Goal: Task Accomplishment & Management: Manage account settings

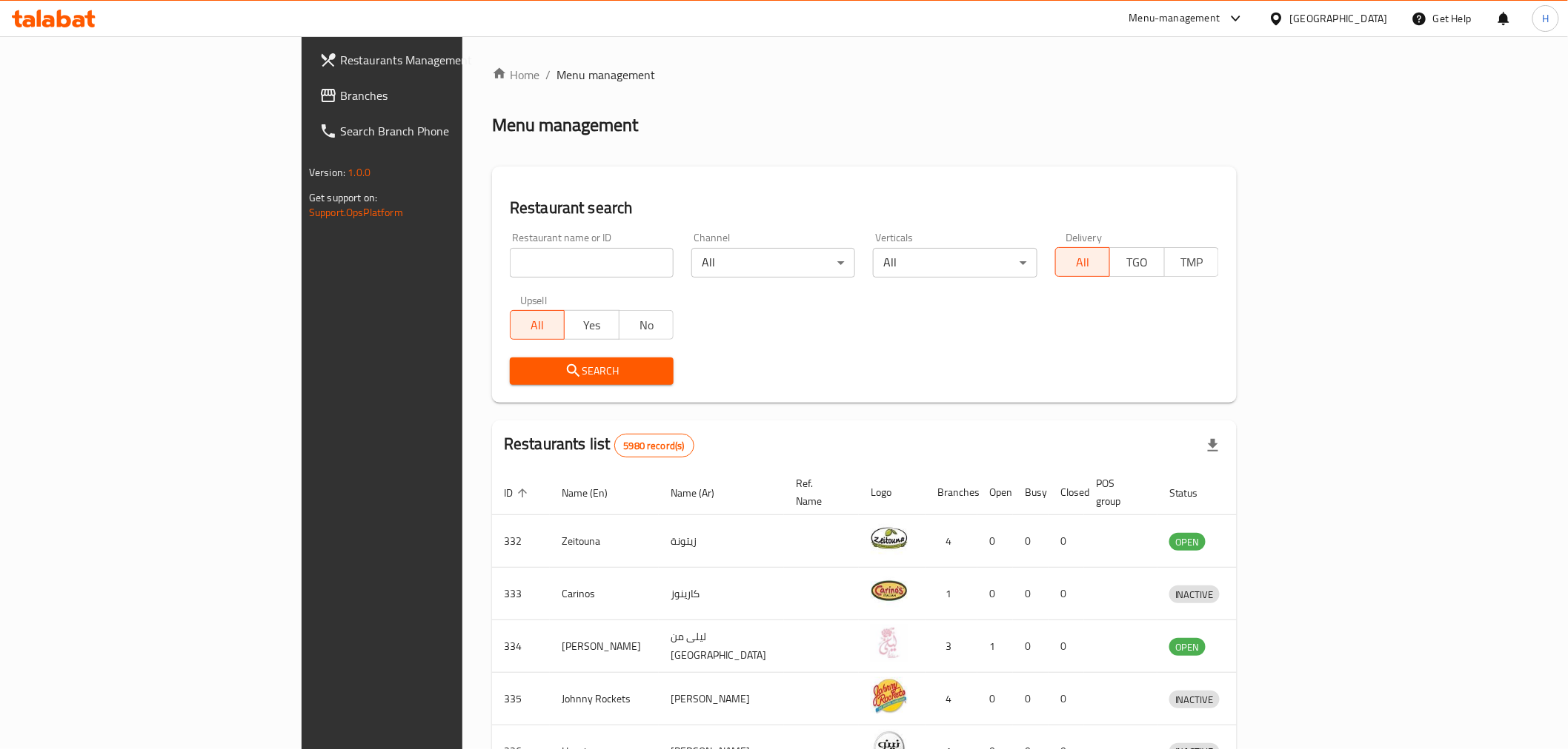
click at [510, 260] on input "search" at bounding box center [591, 263] width 164 height 30
type input "barns"
click button "Search" at bounding box center [591, 371] width 164 height 27
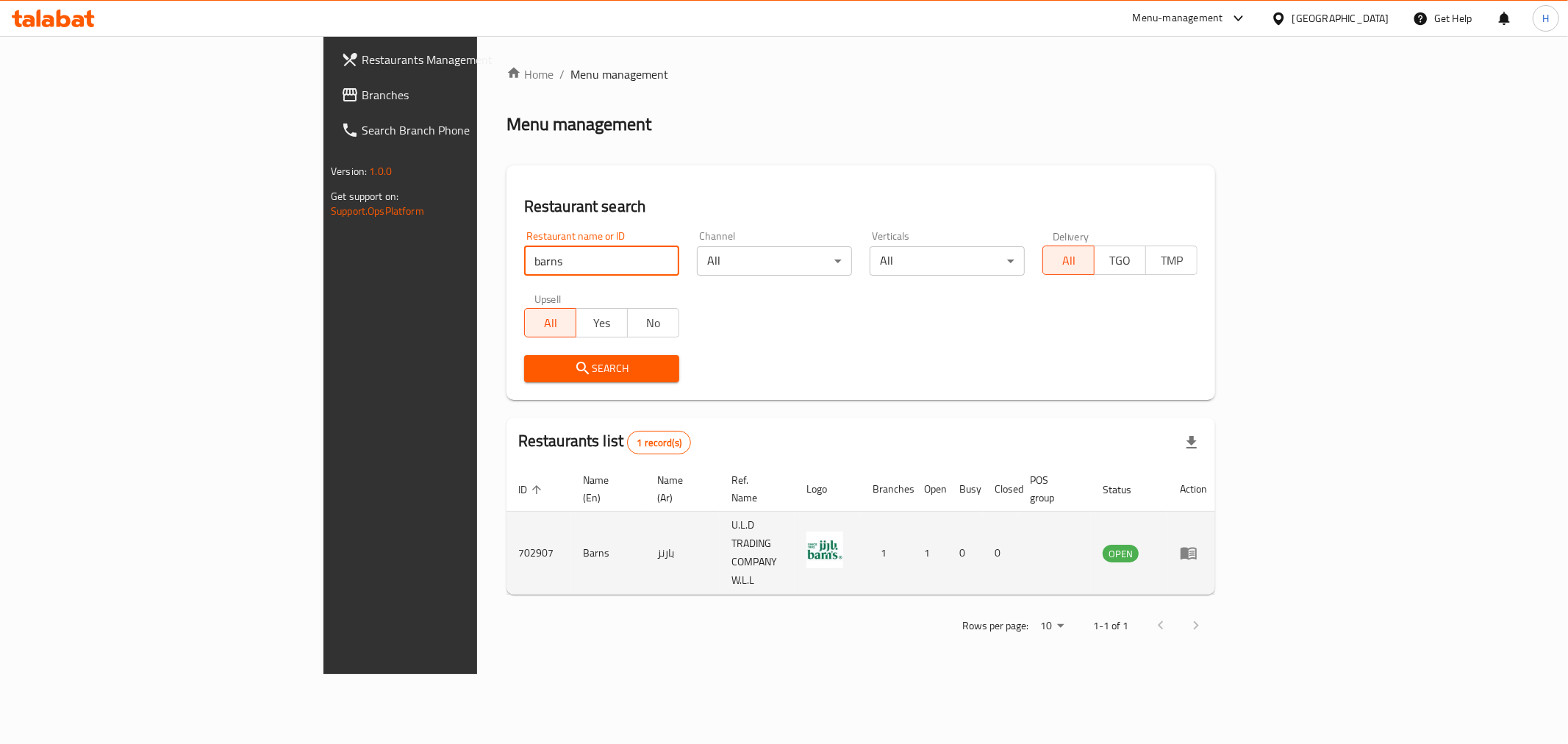
click at [1196, 548] on icon "enhanced table" at bounding box center [1188, 554] width 17 height 12
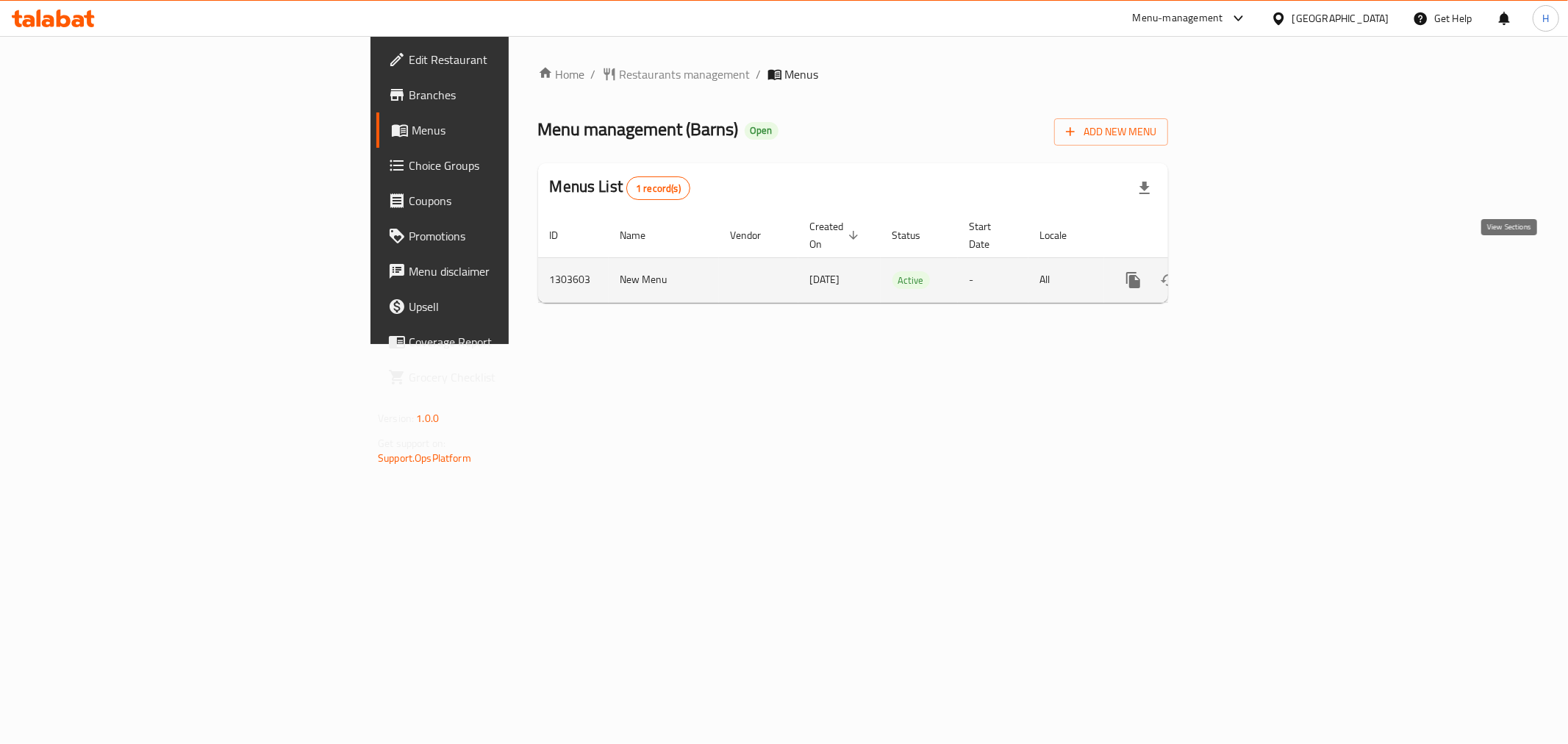
click at [1248, 272] on icon "enhanced table" at bounding box center [1239, 281] width 17 height 17
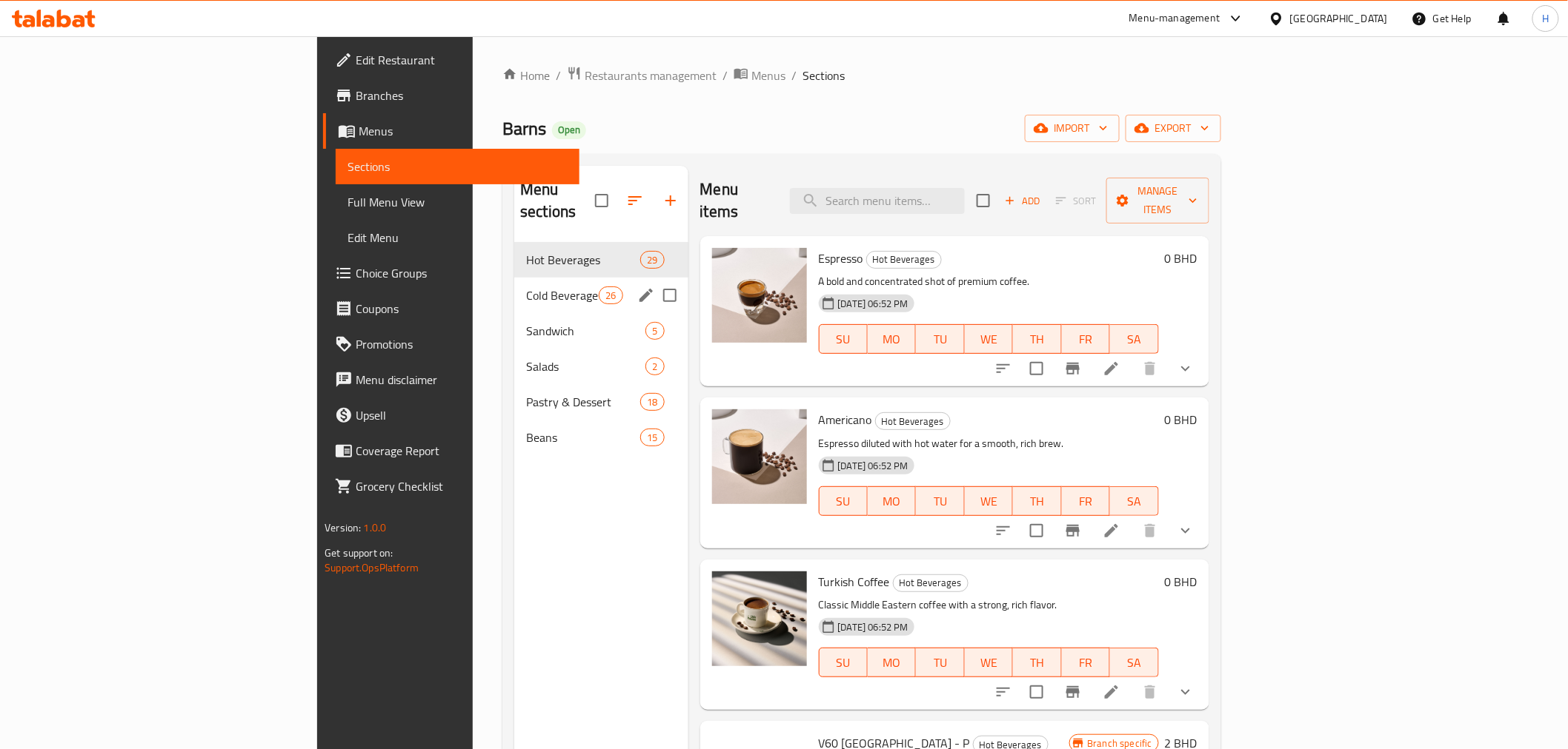
click at [526, 287] on span "Cold Beverages" at bounding box center [562, 296] width 73 height 18
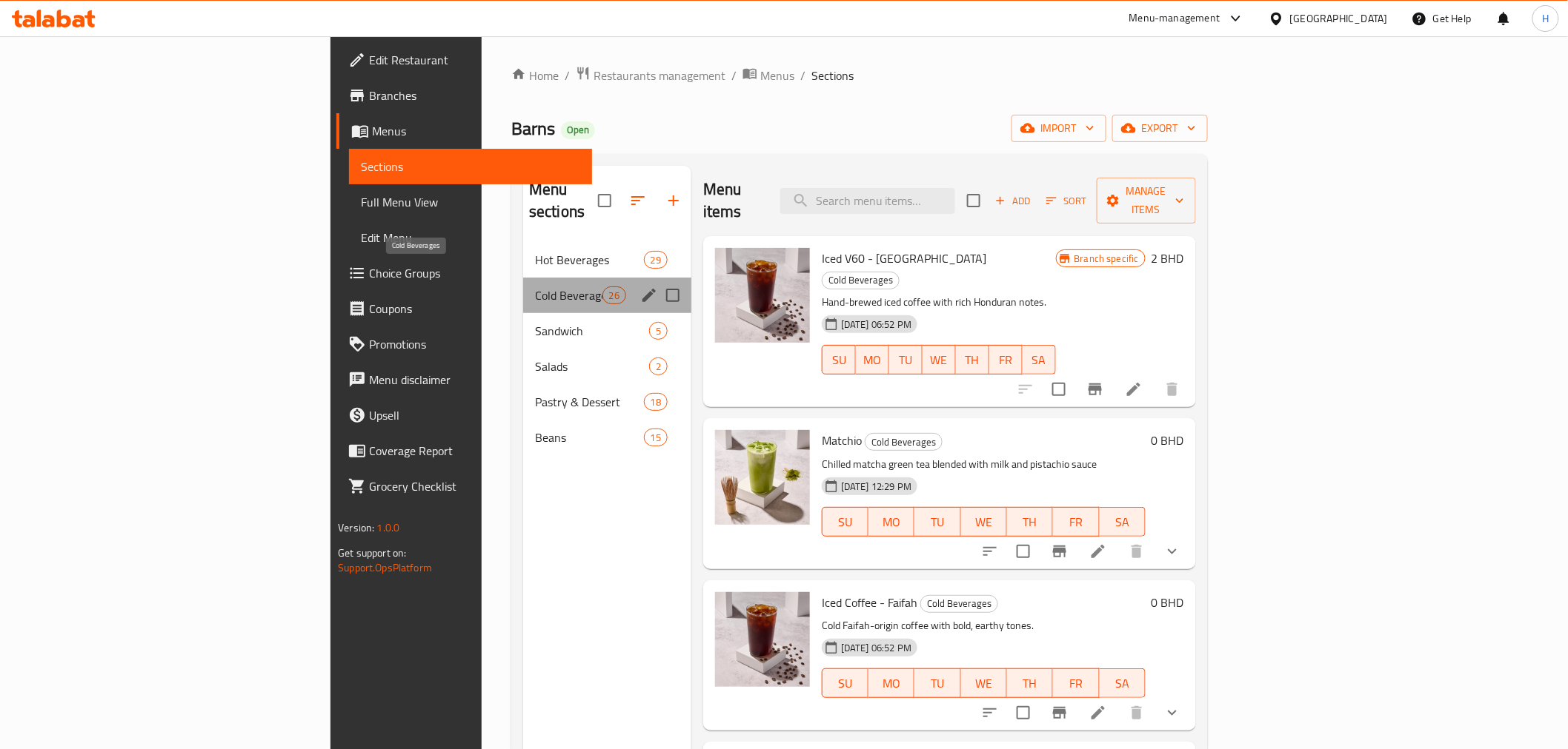
click at [535, 287] on span "Cold Beverages" at bounding box center [569, 296] width 68 height 18
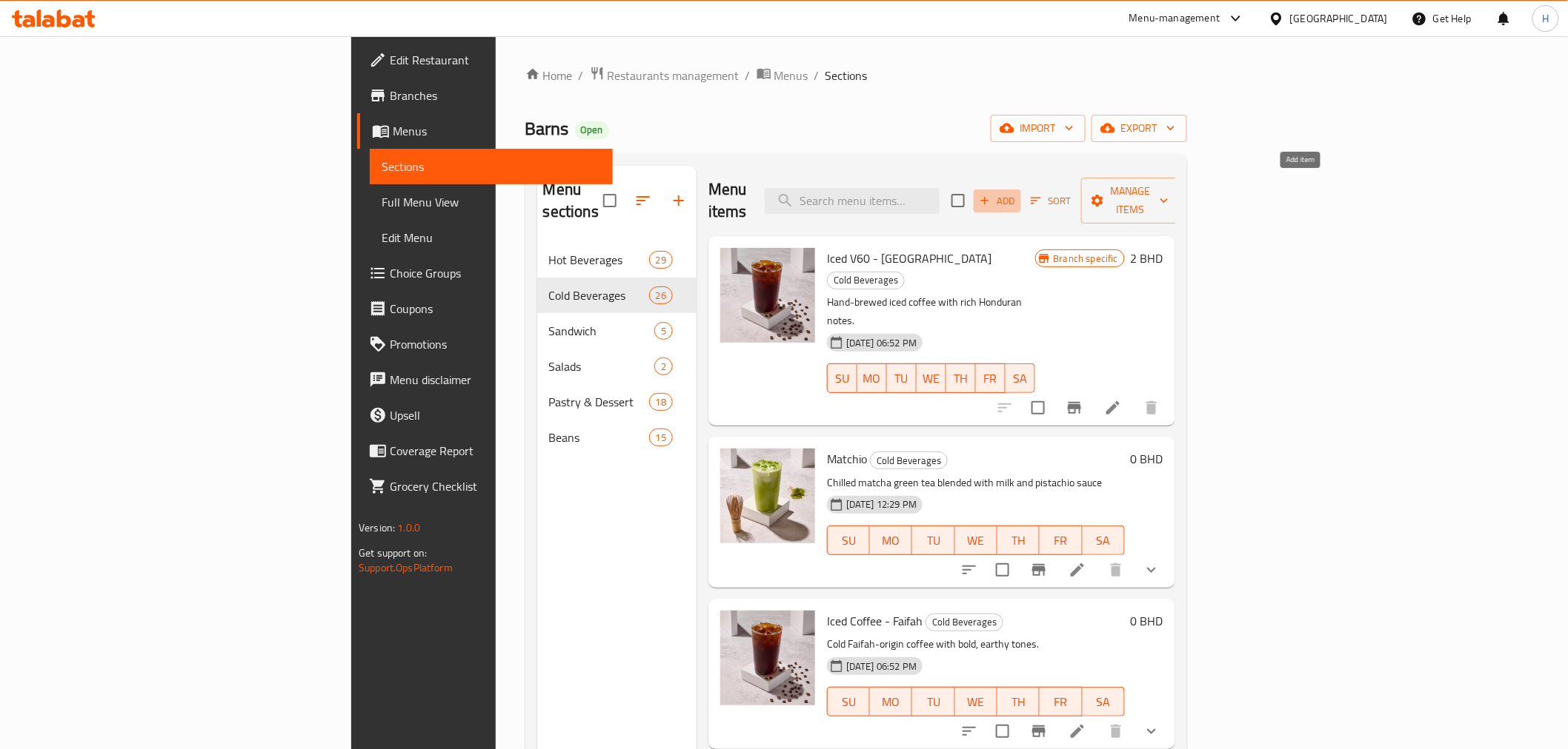
click at [1017, 193] on span "Add" at bounding box center [998, 201] width 40 height 17
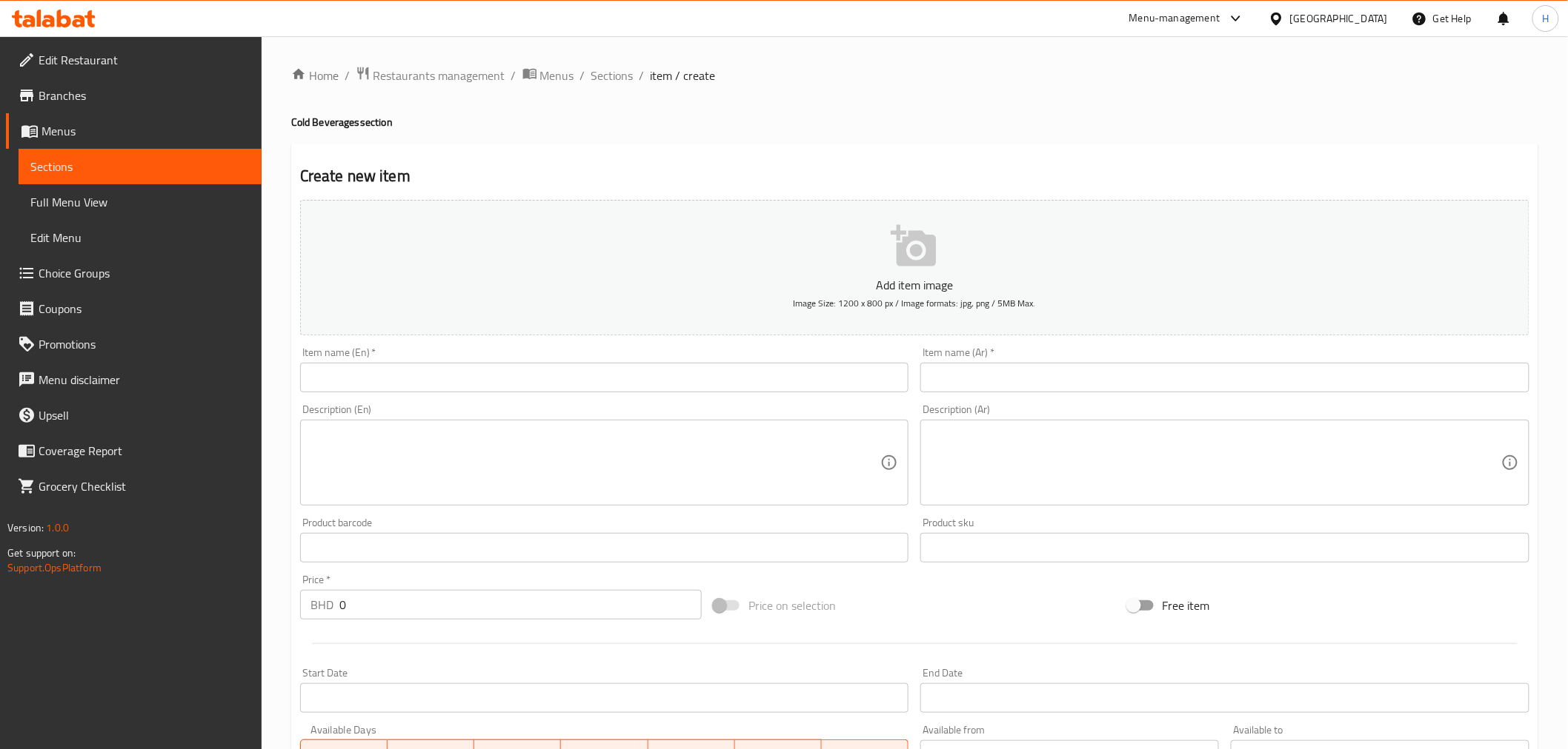
click at [329, 380] on input "text" at bounding box center [605, 378] width 609 height 30
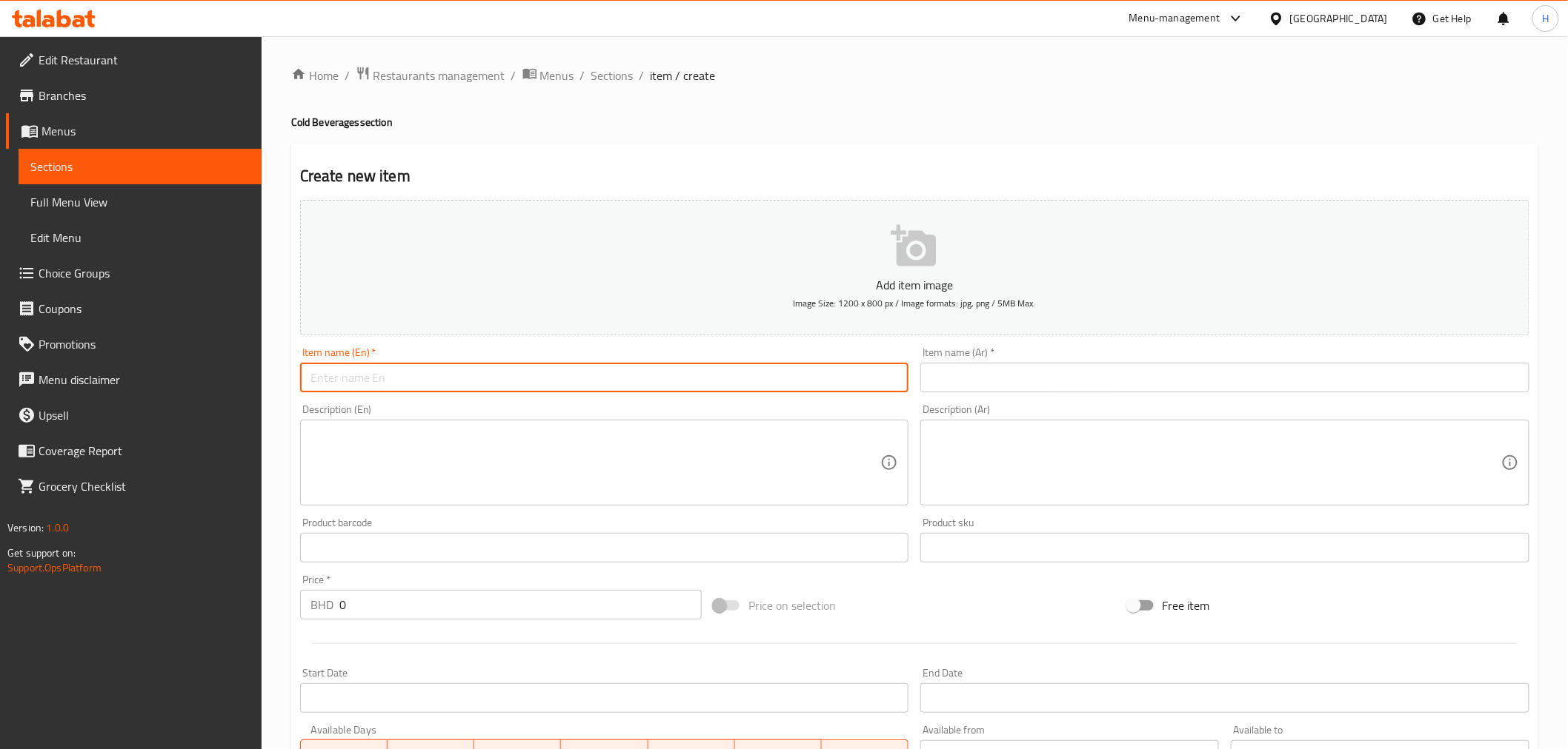
paste input "Iced karak"
type input "Iced karak"
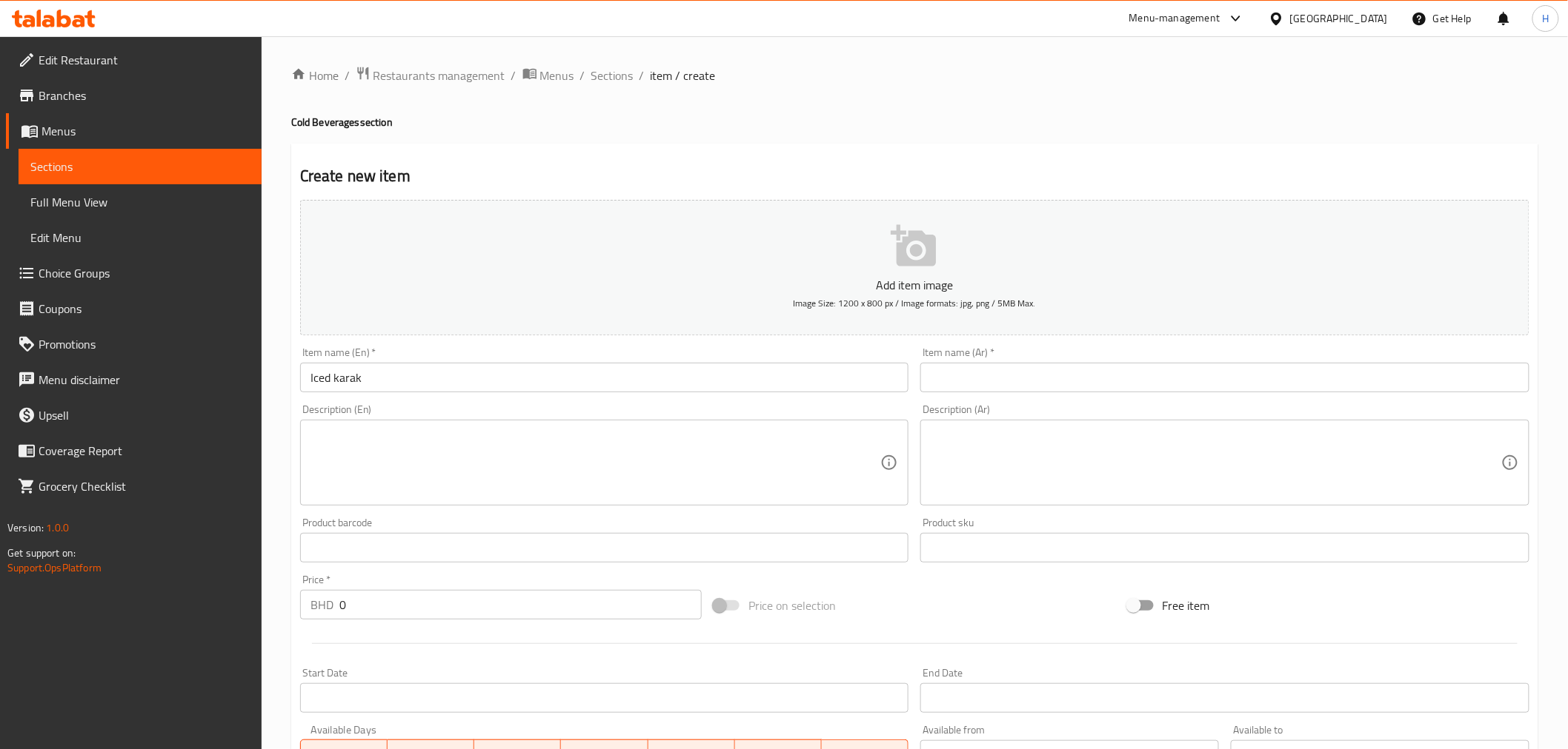
click at [942, 378] on input "text" at bounding box center [1225, 378] width 609 height 30
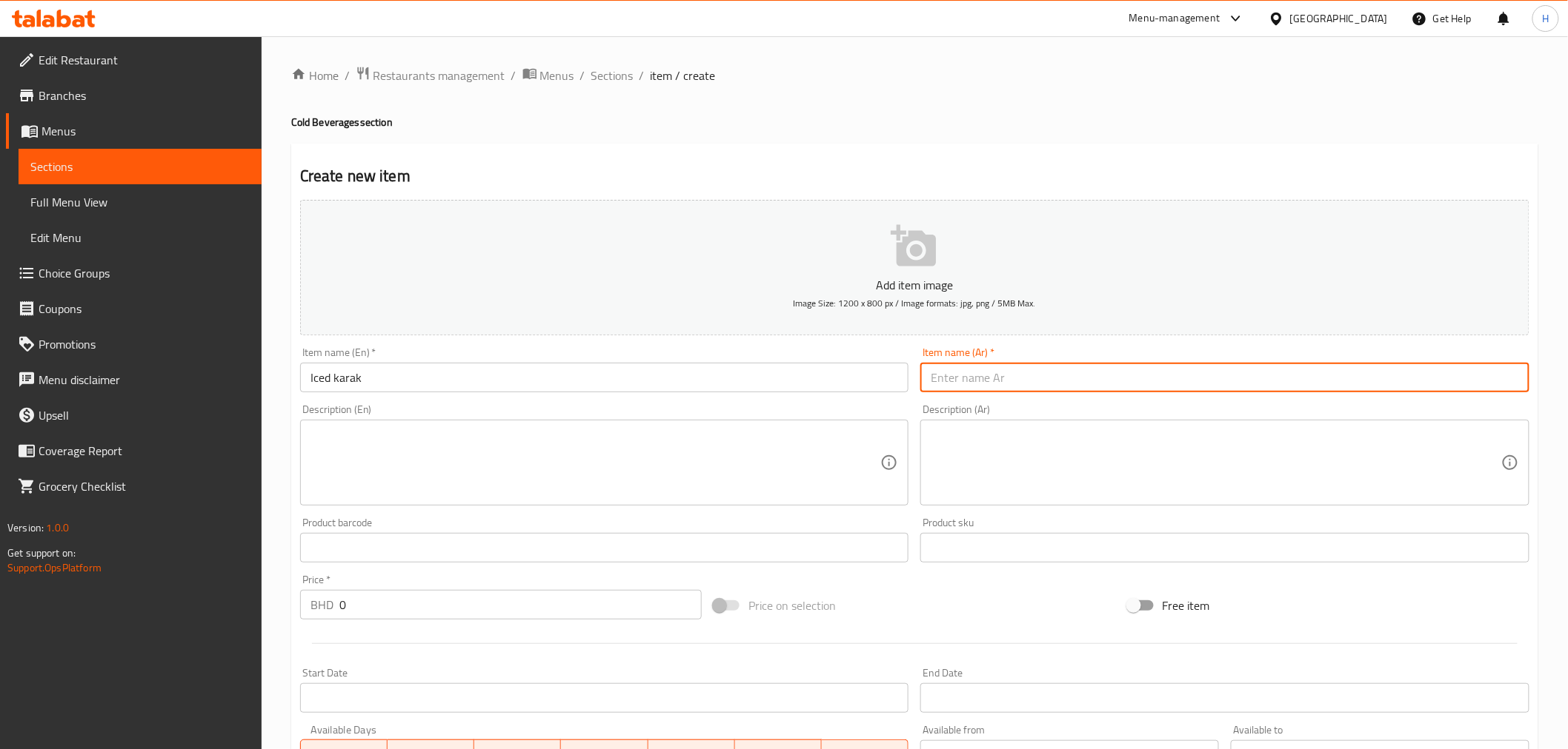
paste input "آيسد كرك"
type input "آيسد كرك"
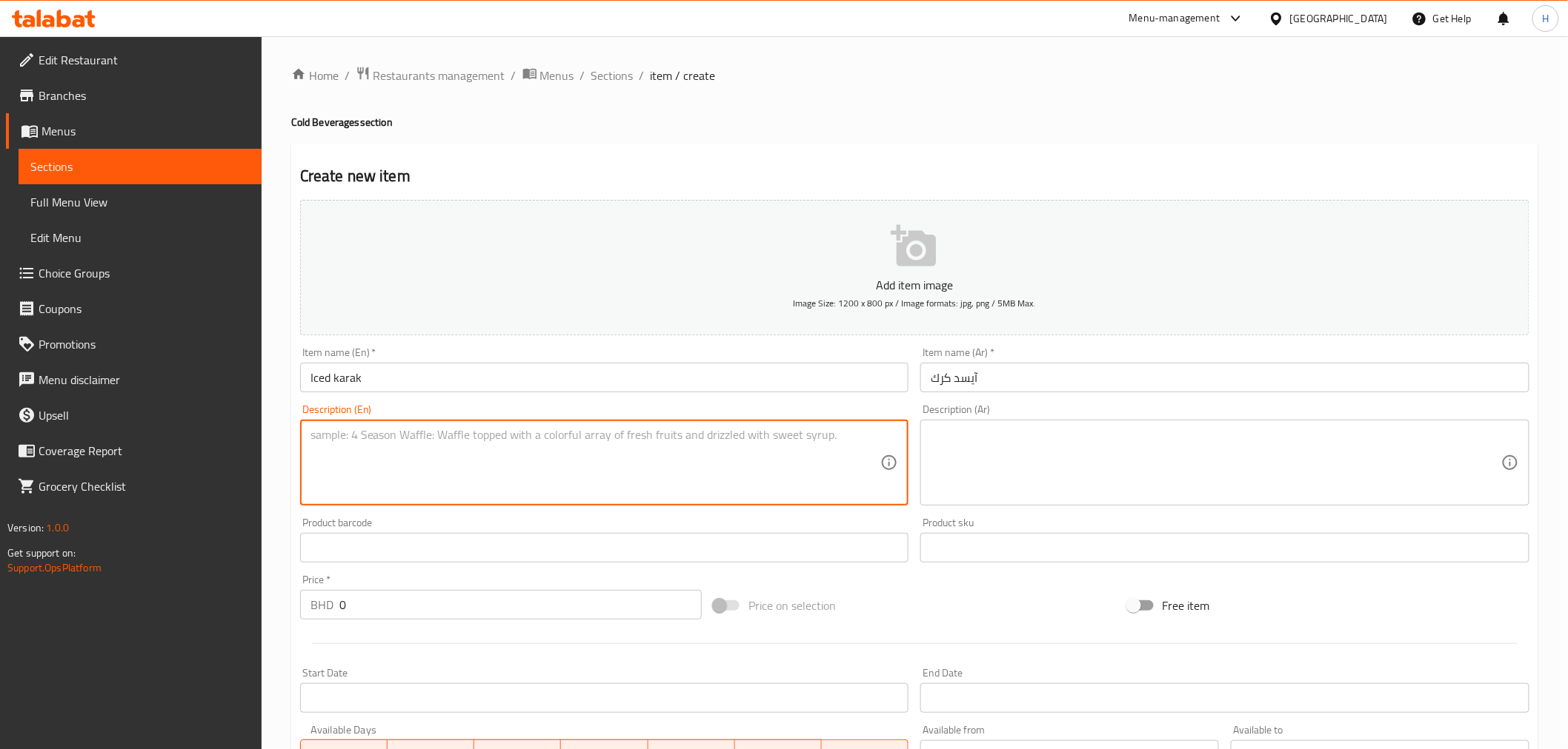
click at [433, 456] on textarea at bounding box center [596, 463] width 570 height 70
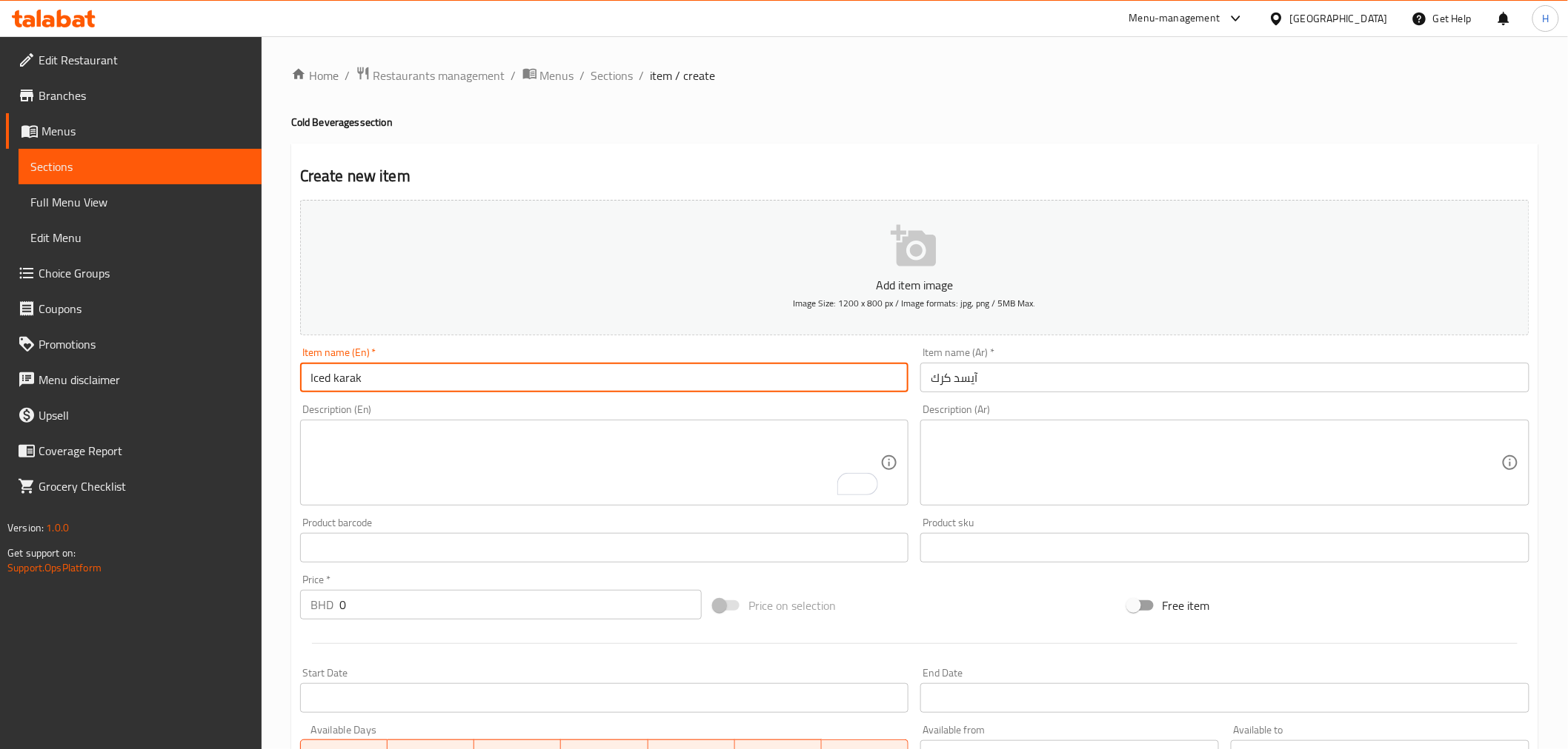
click at [346, 380] on input "Iced karak" at bounding box center [605, 378] width 609 height 30
click at [344, 478] on textarea "To enrich screen reader interactions, please activate Accessibility in Grammarl…" at bounding box center [596, 463] width 570 height 70
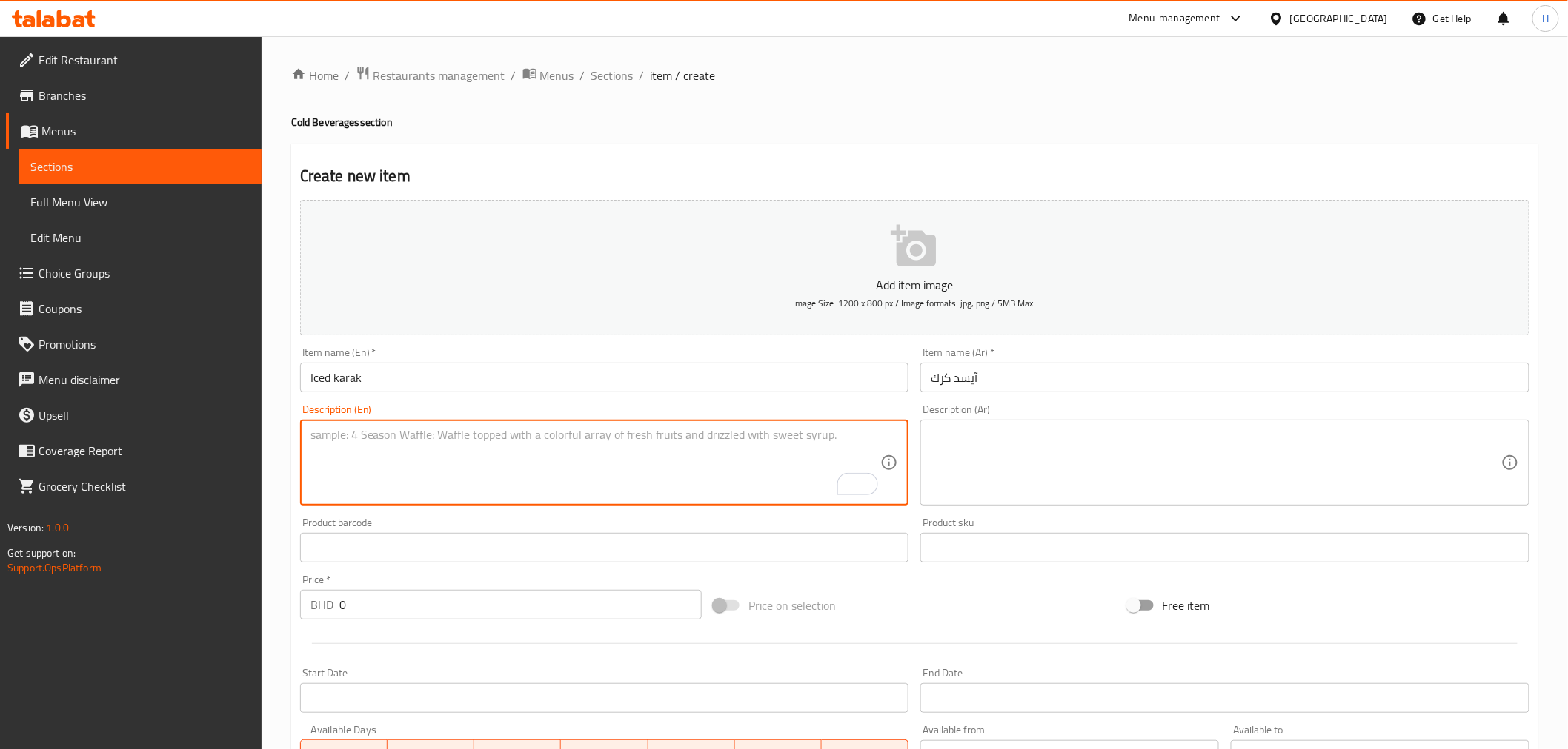
click at [1001, 433] on textarea at bounding box center [1215, 463] width 570 height 70
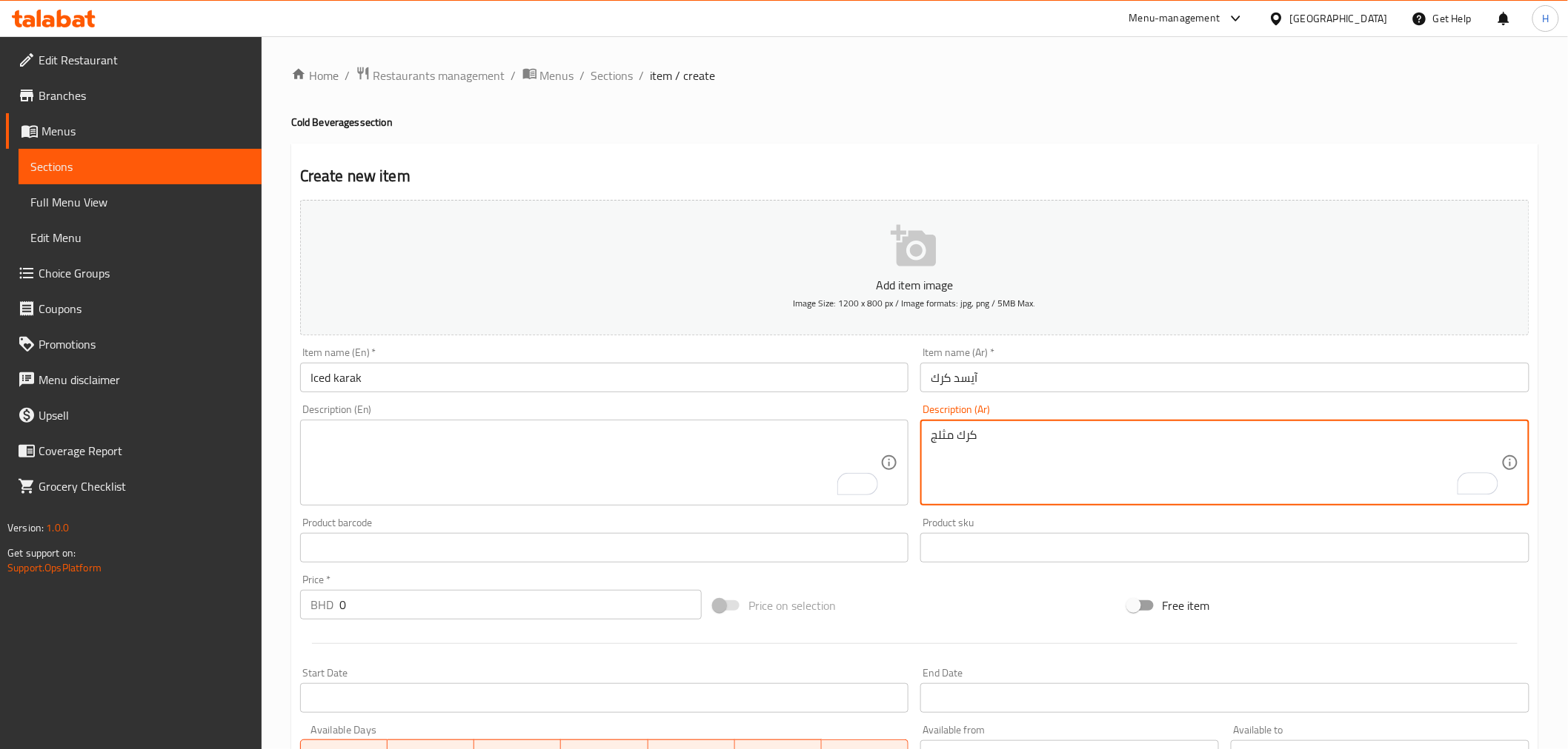
type textarea "كرك مثلج"
click at [554, 468] on textarea "To enrich screen reader interactions, please activate Accessibility in Grammarl…" at bounding box center [596, 463] width 570 height 70
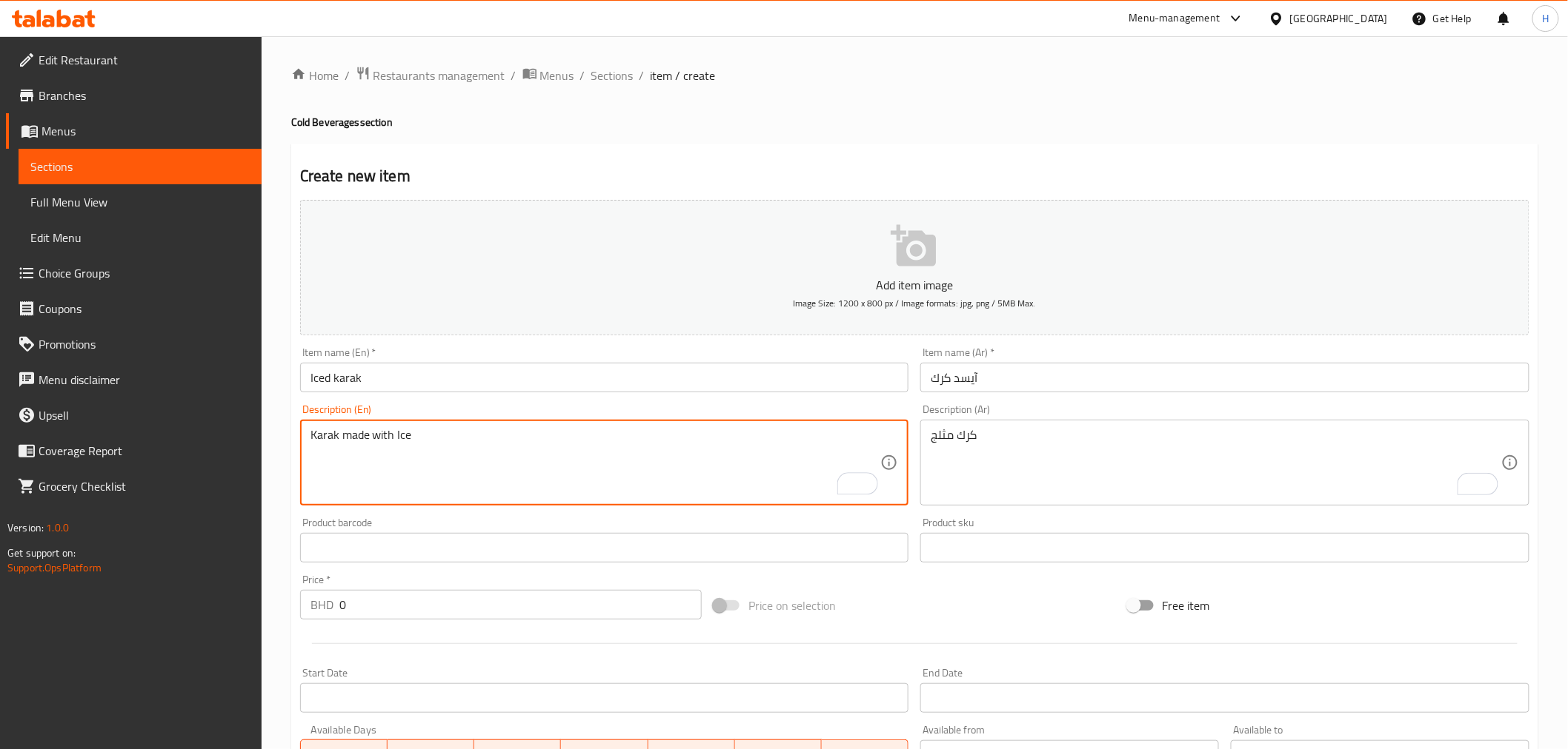
type textarea "Karak made with Ice"
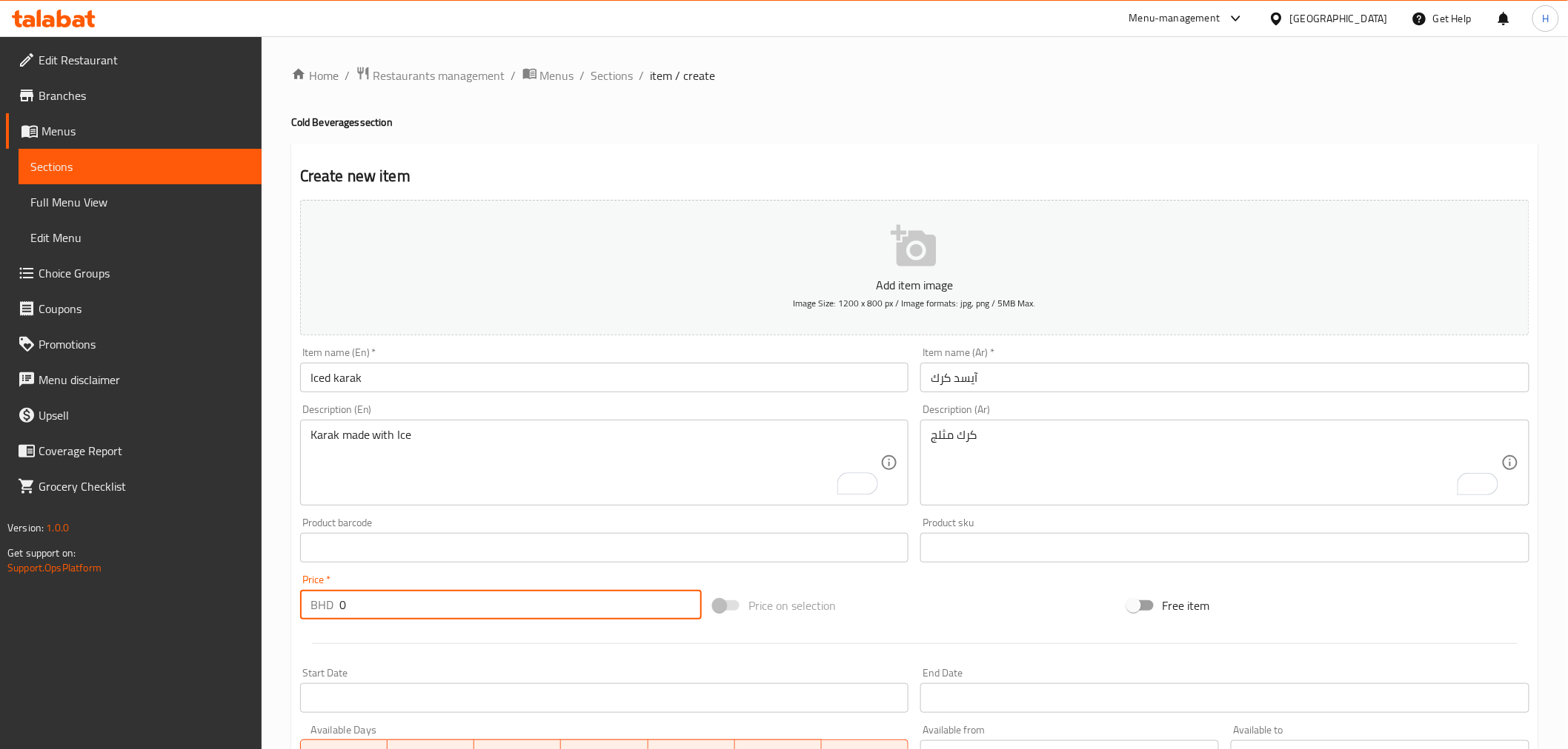
drag, startPoint x: 350, startPoint y: 610, endPoint x: 272, endPoint y: 609, distance: 78.0
click at [272, 609] on div "Home / Restaurants management / Menus / Sections / item / create Cold Beverages…" at bounding box center [914, 541] width 1306 height 1010
type input "1.5"
click at [277, 623] on div "Home / Restaurants management / Menus / Sections / item / create Cold Beverages…" at bounding box center [914, 541] width 1306 height 1010
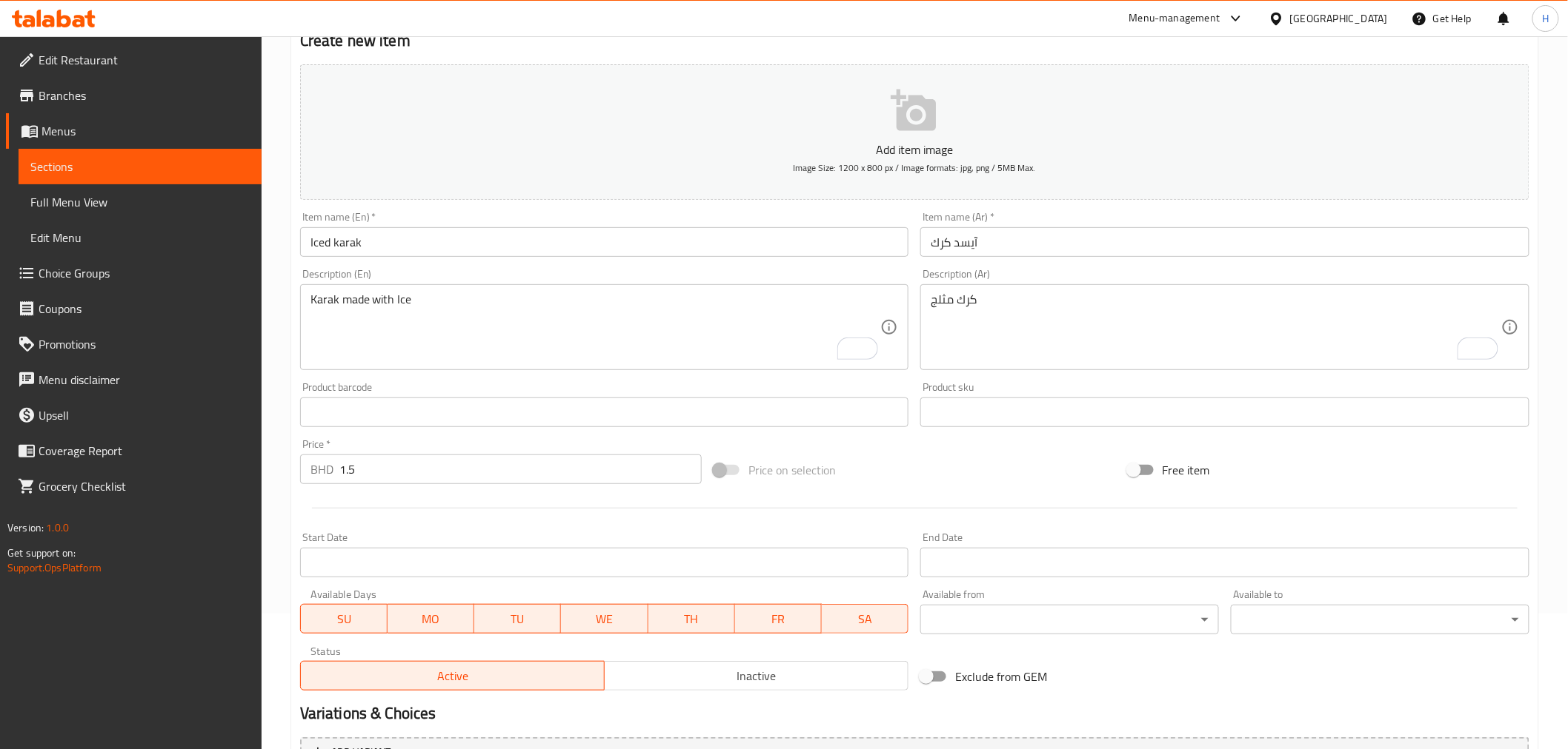
scroll to position [294, 0]
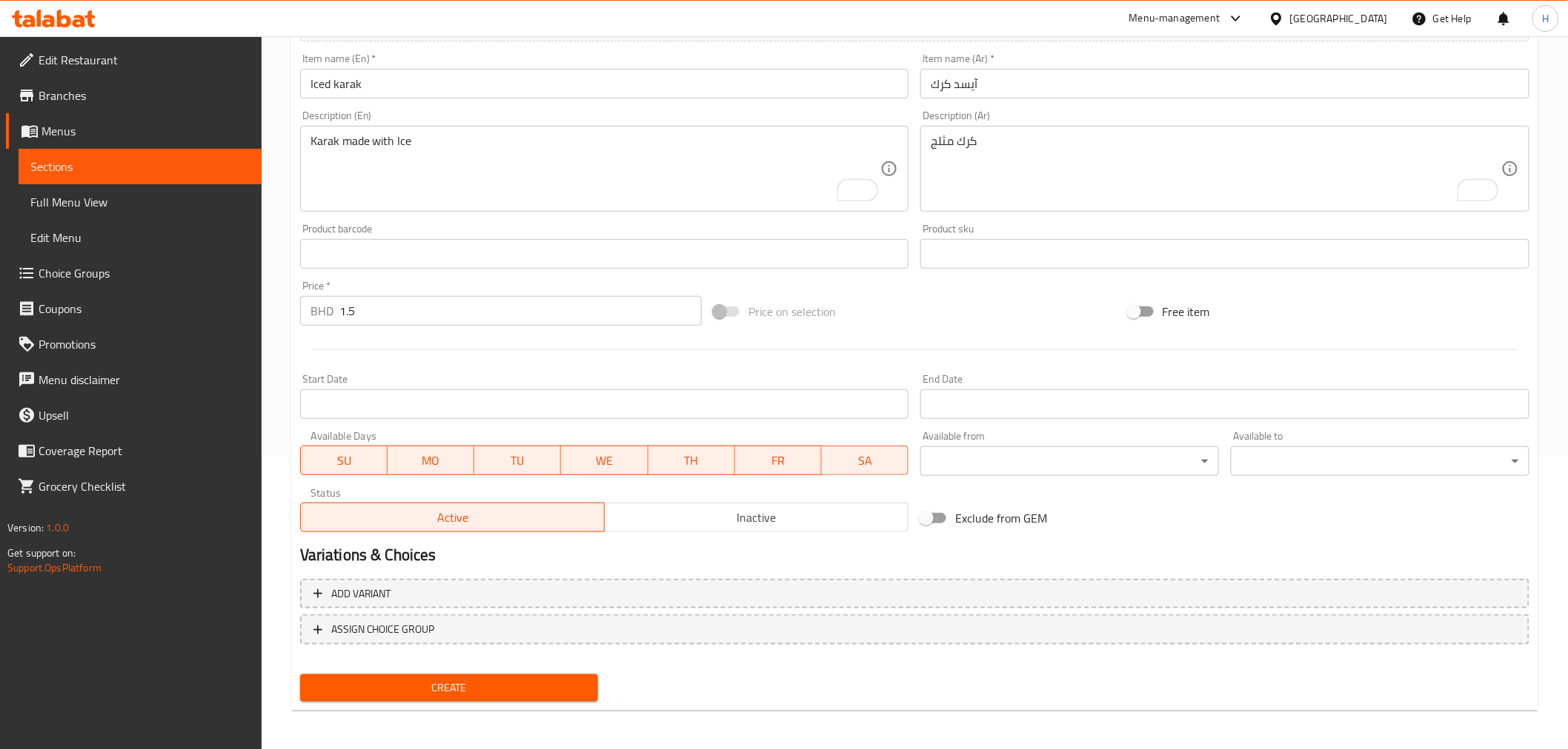
click at [405, 684] on span "Create" at bounding box center [448, 688] width 275 height 18
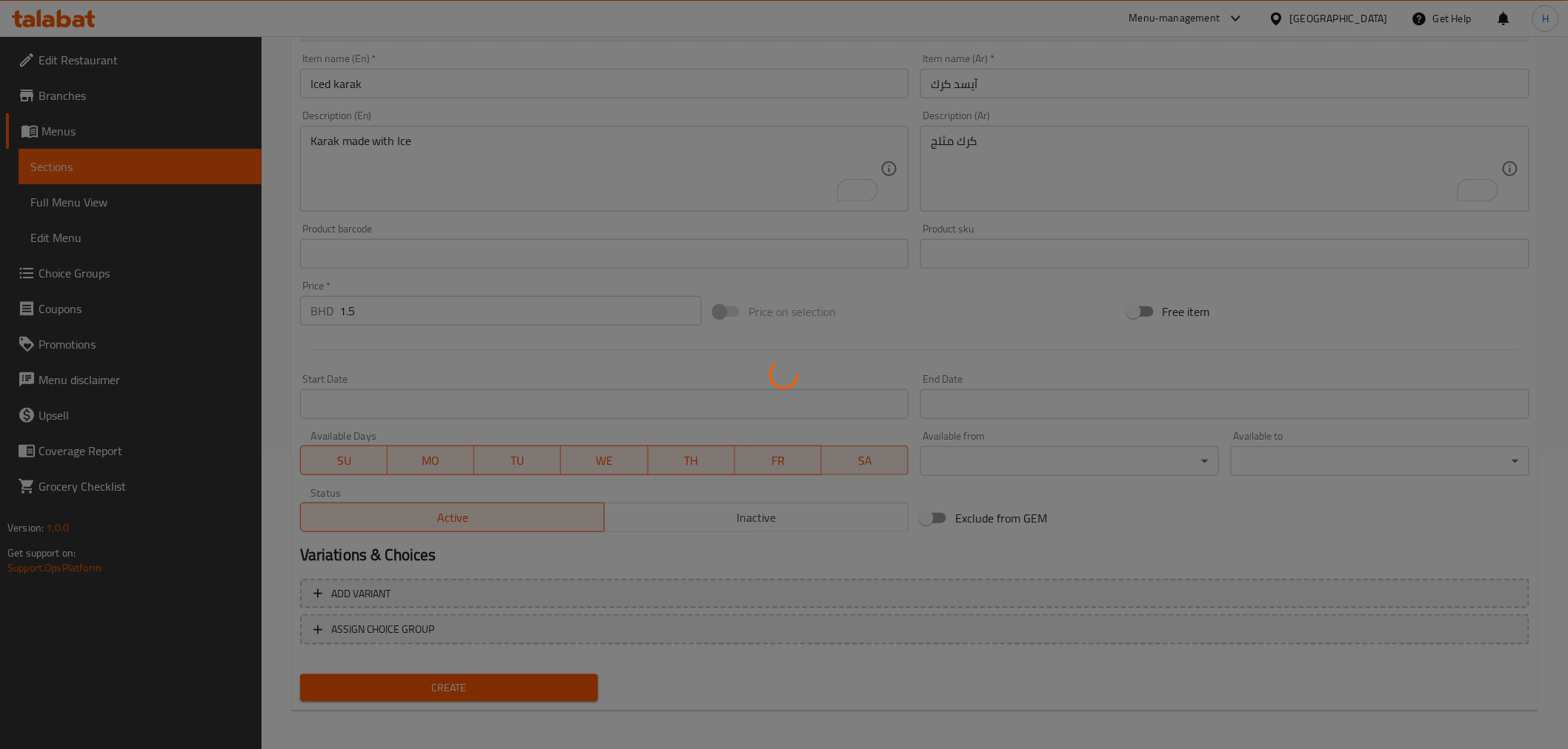
type input "0"
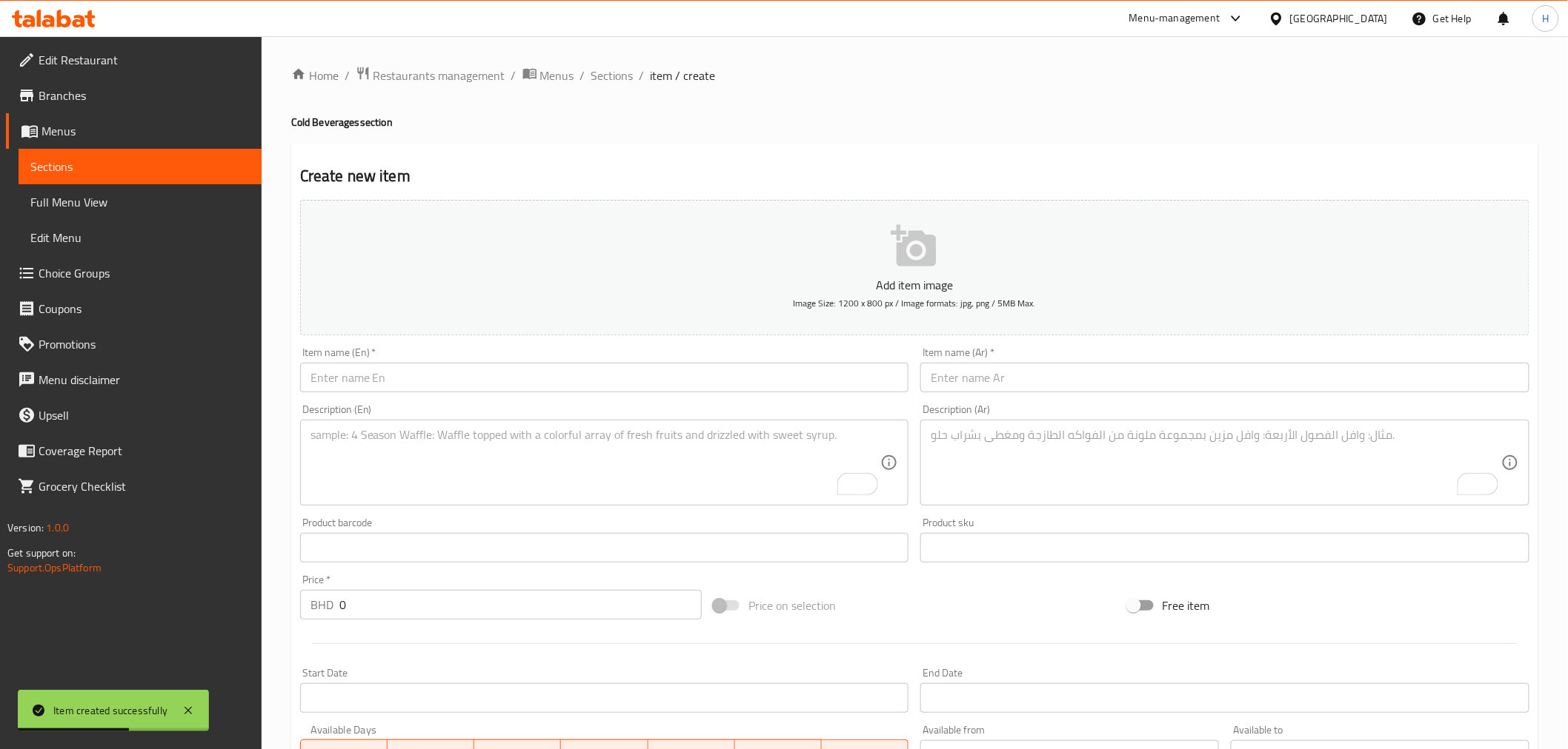
click at [375, 382] on input "text" at bounding box center [605, 378] width 609 height 30
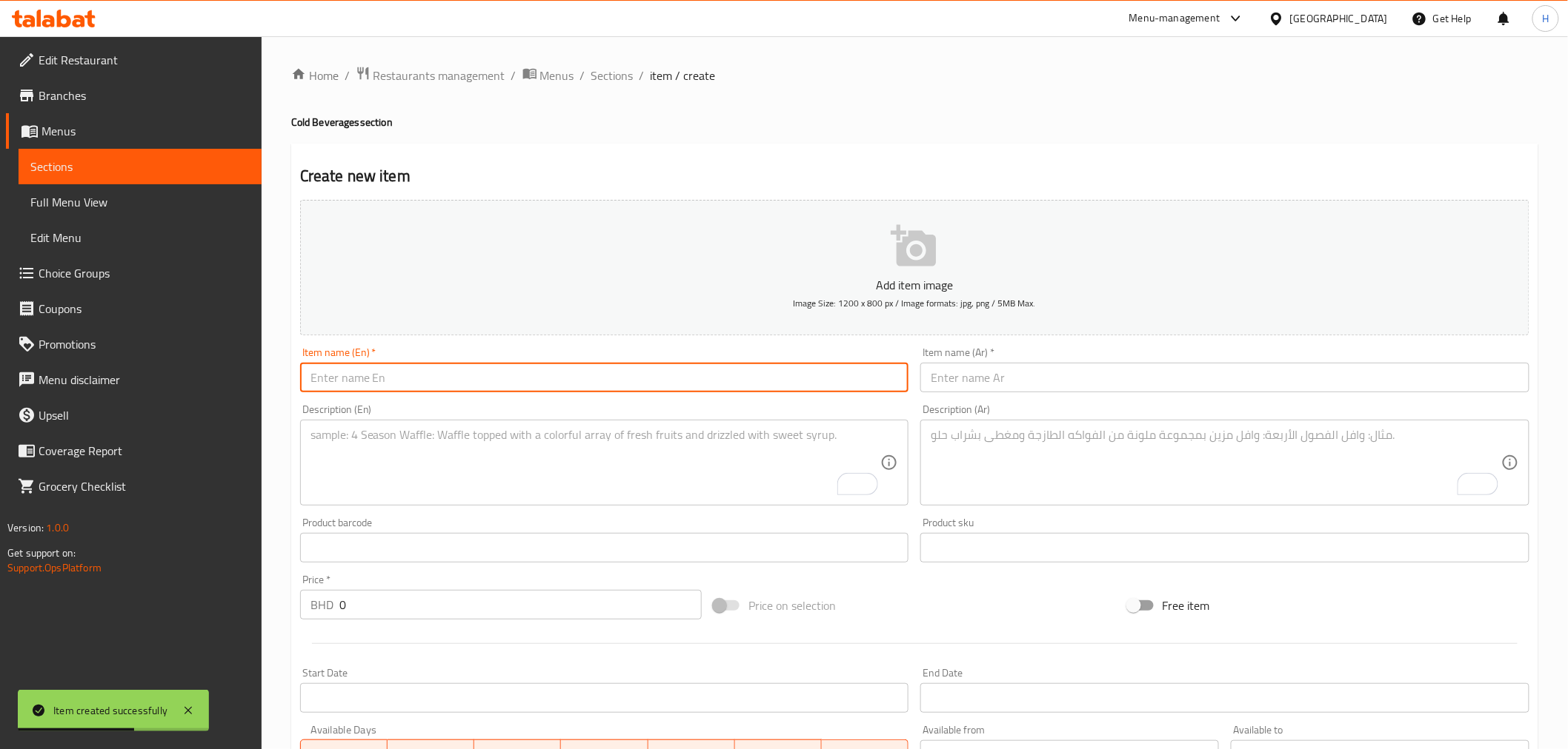
paste input "Iced Strawberry Matcha آيسد ماتشا بالفراولة"
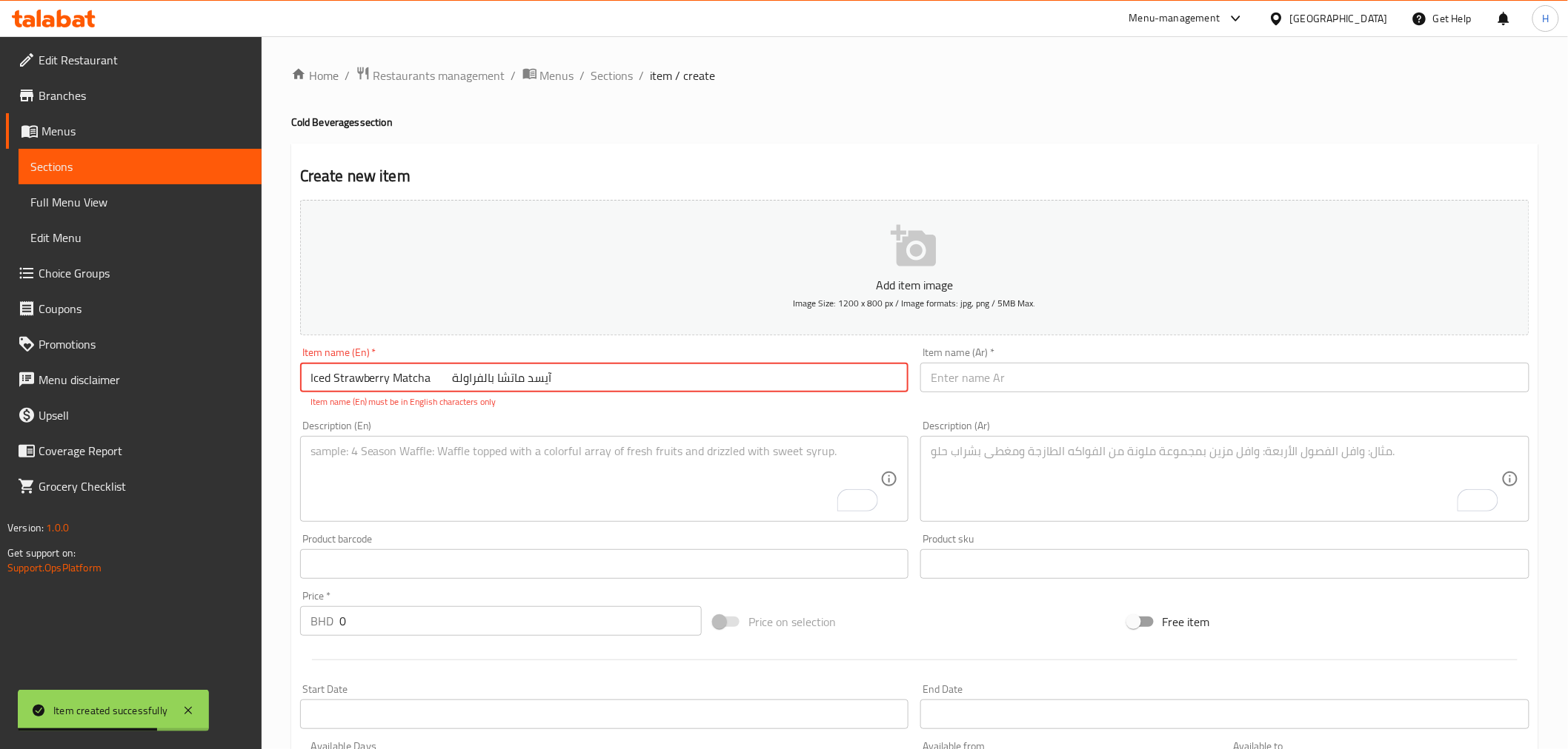
drag, startPoint x: 435, startPoint y: 381, endPoint x: 687, endPoint y: 373, distance: 252.1
click at [687, 373] on input "Iced Strawberry Matcha آيسد ماتشا بالفراولة" at bounding box center [605, 378] width 609 height 30
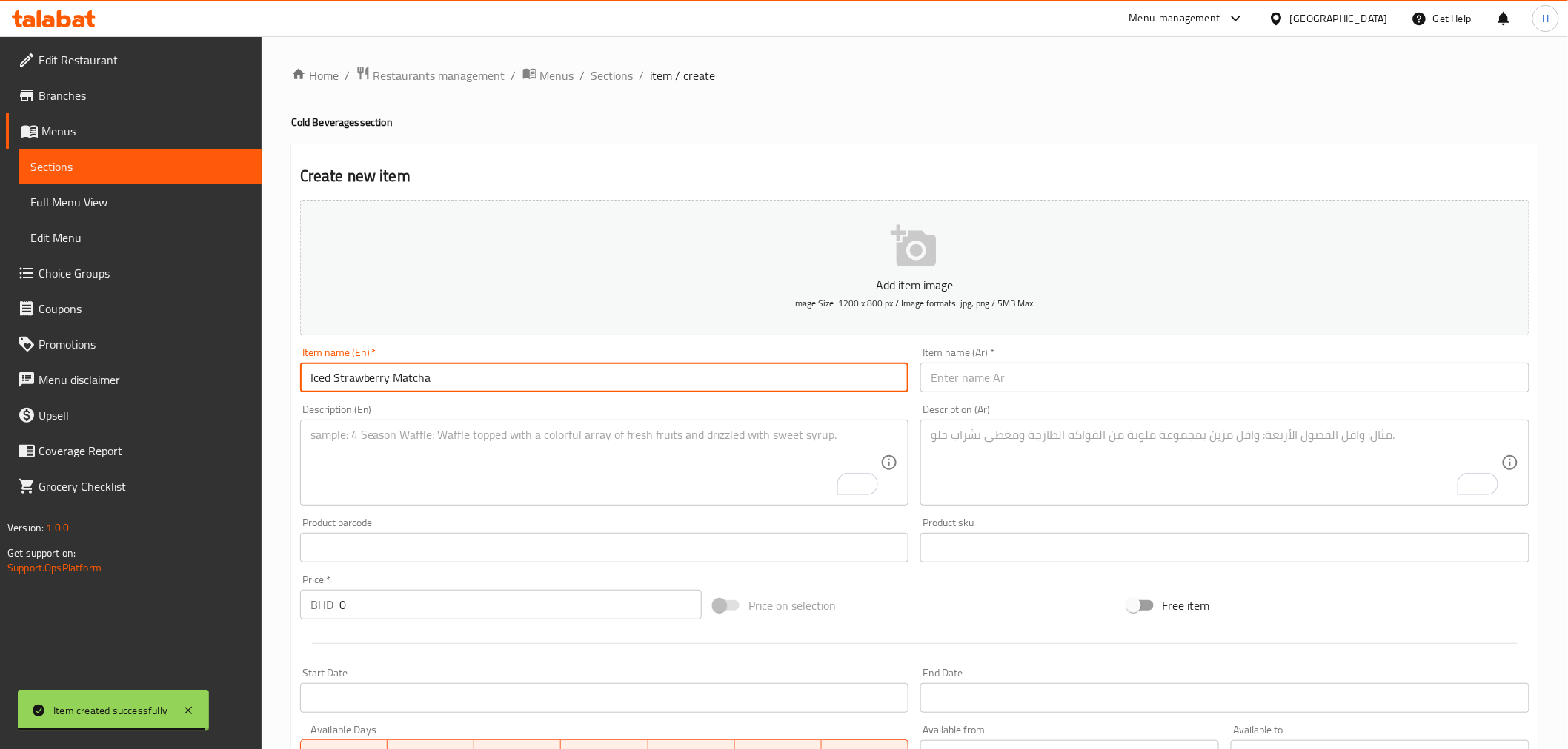
type input "Iced Strawberry Matcha"
click at [1001, 383] on input "text" at bounding box center [1225, 378] width 609 height 30
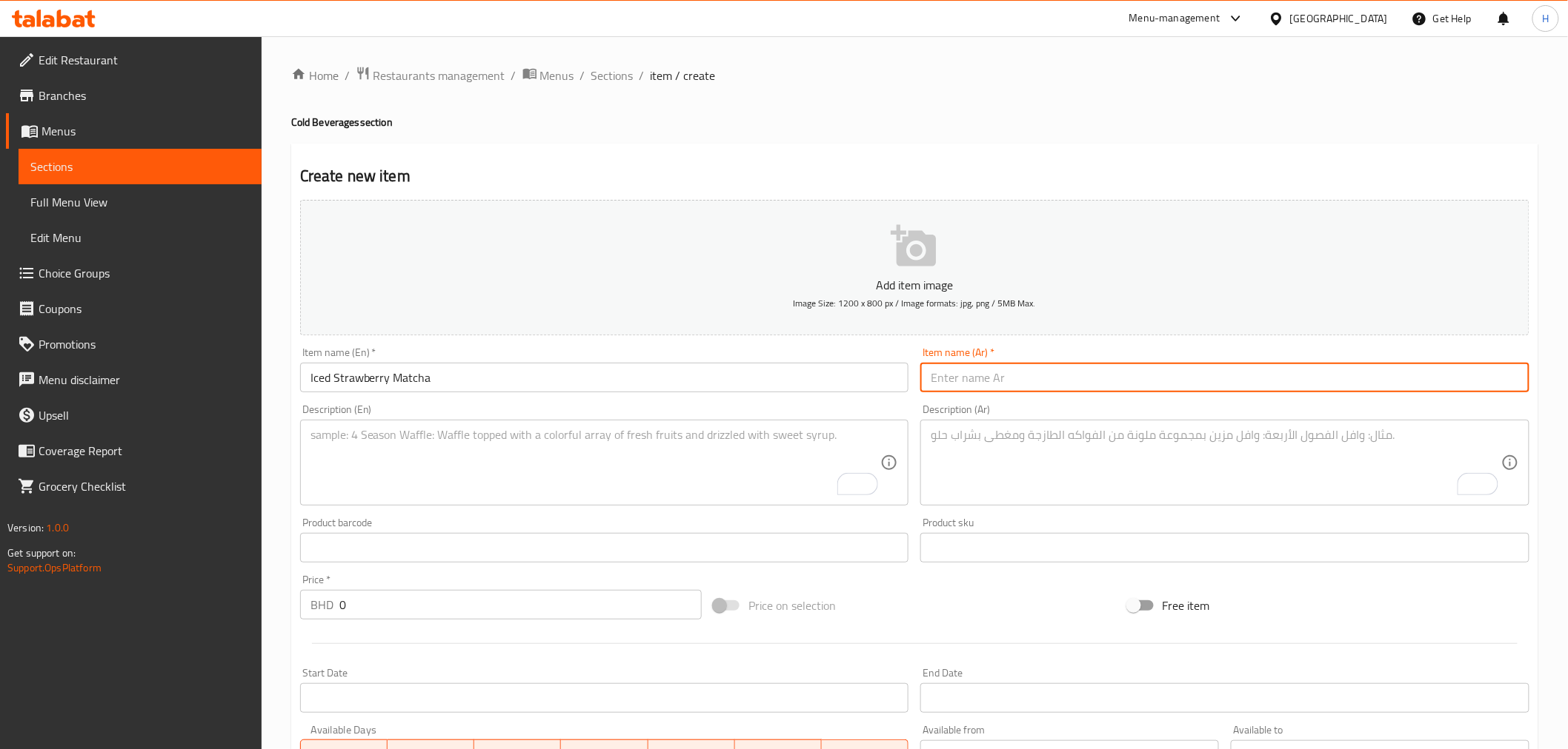
paste input "آيسد ماتشا بالفراولة"
type input "آيسد ماتشا بالفراولة"
drag, startPoint x: 366, startPoint y: 606, endPoint x: 247, endPoint y: 596, distance: 119.4
click at [223, 603] on div "Edit Restaurant Branches Menus Sections Full Menu View Edit Menu Choice Groups …" at bounding box center [784, 541] width 1568 height 1010
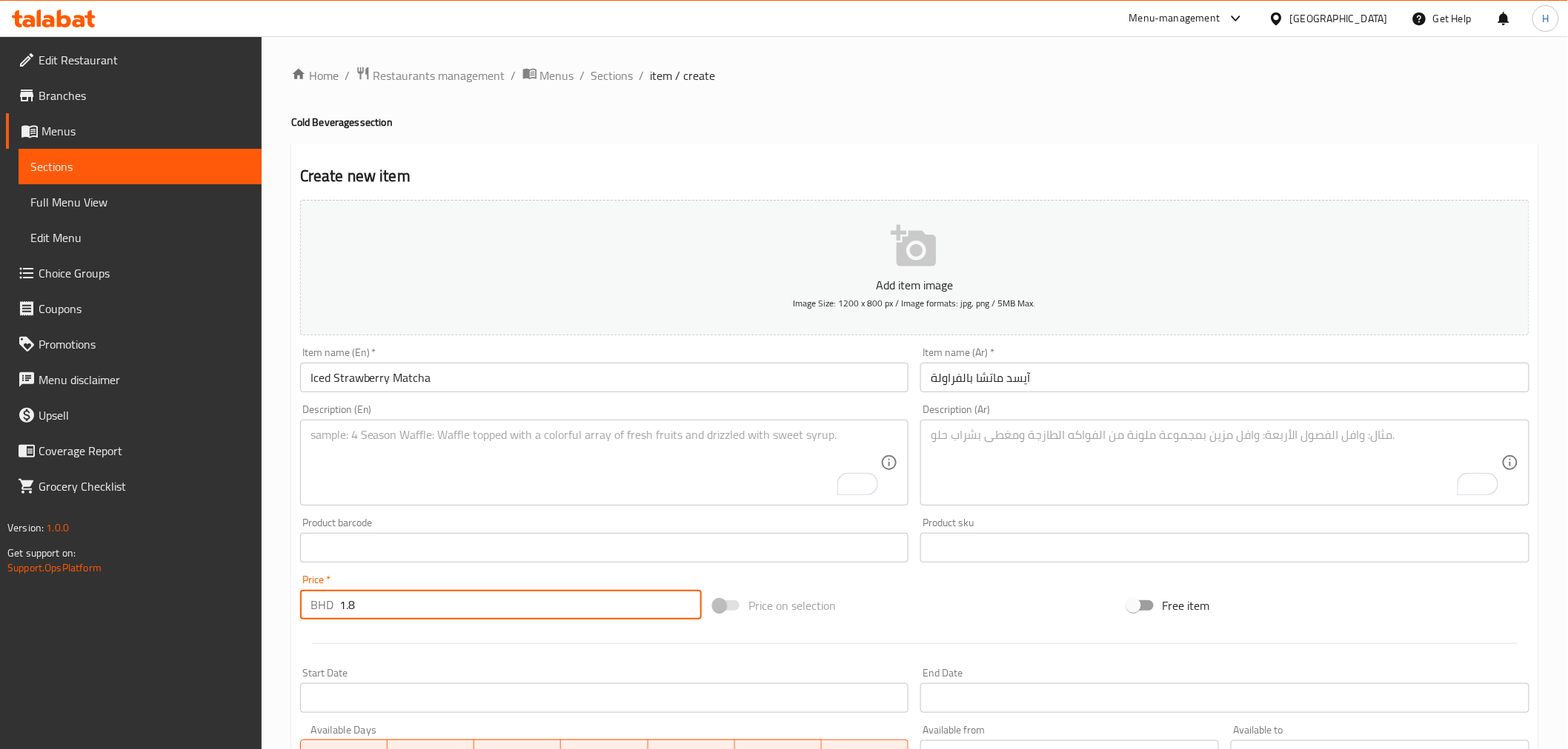
type input "1.8"
click at [376, 472] on textarea "To enrich screen reader interactions, please activate Accessibility in Grammarl…" at bounding box center [596, 463] width 570 height 70
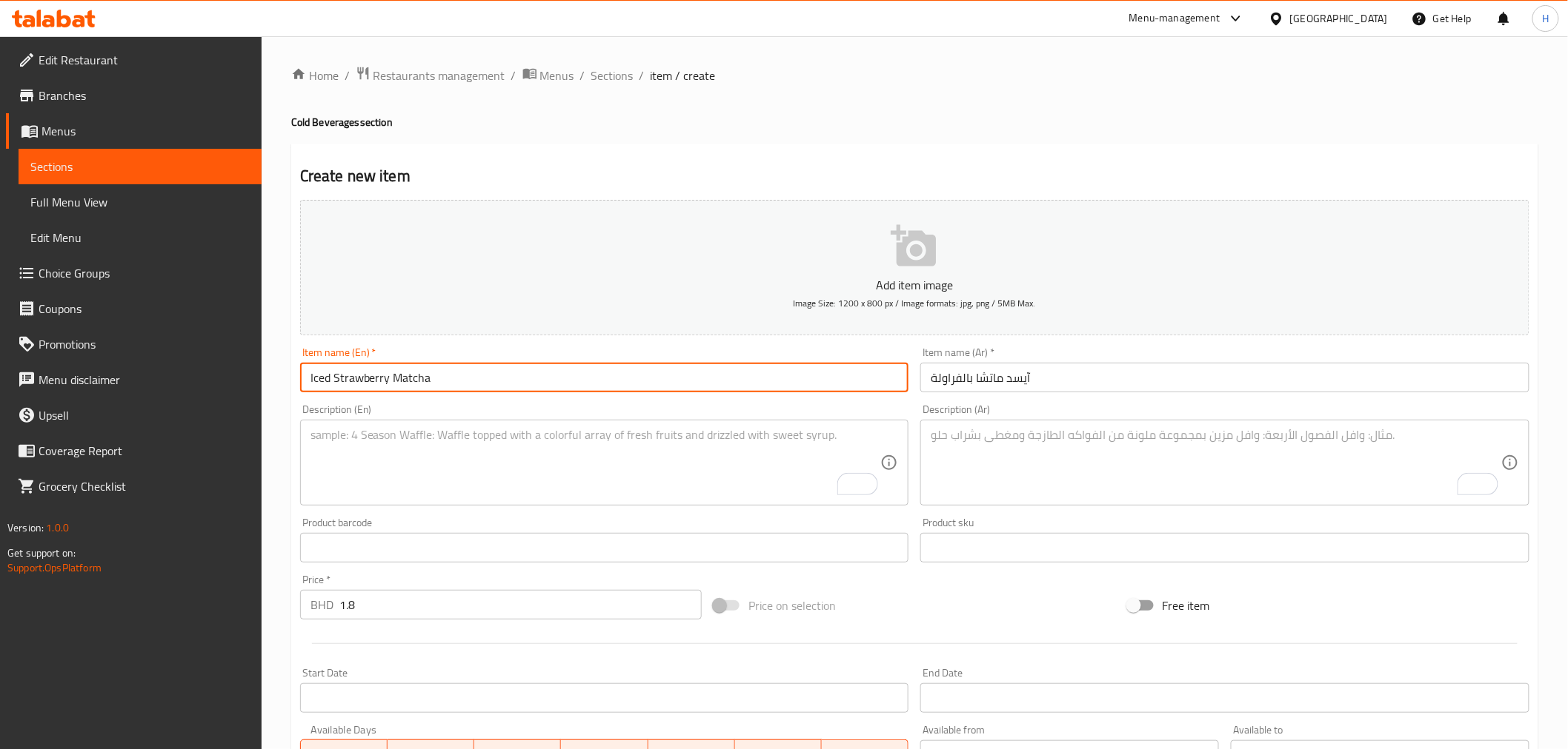
click at [408, 379] on input "Iced Strawberry Matcha" at bounding box center [605, 378] width 609 height 30
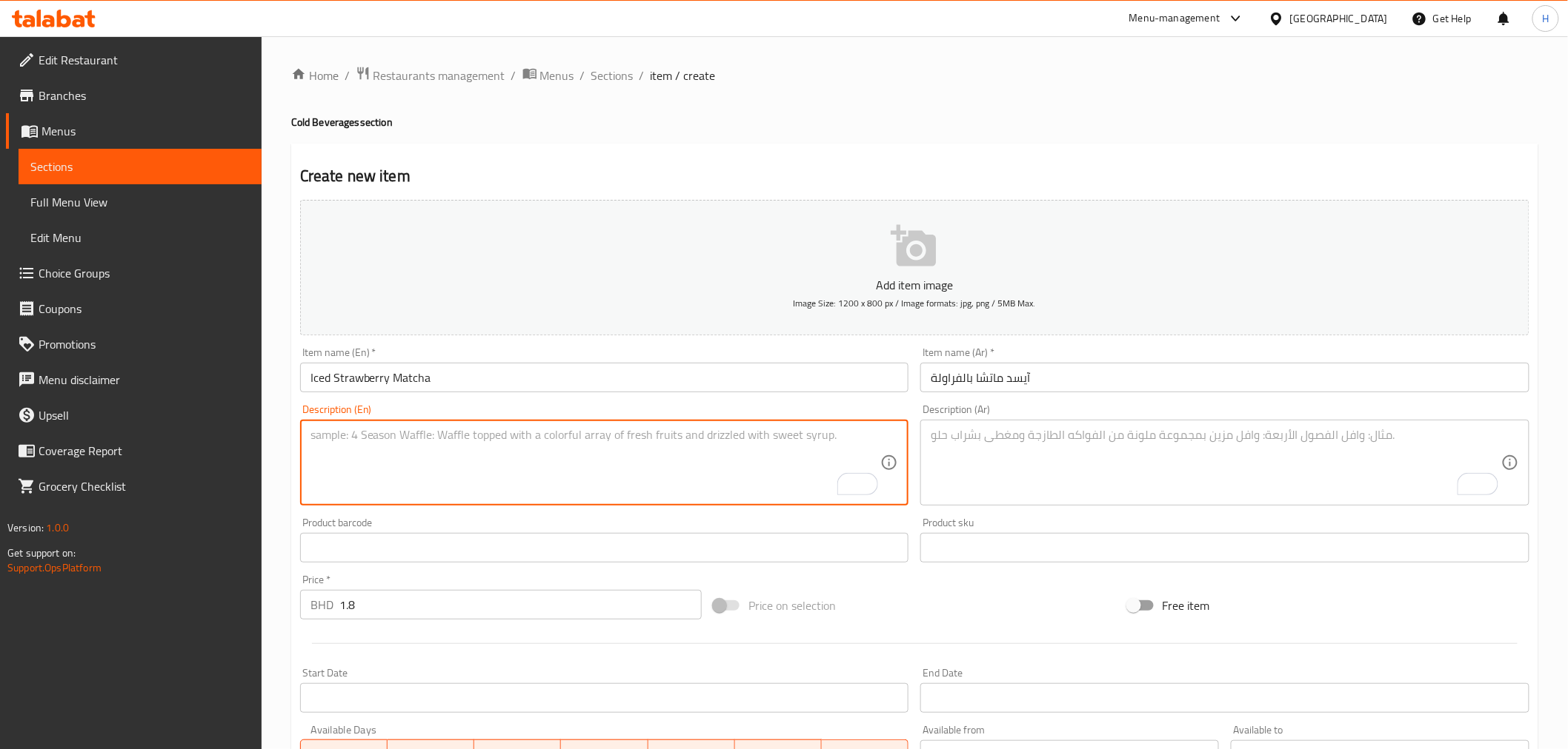
click at [342, 446] on textarea "To enrich screen reader interactions, please activate Accessibility in Grammarl…" at bounding box center [596, 463] width 570 height 70
paste textarea "Matcha"
type textarea "Matcha made with strawberry"
click at [977, 460] on textarea "To enrich screen reader interactions, please activate Accessibility in Grammarl…" at bounding box center [1215, 463] width 570 height 70
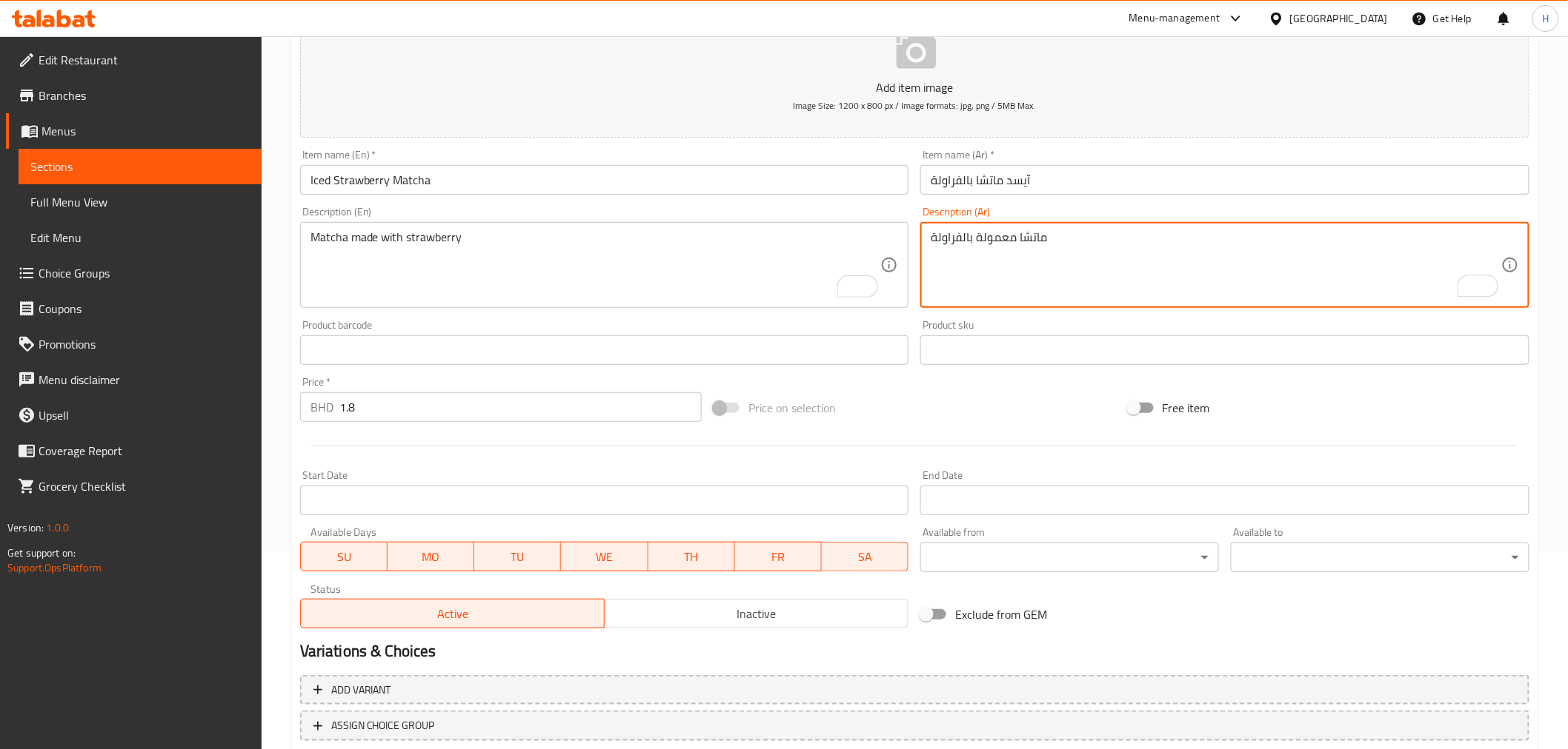
scroll to position [294, 0]
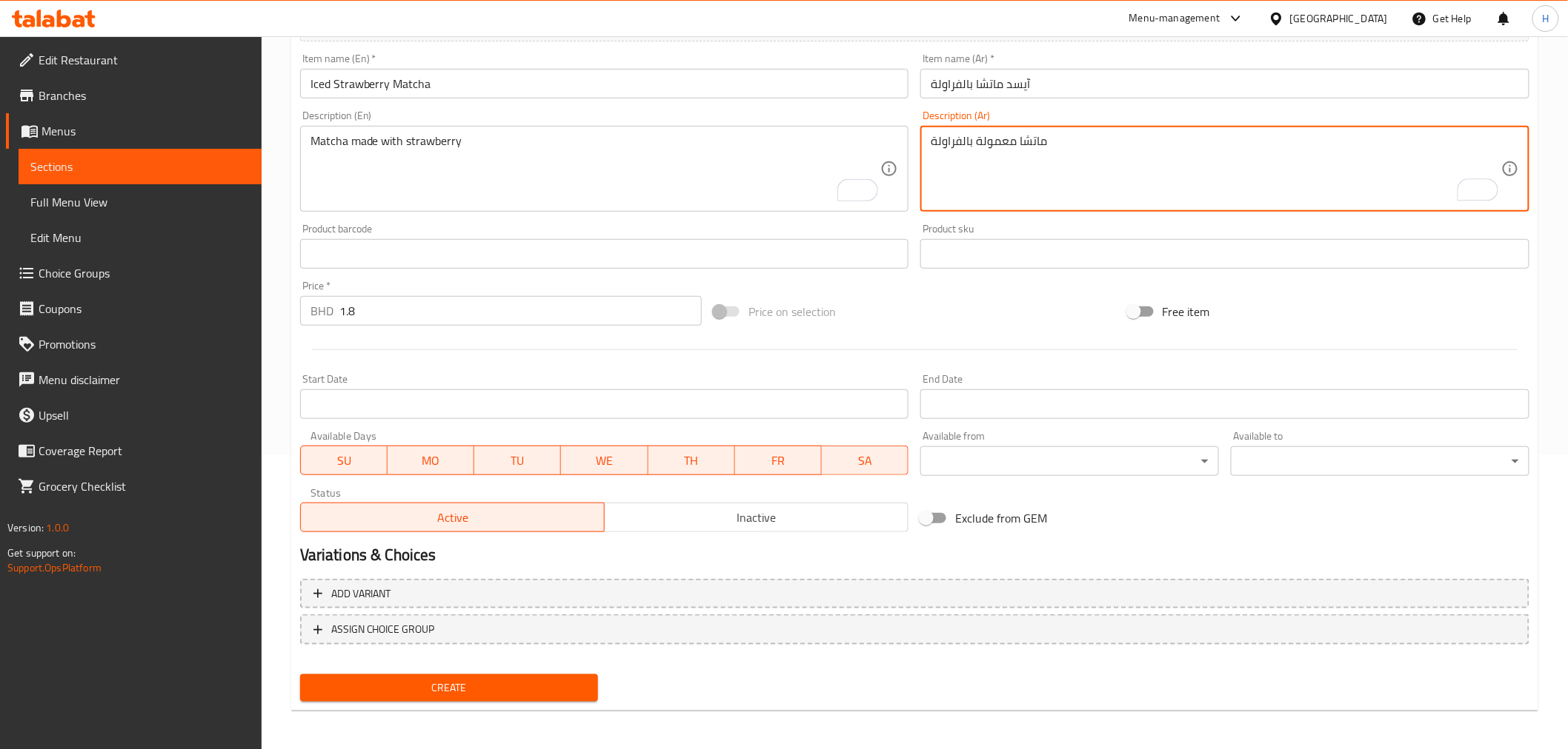
type textarea "ماتشا معمولة بالفراولة"
click at [374, 683] on span "Create" at bounding box center [448, 688] width 275 height 18
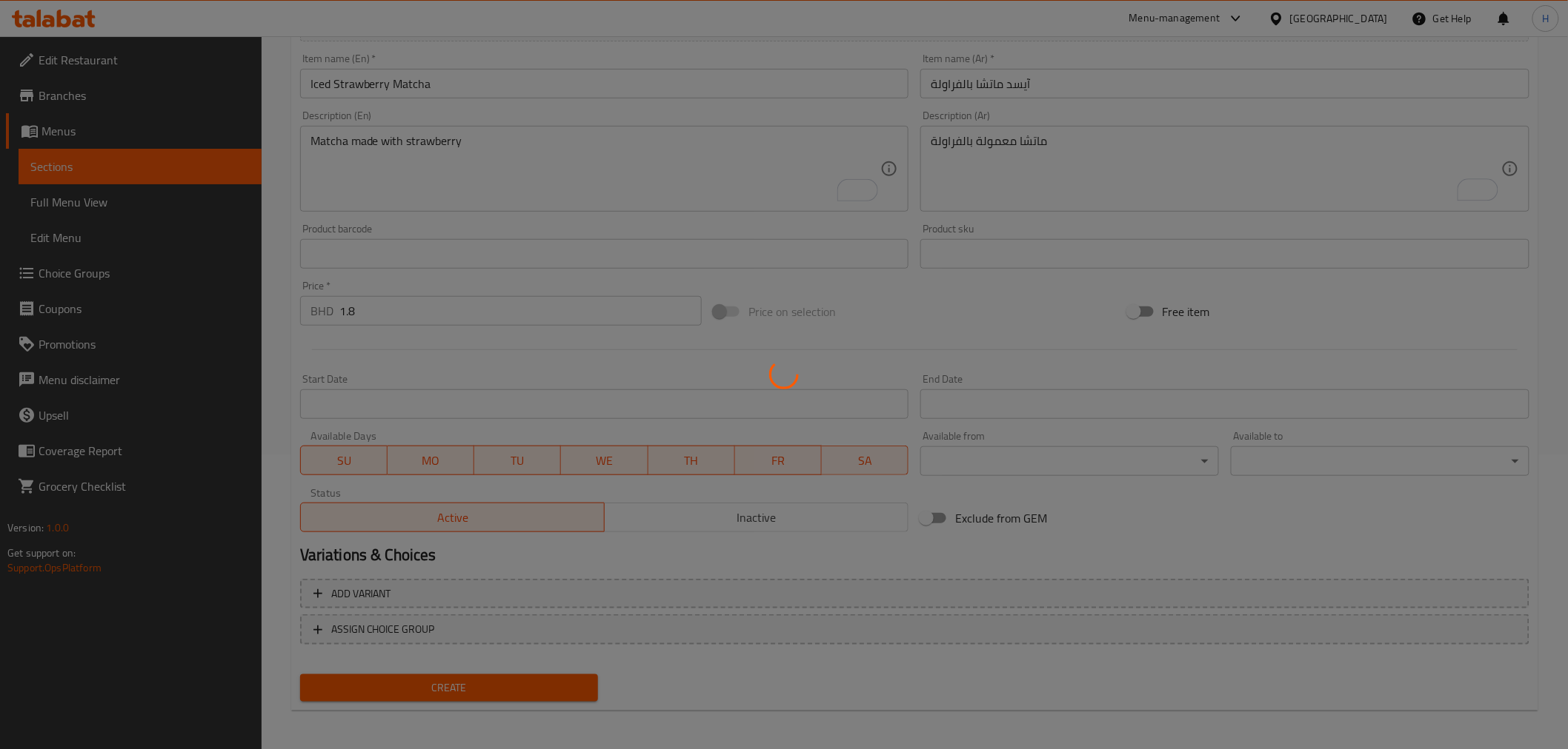
type input "0"
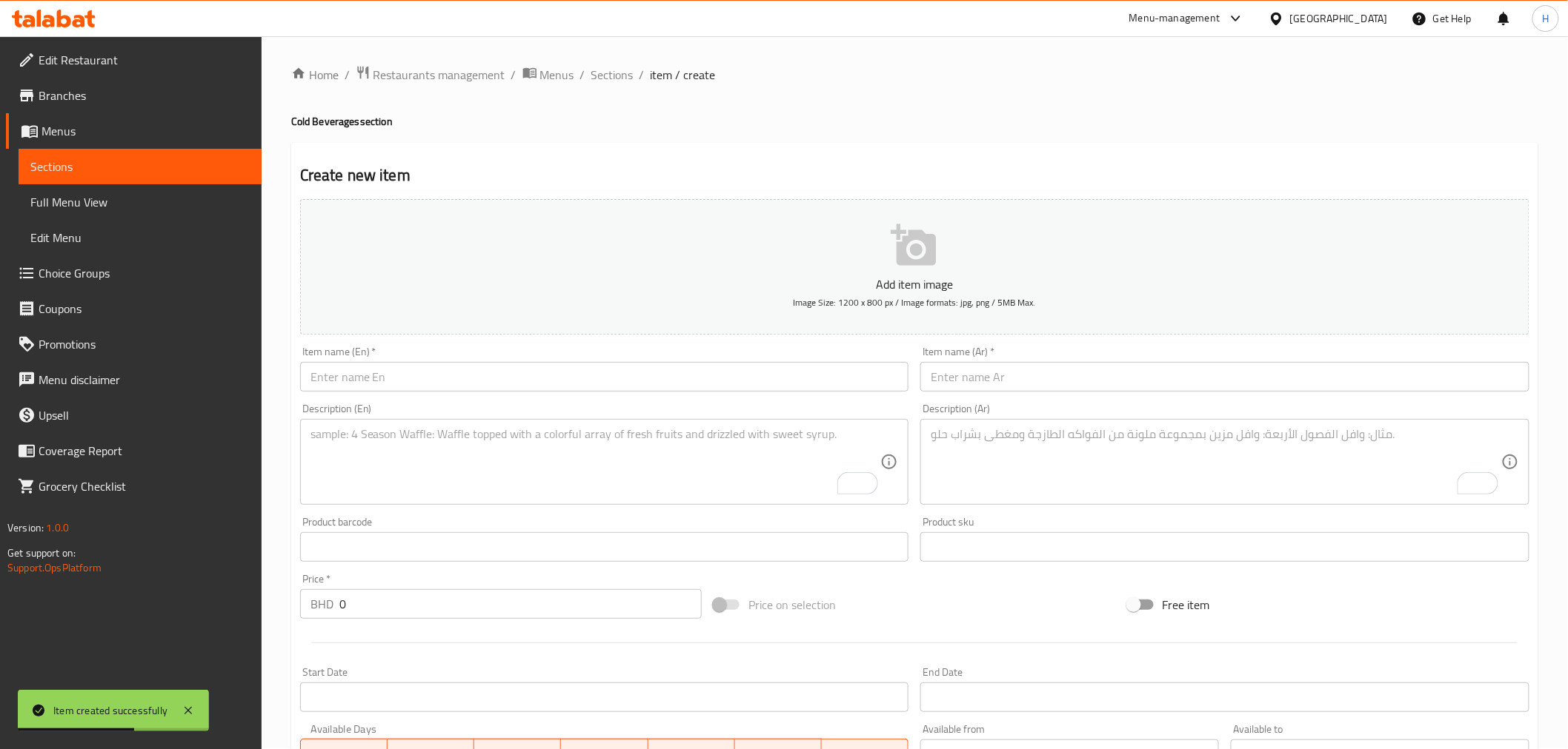
scroll to position [0, 0]
click at [349, 375] on input "text" at bounding box center [605, 378] width 609 height 30
paste input "Iced french"
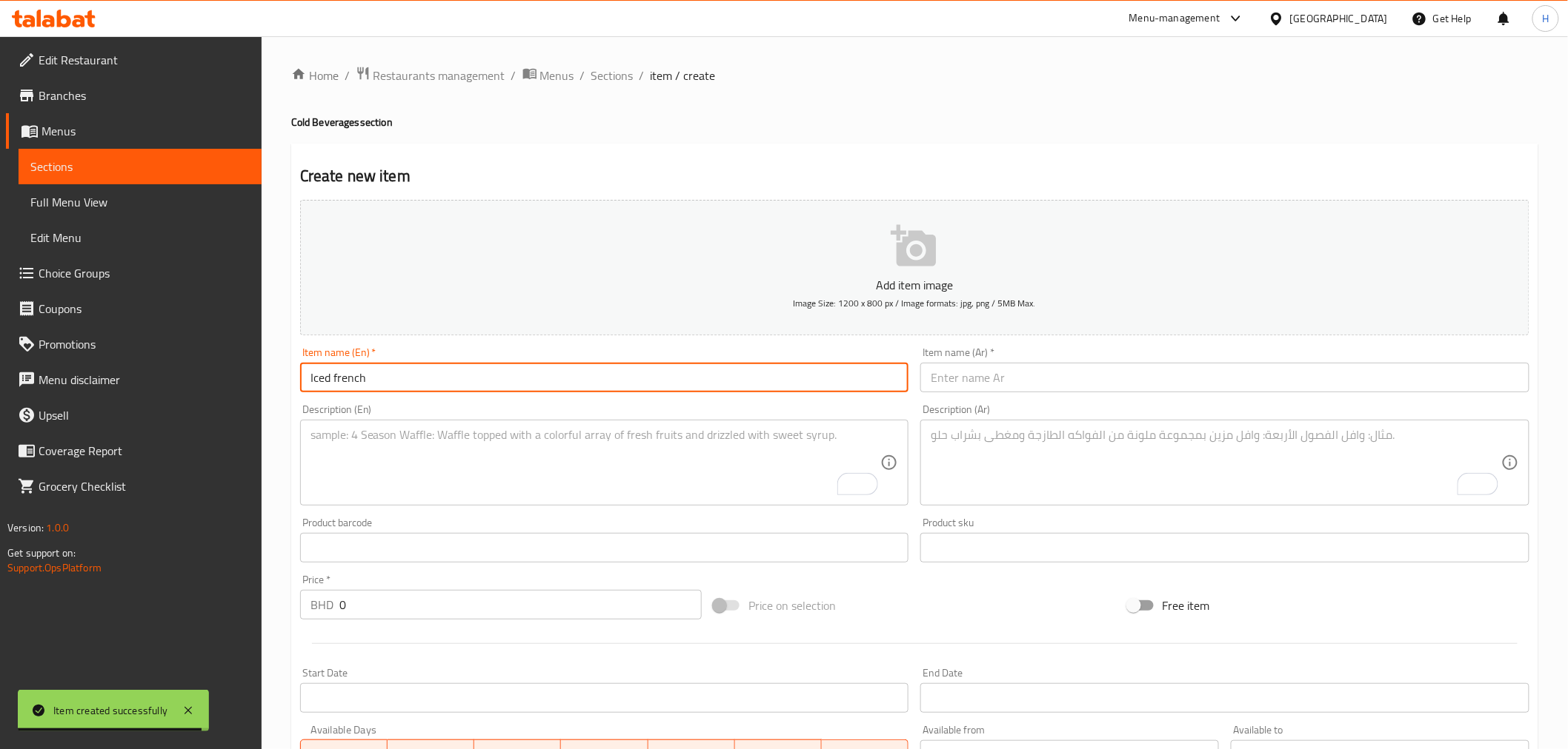
type input "Iced french"
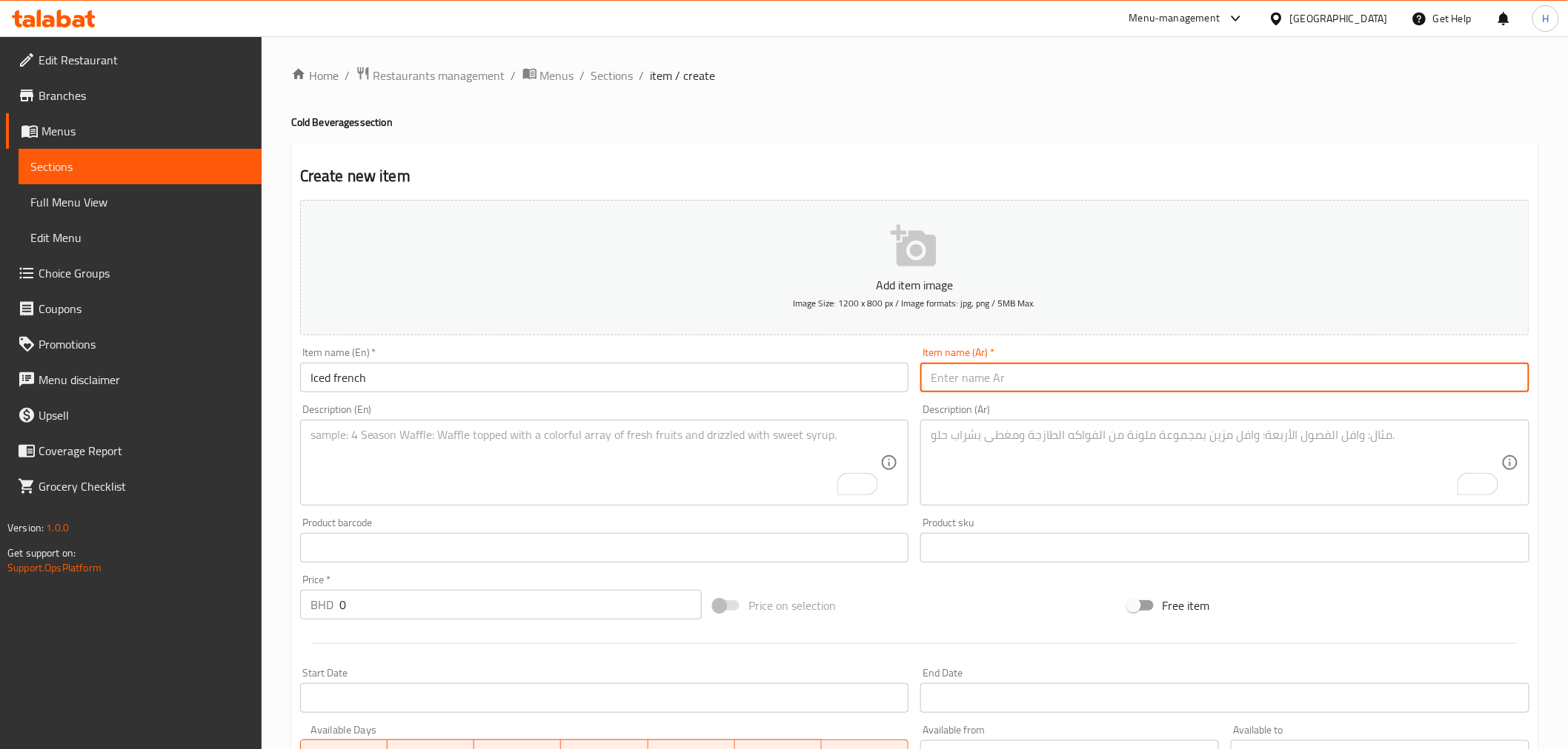
click at [1009, 378] on input "text" at bounding box center [1225, 378] width 609 height 30
paste input "آيسد فرنسي"
type input "آيسد فرنسي"
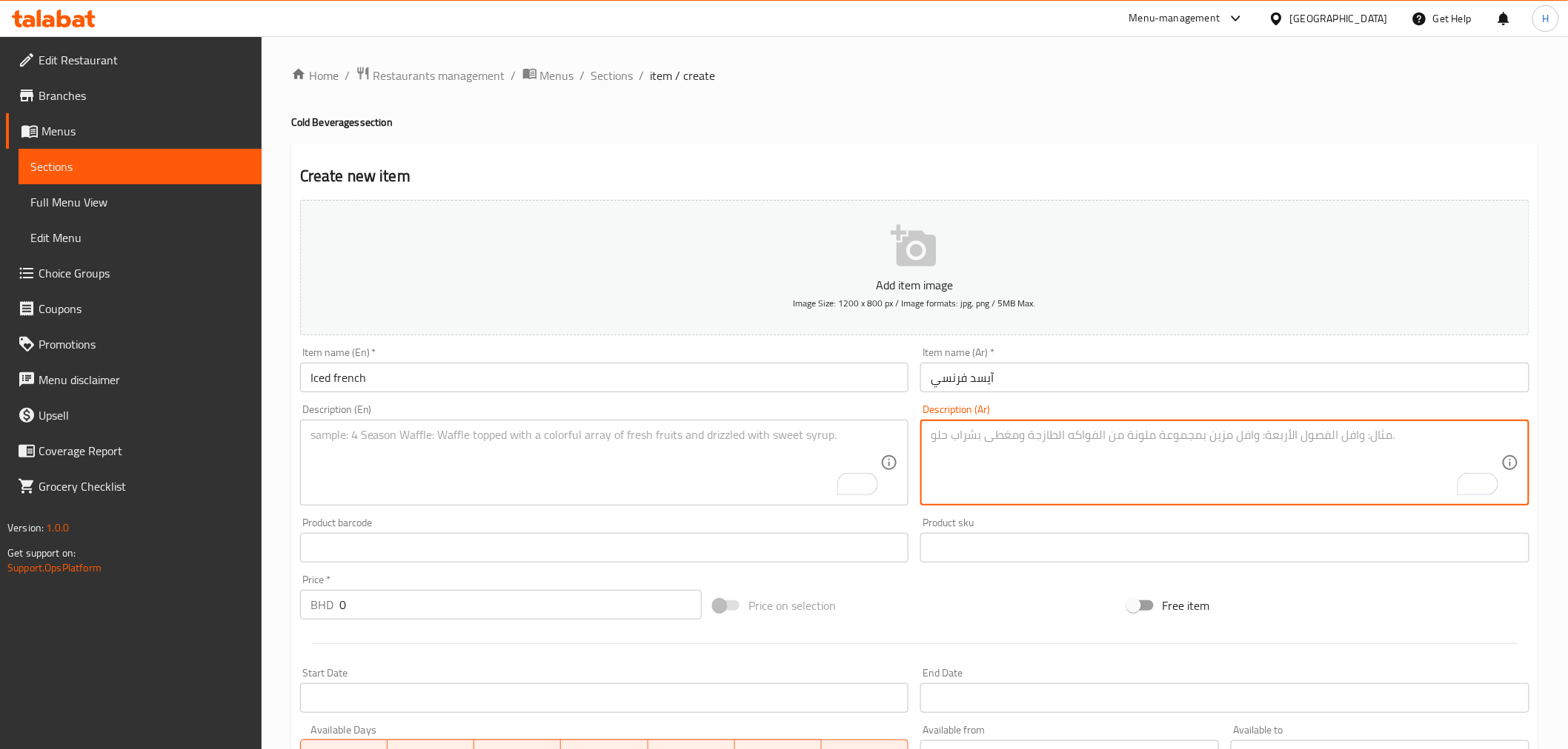
click at [983, 458] on textarea "To enrich screen reader interactions, please activate Accessibility in Grammarl…" at bounding box center [1215, 463] width 570 height 70
type textarea "مثلج بالطريقة الفرنسية"
click at [416, 460] on textarea "To enrich screen reader interactions, please activate Accessibility in Grammarl…" at bounding box center [596, 463] width 570 height 70
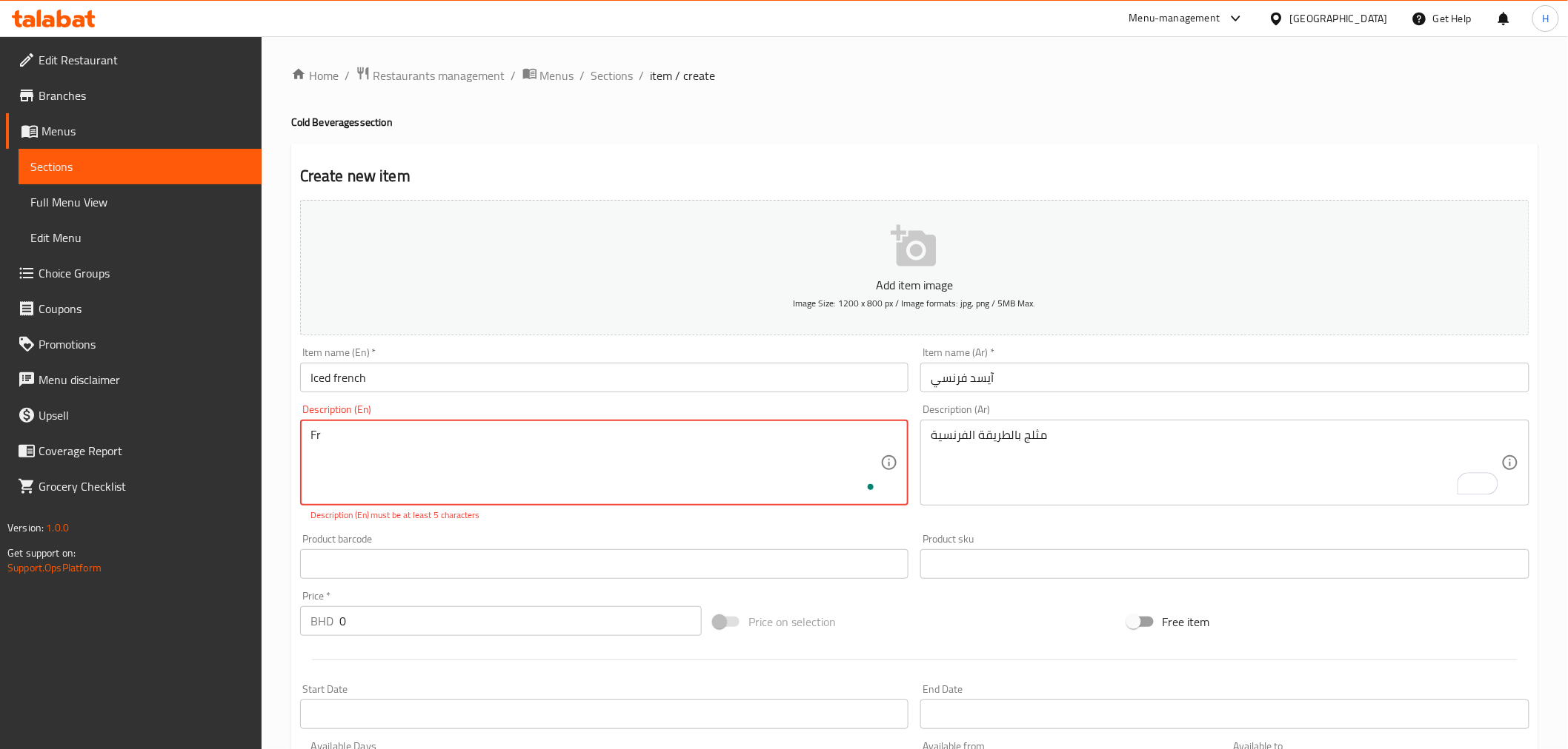
type textarea "F"
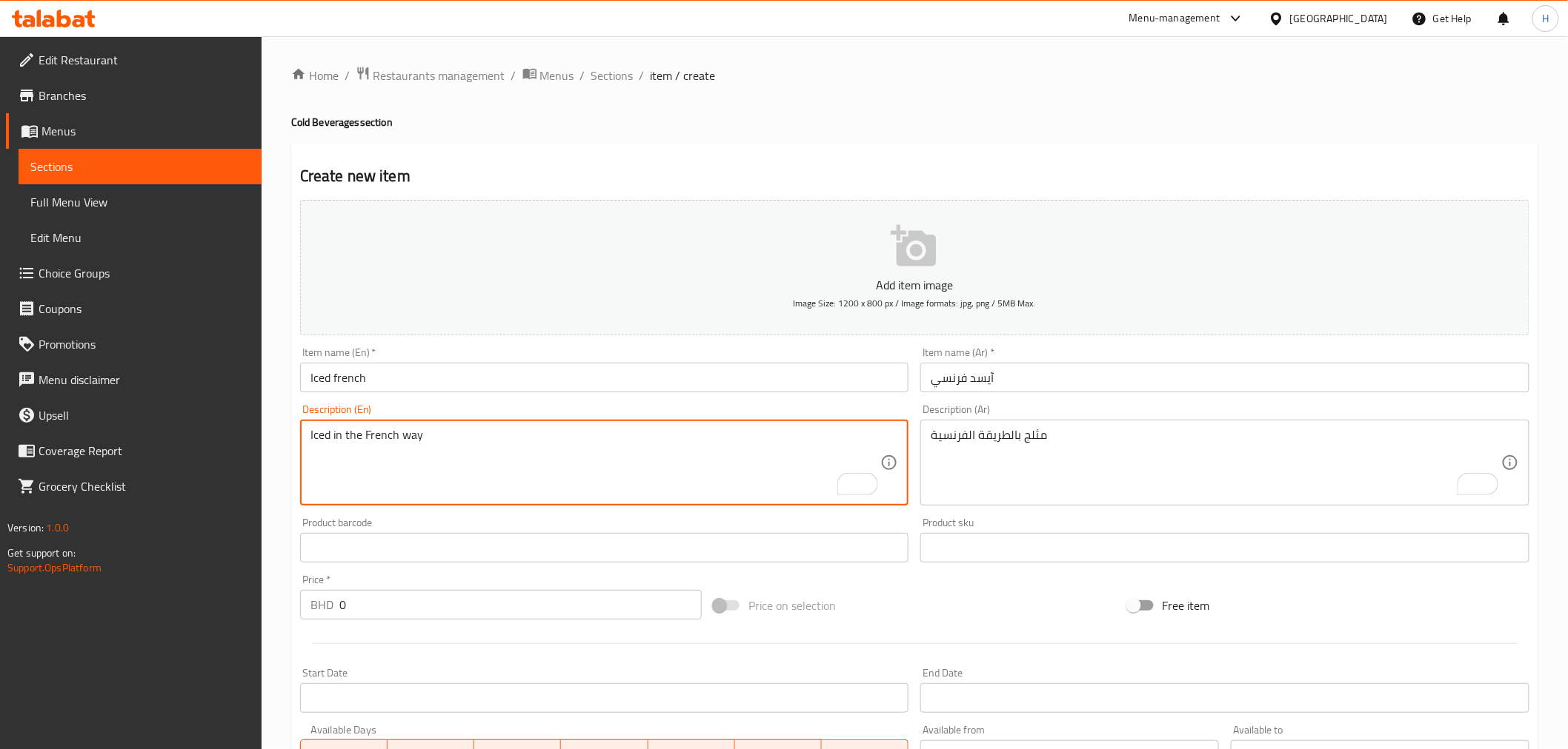
type textarea "Iced in the French way"
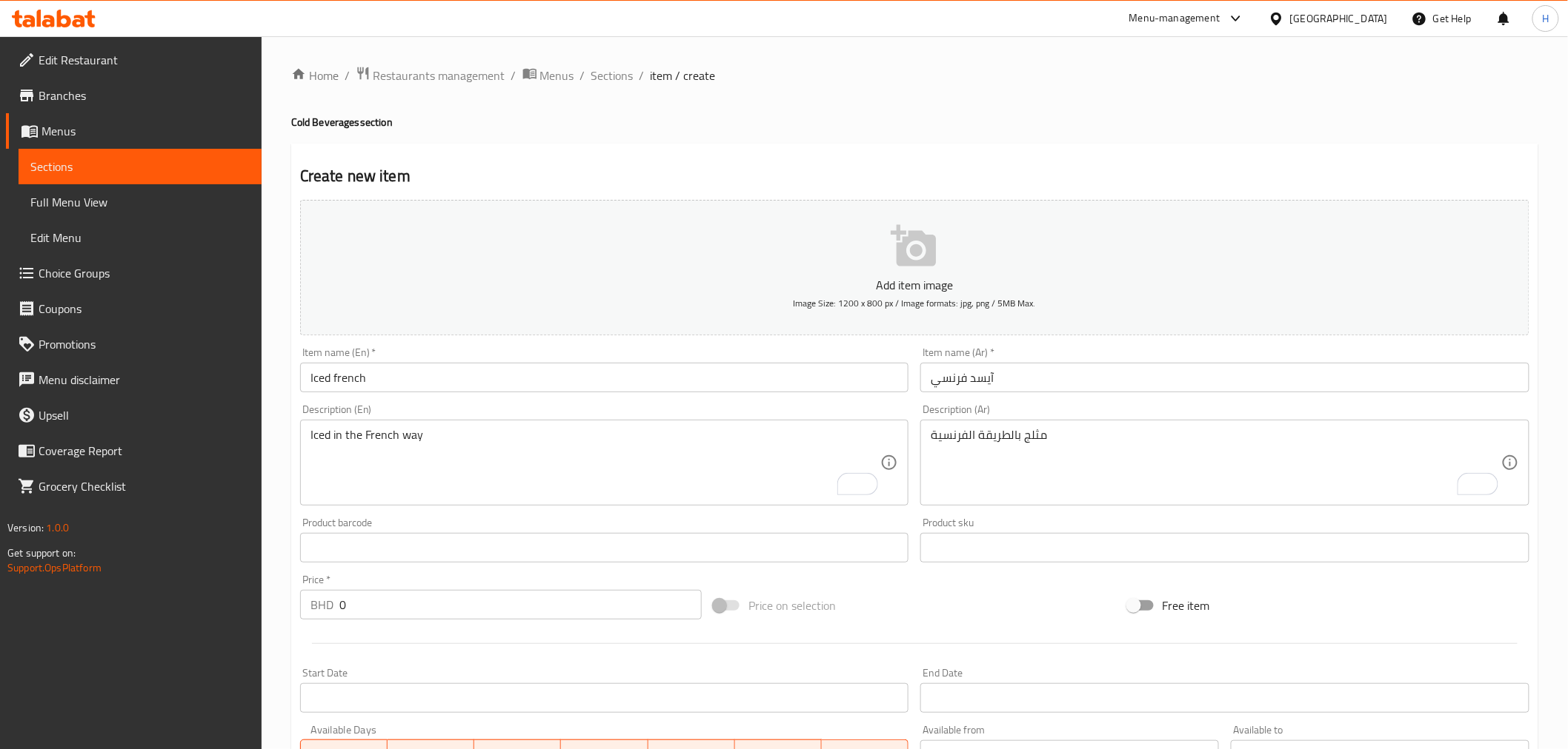
click at [288, 489] on div "Home / Restaurants management / Menus / Sections / item / create Cold Beverages…" at bounding box center [914, 541] width 1306 height 1010
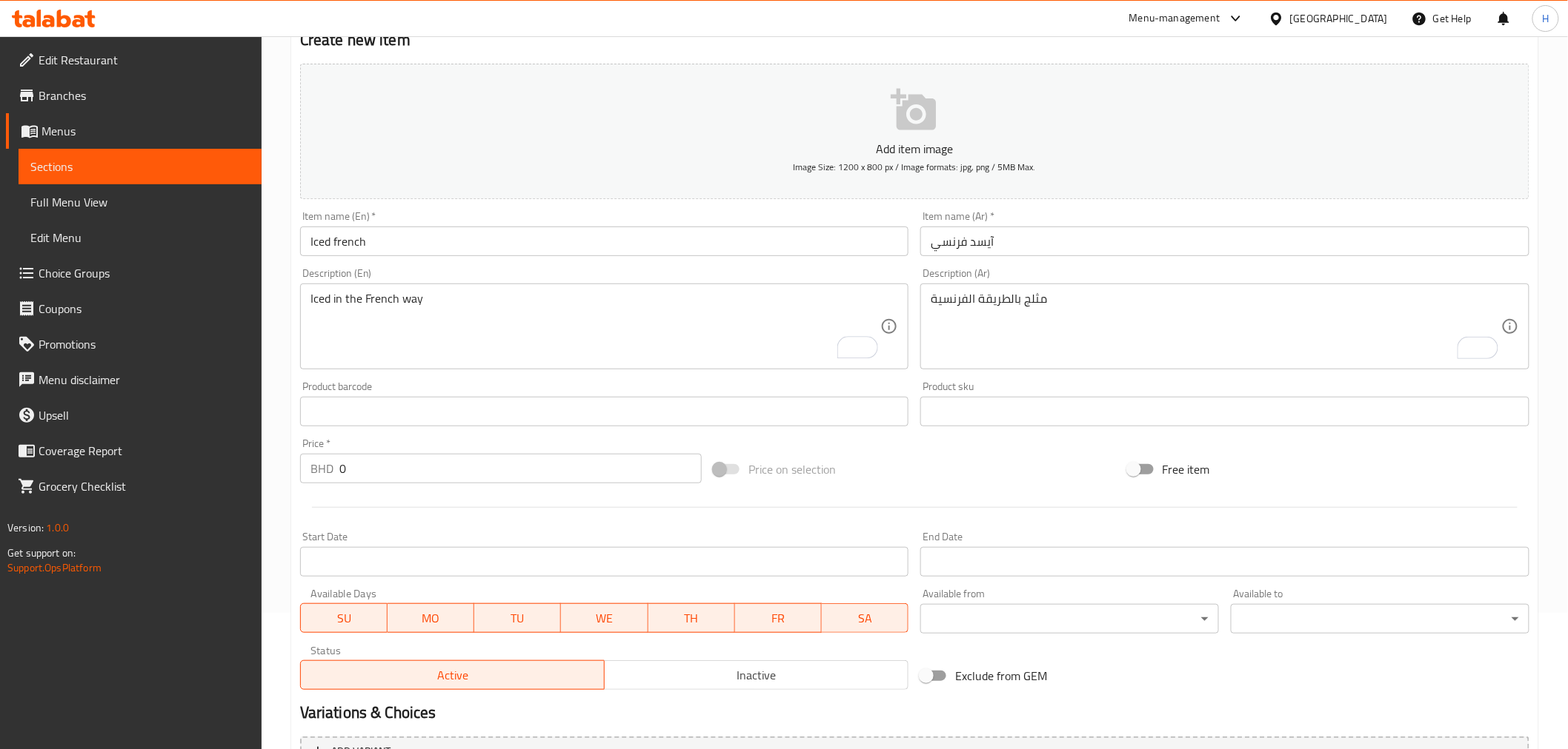
scroll to position [294, 0]
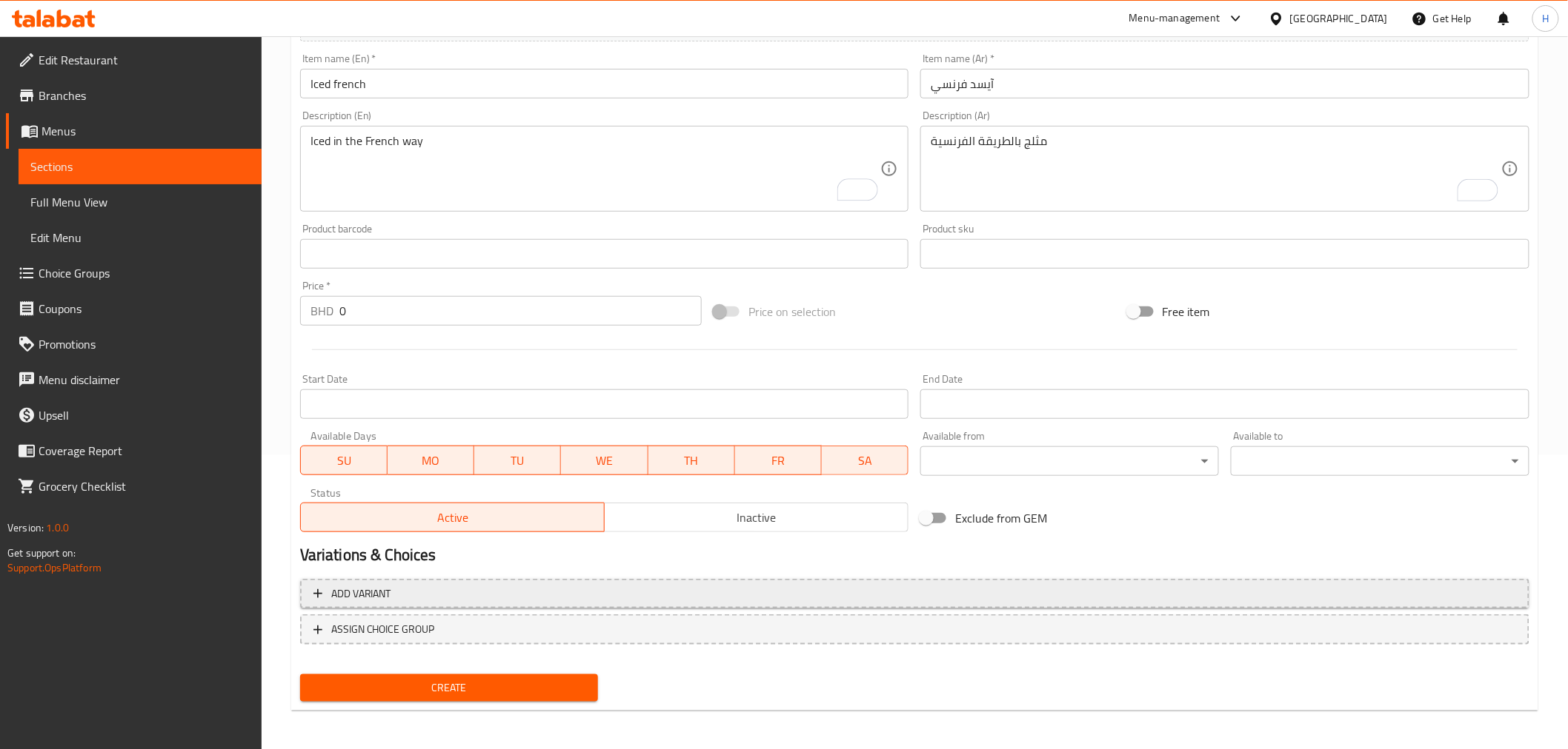
click at [379, 590] on span "Add variant" at bounding box center [361, 594] width 60 height 18
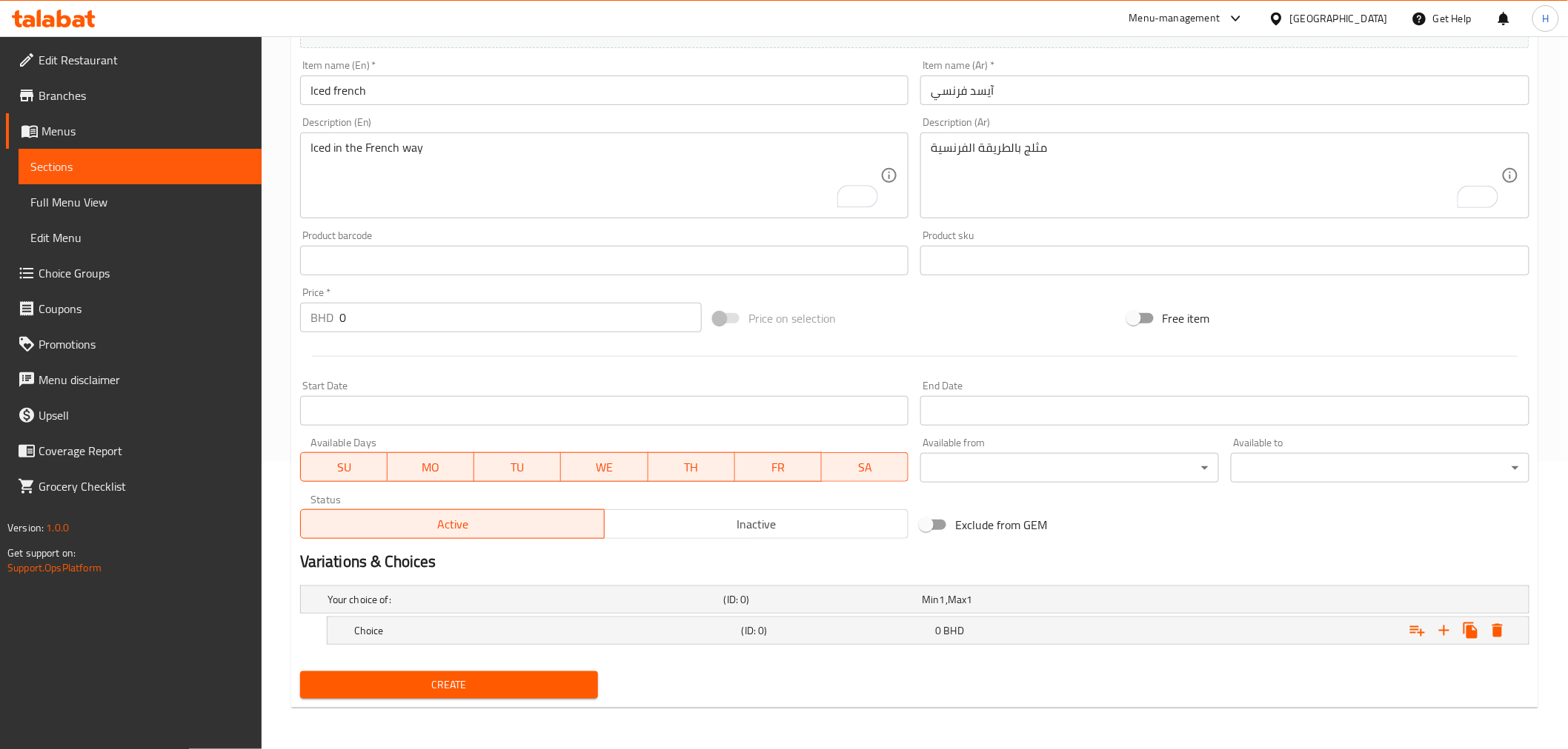
scroll to position [287, 0]
click at [418, 624] on h5 "Choice" at bounding box center [545, 631] width 382 height 15
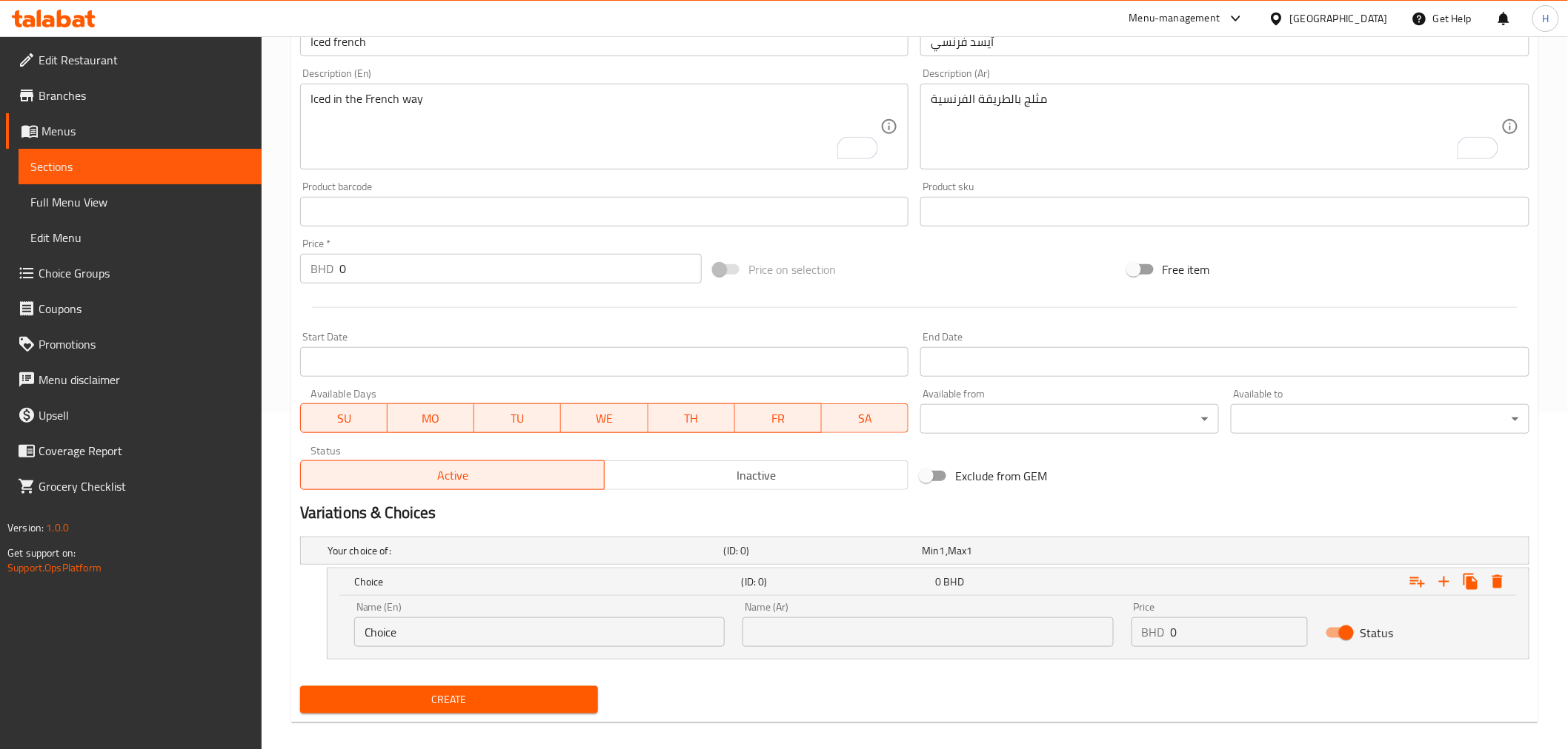
scroll to position [350, 0]
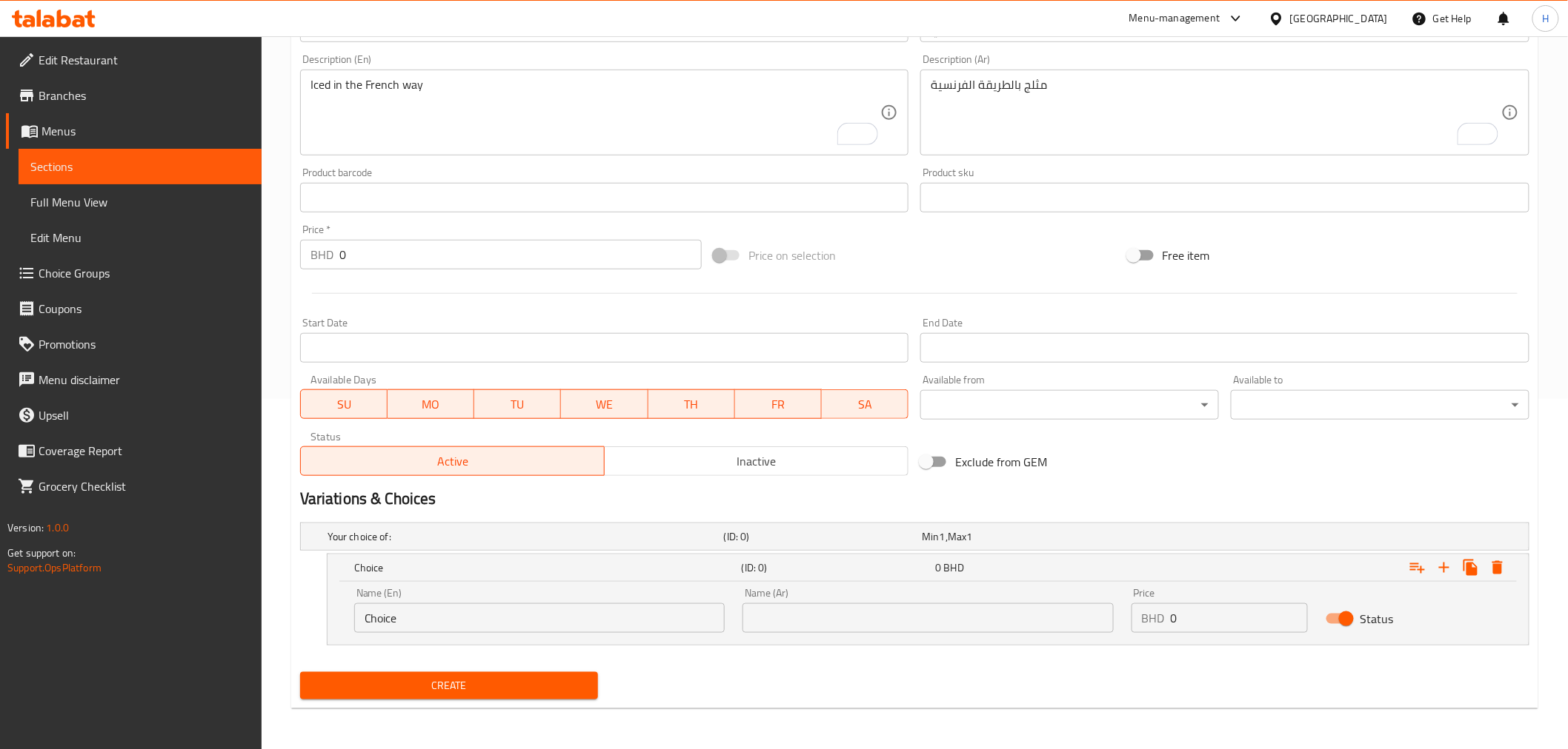
click at [372, 606] on input "Choice" at bounding box center [540, 618] width 370 height 30
click at [374, 618] on input "Choice" at bounding box center [540, 618] width 370 height 30
click at [390, 618] on input "Meduuim" at bounding box center [540, 618] width 370 height 30
type input "Meduim"
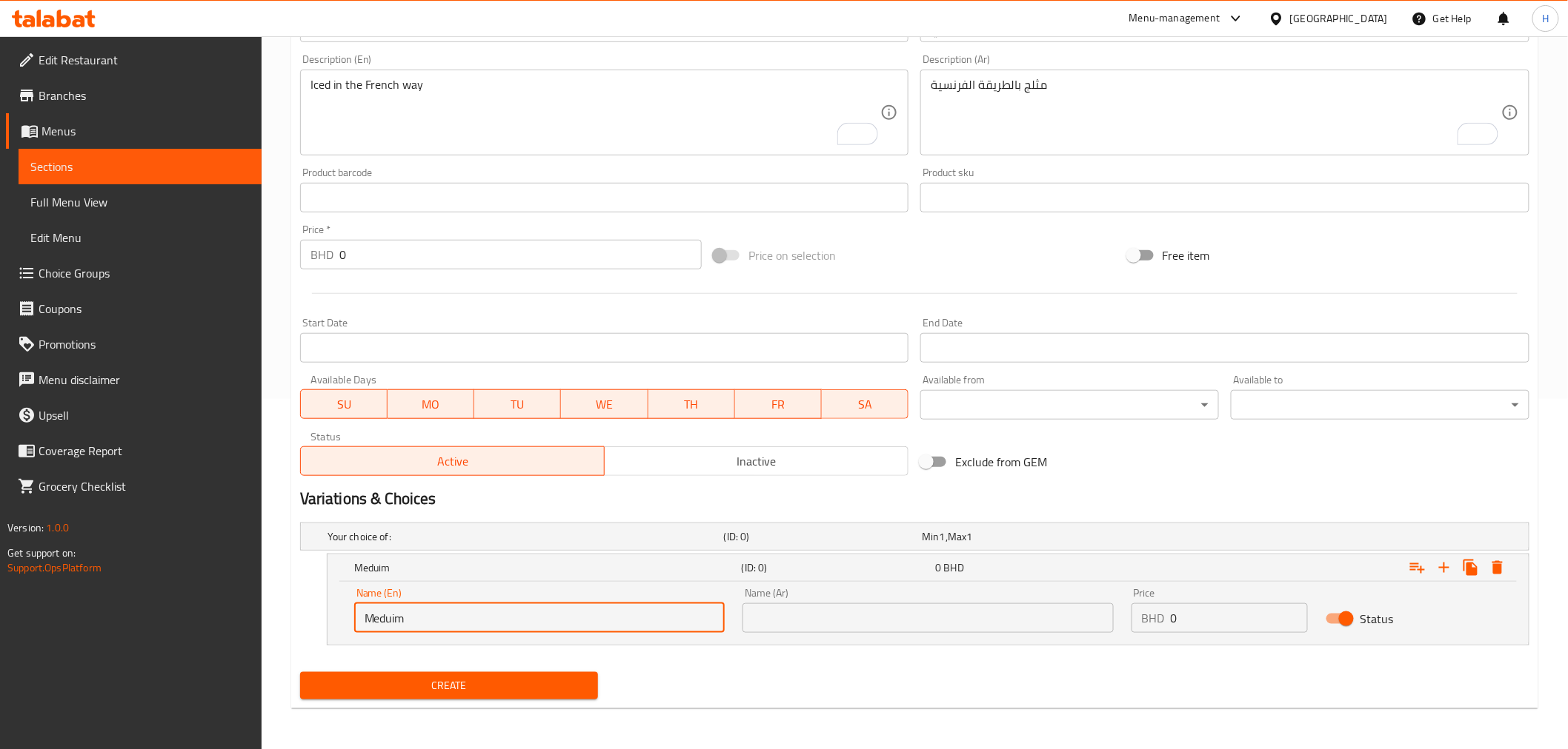
click at [812, 607] on input "text" at bounding box center [927, 618] width 370 height 30
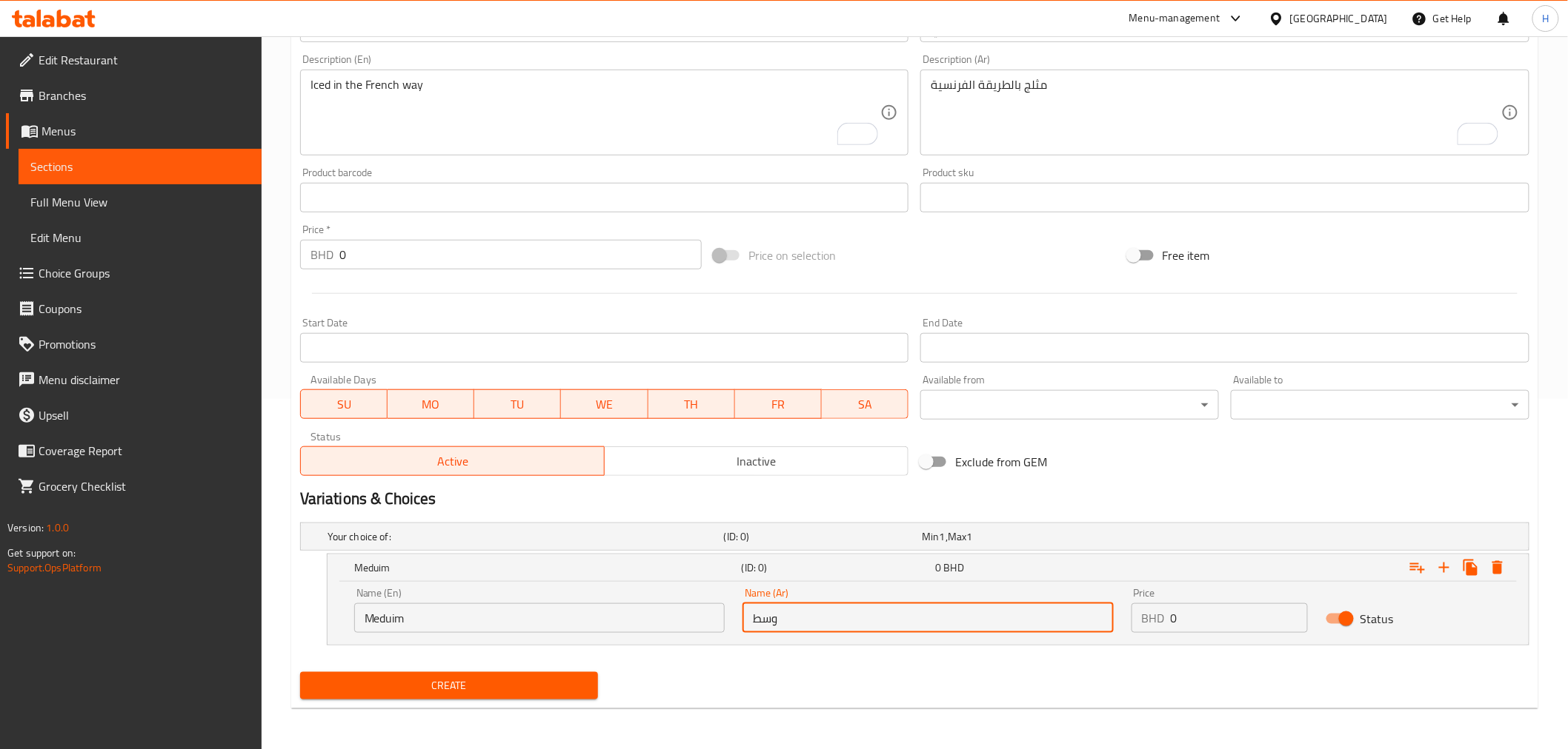
type input "وسط"
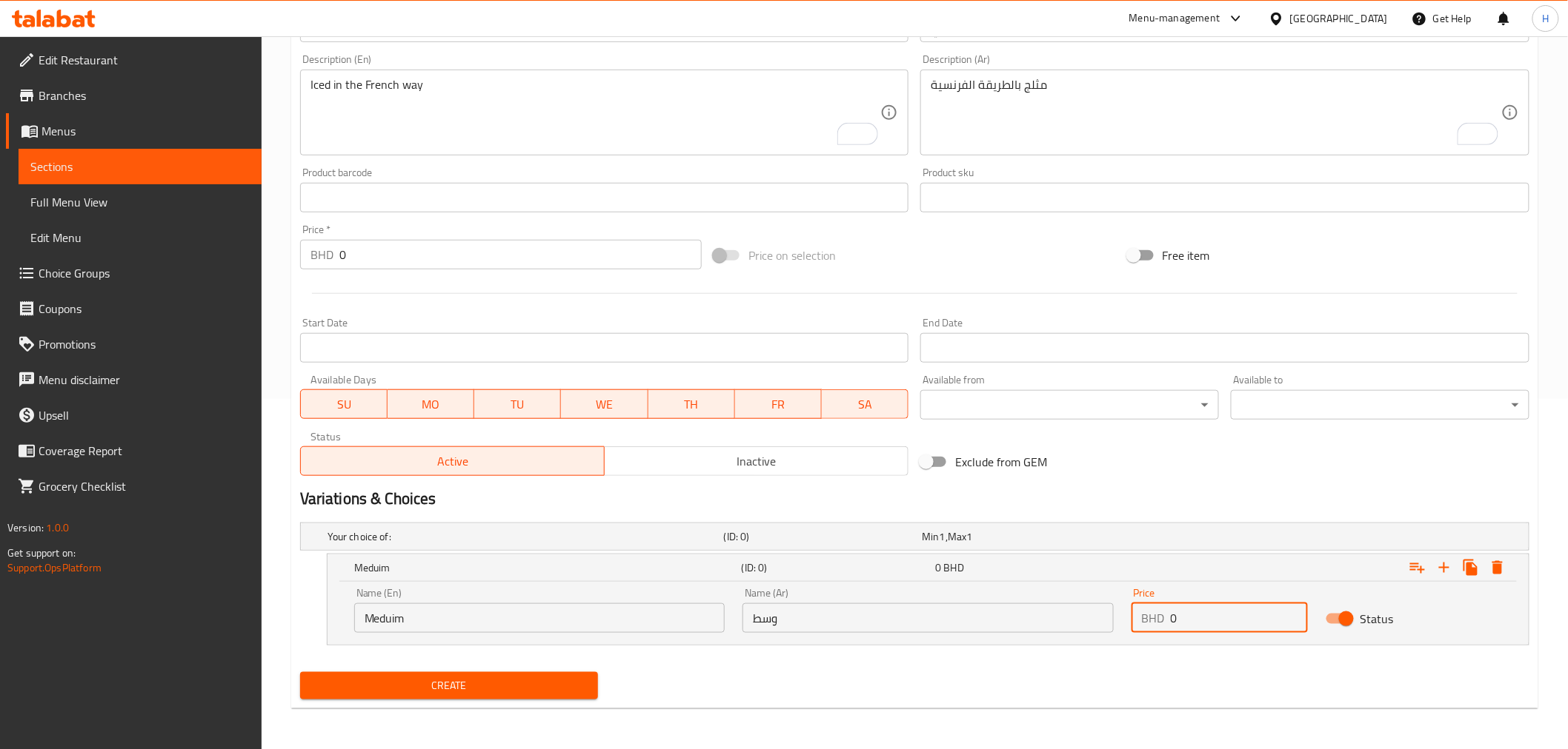
drag, startPoint x: 1192, startPoint y: 617, endPoint x: 1121, endPoint y: 620, distance: 71.1
click at [1122, 620] on div "Price BHD 0 Price" at bounding box center [1219, 610] width 194 height 63
type input "1.8"
click at [1446, 566] on icon "Expand" at bounding box center [1443, 567] width 18 height 18
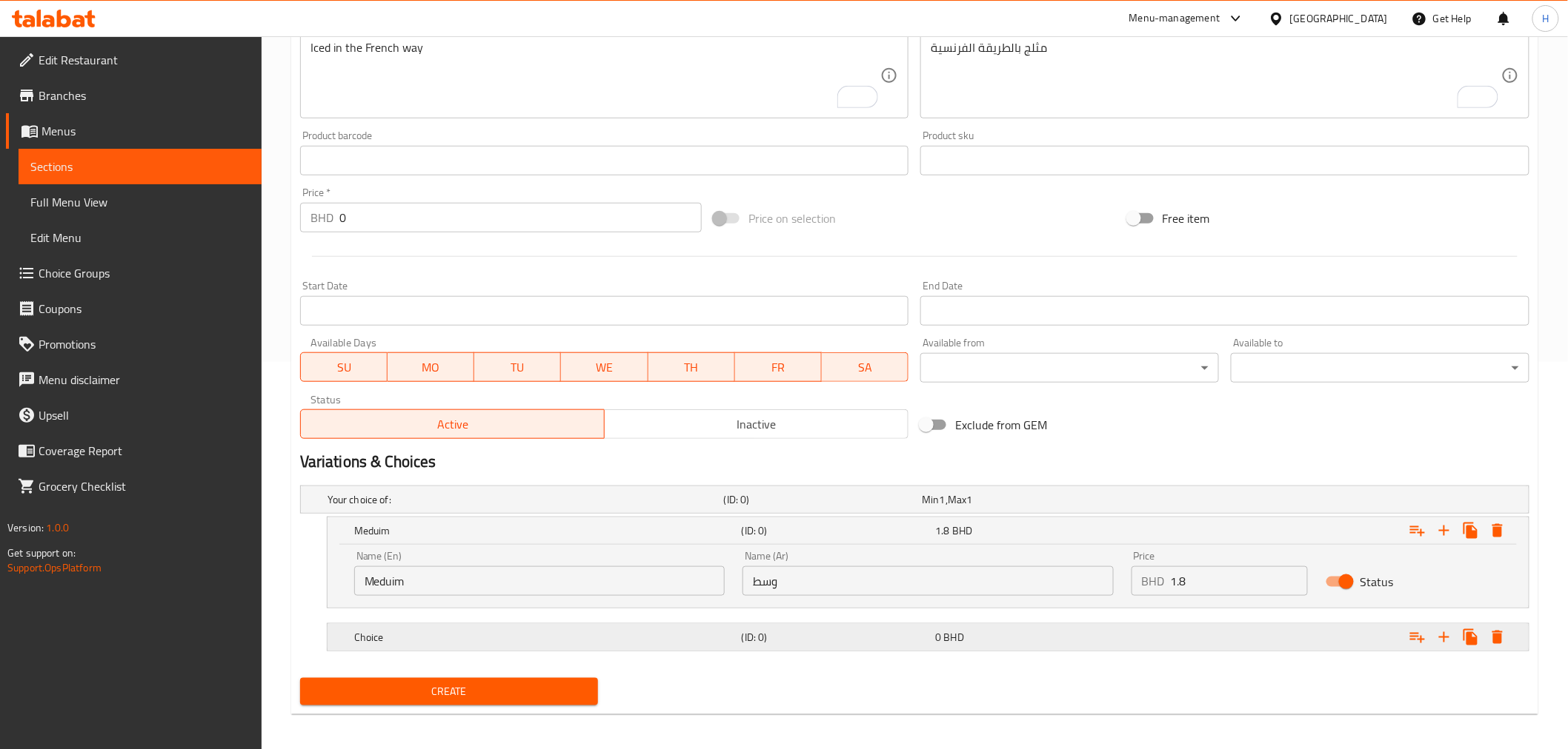
scroll to position [394, 0]
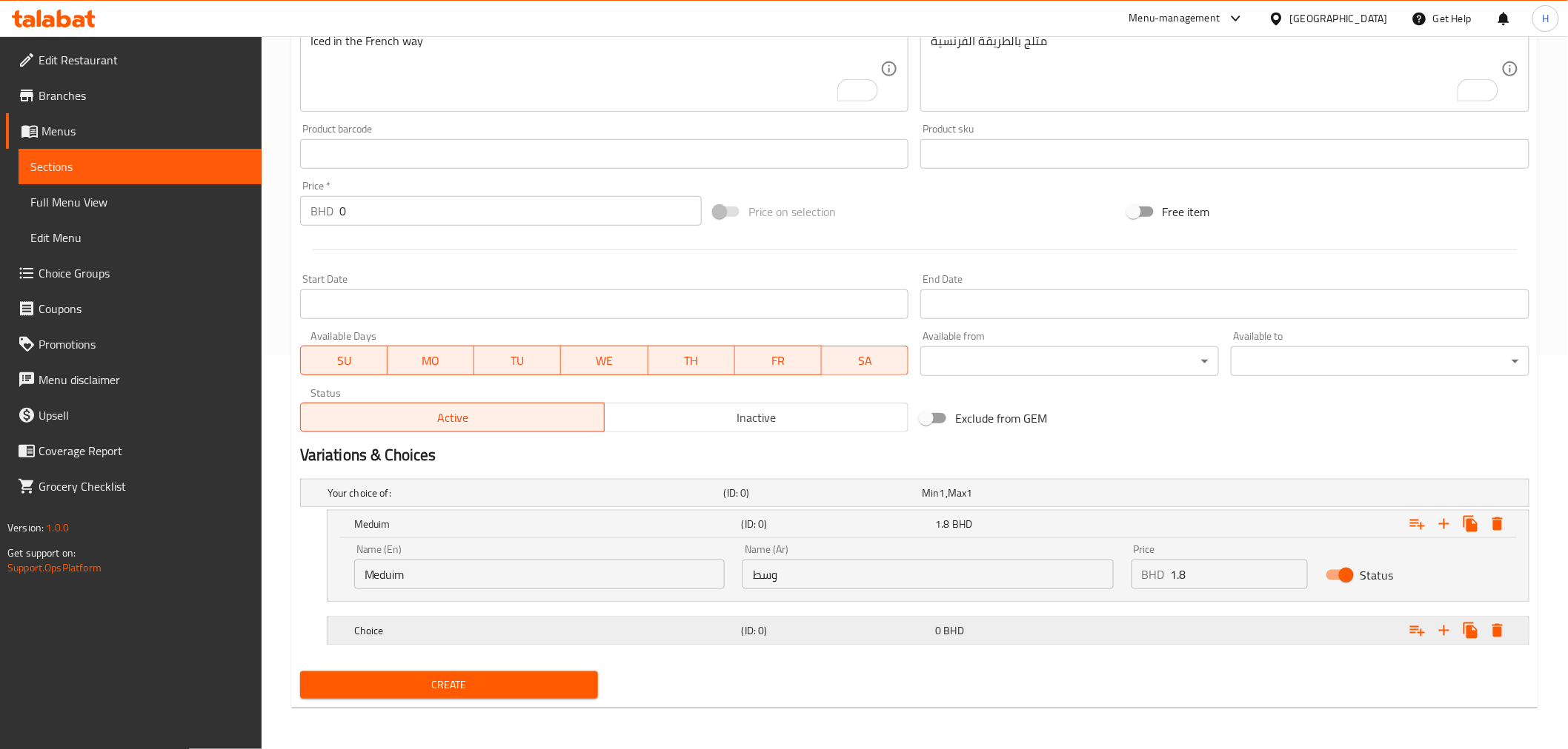
click at [397, 634] on h5 "Choice" at bounding box center [545, 631] width 382 height 15
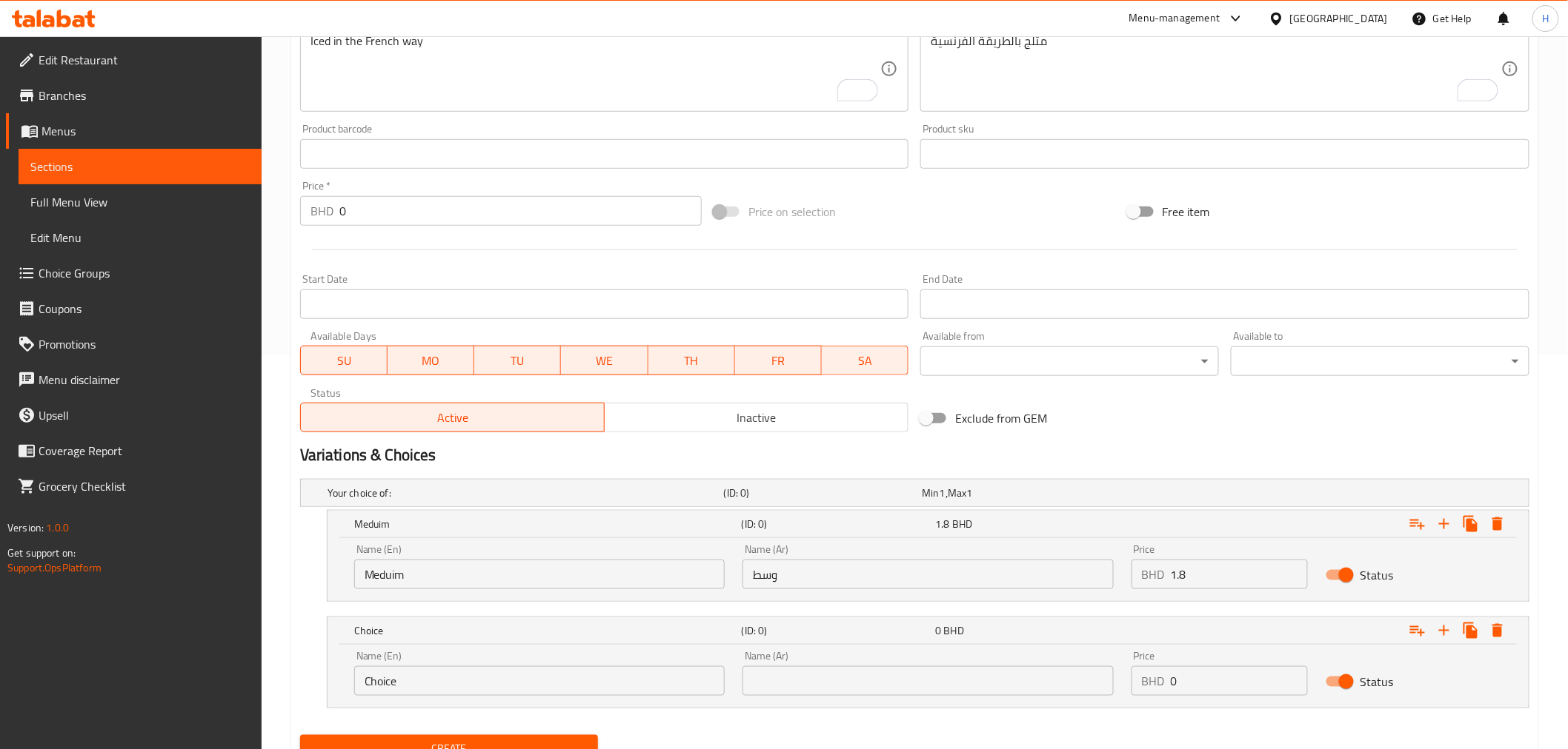
click at [391, 683] on input "Choice" at bounding box center [540, 681] width 370 height 30
type input "Large"
click at [855, 686] on input "text" at bounding box center [927, 681] width 370 height 30
type input "كبير"
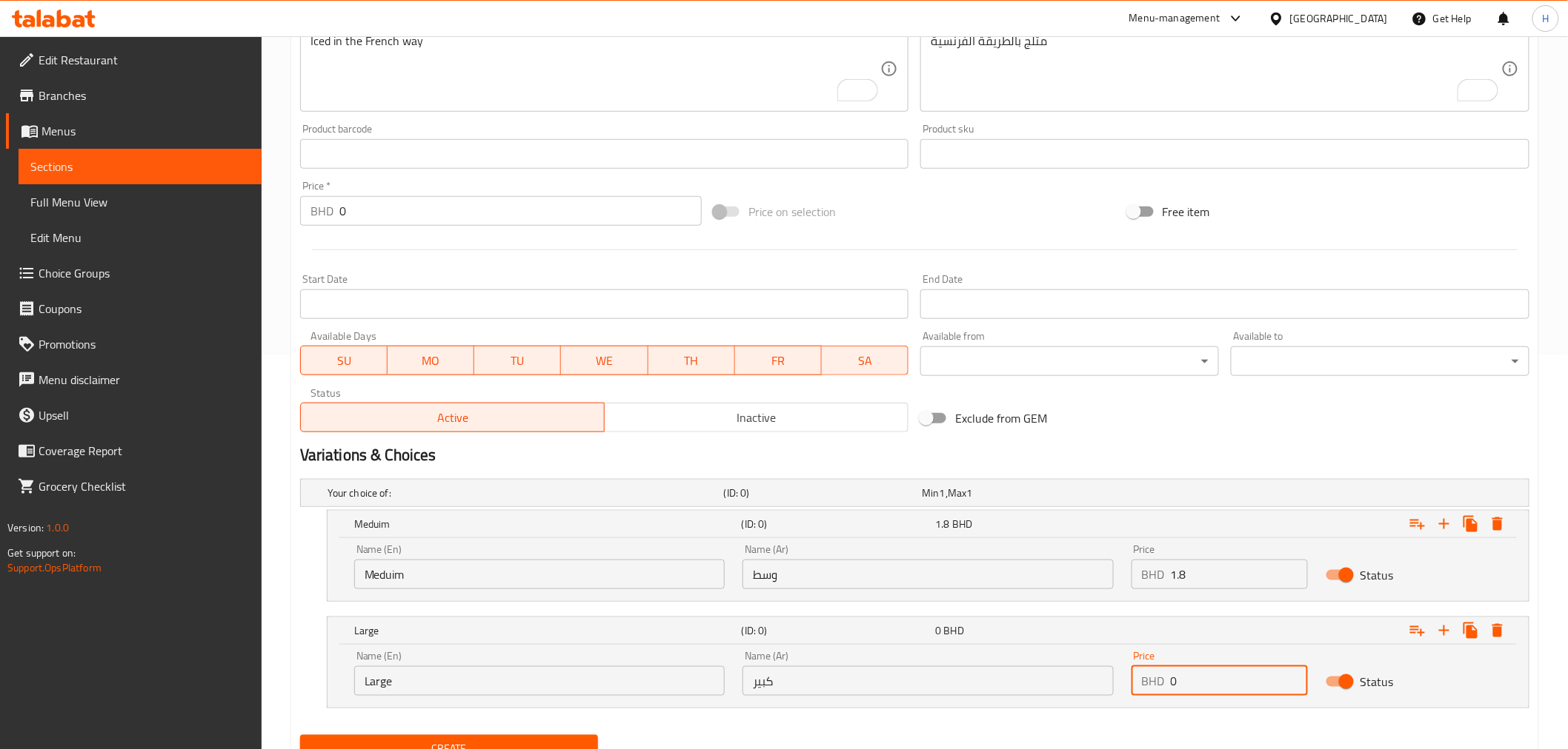
drag, startPoint x: 1205, startPoint y: 682, endPoint x: 1067, endPoint y: 685, distance: 138.0
click at [1056, 687] on div "Name (En) Large Name (En) Name (Ar) كبير Name (Ar) Price BHD 0 Price Status" at bounding box center [927, 674] width 1165 height 63
type input "2"
click at [1024, 458] on h2 "Variations & Choices" at bounding box center [914, 455] width 1229 height 22
click at [463, 740] on span "Create" at bounding box center [448, 748] width 275 height 18
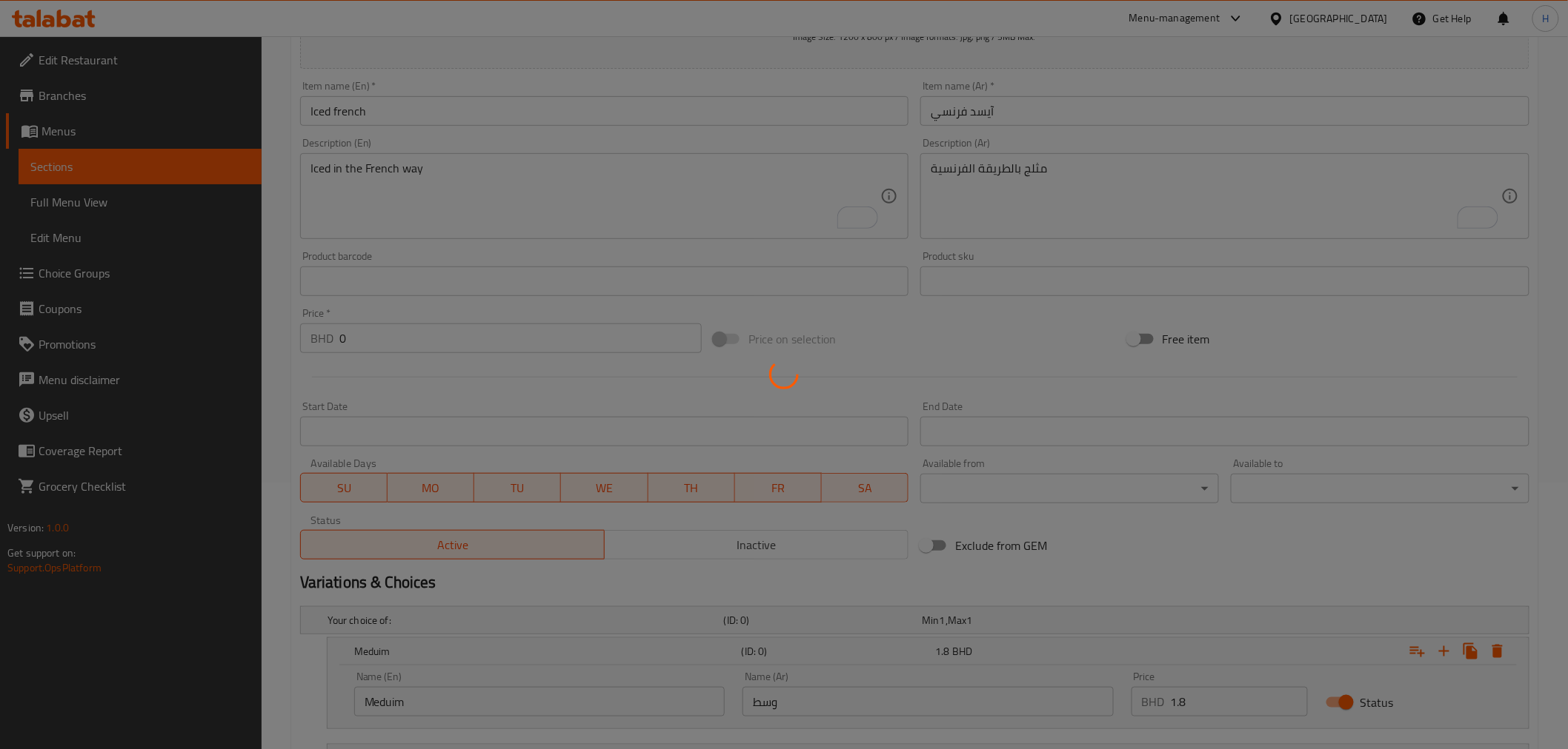
scroll to position [0, 0]
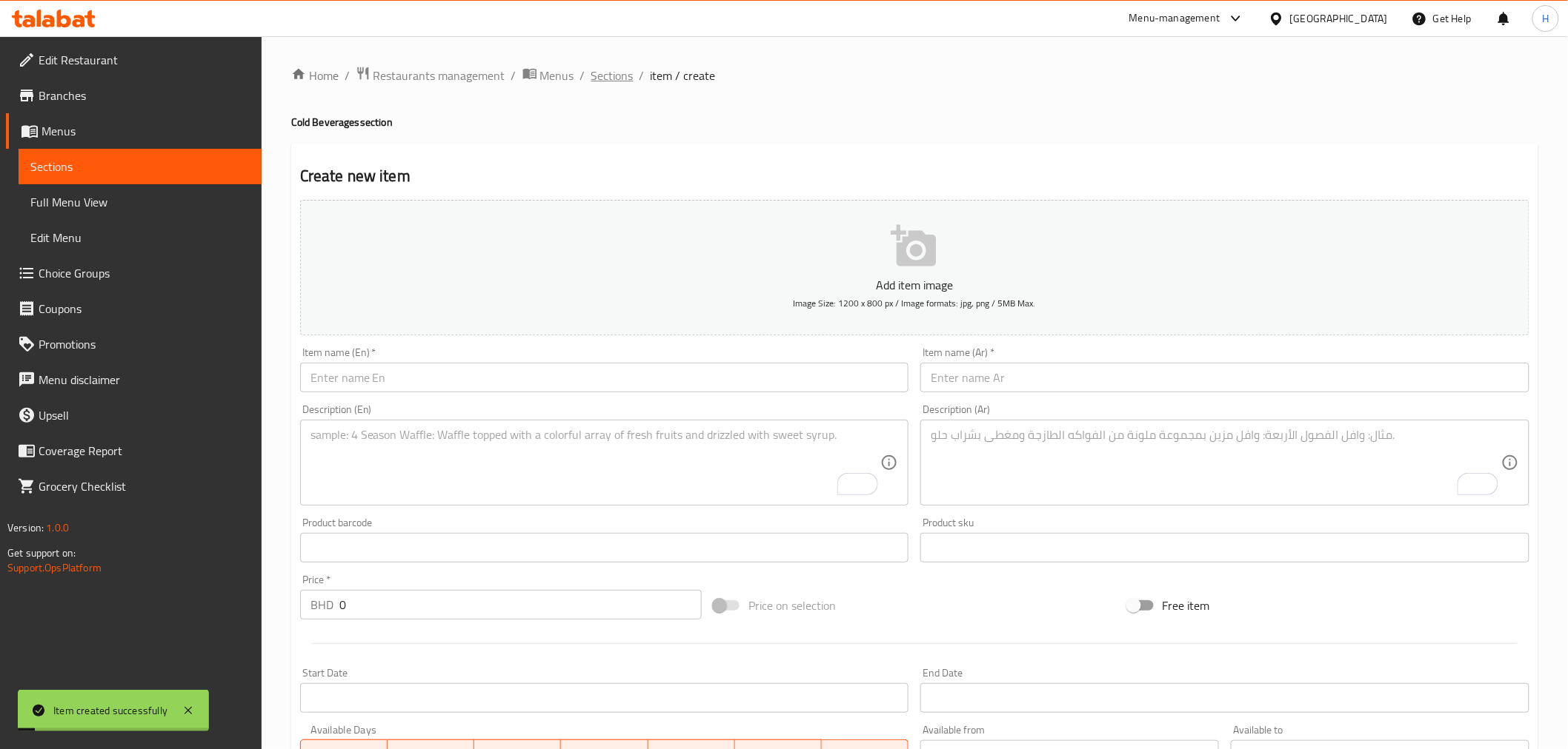
click at [607, 77] on span "Sections" at bounding box center [612, 75] width 42 height 18
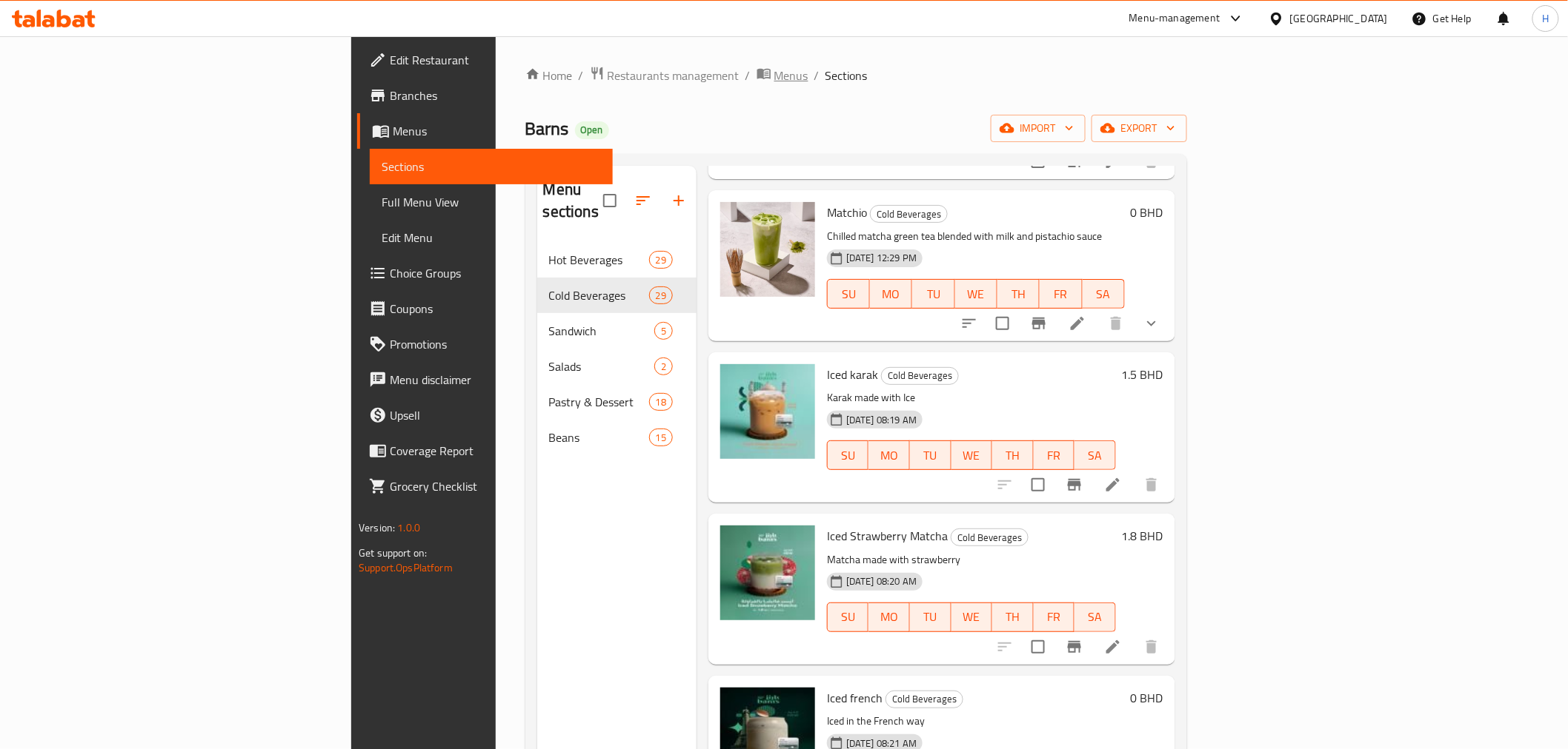
click at [774, 77] on span "Menus" at bounding box center [791, 75] width 34 height 18
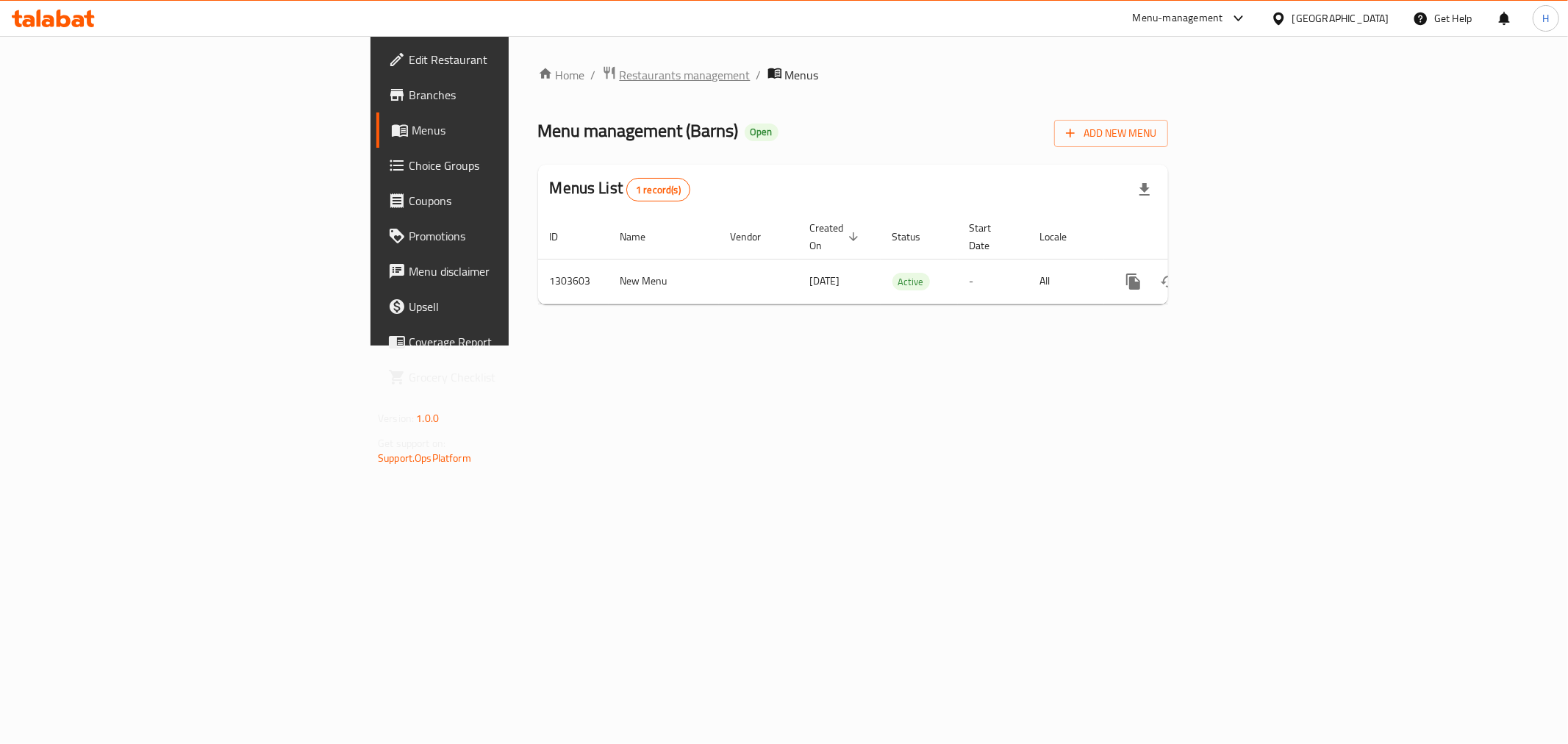
click at [620, 73] on span "Restaurants management" at bounding box center [685, 75] width 131 height 17
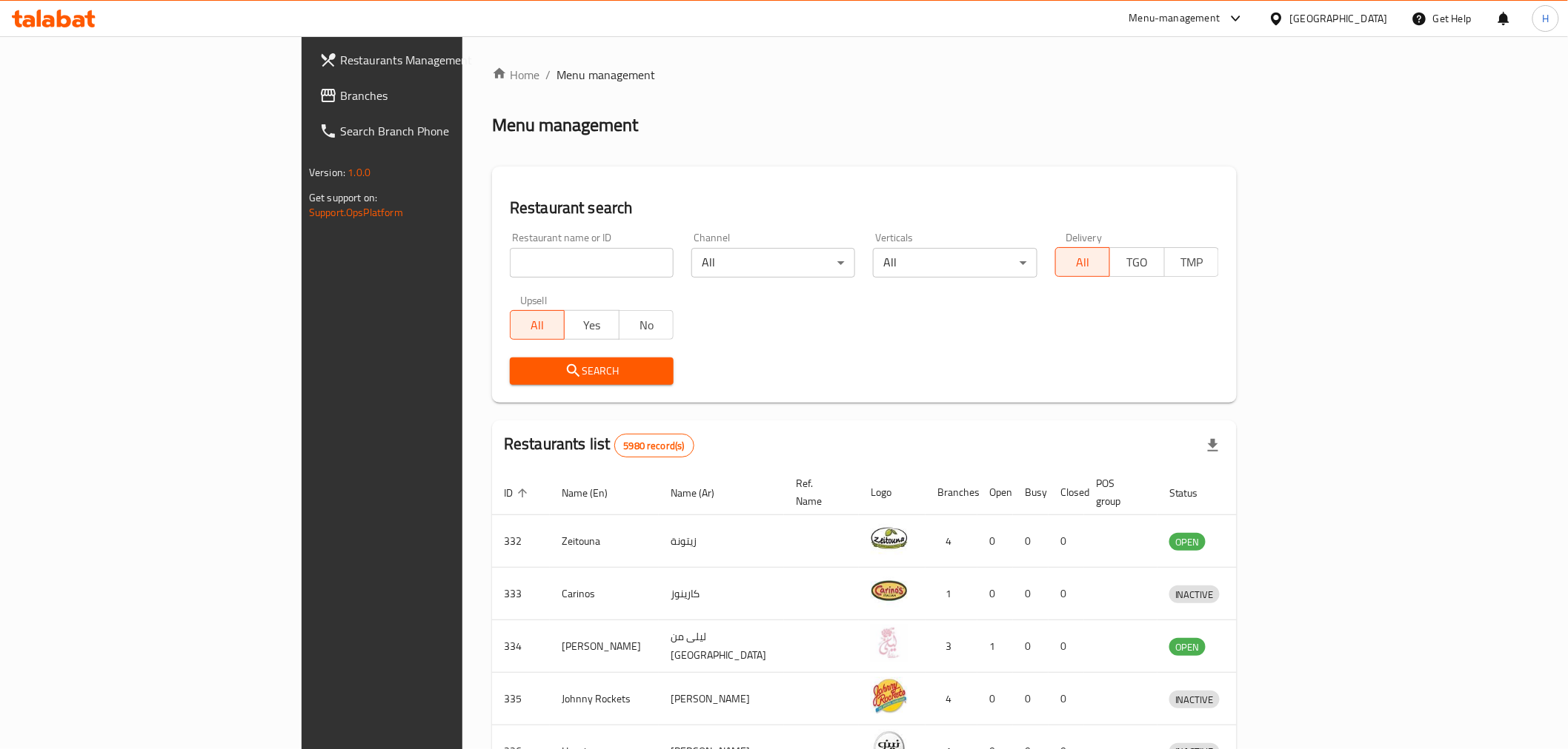
click at [510, 260] on input "search" at bounding box center [591, 263] width 164 height 30
type input "bushish"
click button "Search" at bounding box center [591, 371] width 164 height 27
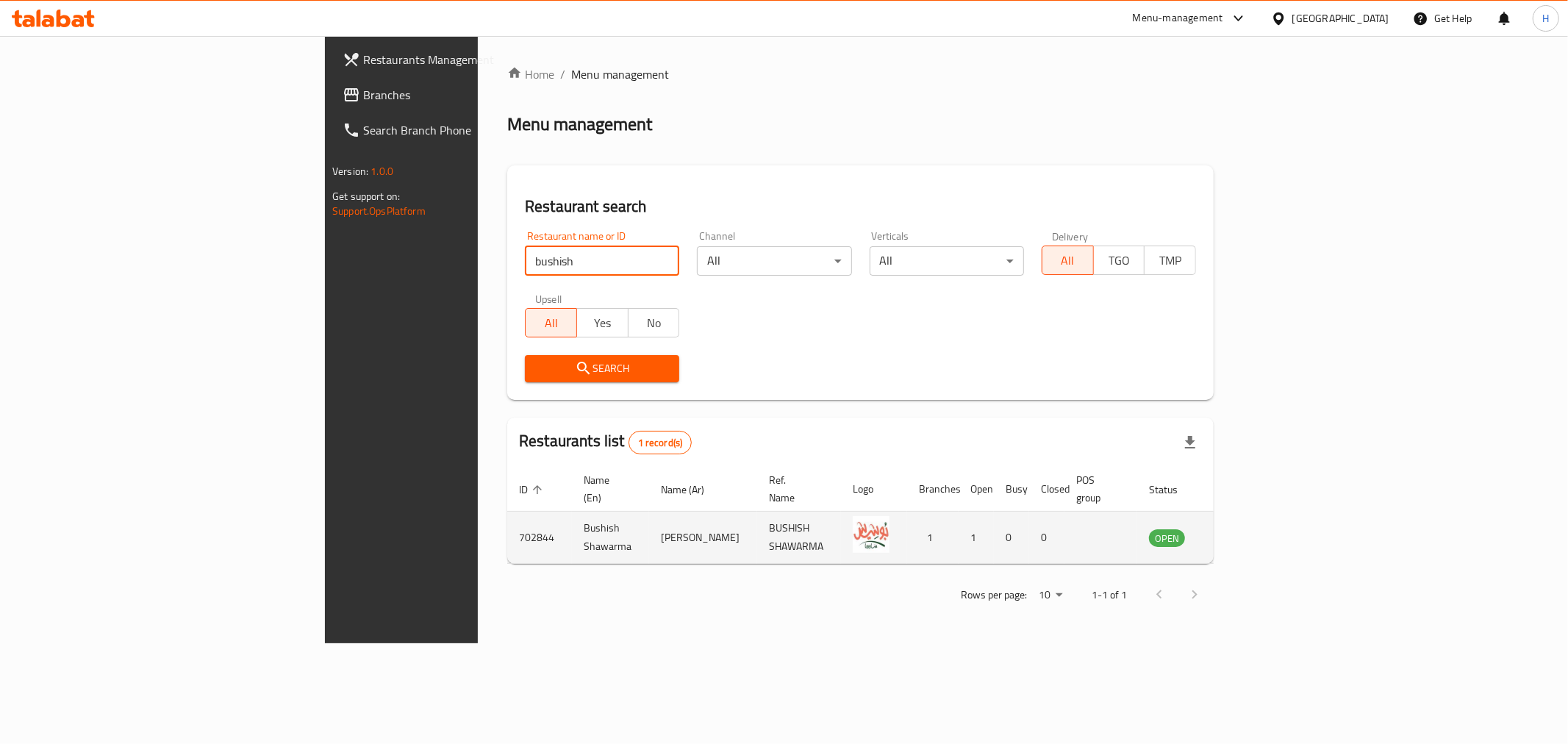
click at [1243, 532] on icon "enhanced table" at bounding box center [1235, 538] width 17 height 12
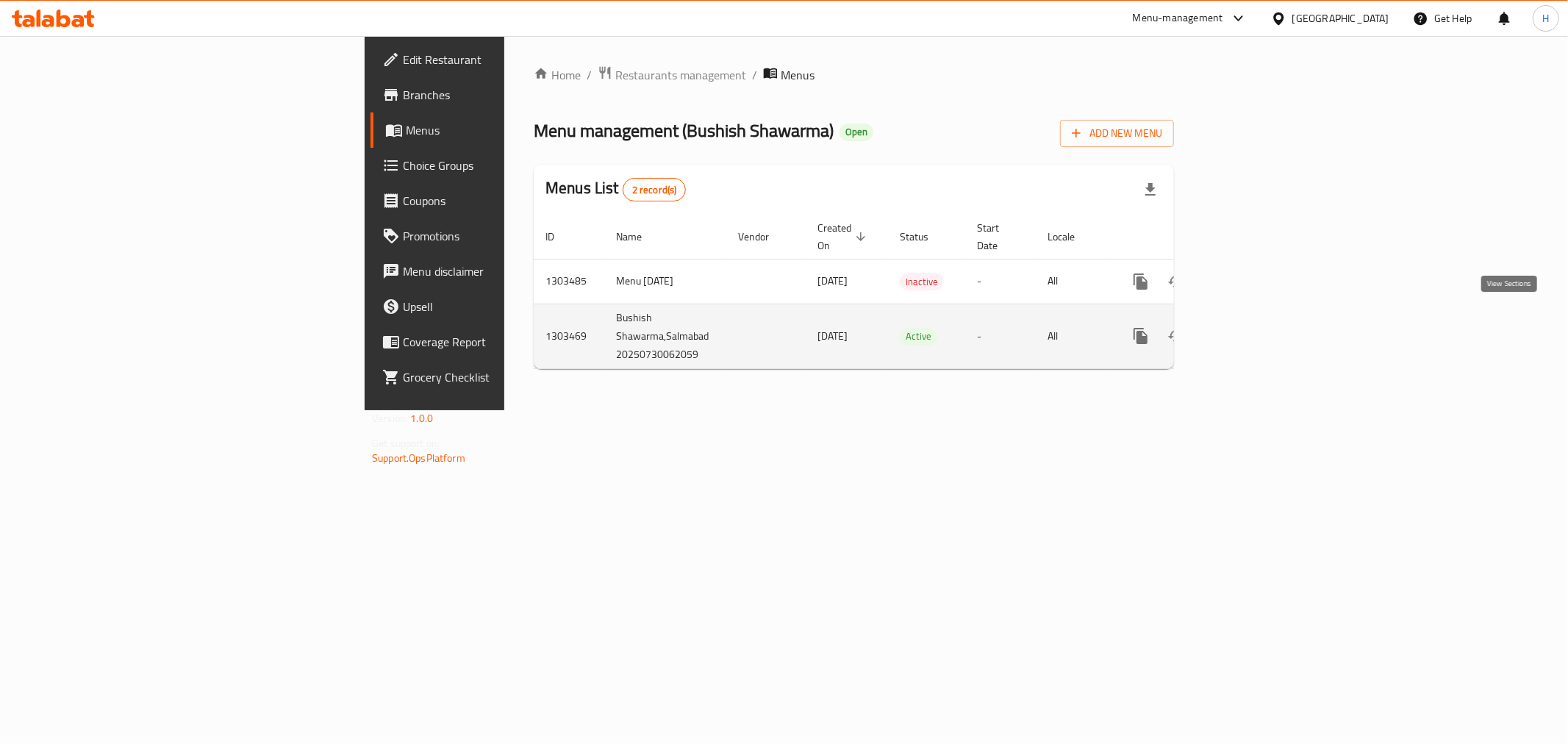
click at [1255, 328] on icon "enhanced table" at bounding box center [1247, 336] width 17 height 17
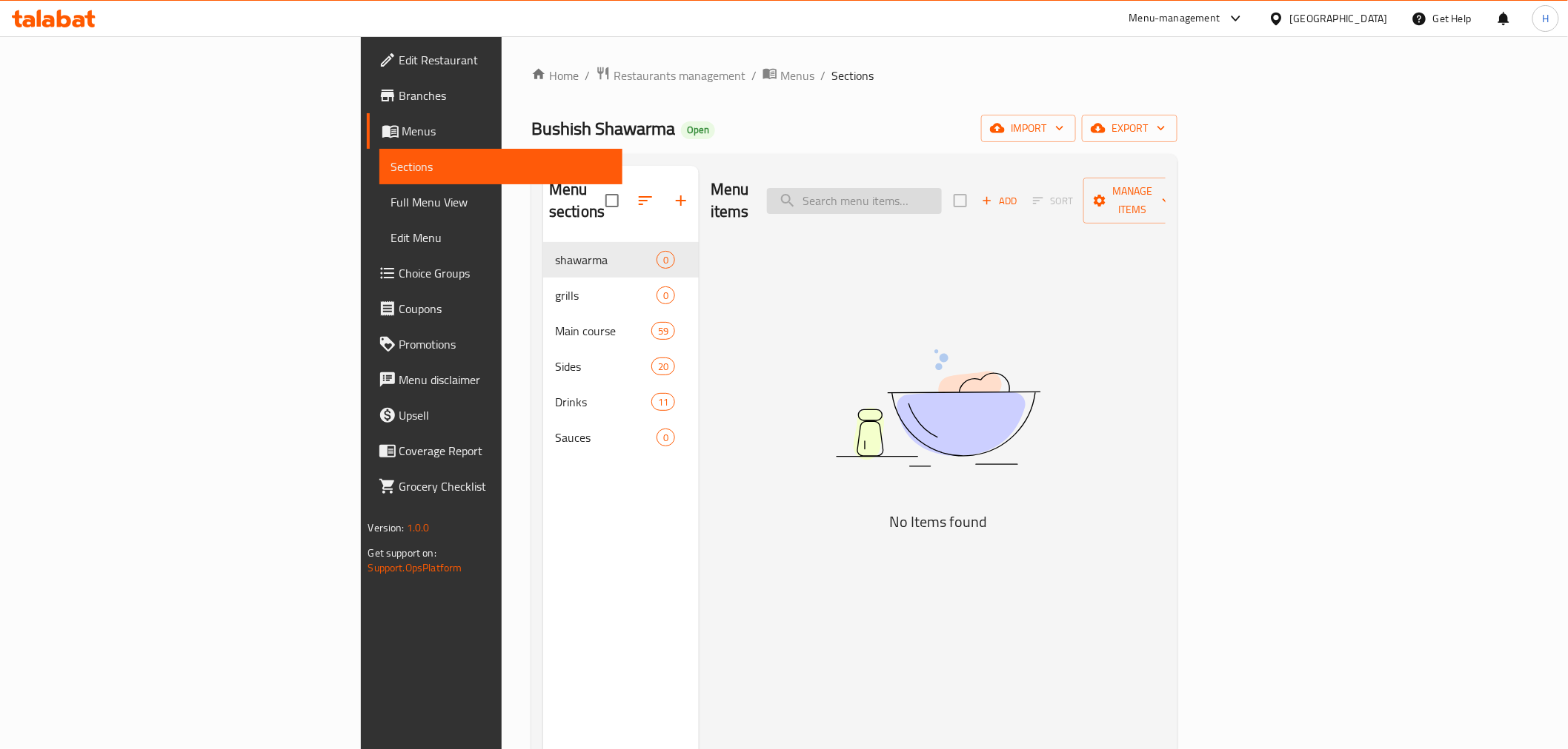
click at [942, 198] on input "search" at bounding box center [854, 201] width 175 height 26
drag, startPoint x: 976, startPoint y: 189, endPoint x: 634, endPoint y: 175, distance: 342.3
click at [711, 175] on div "Menu items chicken signatu Add Sort Manage items" at bounding box center [938, 201] width 455 height 70
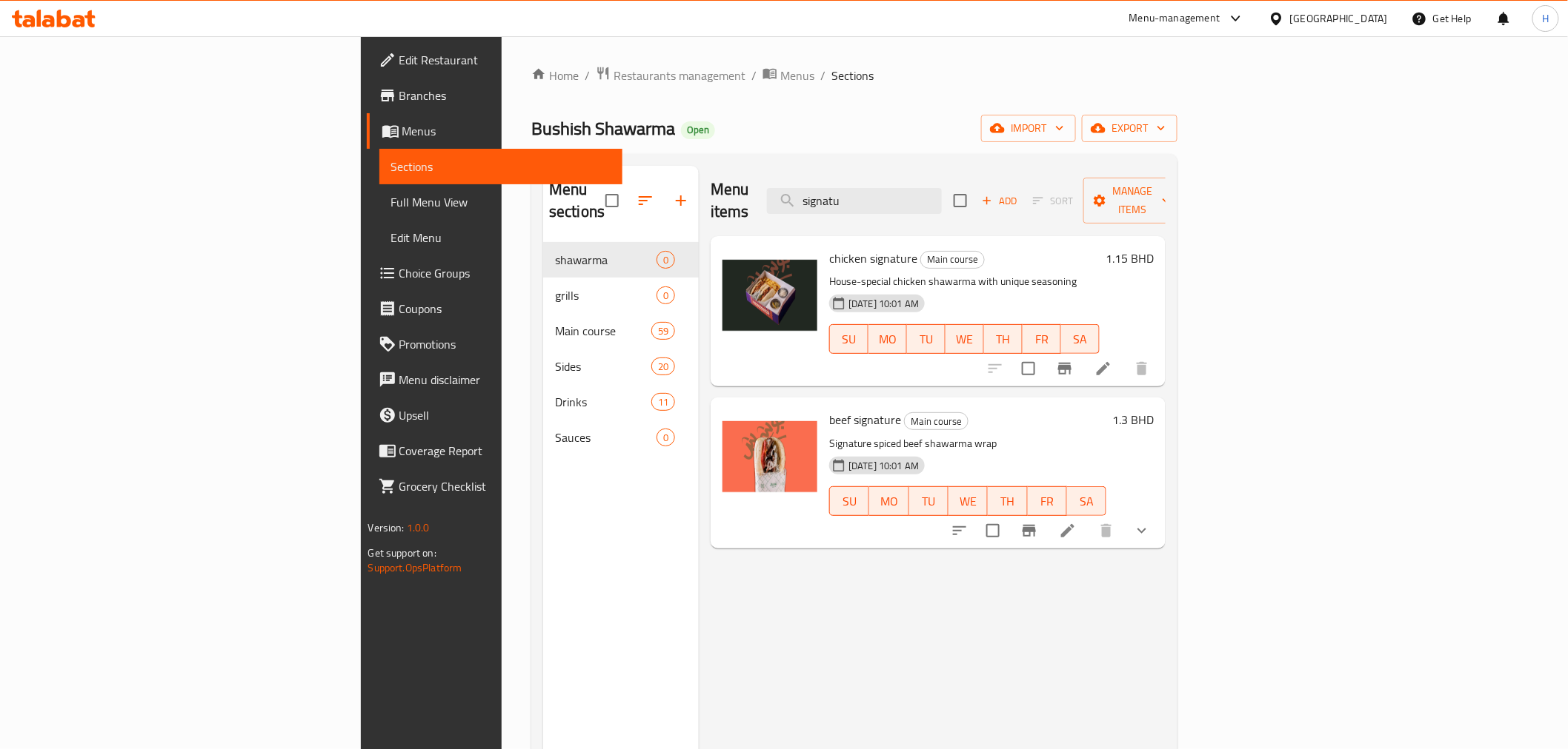
type input "signatu"
click at [711, 397] on div "beef signature Main course Signature spiced beef shawarma wrap [DATE] 10:01 AM …" at bounding box center [938, 472] width 455 height 150
click at [698, 370] on div "Menu items signatu Add Sort Manage items chicken signature Main course House-sp…" at bounding box center [932, 540] width 467 height 749
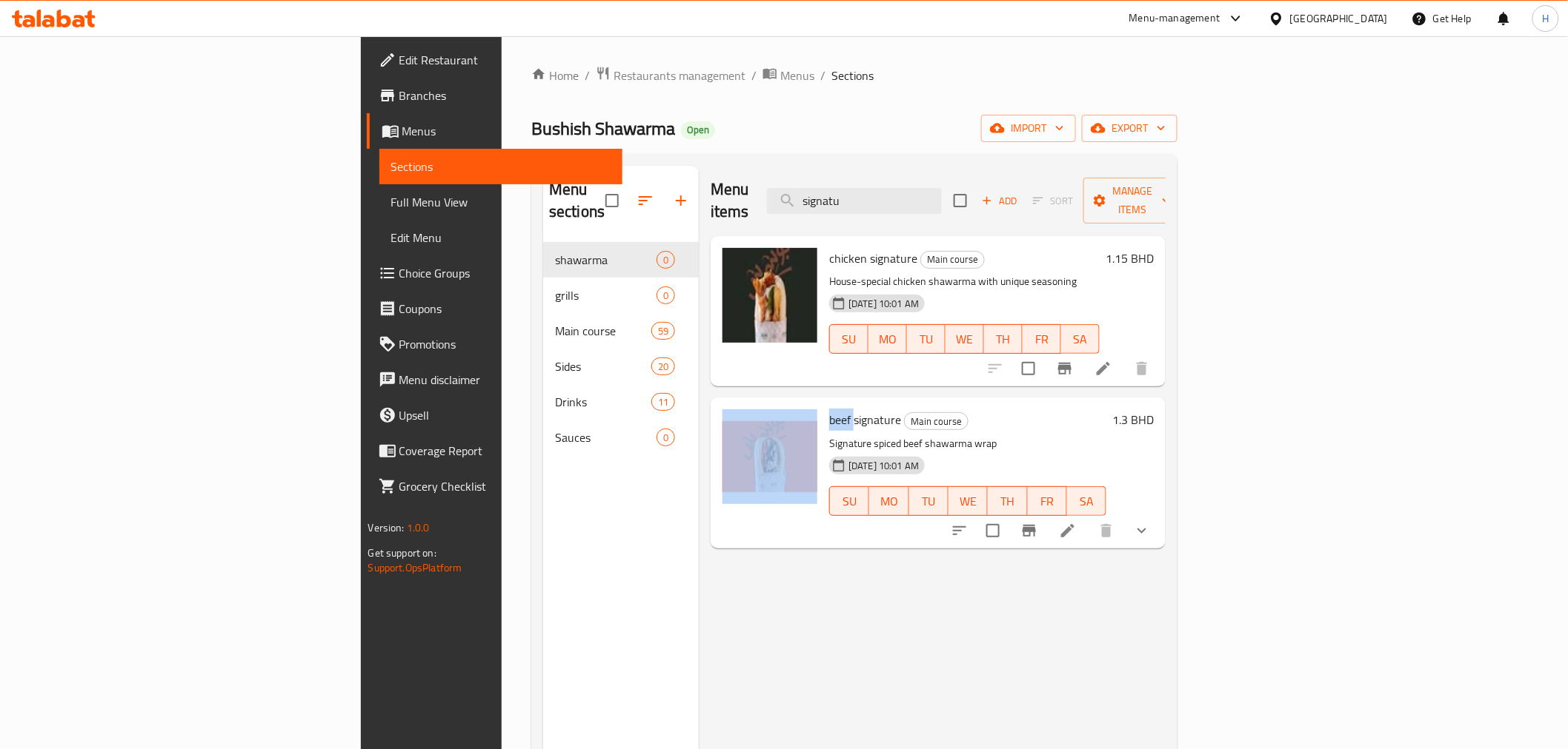
click at [698, 370] on div "Menu items signatu Add Sort Manage items chicken signature Main course House-sp…" at bounding box center [932, 540] width 467 height 749
click at [778, 617] on div "Menu items signatu Add Sort Manage items chicken signature Main course House-sp…" at bounding box center [932, 540] width 467 height 749
click at [711, 397] on div "beef signature Main course Signature spiced beef shawarma wrap [DATE] 10:01 AM …" at bounding box center [938, 472] width 455 height 150
click at [780, 72] on span "Menus" at bounding box center [797, 75] width 34 height 18
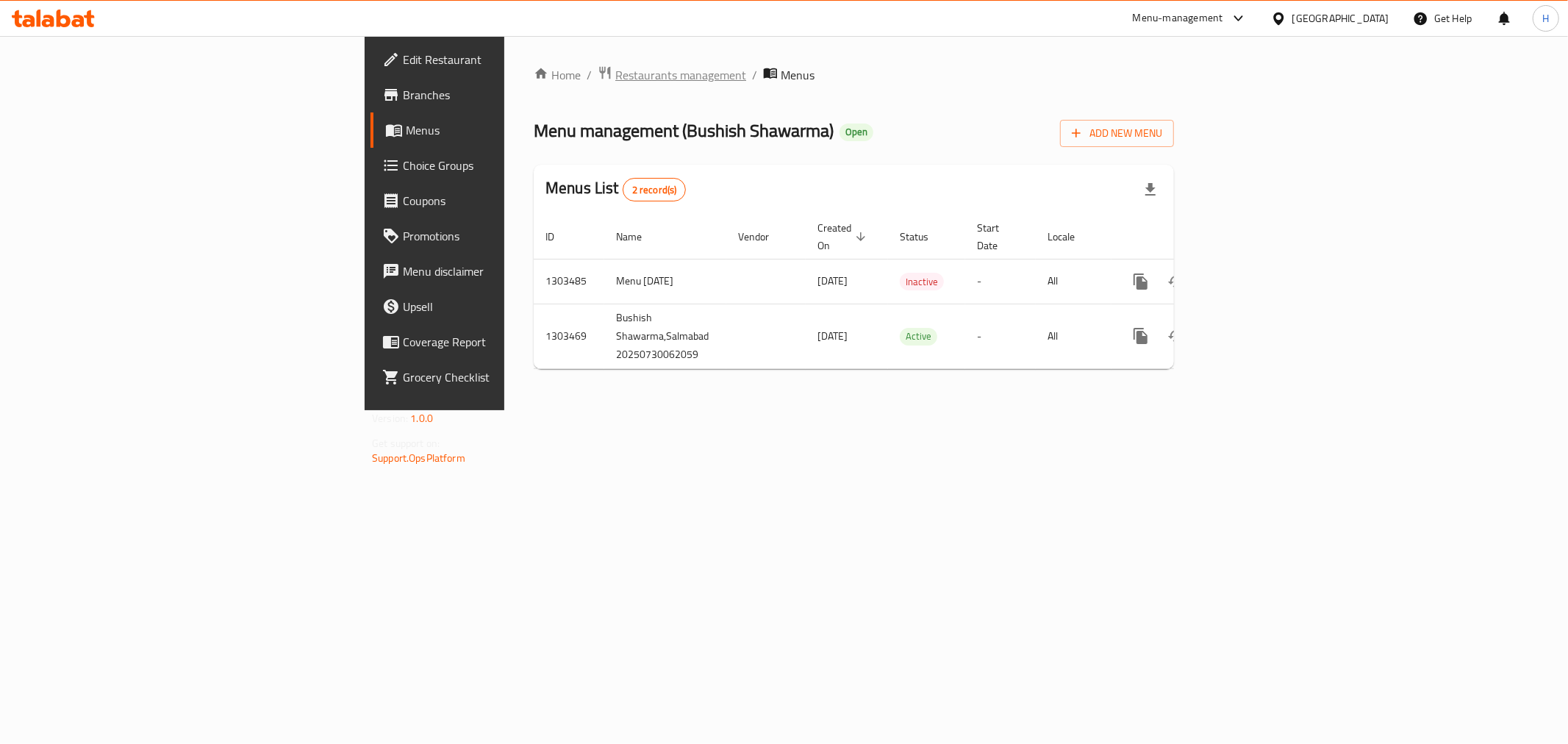
click at [616, 78] on span "Restaurants management" at bounding box center [681, 75] width 131 height 17
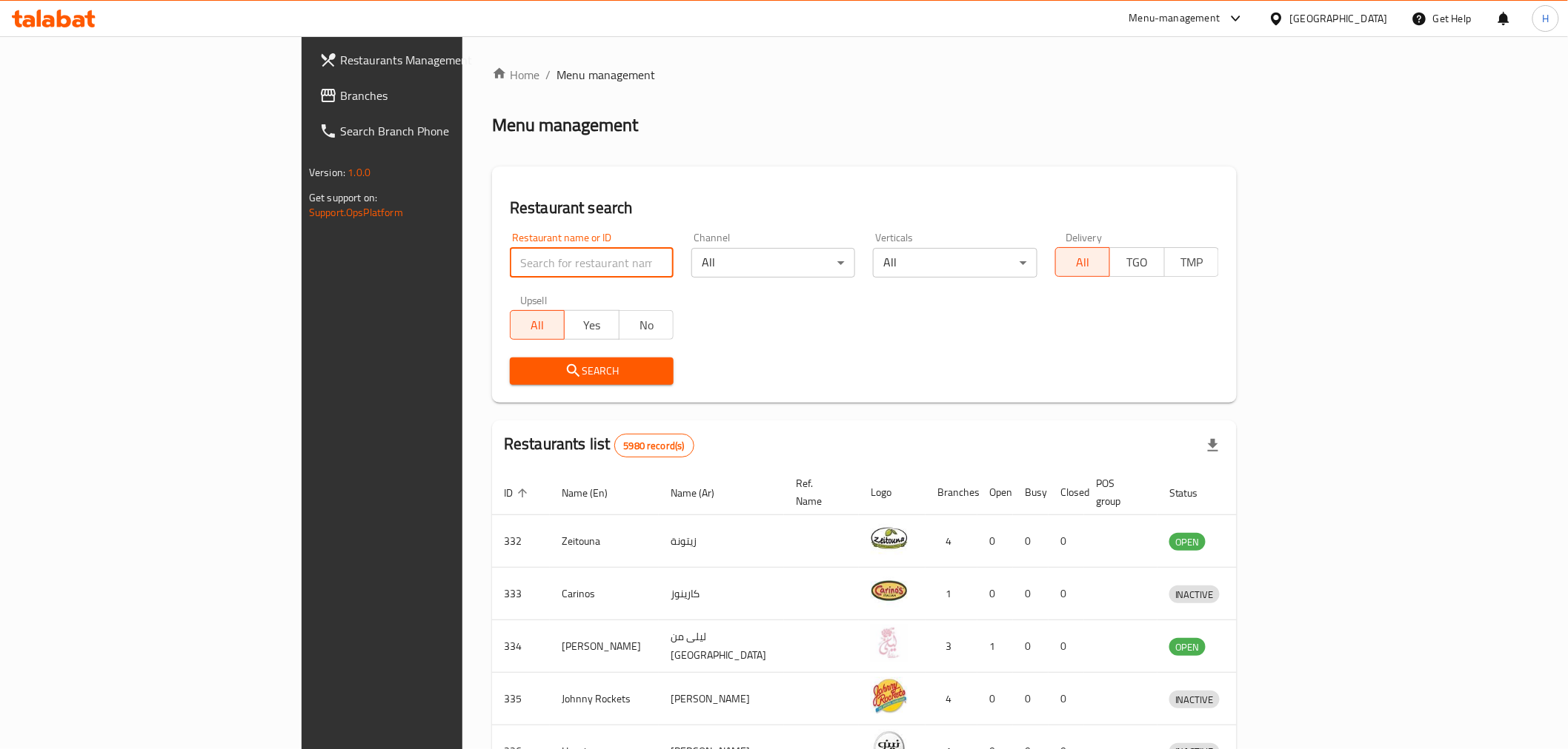
click at [510, 260] on input "search" at bounding box center [591, 263] width 164 height 30
drag, startPoint x: 449, startPoint y: 258, endPoint x: 99, endPoint y: 207, distance: 353.7
click at [302, 207] on div "Restaurants Management Branches Search Branch Phone Version: 1.0.0 Get support …" at bounding box center [784, 578] width 964 height 1085
type input "barns"
click button "Search" at bounding box center [591, 371] width 164 height 27
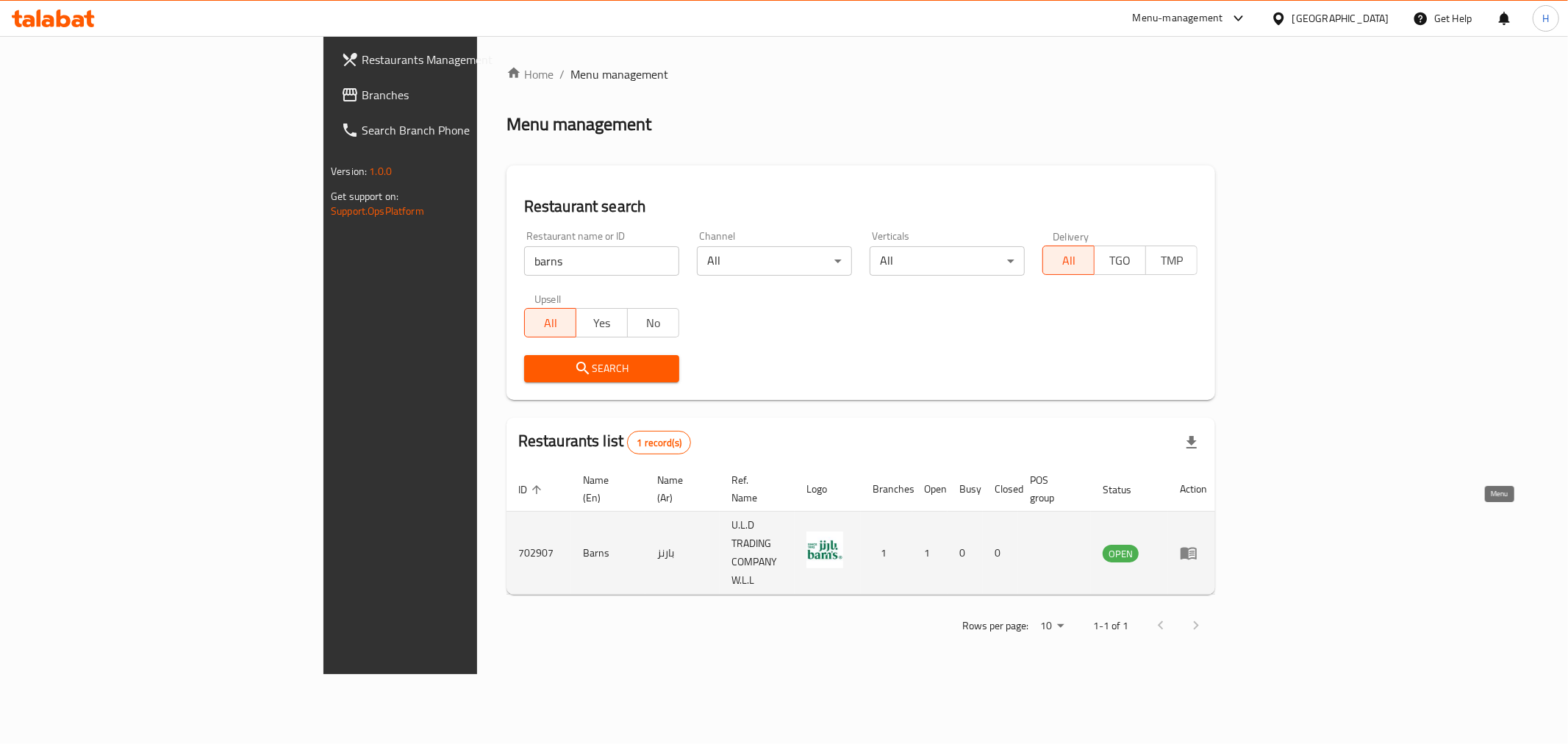
click at [1196, 548] on icon "enhanced table" at bounding box center [1188, 554] width 17 height 12
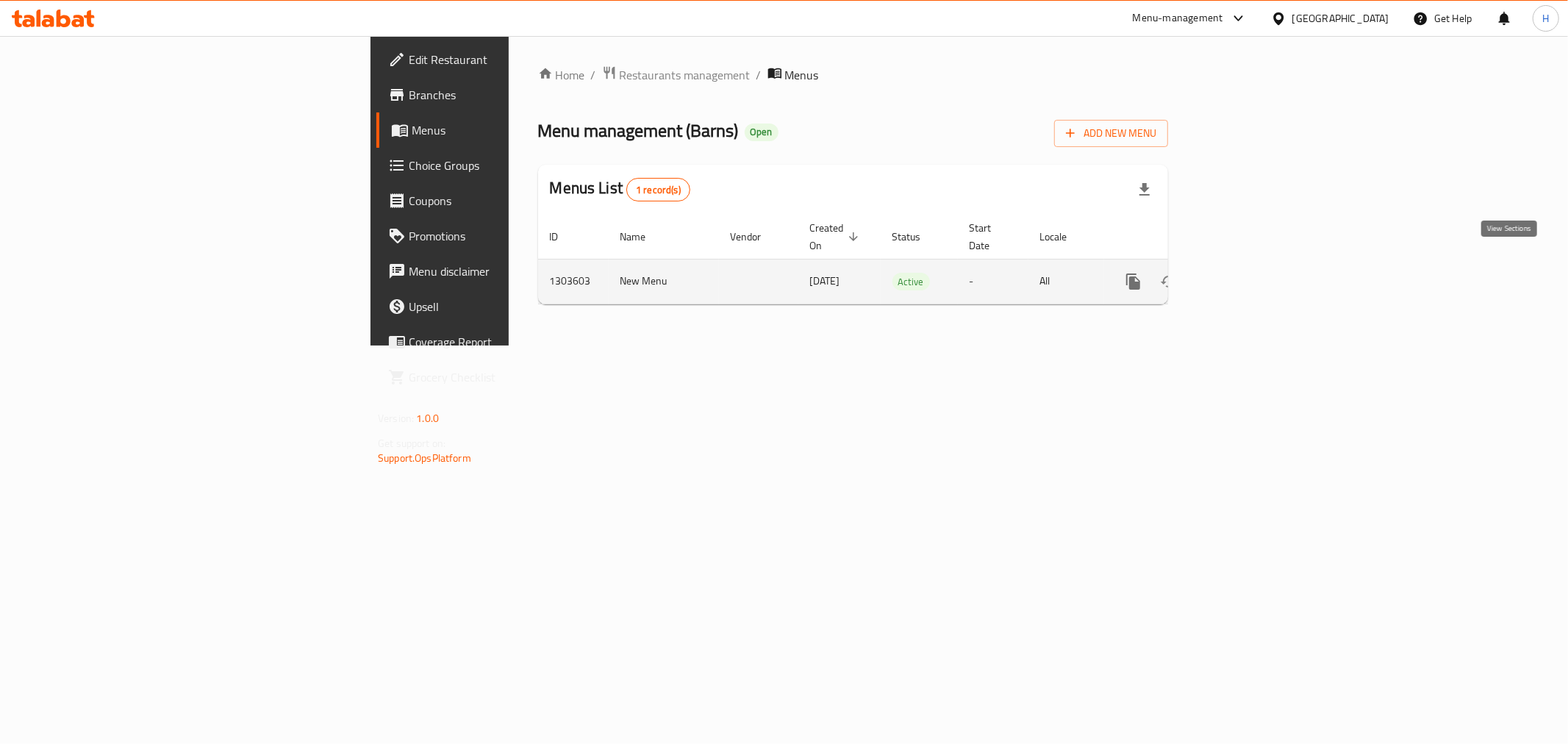
click at [1248, 273] on icon "enhanced table" at bounding box center [1239, 281] width 17 height 17
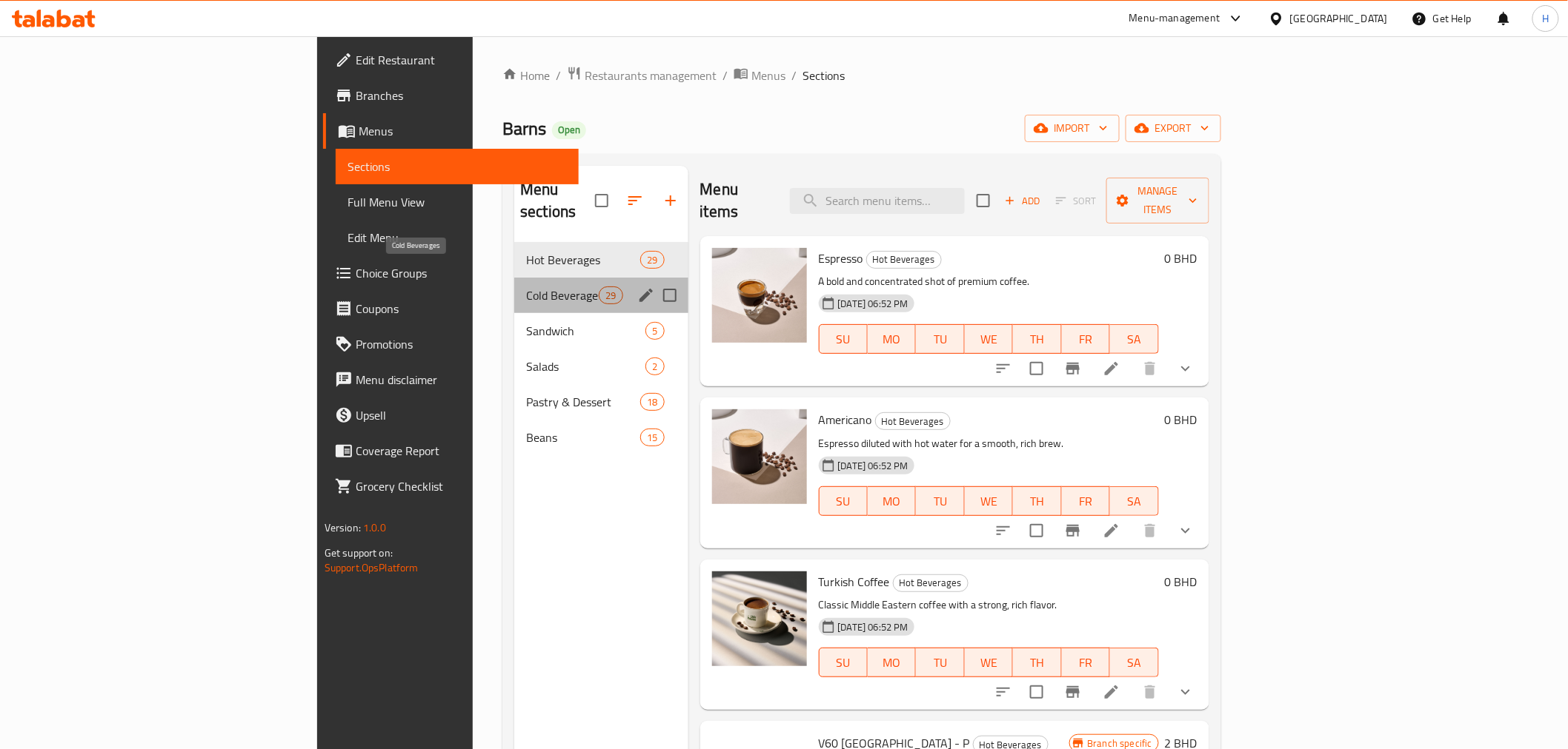
click at [526, 287] on span "Cold Beverages" at bounding box center [562, 296] width 73 height 18
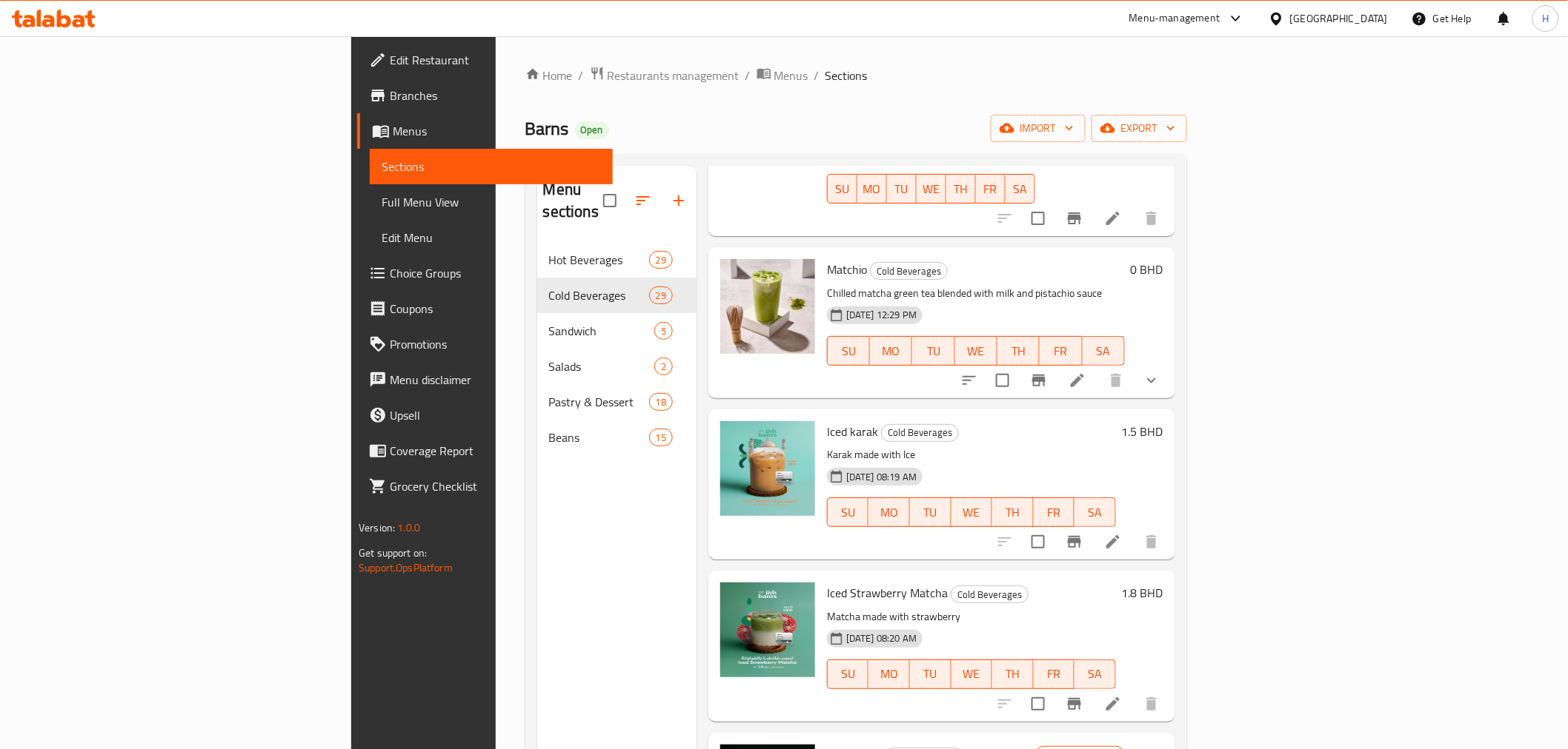
scroll to position [246, 0]
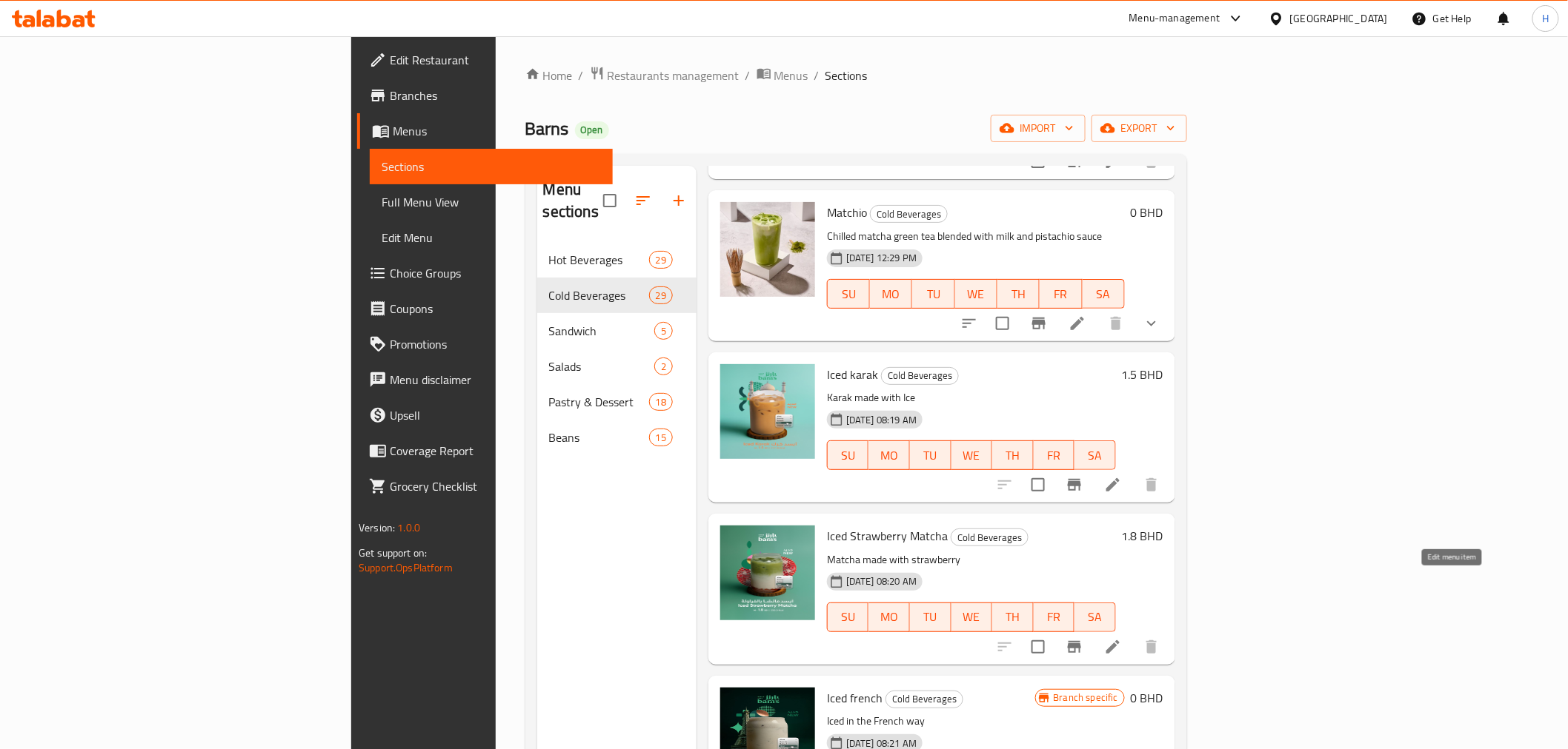
click at [1121, 638] on icon at bounding box center [1113, 647] width 18 height 18
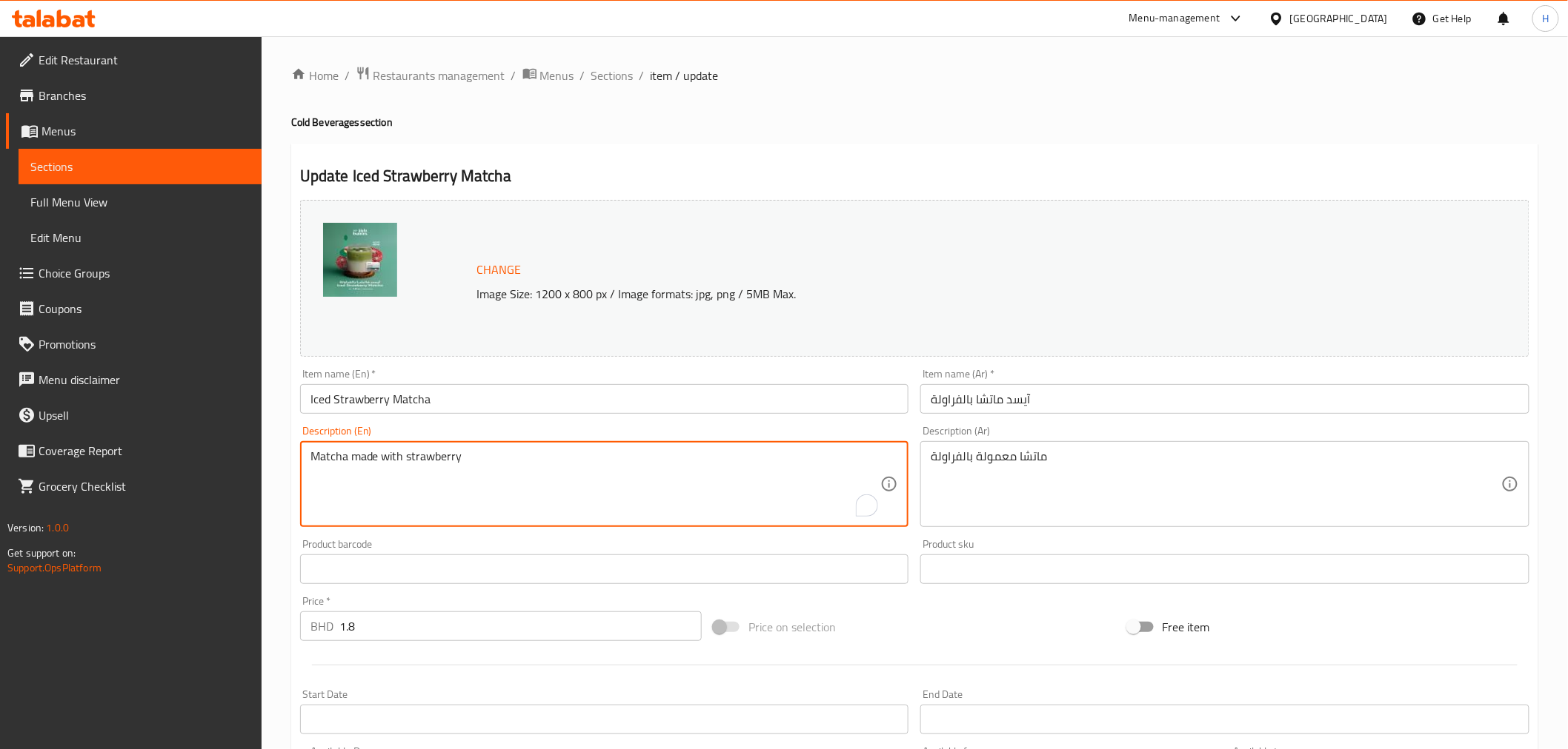
click at [482, 462] on textarea "Matcha made with strawberry" at bounding box center [596, 484] width 570 height 70
paste textarea "Iced Matcha beverage with the sweet taste of strawberry."
type textarea "Iced Matcha beverage with the sweet taste of strawberry."
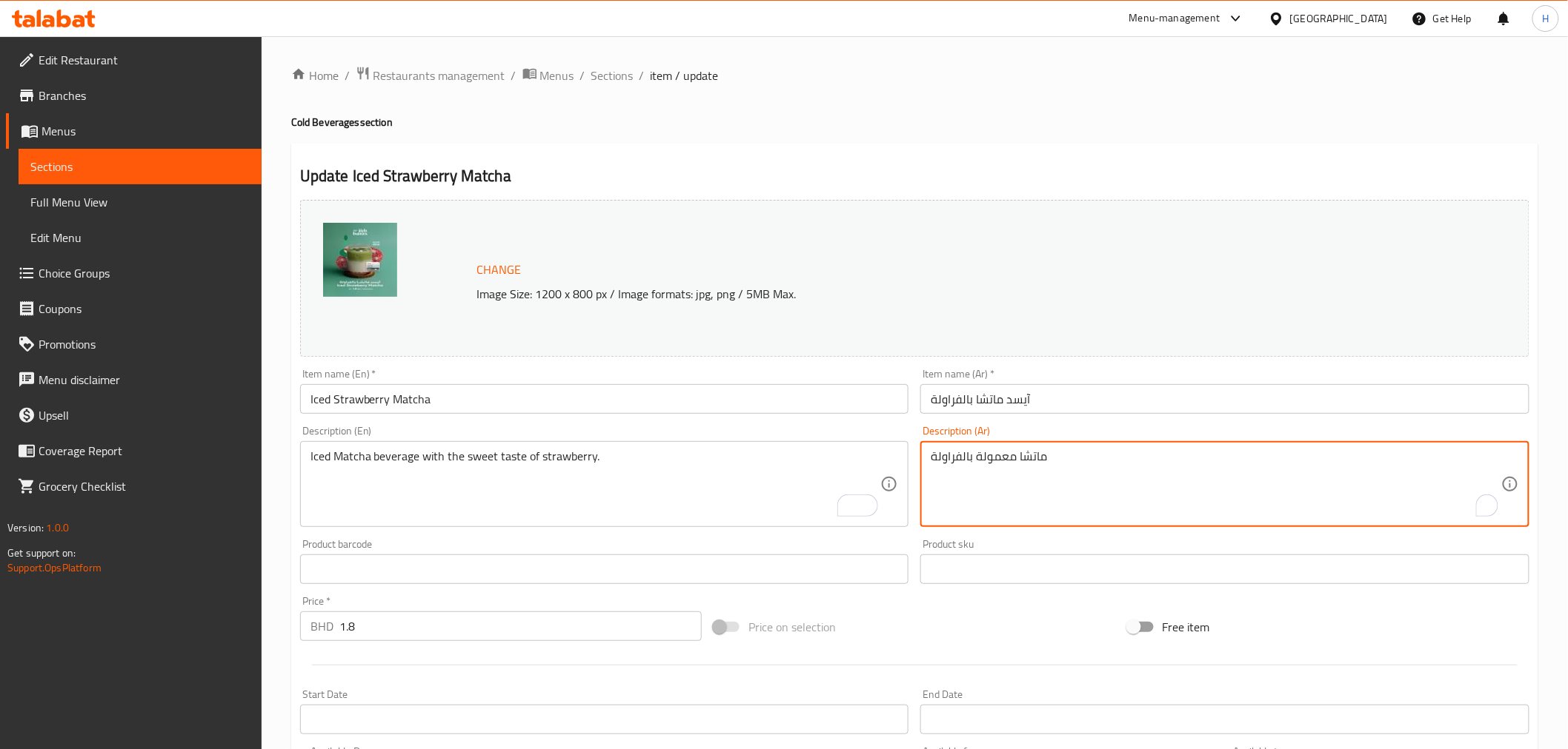
drag, startPoint x: 1067, startPoint y: 454, endPoint x: 800, endPoint y: 439, distance: 267.4
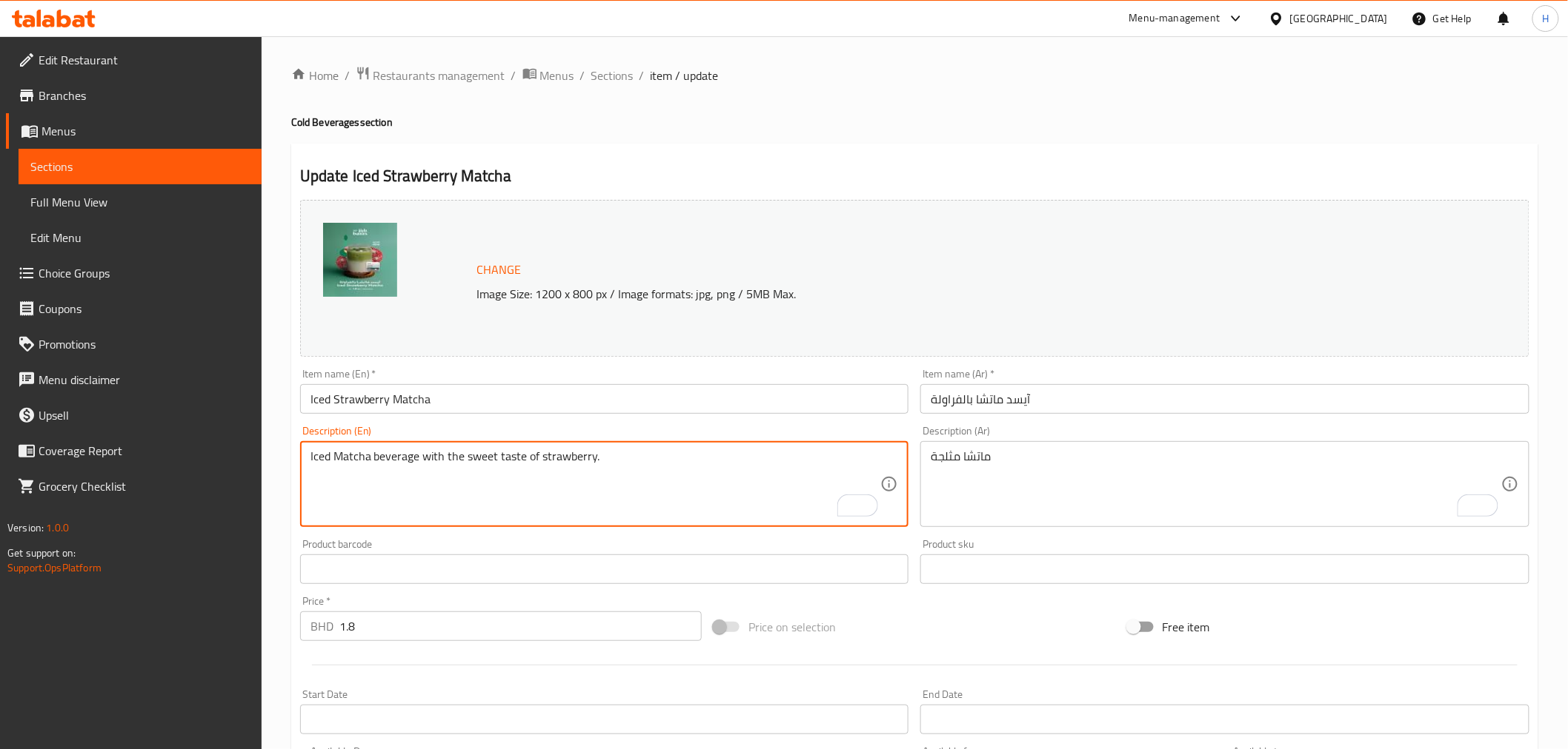
drag, startPoint x: 175, startPoint y: 401, endPoint x: 38, endPoint y: 388, distance: 137.6
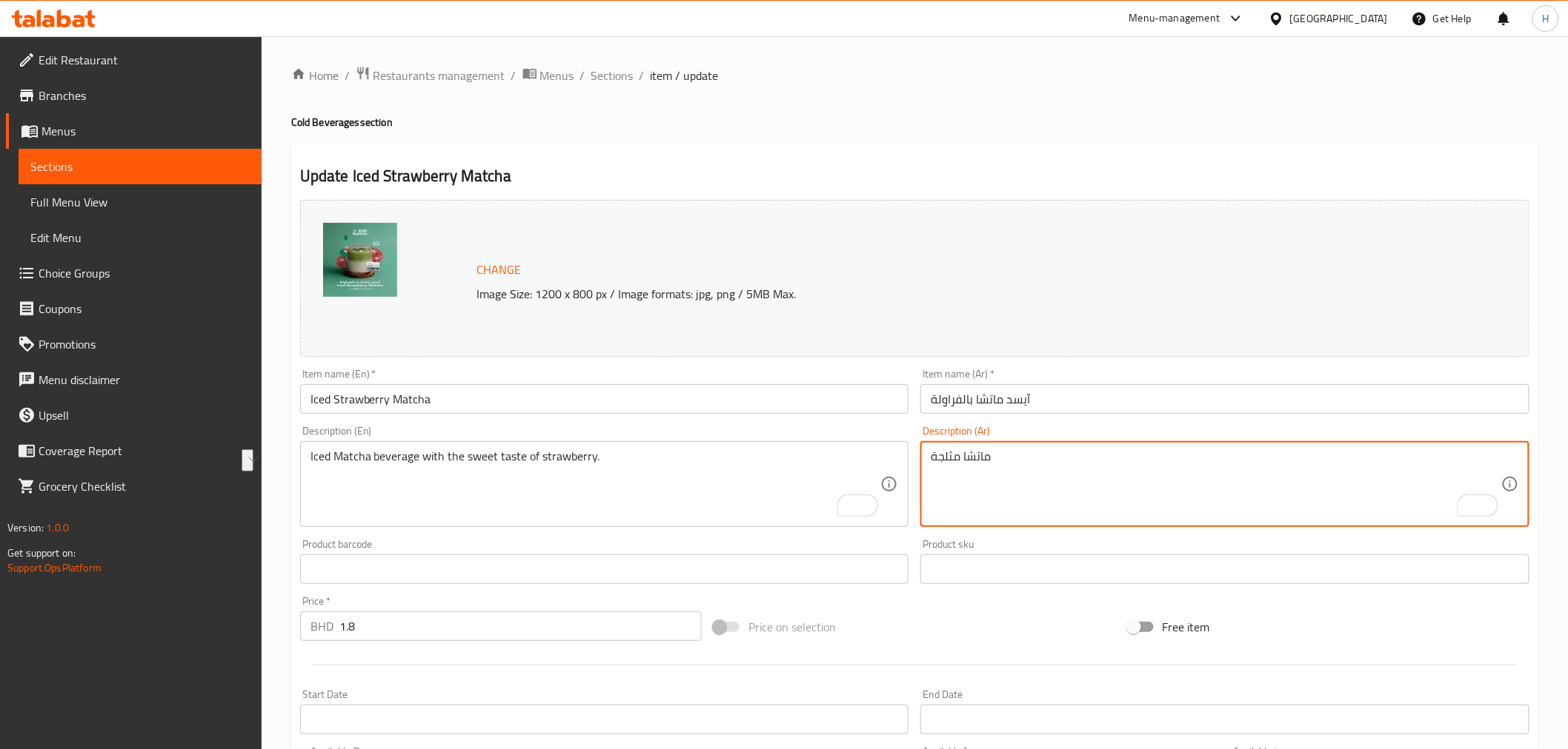
drag, startPoint x: 1059, startPoint y: 453, endPoint x: 760, endPoint y: 440, distance: 299.3
paste textarea "روب الماتشا المثلج ذو الطعم الحلو للفراولة."
type textarea "مشروب الماتشا المثلج ذو الطعم الحلو للفراولة."
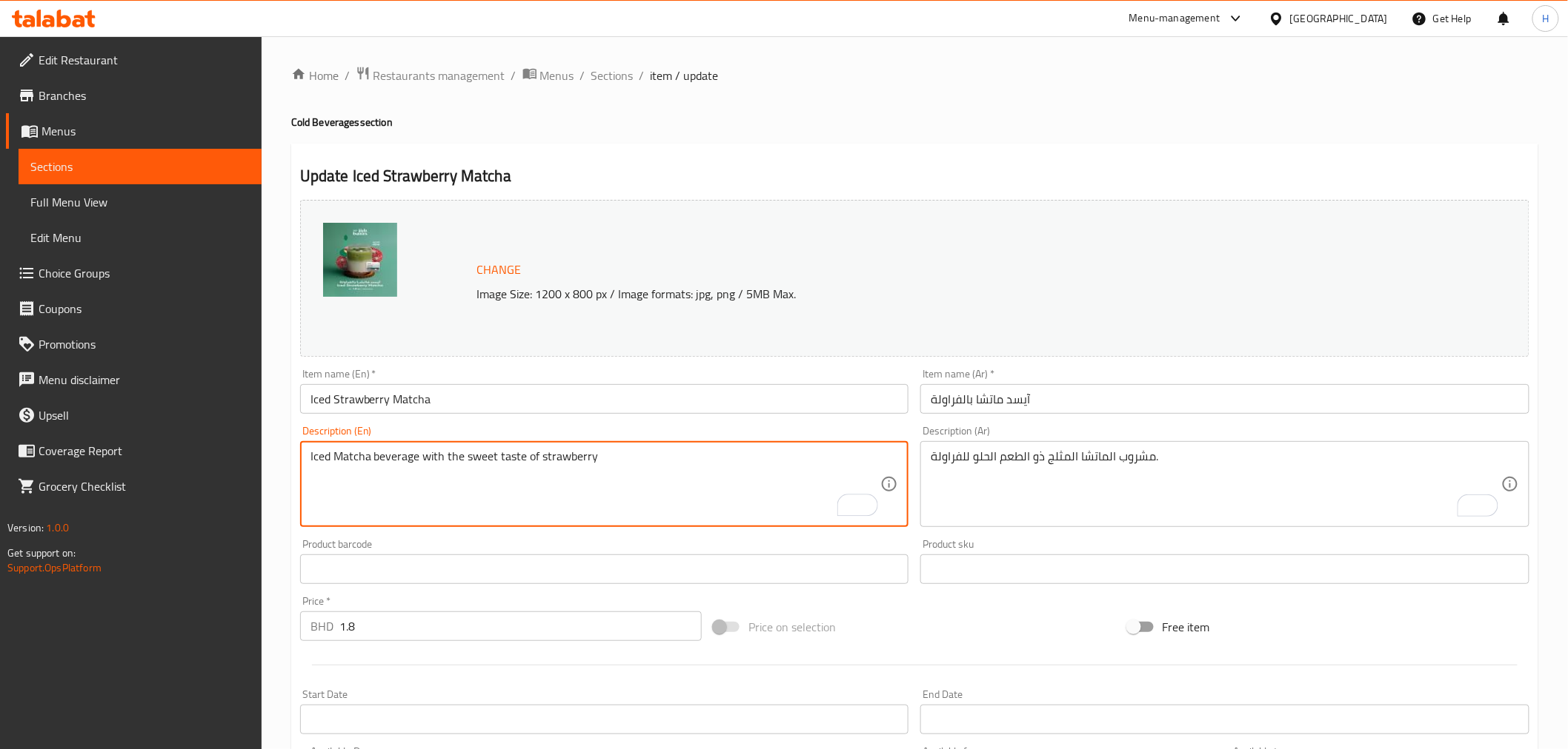
scroll to position [316, 0]
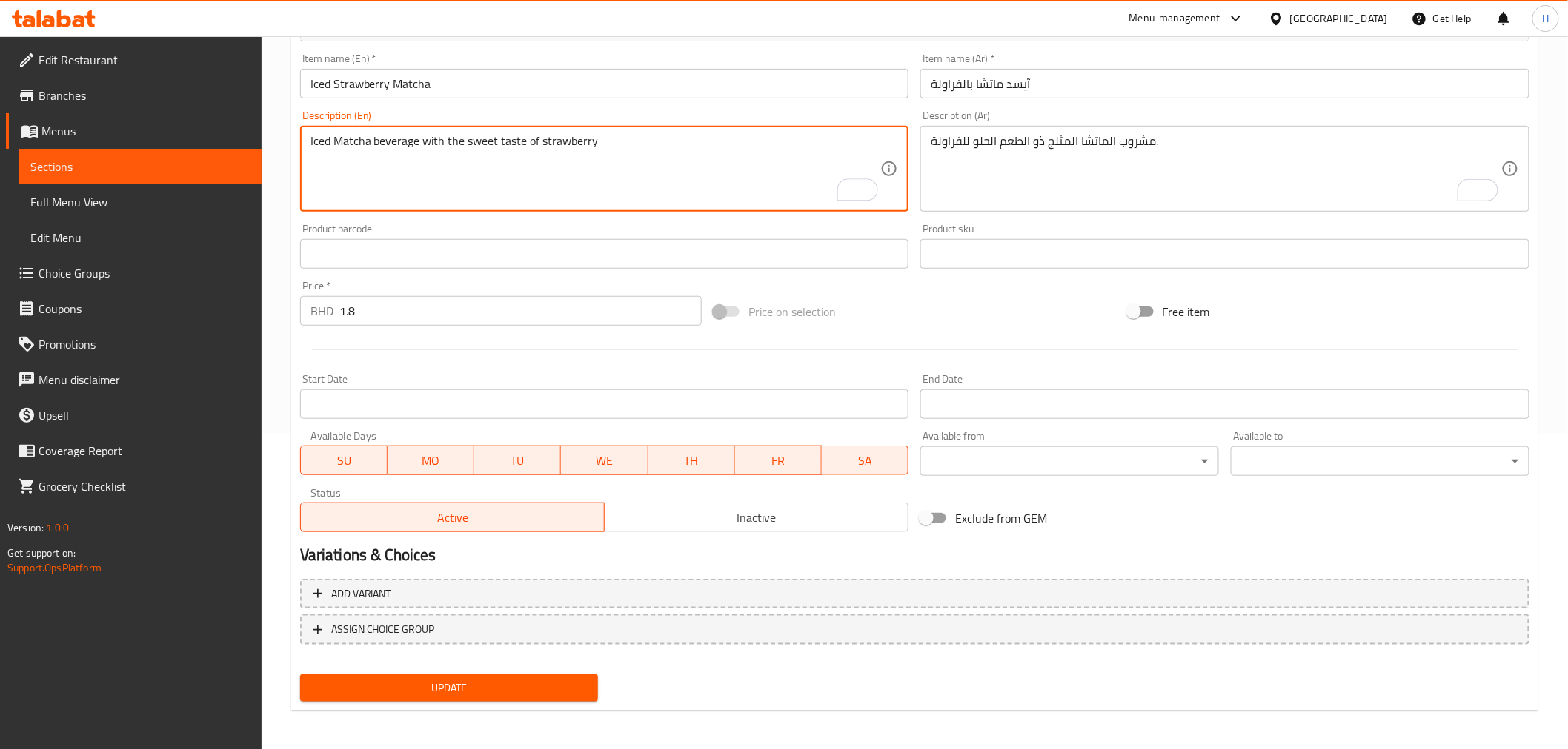
type textarea "Iced Matcha beverage with the sweet taste of strawberry"
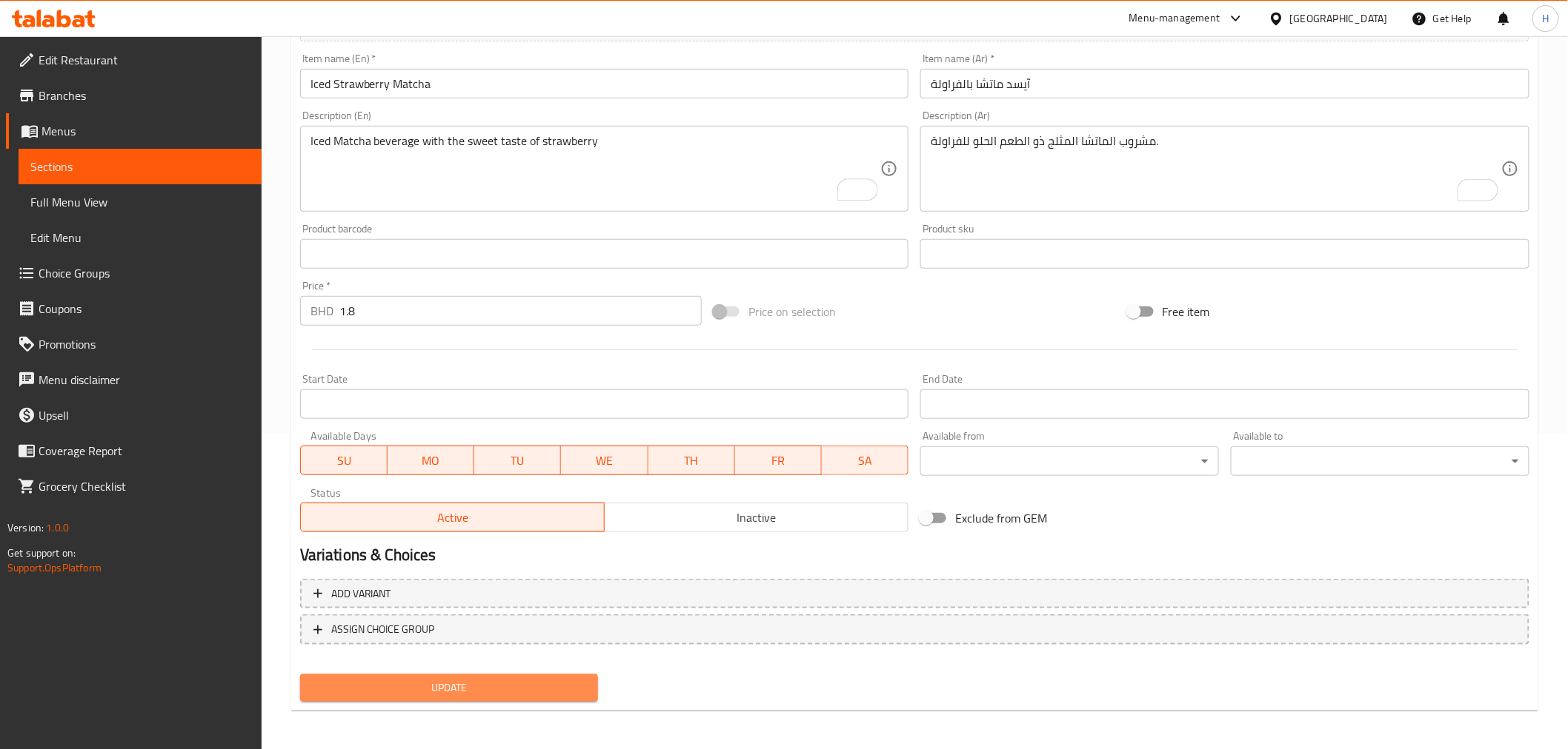
click at [435, 684] on span "Update" at bounding box center [448, 688] width 275 height 18
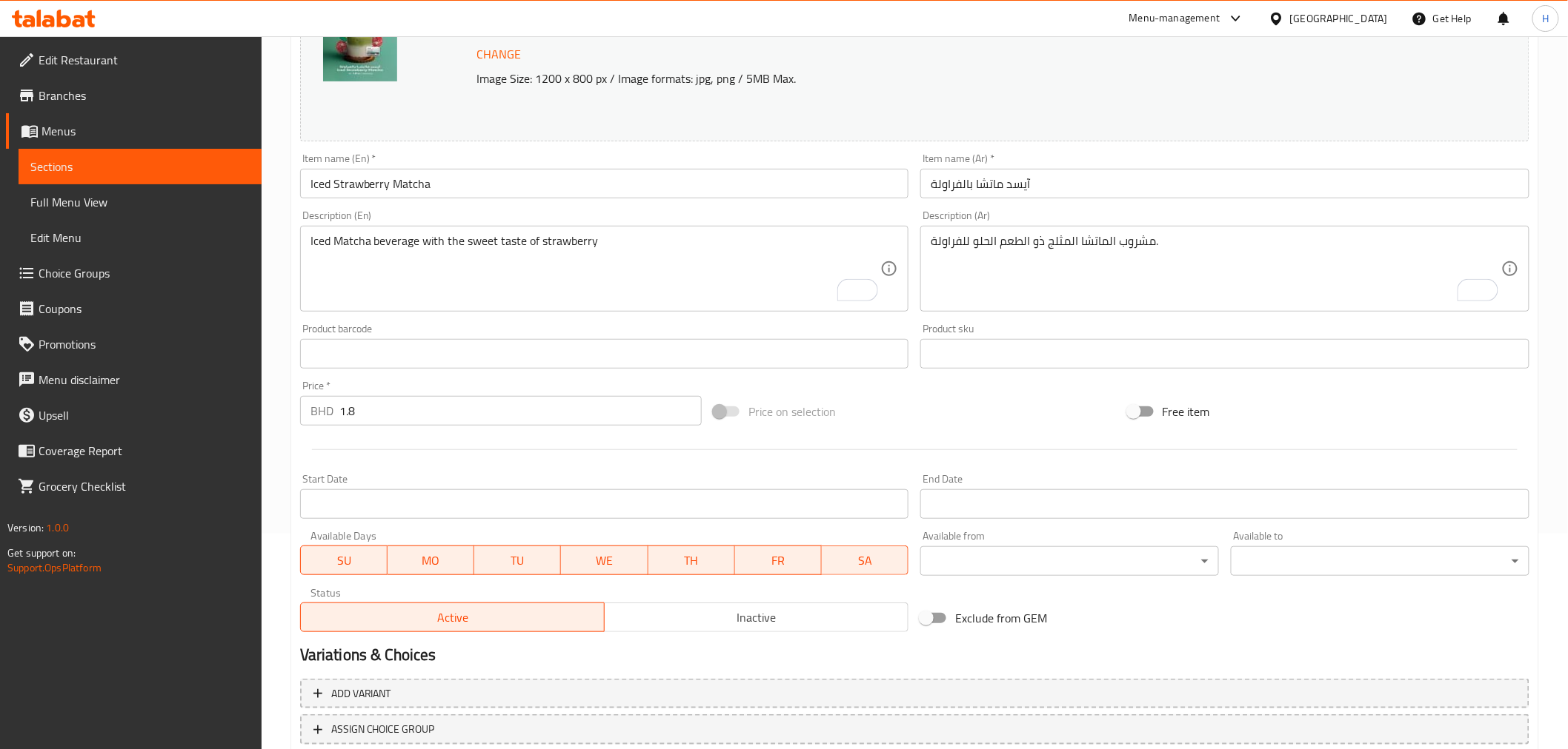
scroll to position [0, 0]
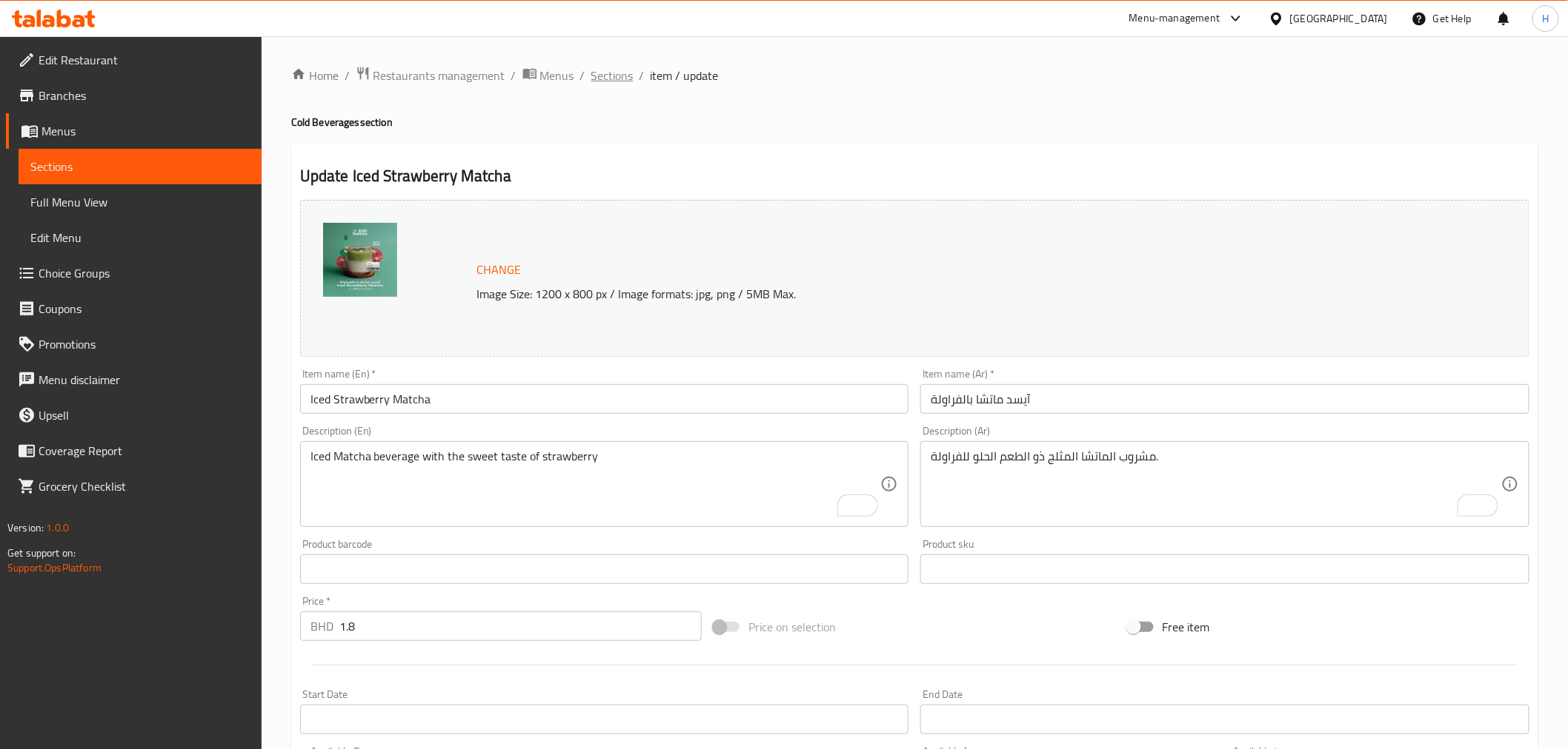
click at [609, 73] on span "Sections" at bounding box center [612, 75] width 42 height 18
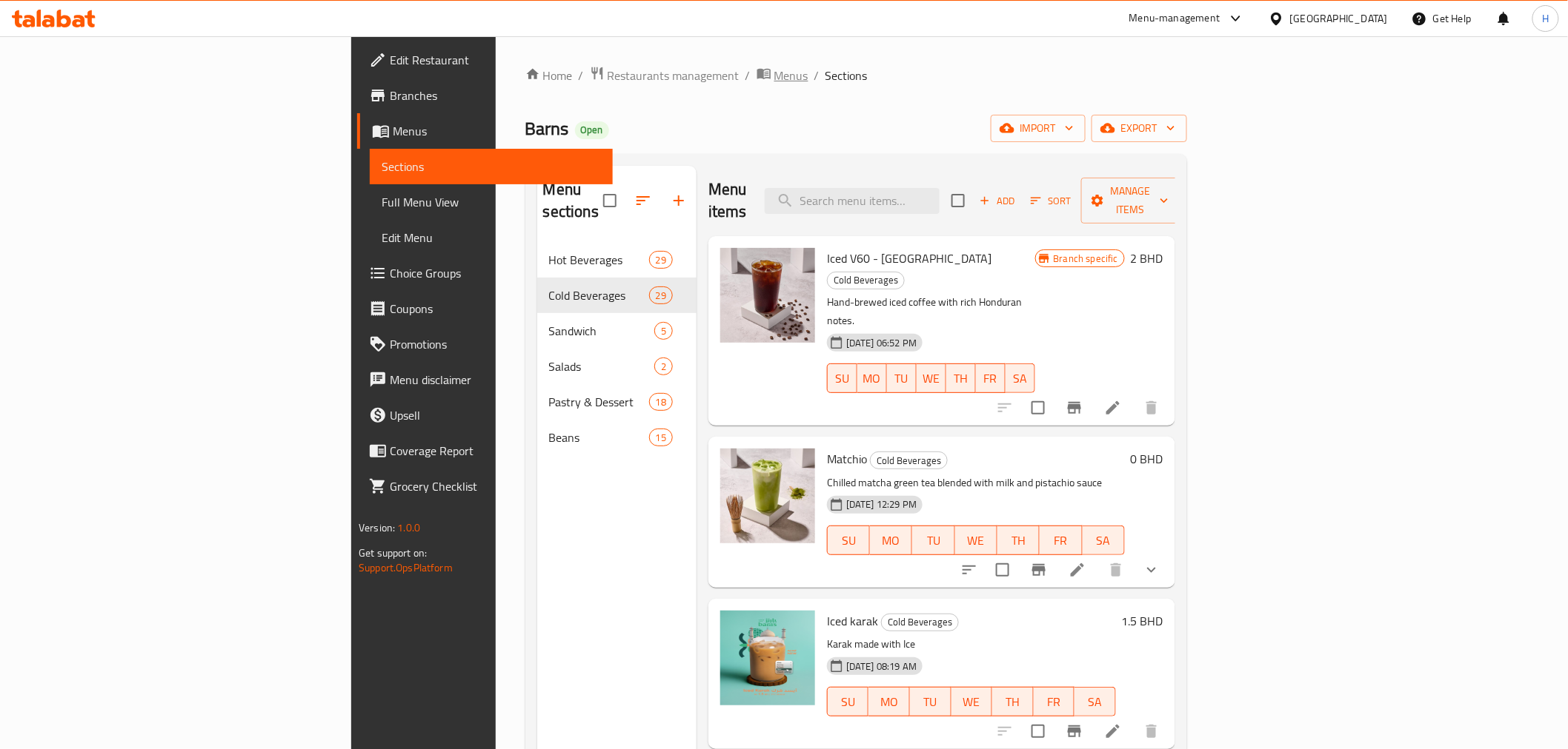
click at [774, 76] on span "Menus" at bounding box center [791, 75] width 34 height 18
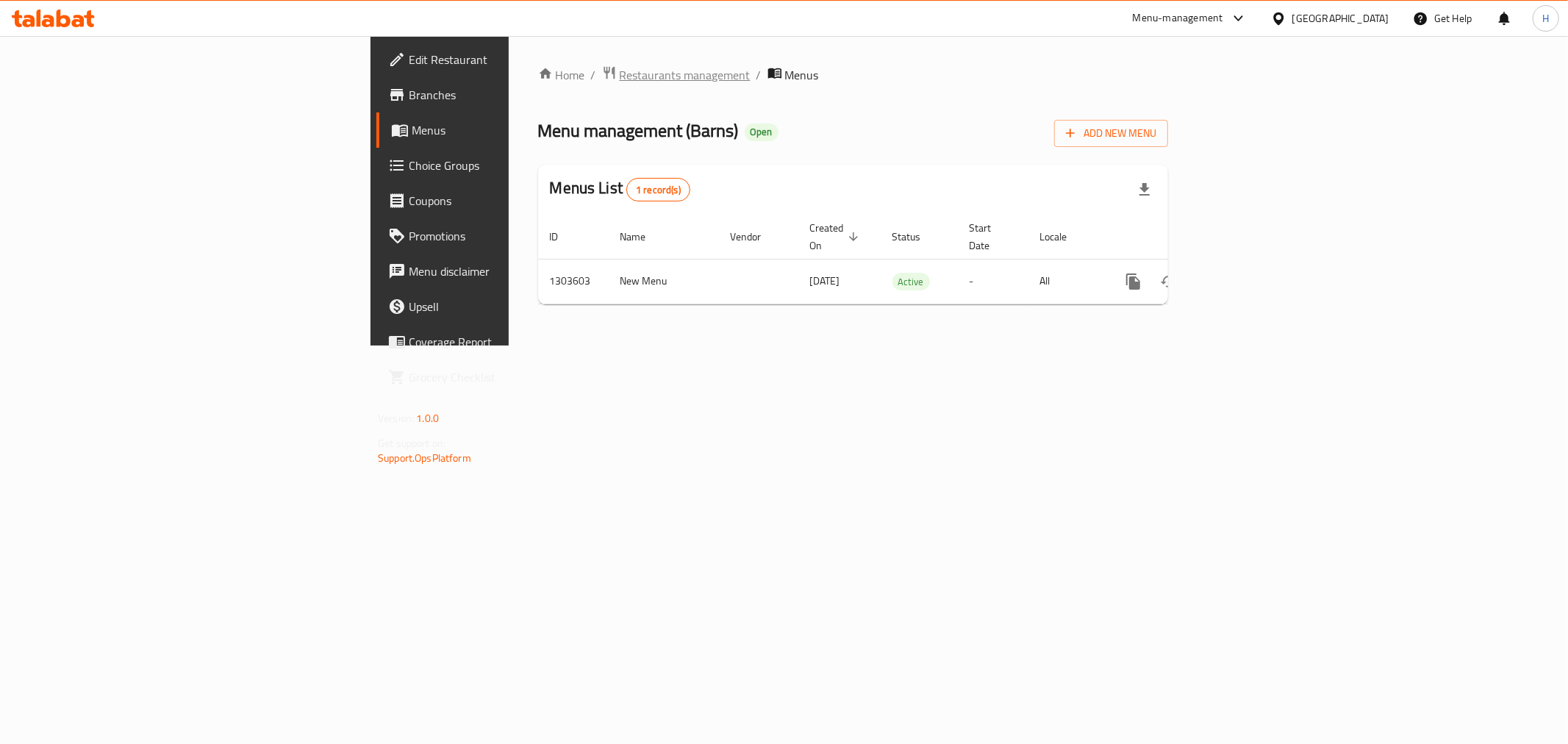
click at [620, 75] on span "Restaurants management" at bounding box center [685, 75] width 131 height 17
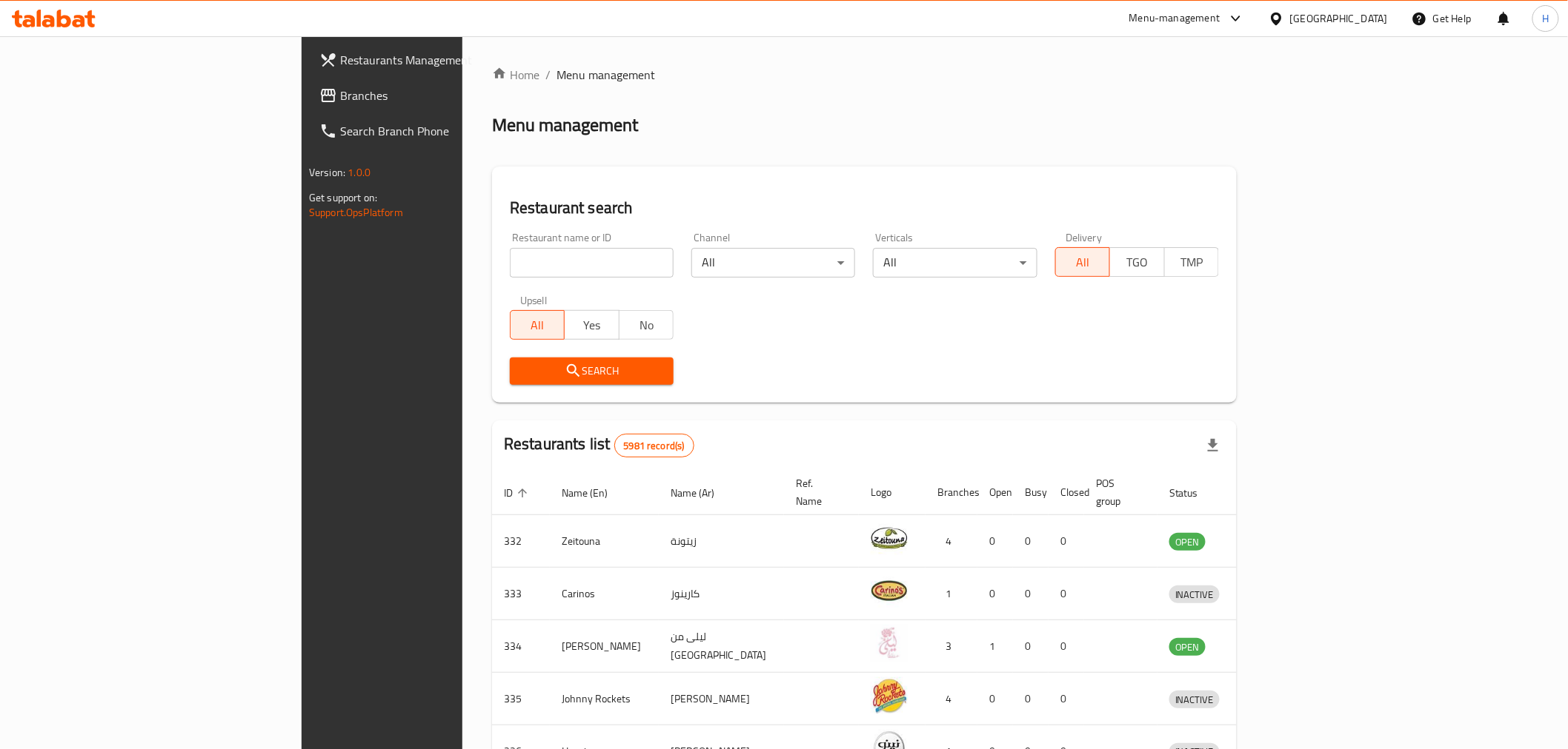
click at [510, 259] on input "search" at bounding box center [591, 263] width 164 height 30
click button "Search" at bounding box center [591, 371] width 164 height 27
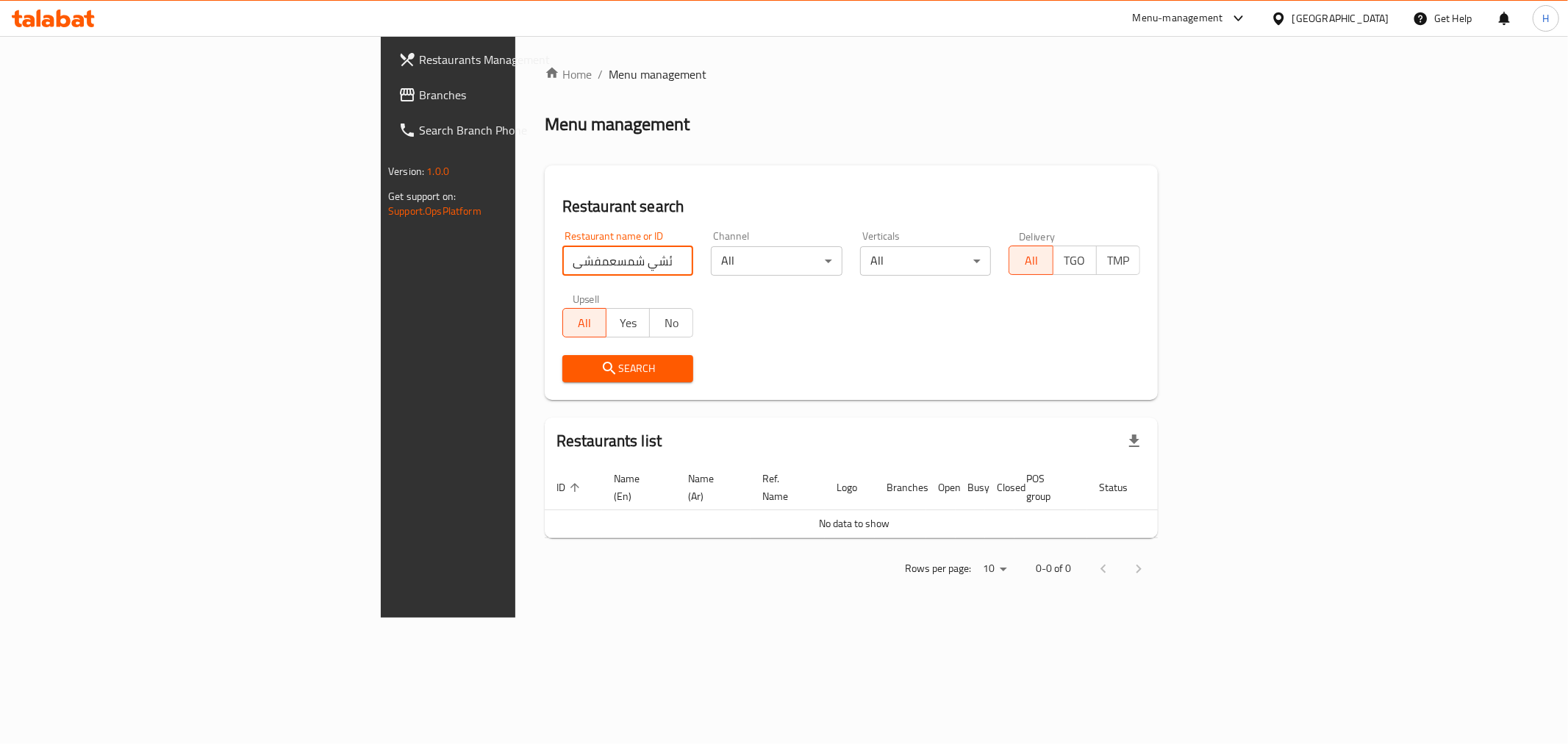
click at [562, 260] on input "ئشي شمسعمفشى" at bounding box center [628, 261] width 131 height 30
click button "Search" at bounding box center [628, 369] width 131 height 27
click at [562, 262] on input "zad alsultan" at bounding box center [628, 261] width 131 height 30
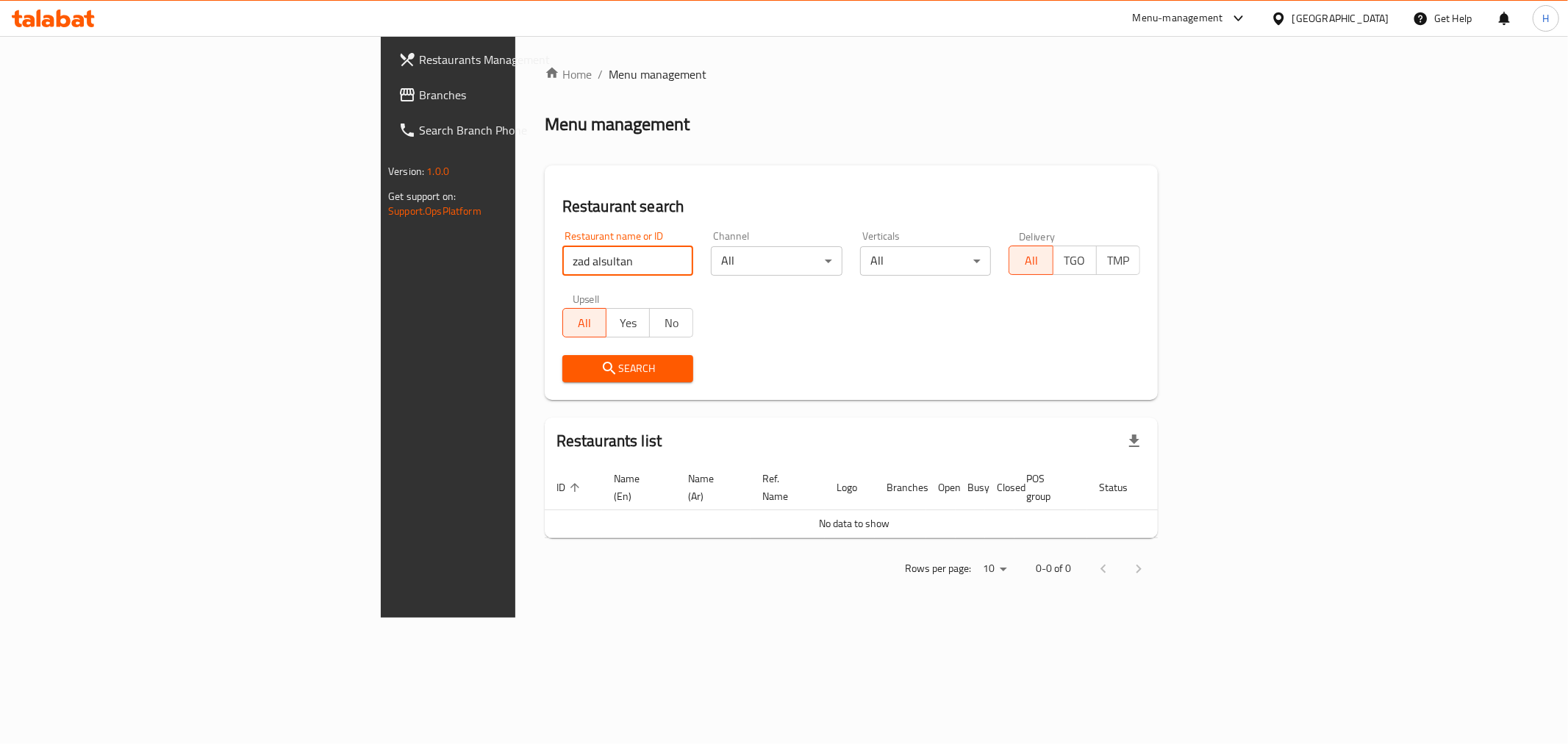
drag, startPoint x: 347, startPoint y: 266, endPoint x: 569, endPoint y: 258, distance: 222.1
click at [569, 258] on input "zad alsultan" at bounding box center [628, 261] width 131 height 30
type input "zad al"
click button "Search" at bounding box center [628, 369] width 131 height 27
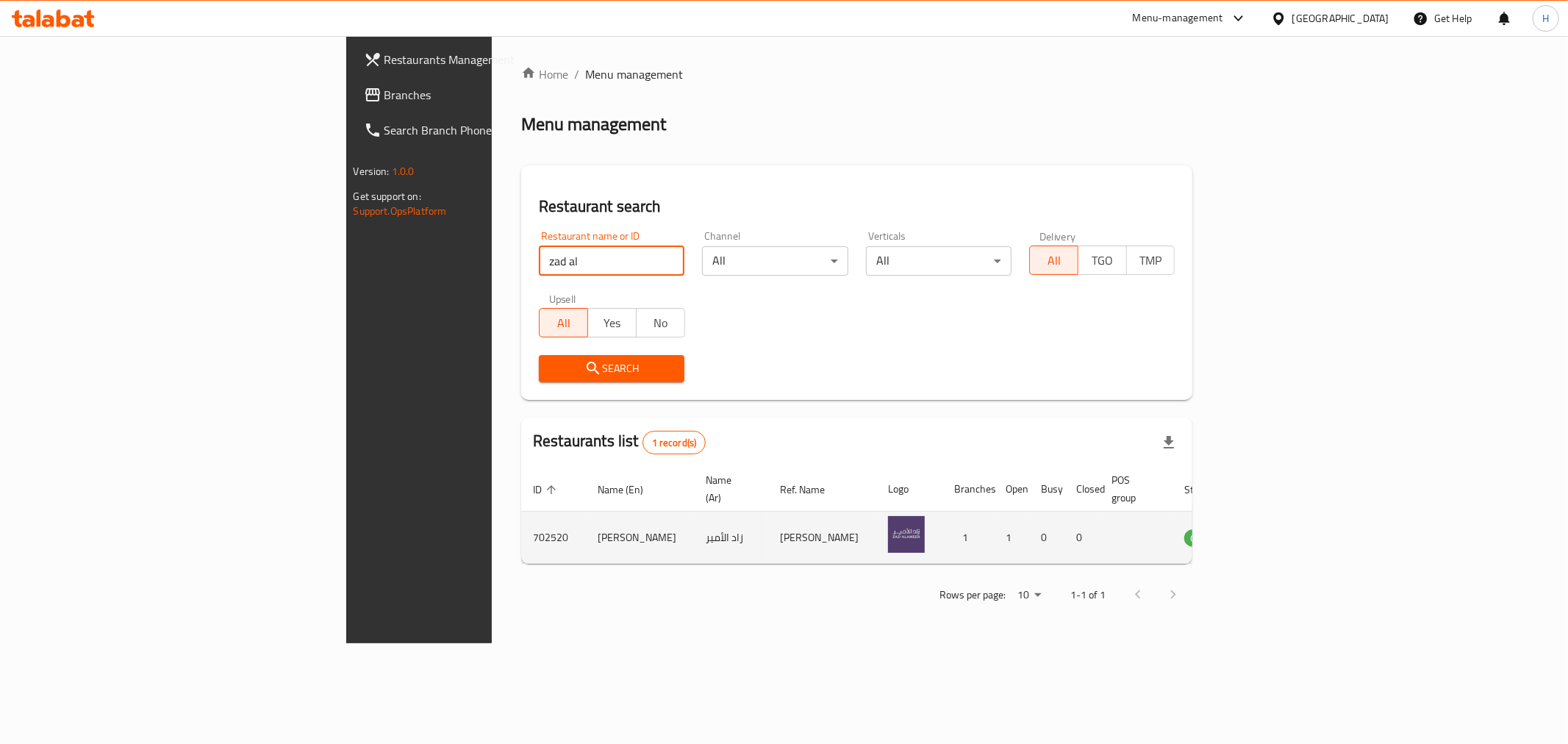
click at [1279, 529] on icon "enhanced table" at bounding box center [1270, 538] width 17 height 17
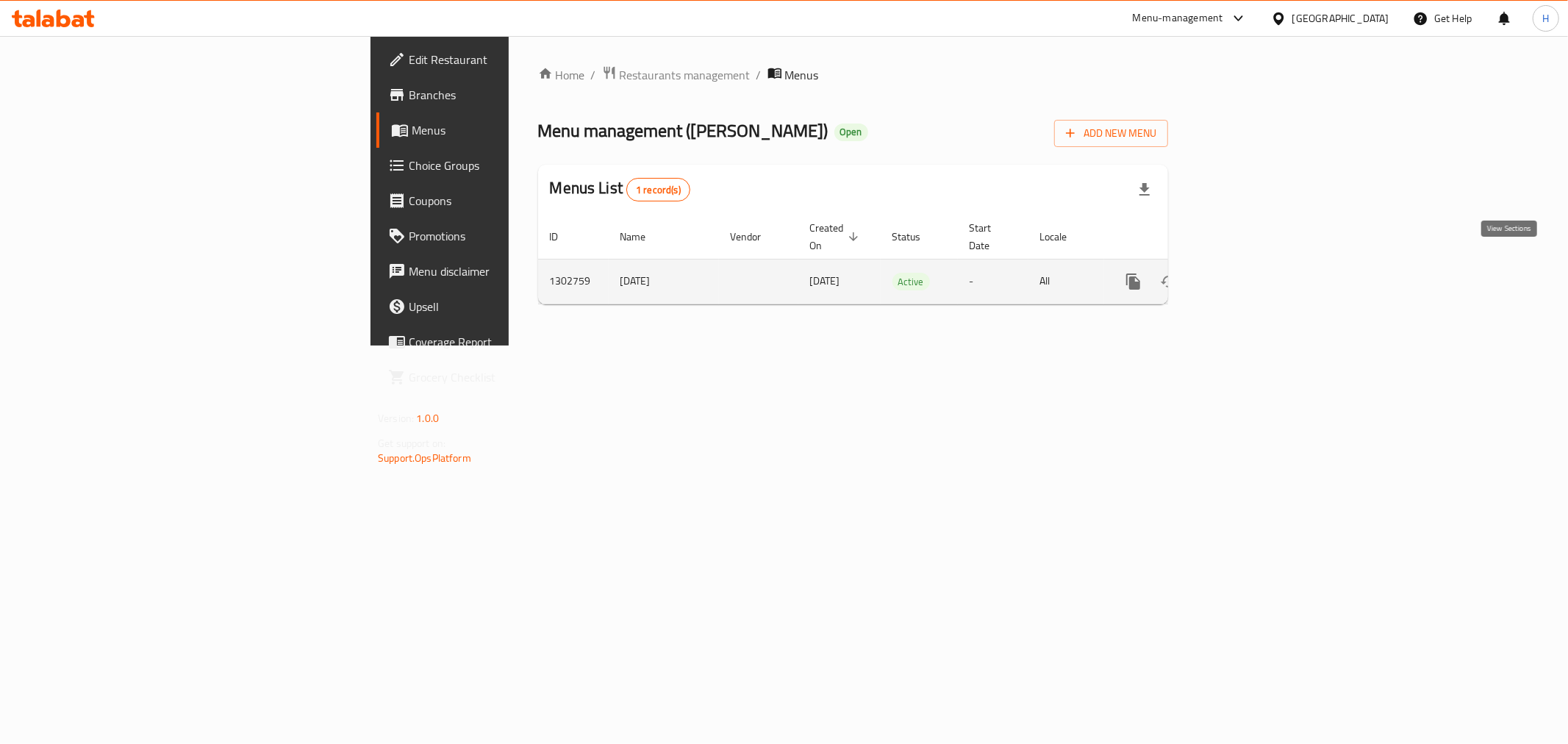
click at [1248, 273] on icon "enhanced table" at bounding box center [1239, 281] width 17 height 17
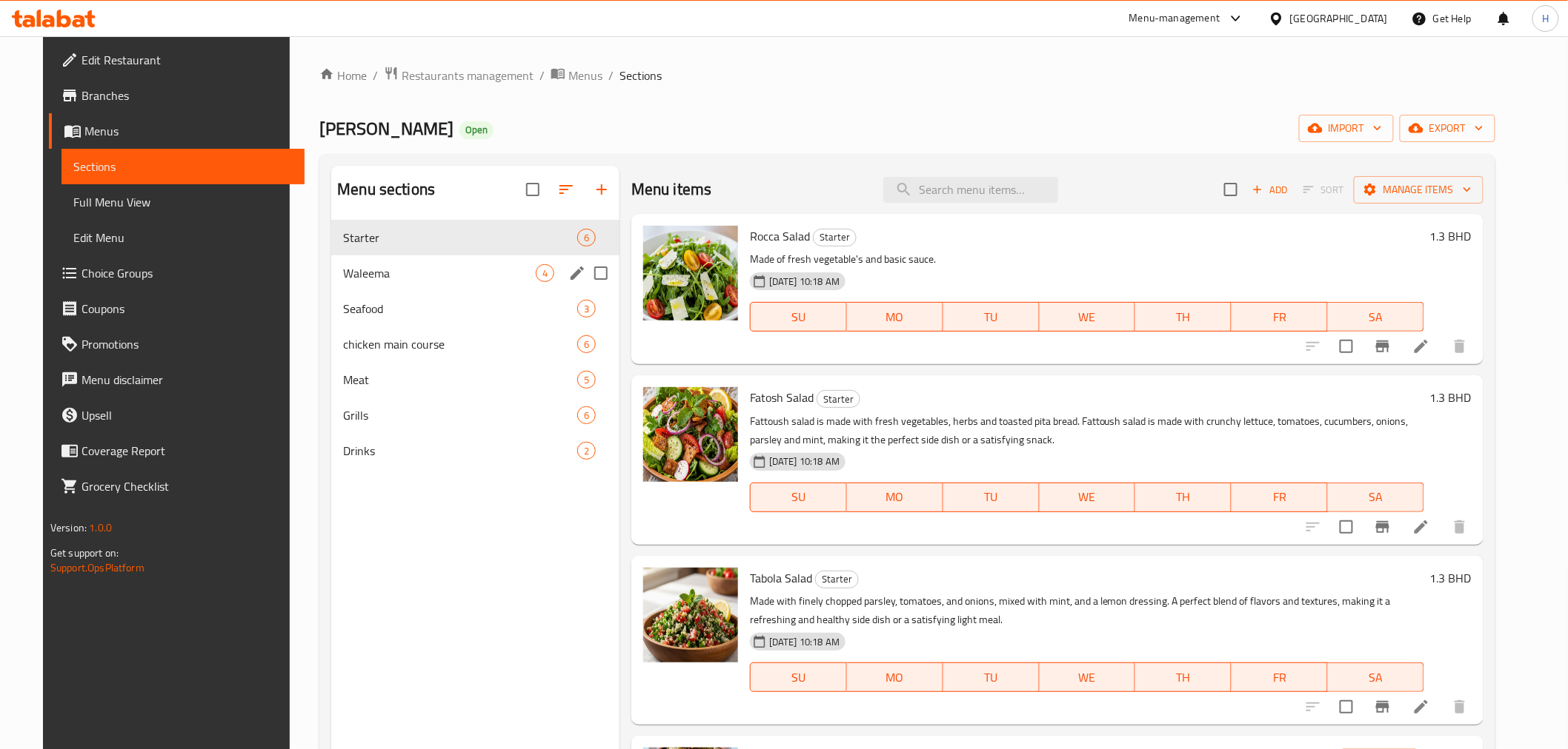
click at [393, 274] on span "Waleema" at bounding box center [440, 273] width 193 height 18
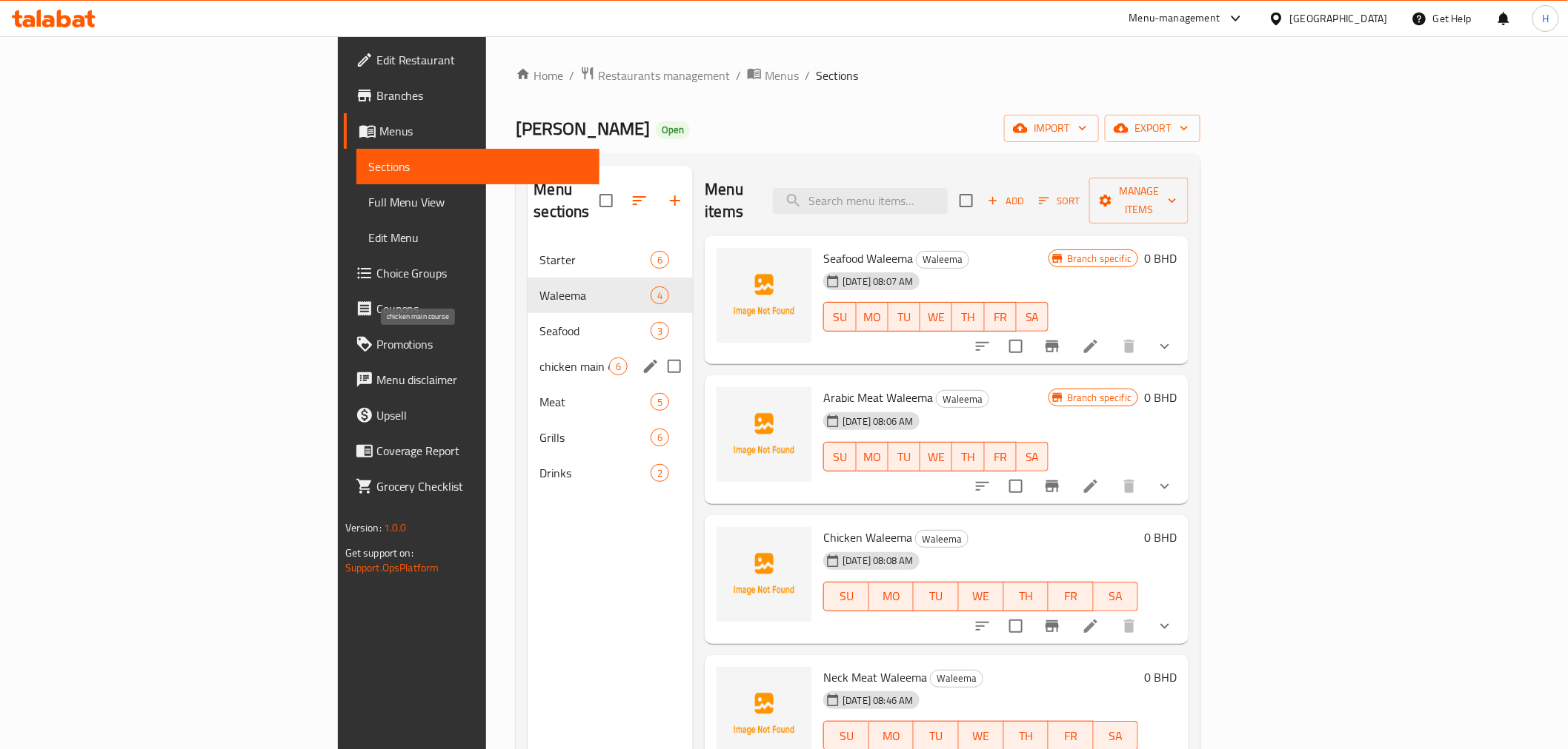
click at [540, 358] on span "chicken main course" at bounding box center [574, 367] width 69 height 18
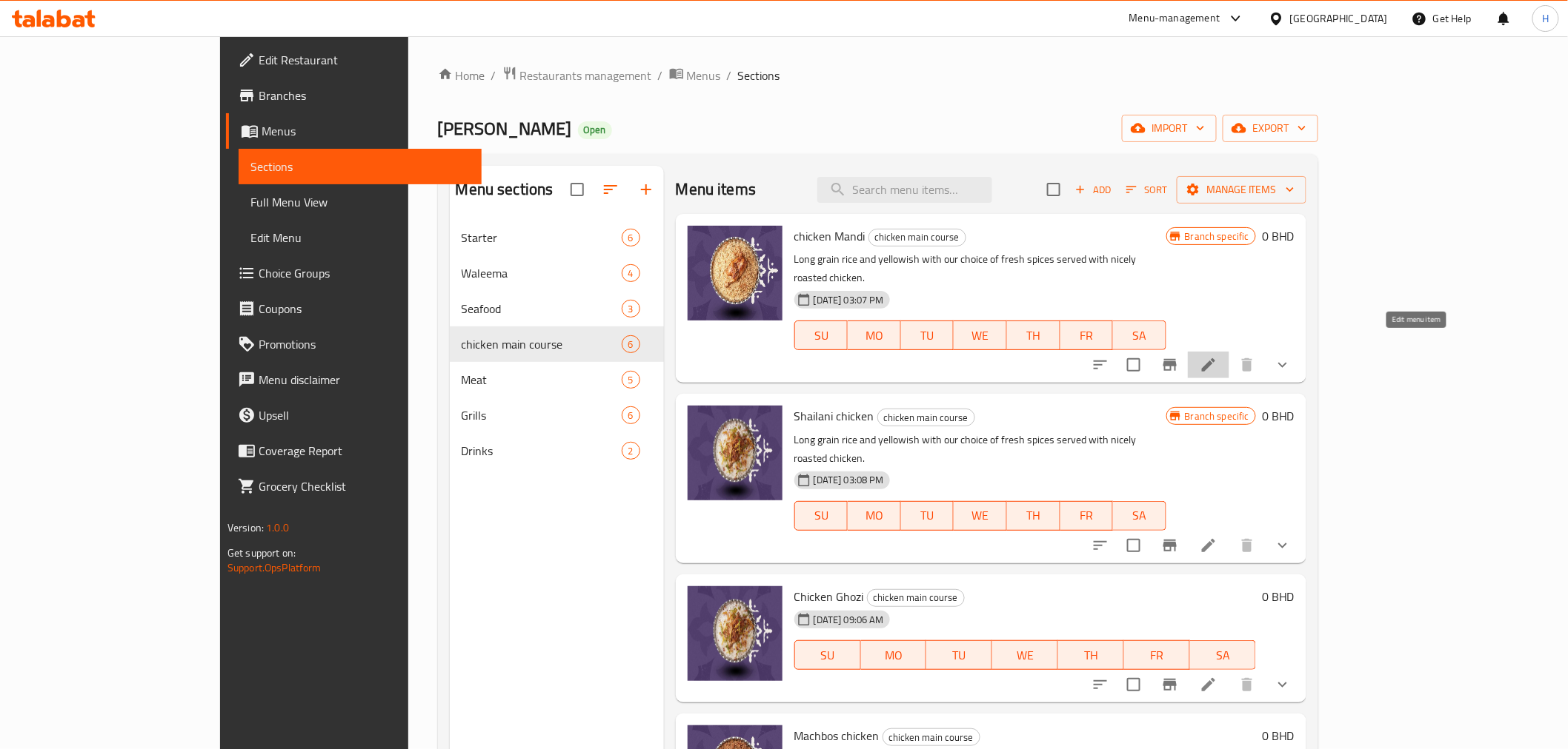
click at [1217, 356] on icon at bounding box center [1208, 365] width 18 height 18
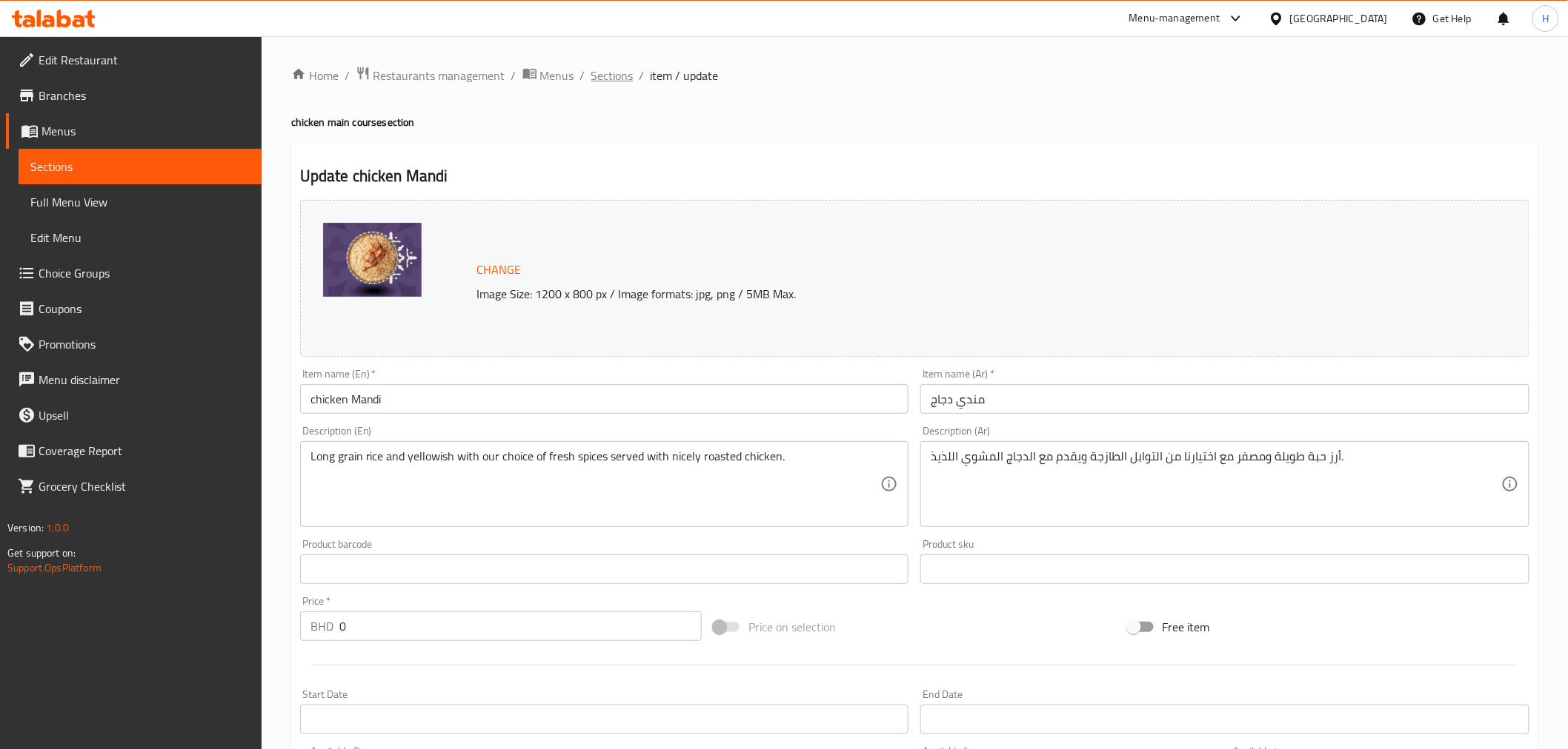
click at [619, 76] on span "Sections" at bounding box center [612, 75] width 42 height 18
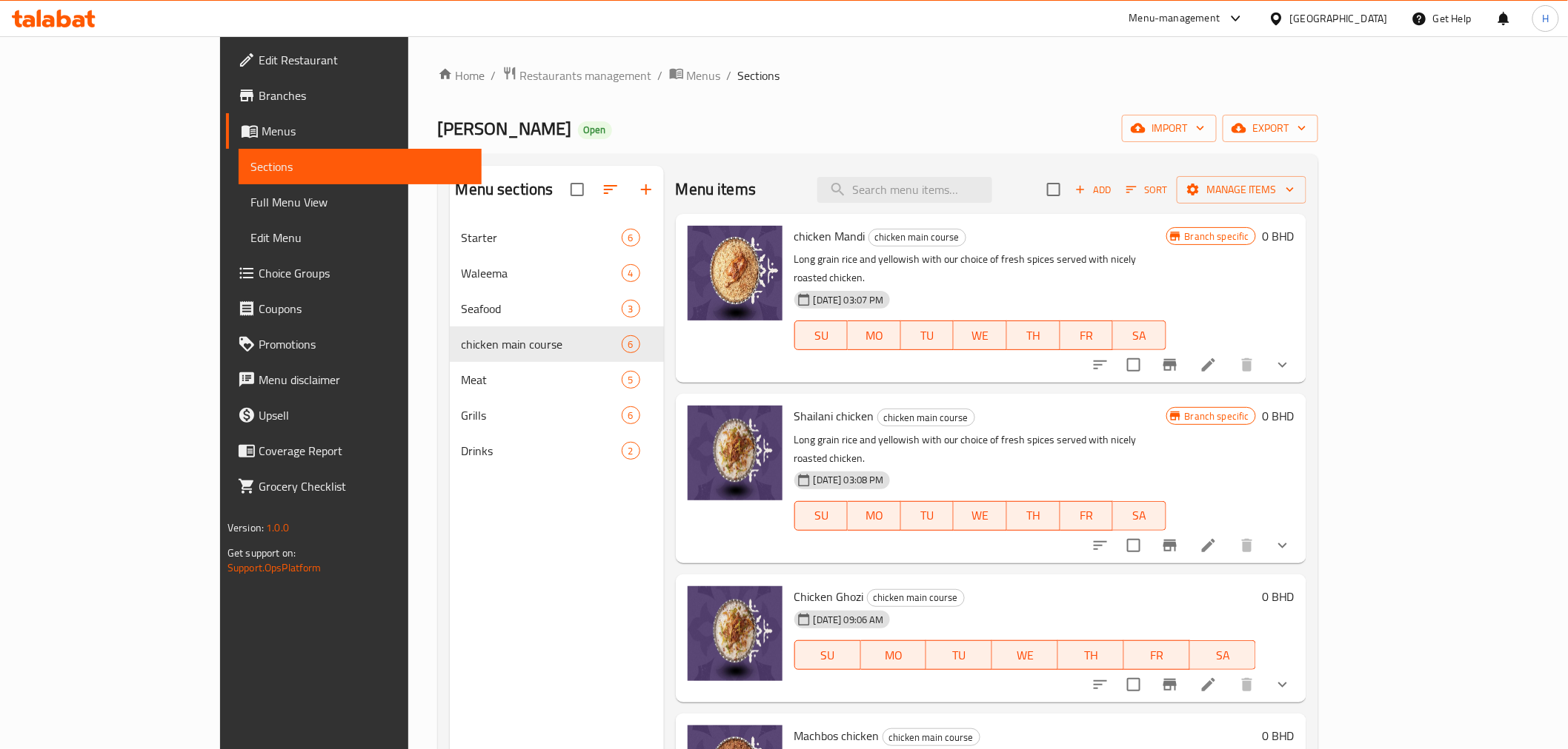
click at [1292, 356] on icon "show more" at bounding box center [1282, 365] width 18 height 18
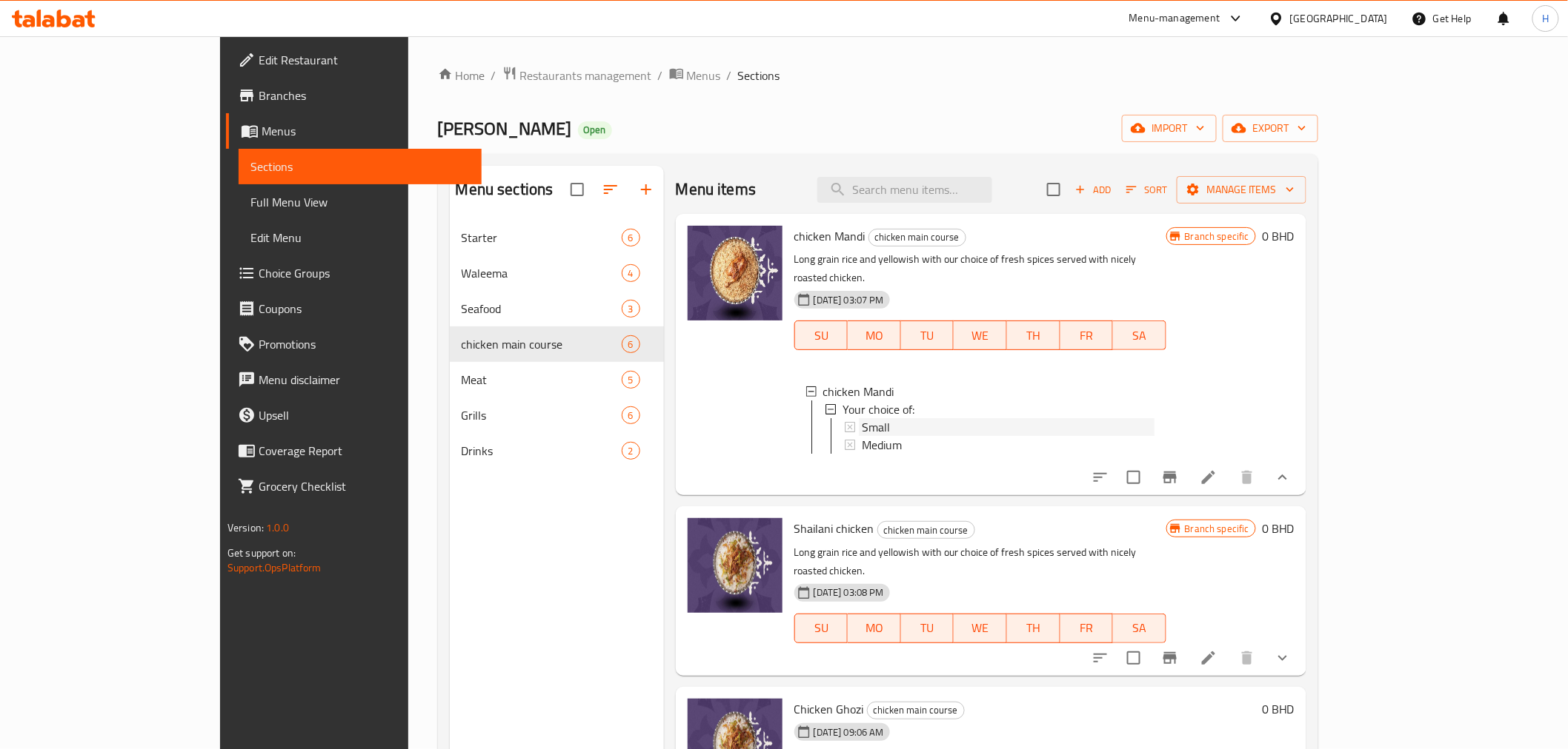
click at [862, 418] on span "Small" at bounding box center [876, 427] width 28 height 18
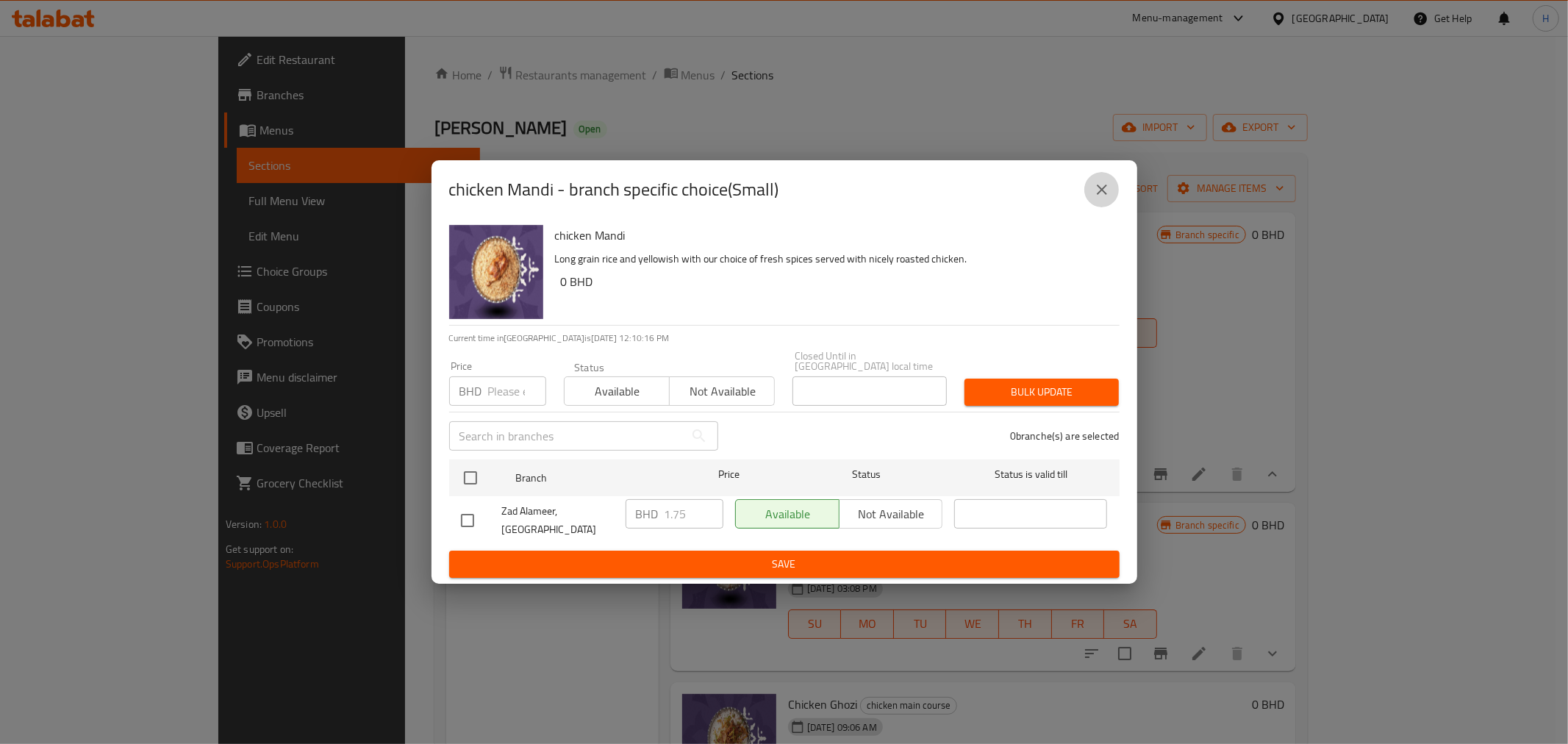
click at [1095, 194] on icon "close" at bounding box center [1101, 190] width 17 height 17
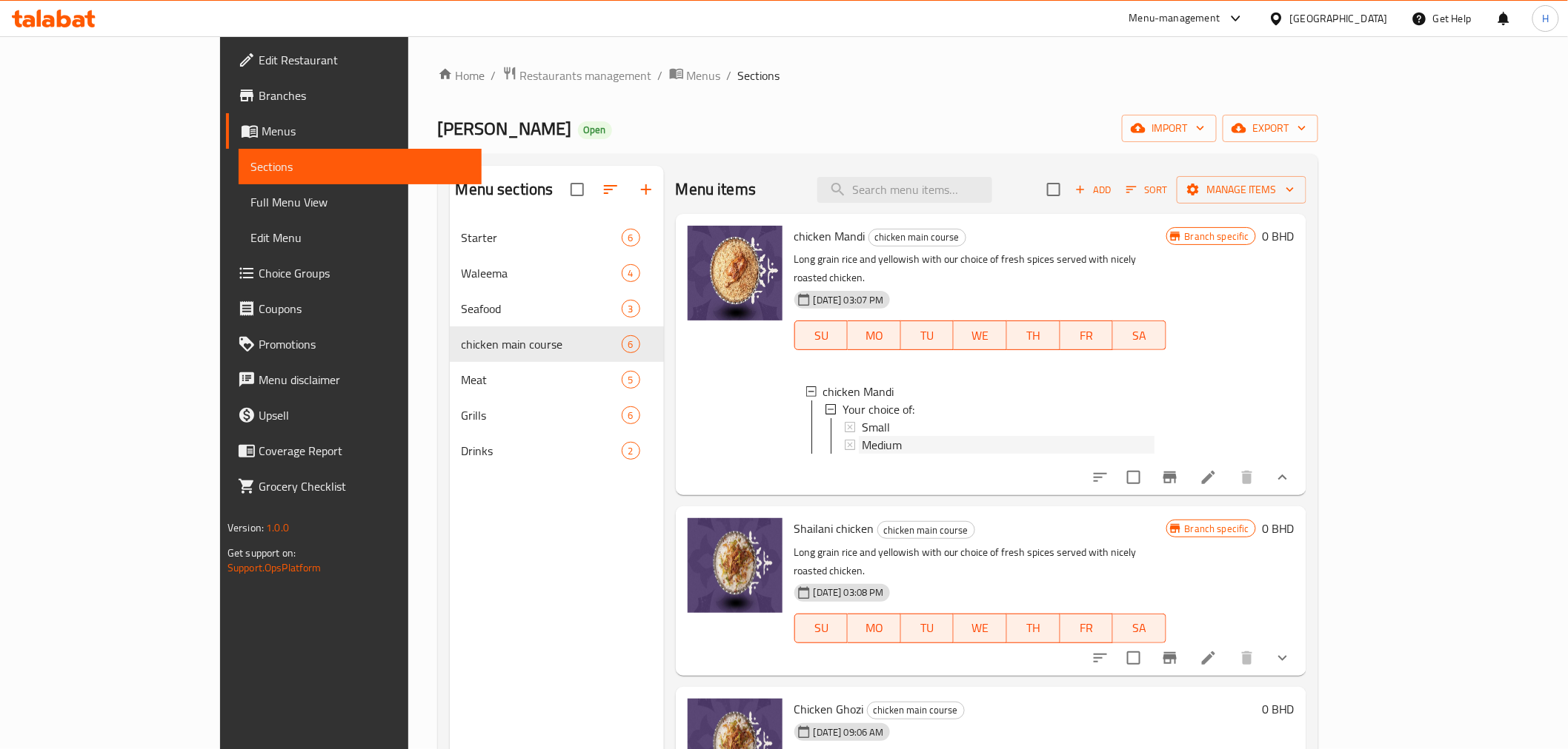
click at [862, 436] on span "Medium" at bounding box center [882, 445] width 40 height 18
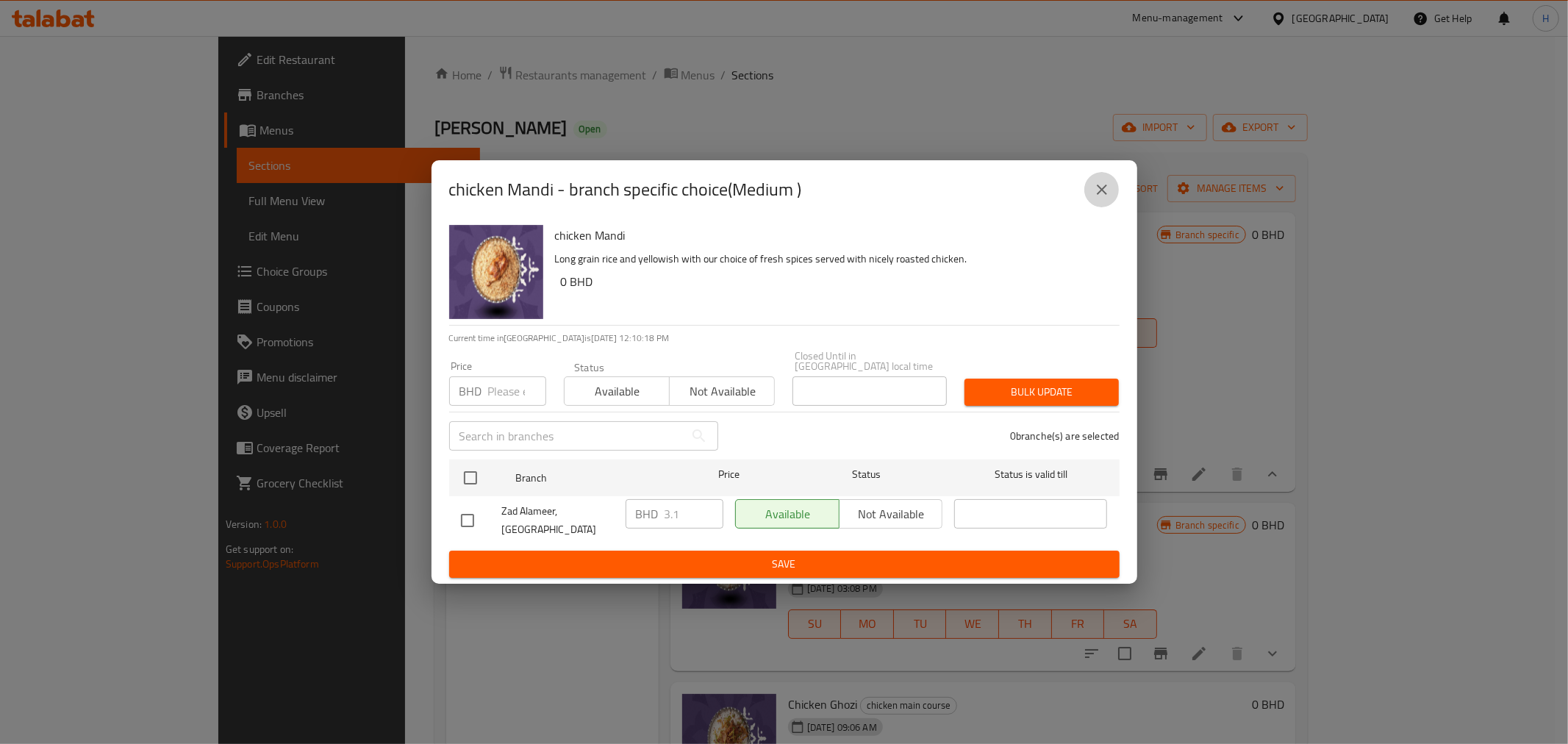
drag, startPoint x: 1101, startPoint y: 193, endPoint x: 1119, endPoint y: 247, distance: 56.9
click at [1101, 199] on icon "close" at bounding box center [1101, 190] width 17 height 17
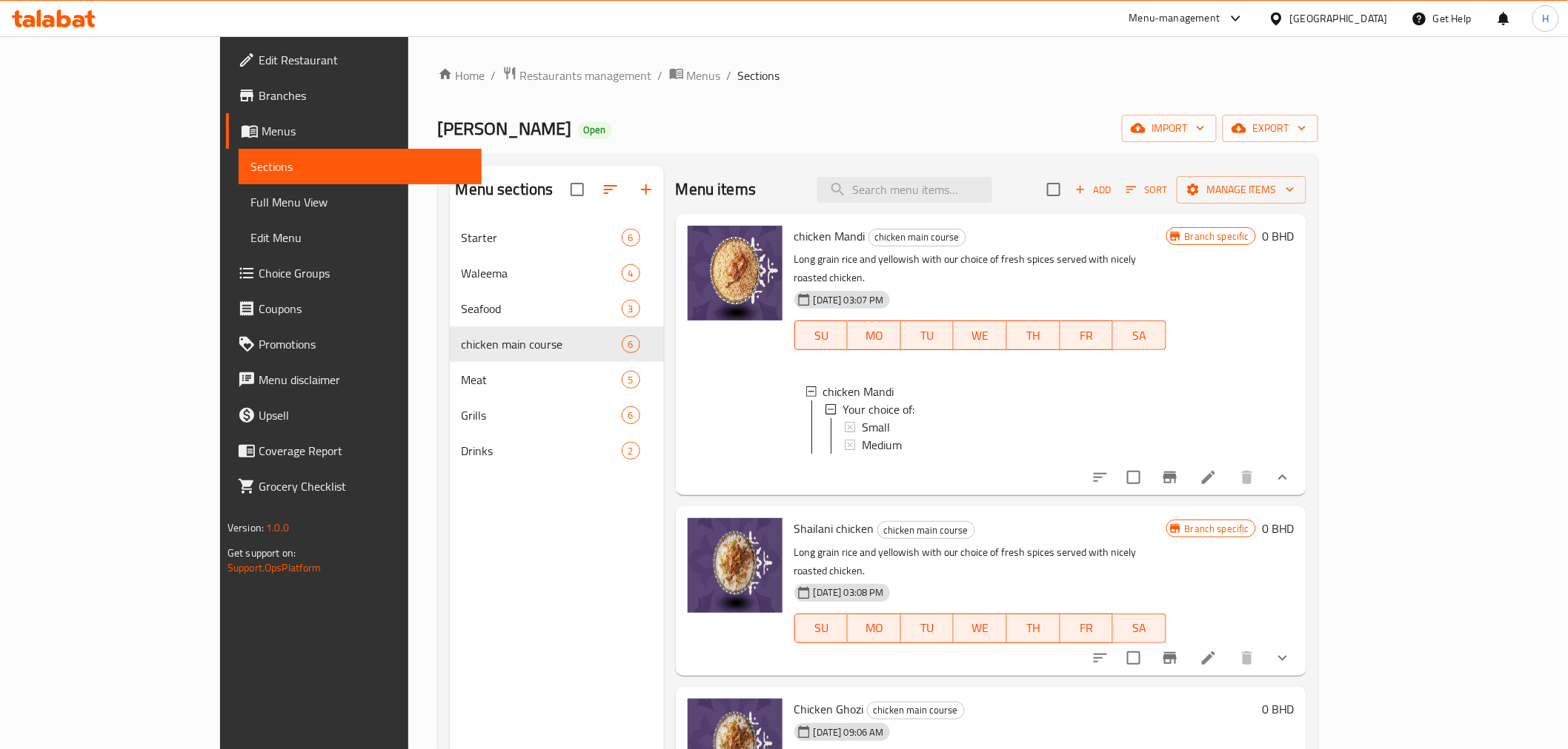
click at [1229, 478] on li at bounding box center [1207, 477] width 41 height 26
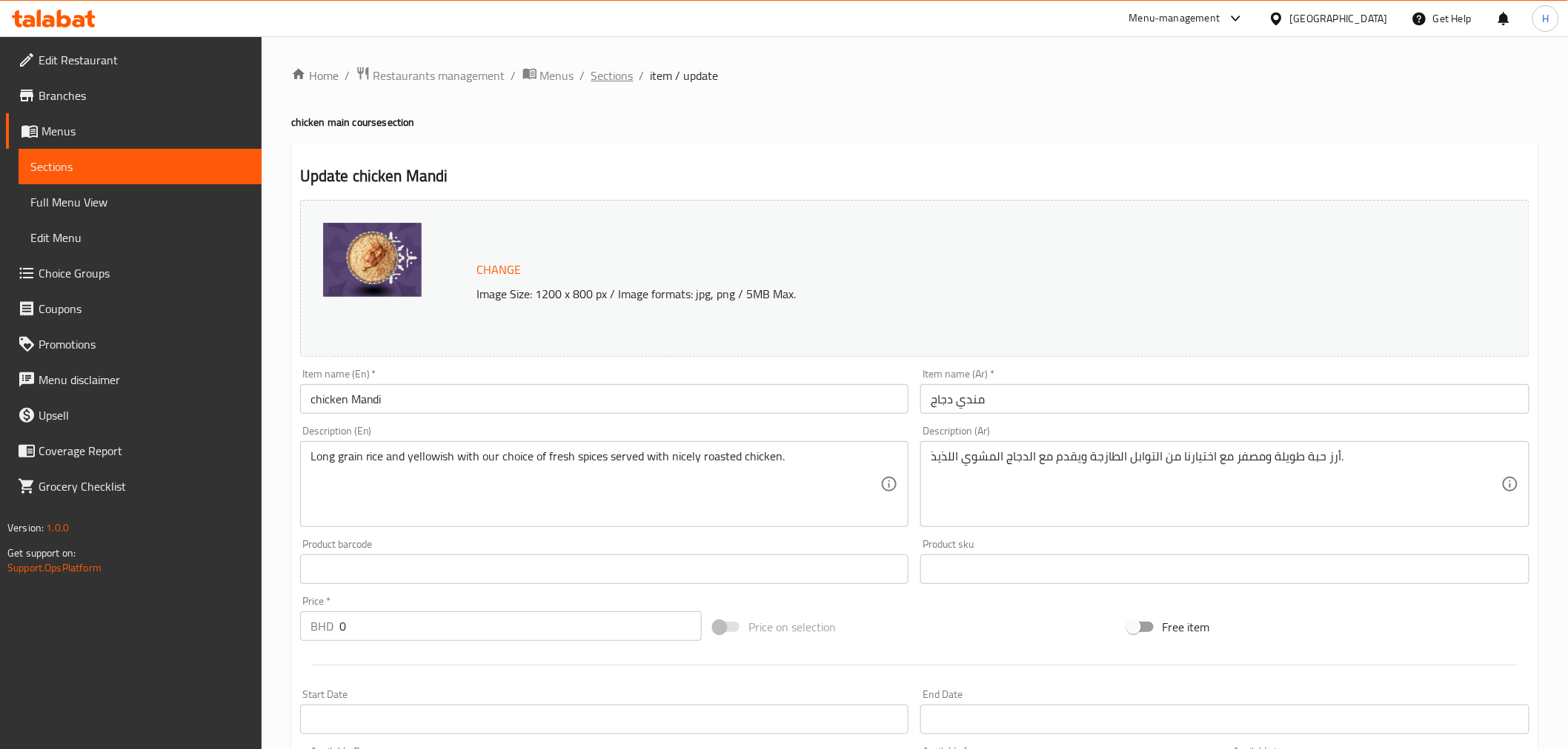
click at [608, 74] on span "Sections" at bounding box center [612, 75] width 42 height 18
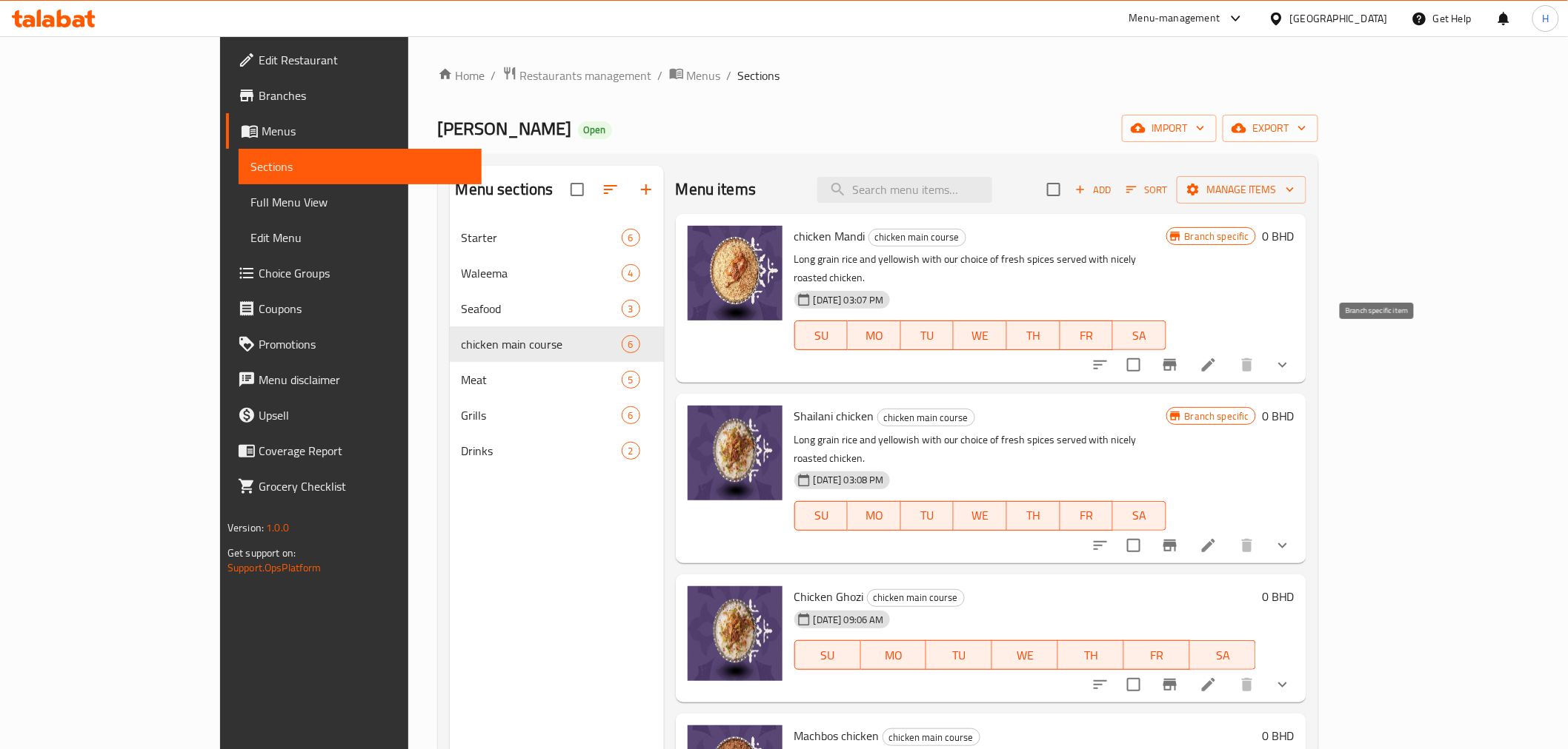
click at [1178, 356] on icon "Branch-specific-item" at bounding box center [1170, 365] width 18 height 18
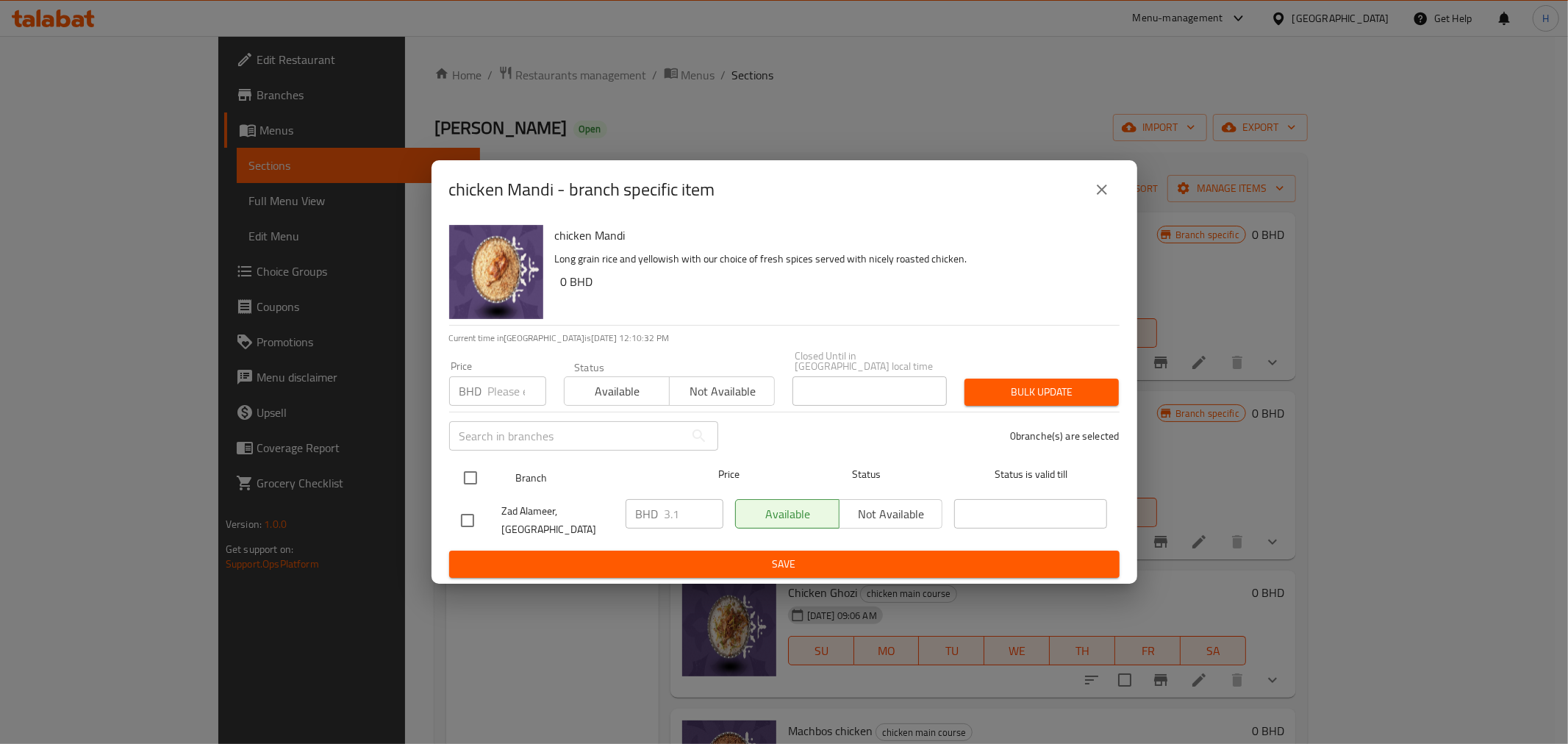
click at [468, 475] on input "checkbox" at bounding box center [470, 477] width 30 height 30
checkbox input "true"
drag, startPoint x: 621, startPoint y: 505, endPoint x: 627, endPoint y: 538, distance: 33.5
click at [614, 508] on div "Zad Alameer, North Sehla BHD 3.1 ​ Available Not available ​" at bounding box center [784, 521] width 658 height 54
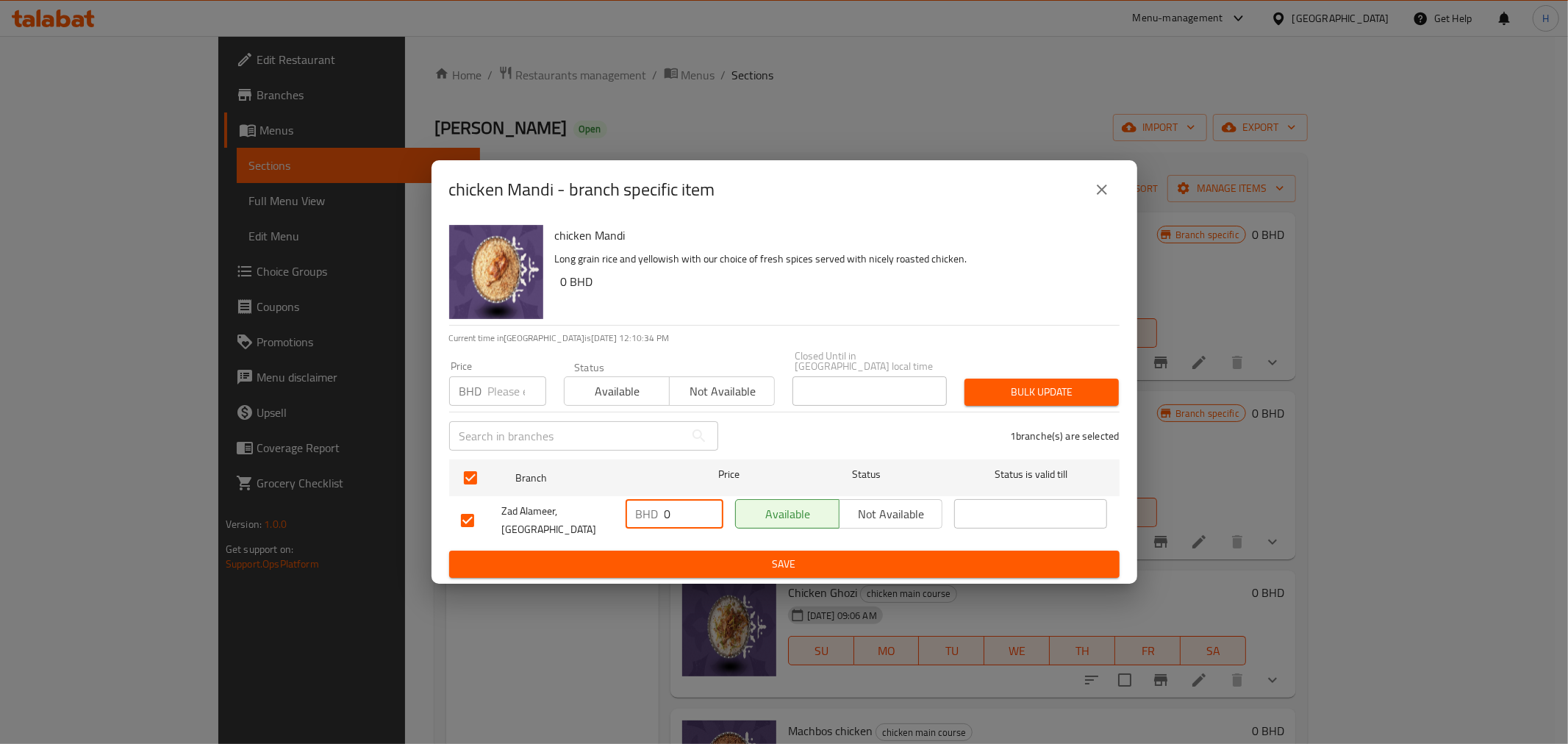
type input "0"
click at [659, 555] on span "Save" at bounding box center [784, 564] width 647 height 18
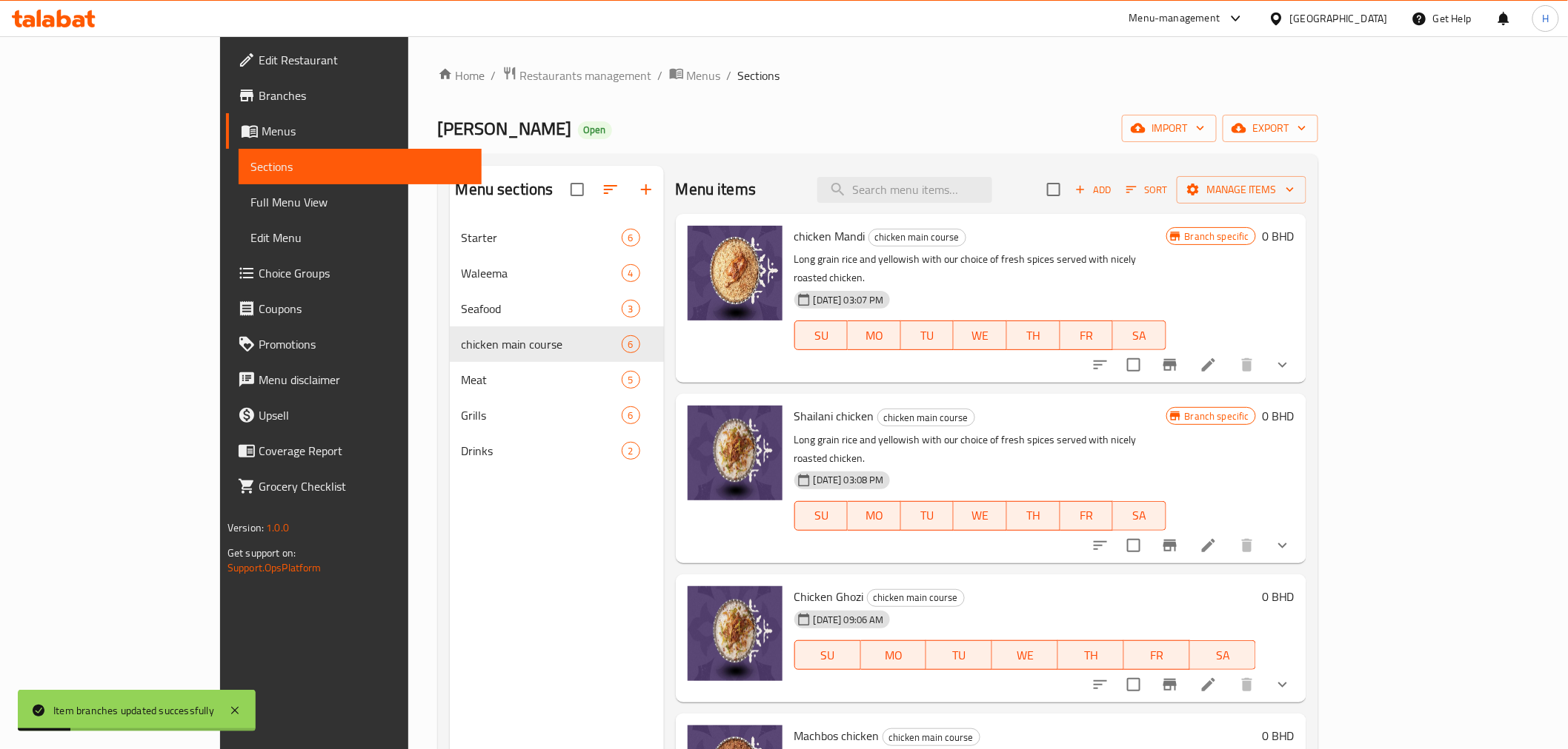
click at [1187, 528] on button "Branch-specific-item" at bounding box center [1170, 546] width 36 height 36
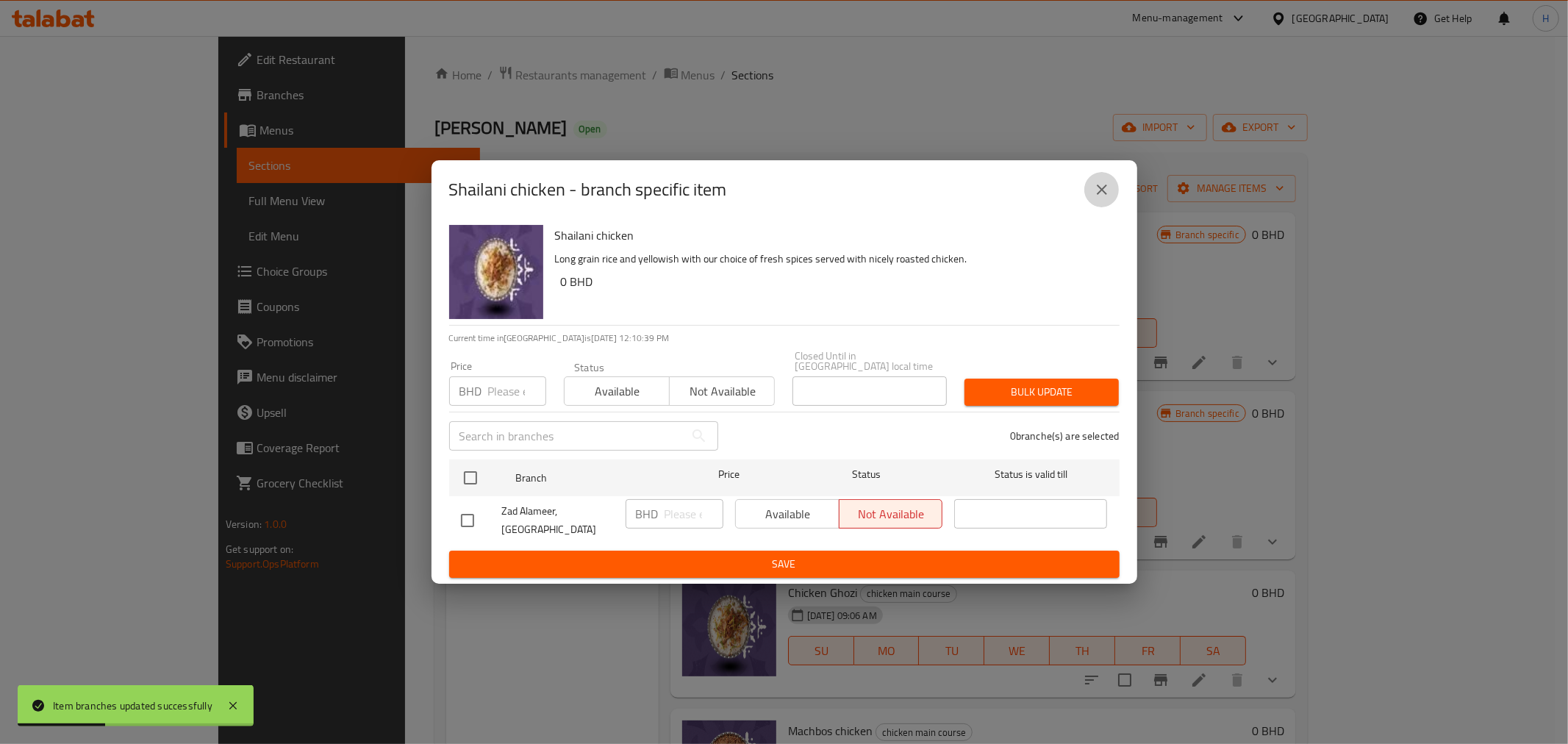
click at [1100, 199] on icon "close" at bounding box center [1101, 190] width 17 height 17
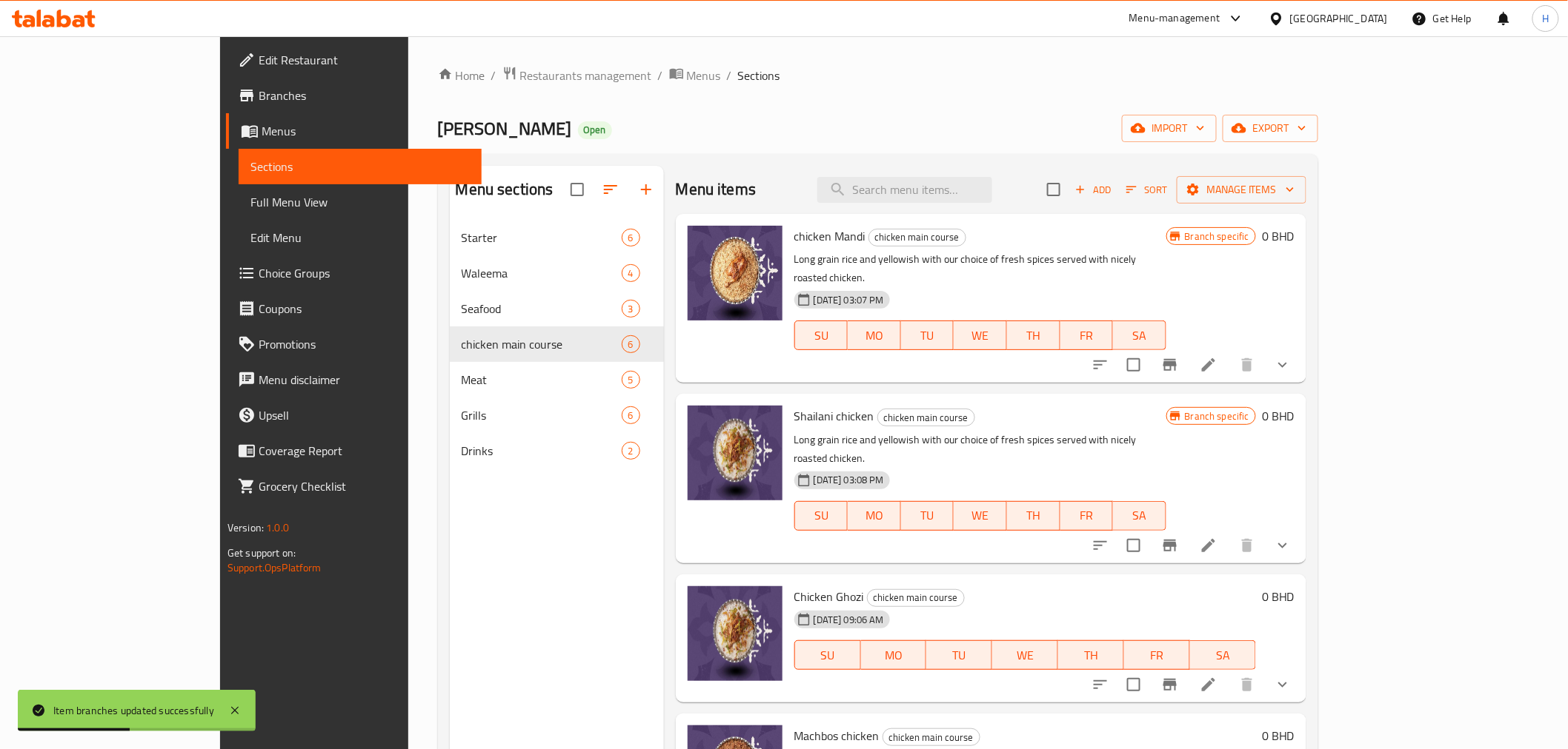
click at [1292, 356] on icon "show more" at bounding box center [1282, 365] width 18 height 18
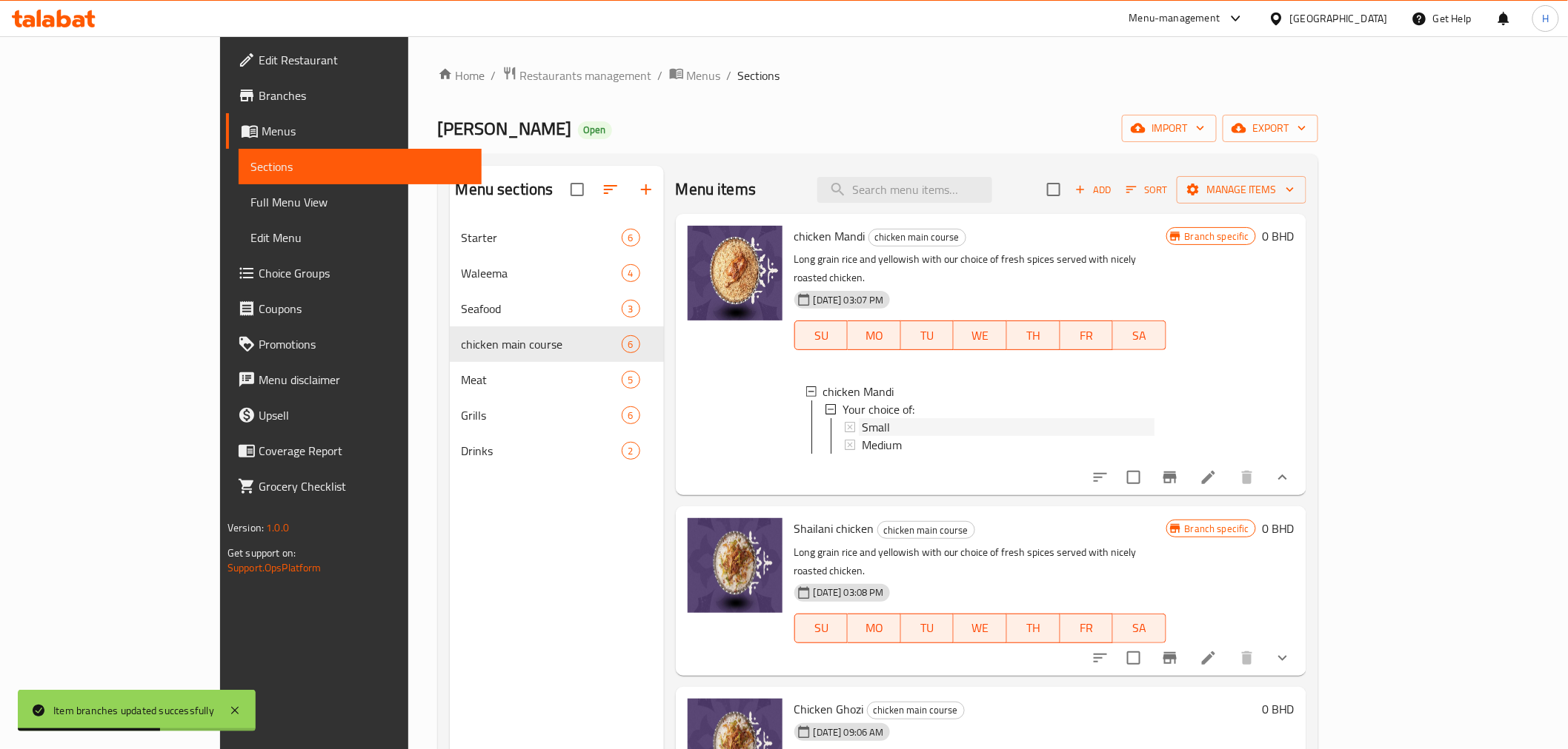
click at [862, 418] on span "Small" at bounding box center [876, 427] width 28 height 18
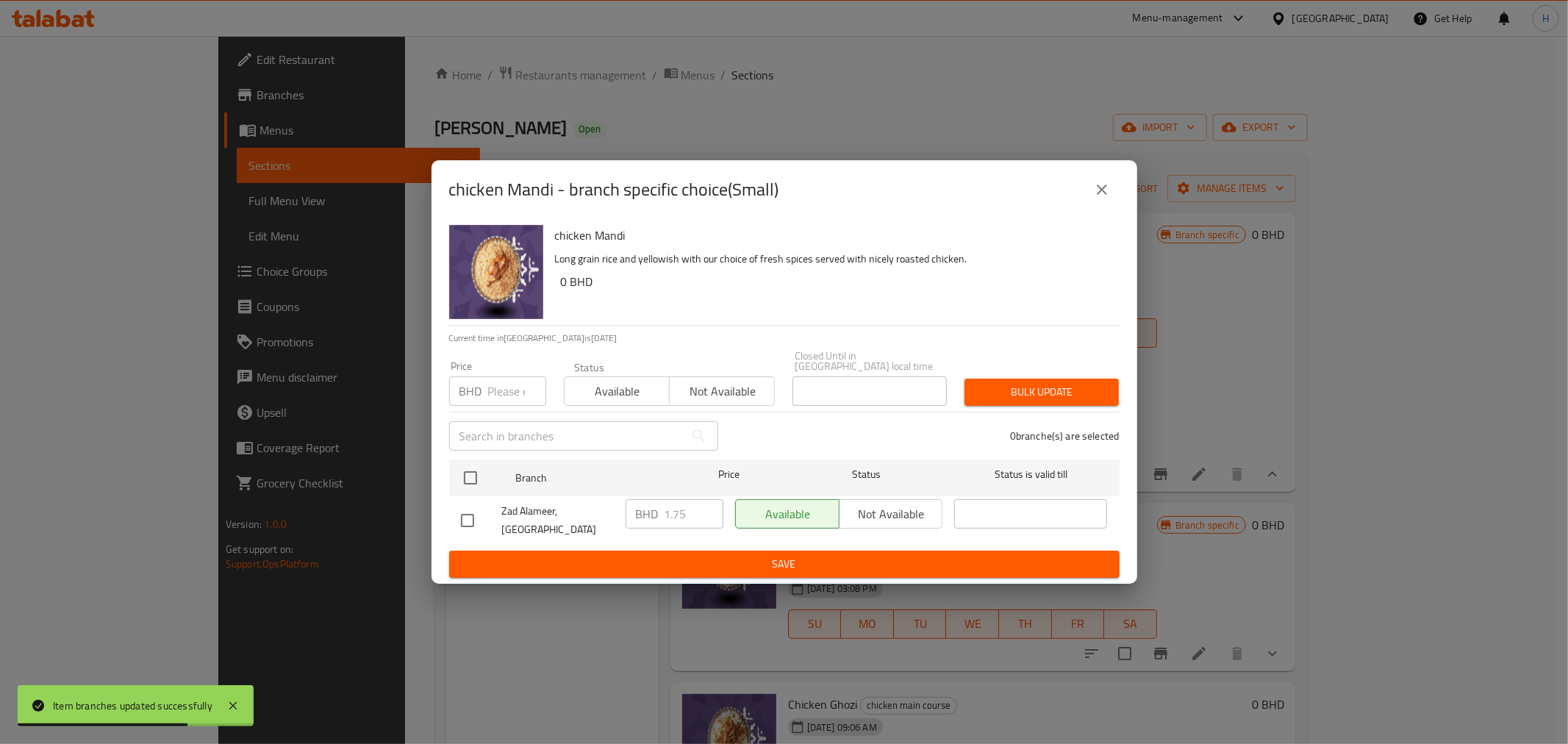
click at [1108, 199] on icon "close" at bounding box center [1101, 190] width 17 height 17
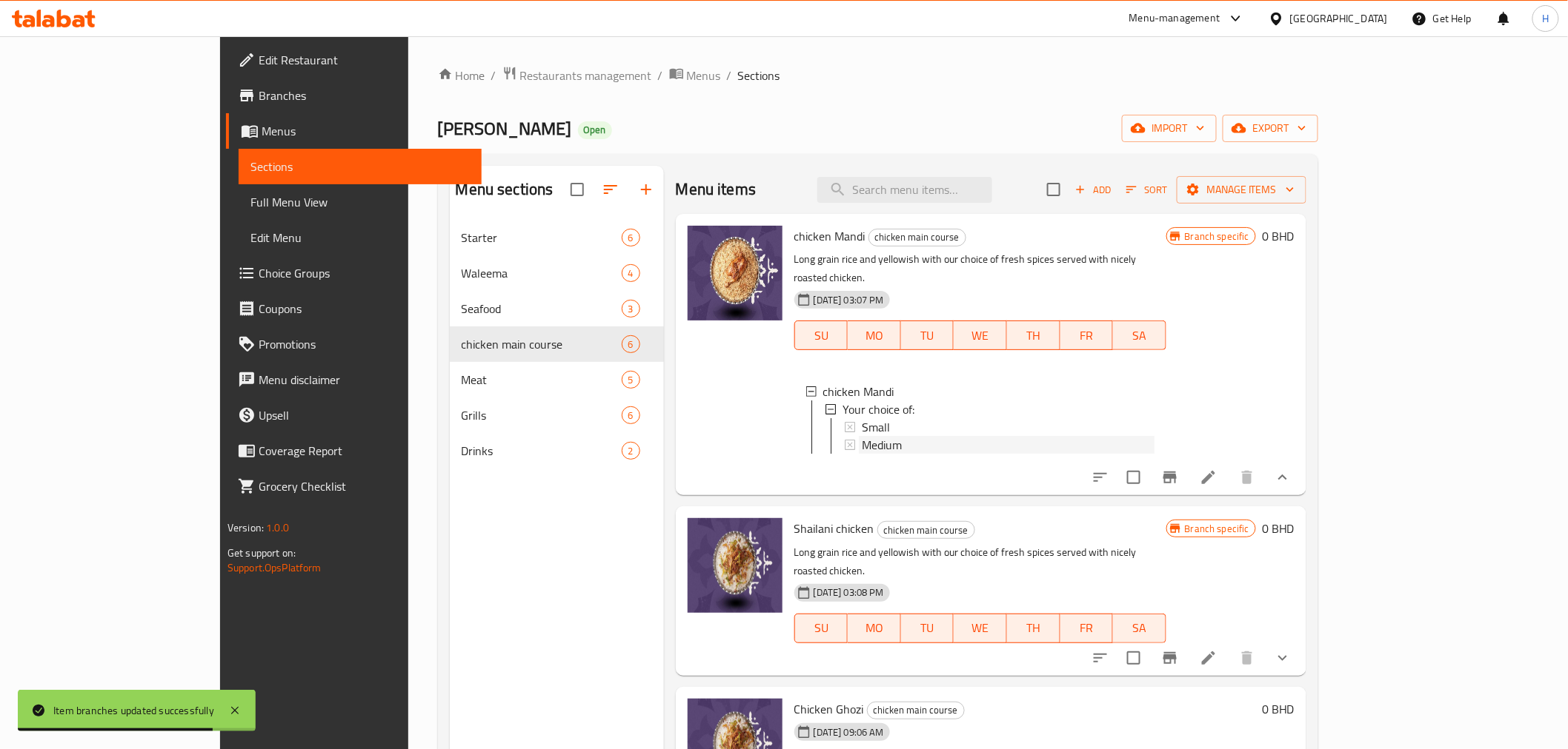
click at [862, 436] on span "Medium" at bounding box center [882, 445] width 40 height 18
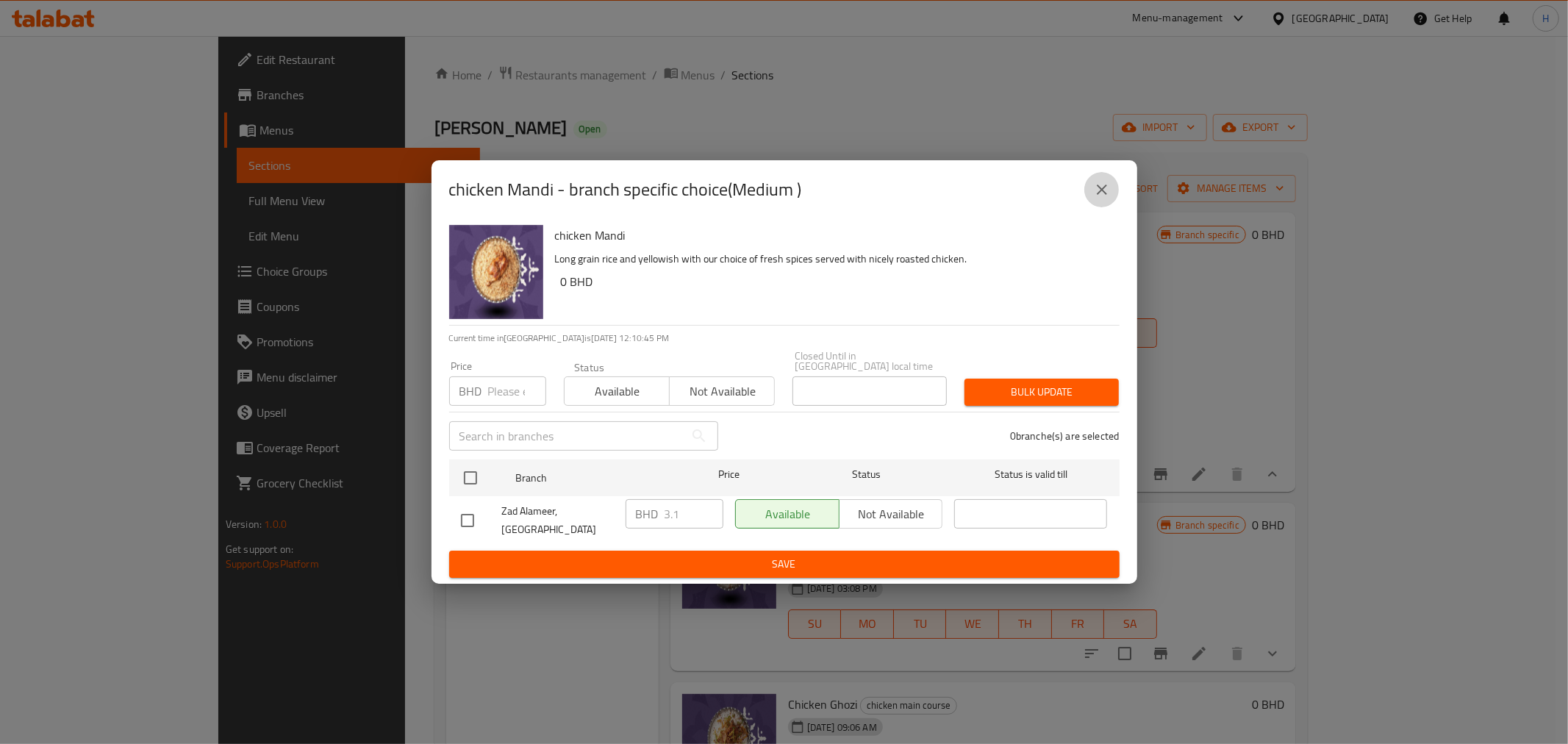
drag, startPoint x: 1110, startPoint y: 200, endPoint x: 1088, endPoint y: 212, distance: 25.1
click at [1108, 199] on icon "close" at bounding box center [1101, 190] width 17 height 17
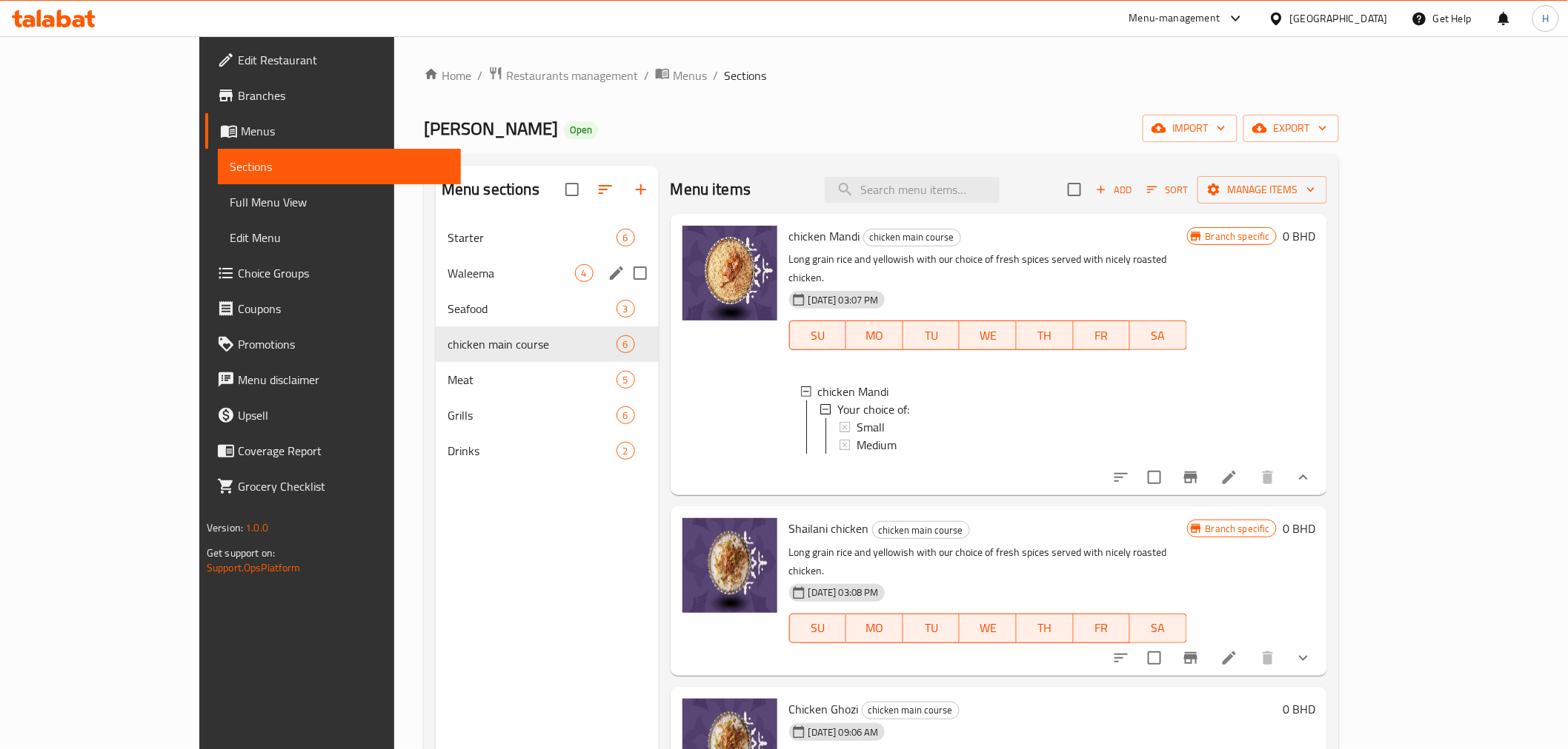
click at [447, 270] on span "Waleema" at bounding box center [511, 273] width 127 height 18
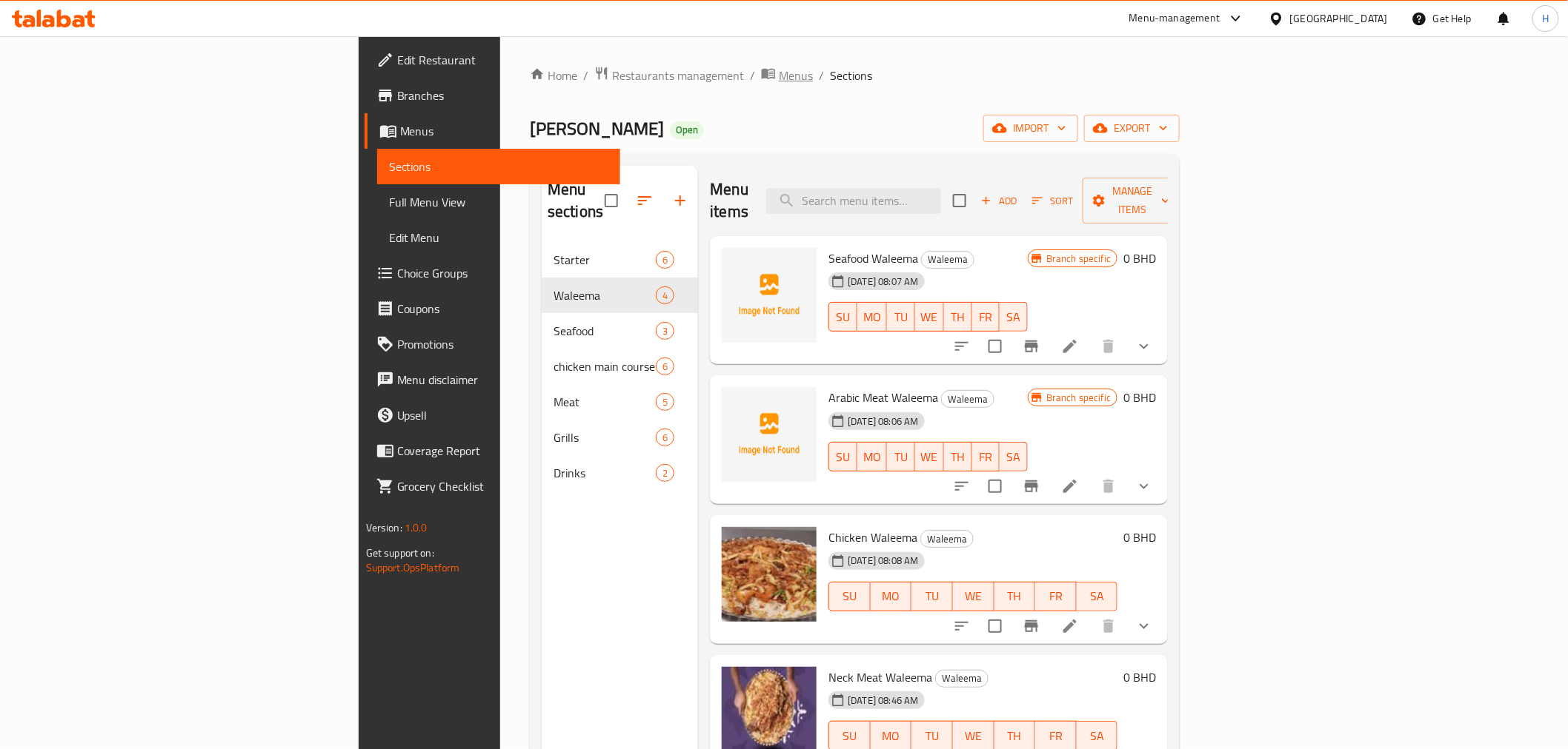
click at [761, 68] on span "breadcrumb" at bounding box center [770, 75] width 18 height 19
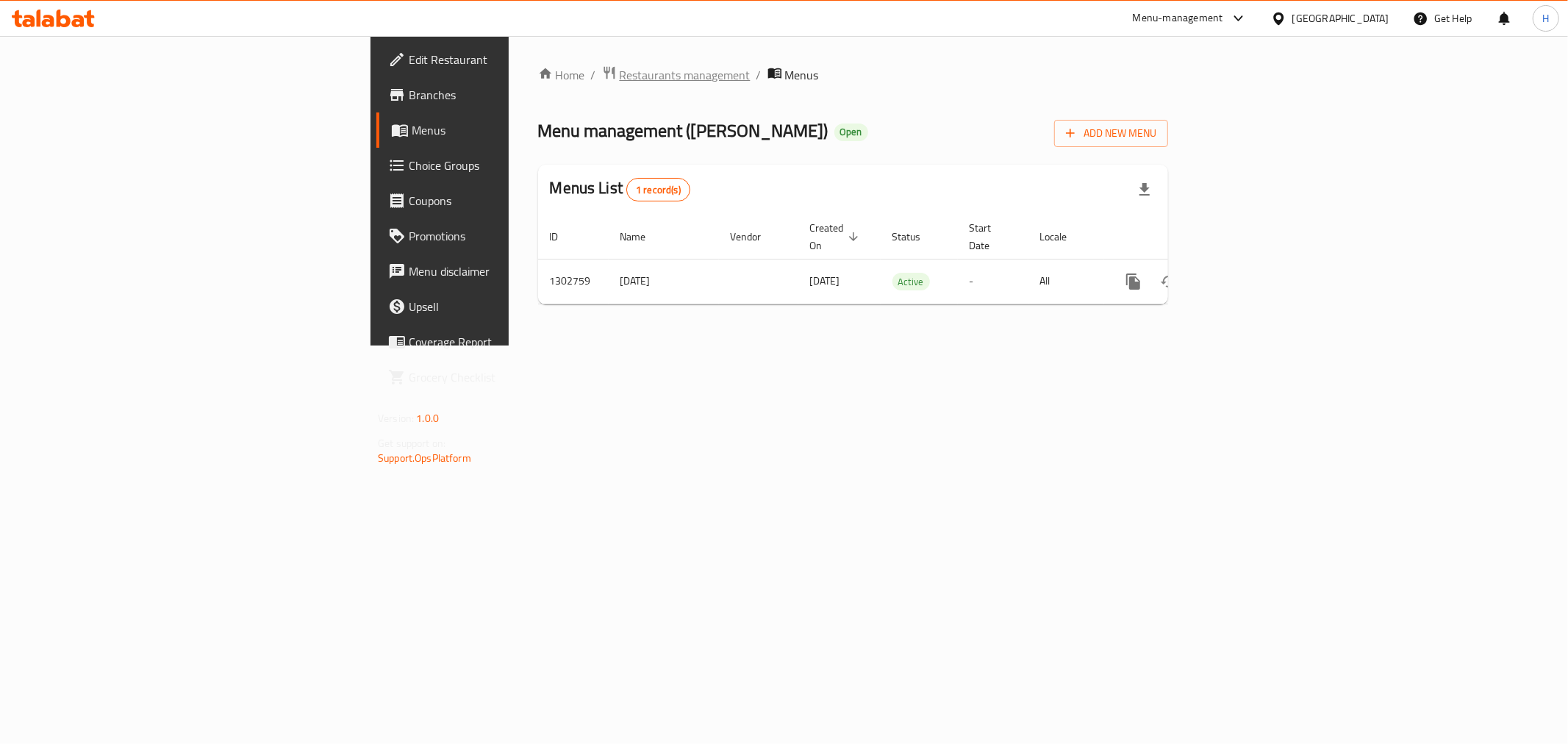
click at [620, 70] on span "Restaurants management" at bounding box center [685, 75] width 131 height 17
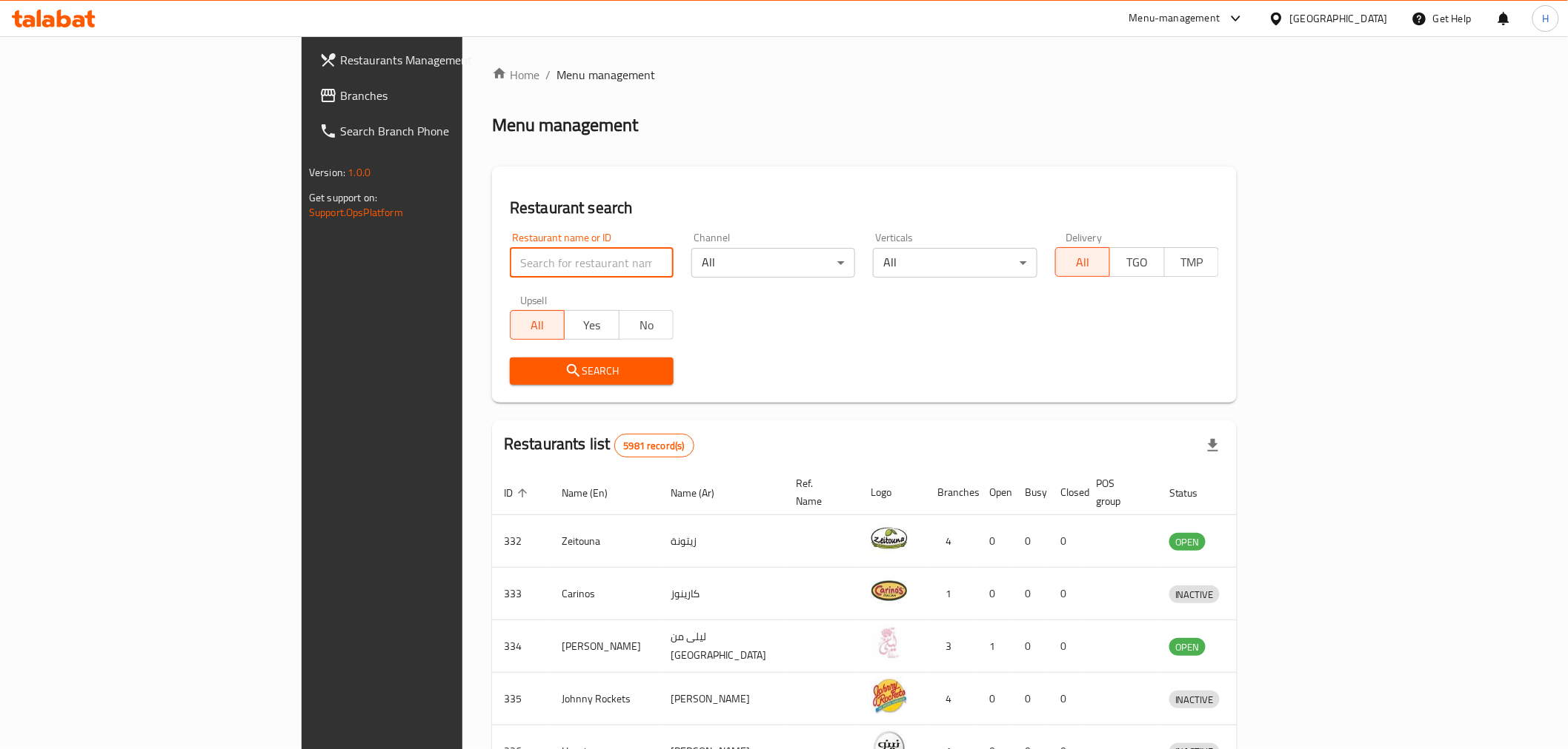
click at [510, 260] on input "search" at bounding box center [591, 263] width 164 height 30
drag, startPoint x: 402, startPoint y: 264, endPoint x: 15, endPoint y: 246, distance: 387.4
click at [302, 249] on div "Restaurants Management Branches Search Branch Phone Version: 1.0.0 Get support …" at bounding box center [784, 578] width 964 height 1085
type input "wolayat"
click button "Search" at bounding box center [591, 371] width 164 height 27
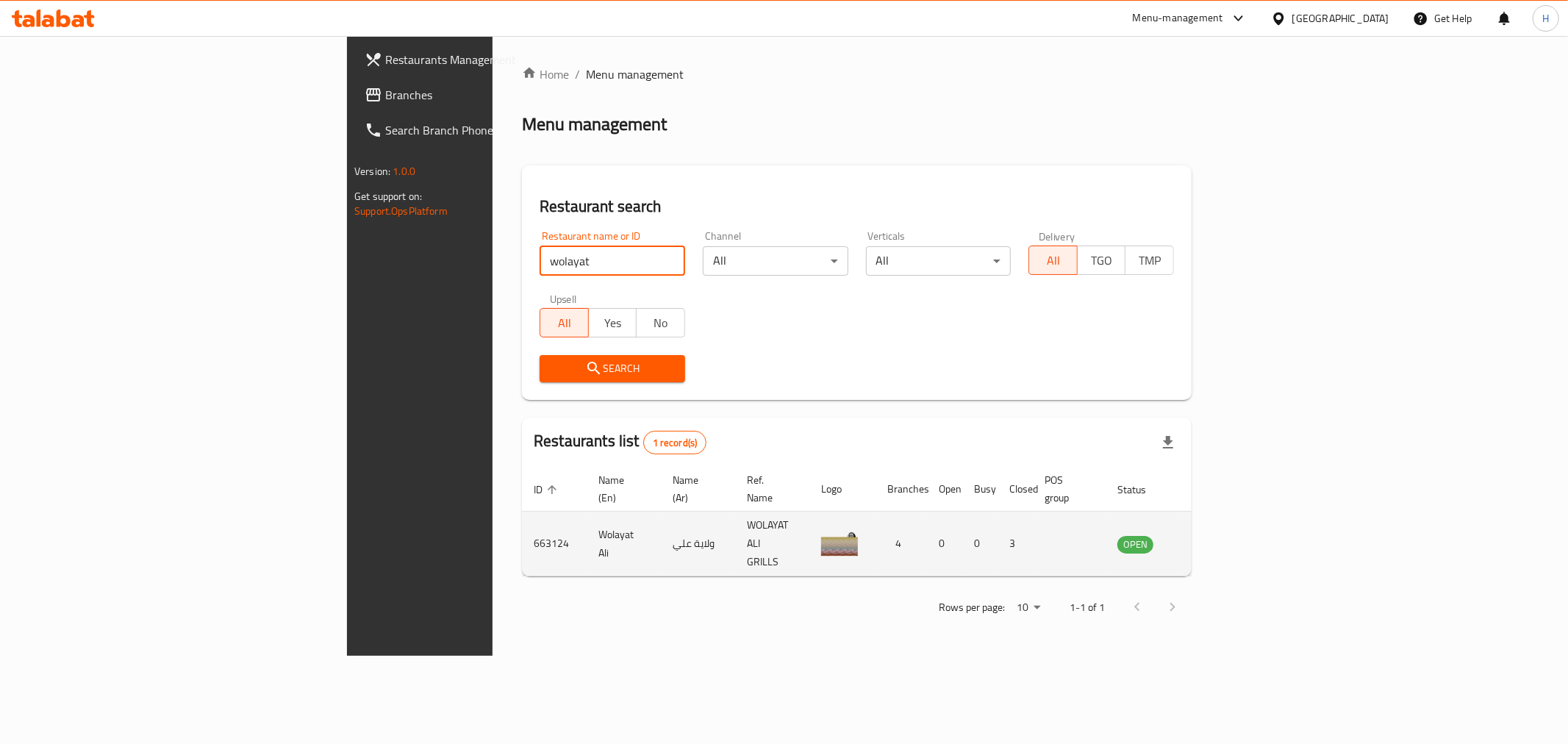
click at [1234, 531] on td "enhanced table" at bounding box center [1208, 544] width 50 height 64
click at [1212, 536] on icon "enhanced table" at bounding box center [1203, 544] width 17 height 17
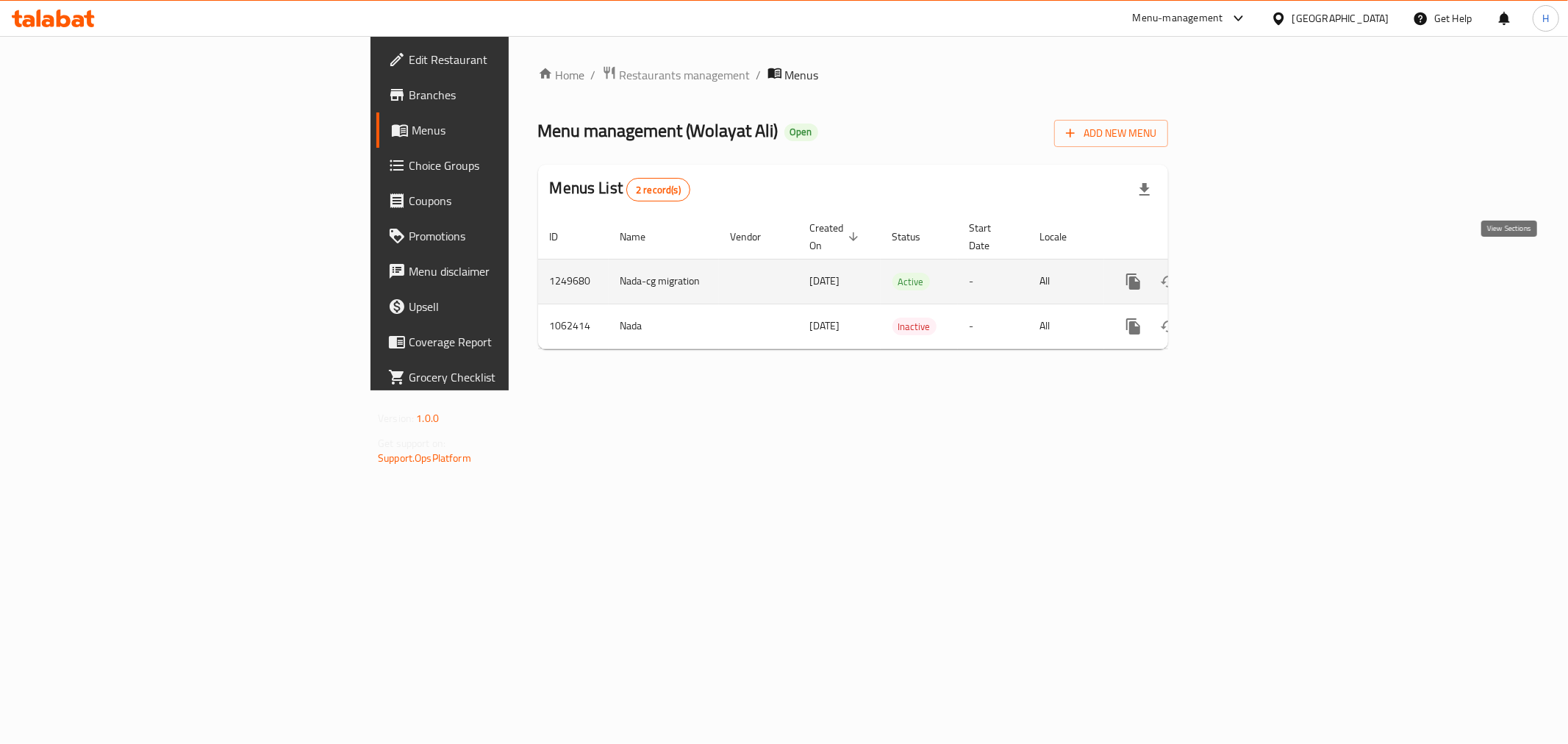
click at [1246, 275] on icon "enhanced table" at bounding box center [1239, 281] width 13 height 13
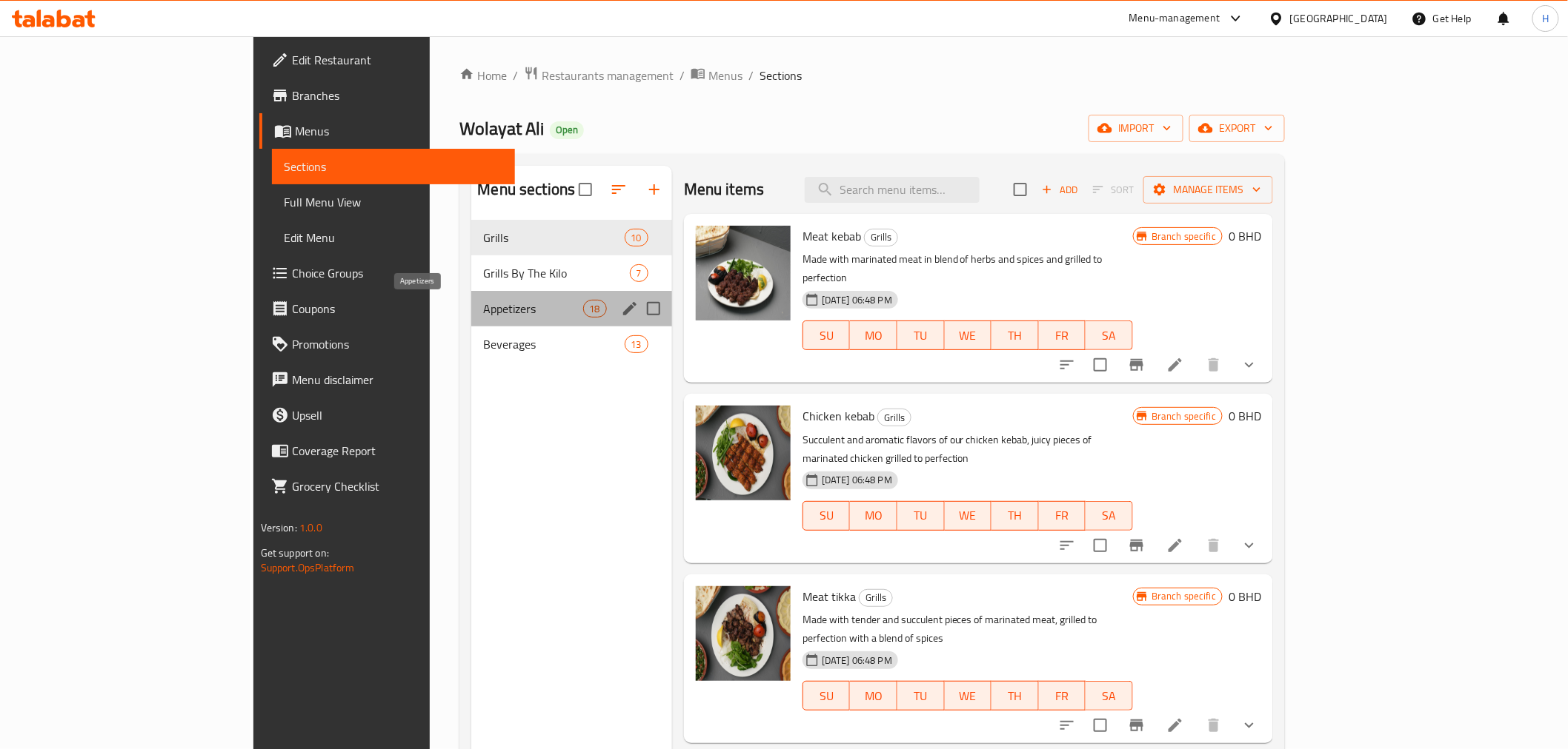
click at [483, 304] on span "Appetizers" at bounding box center [532, 309] width 99 height 18
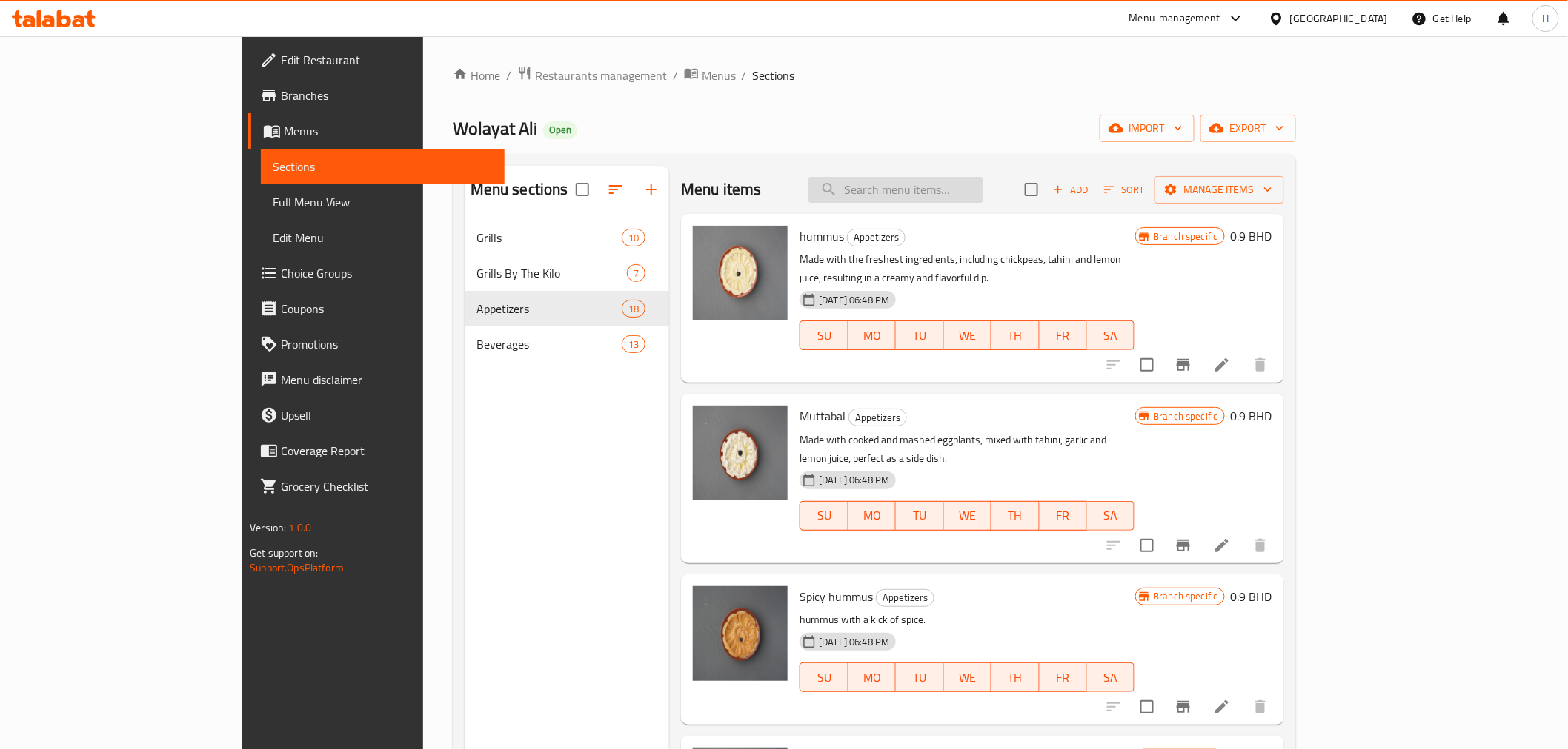
click at [983, 194] on input "search" at bounding box center [895, 190] width 175 height 26
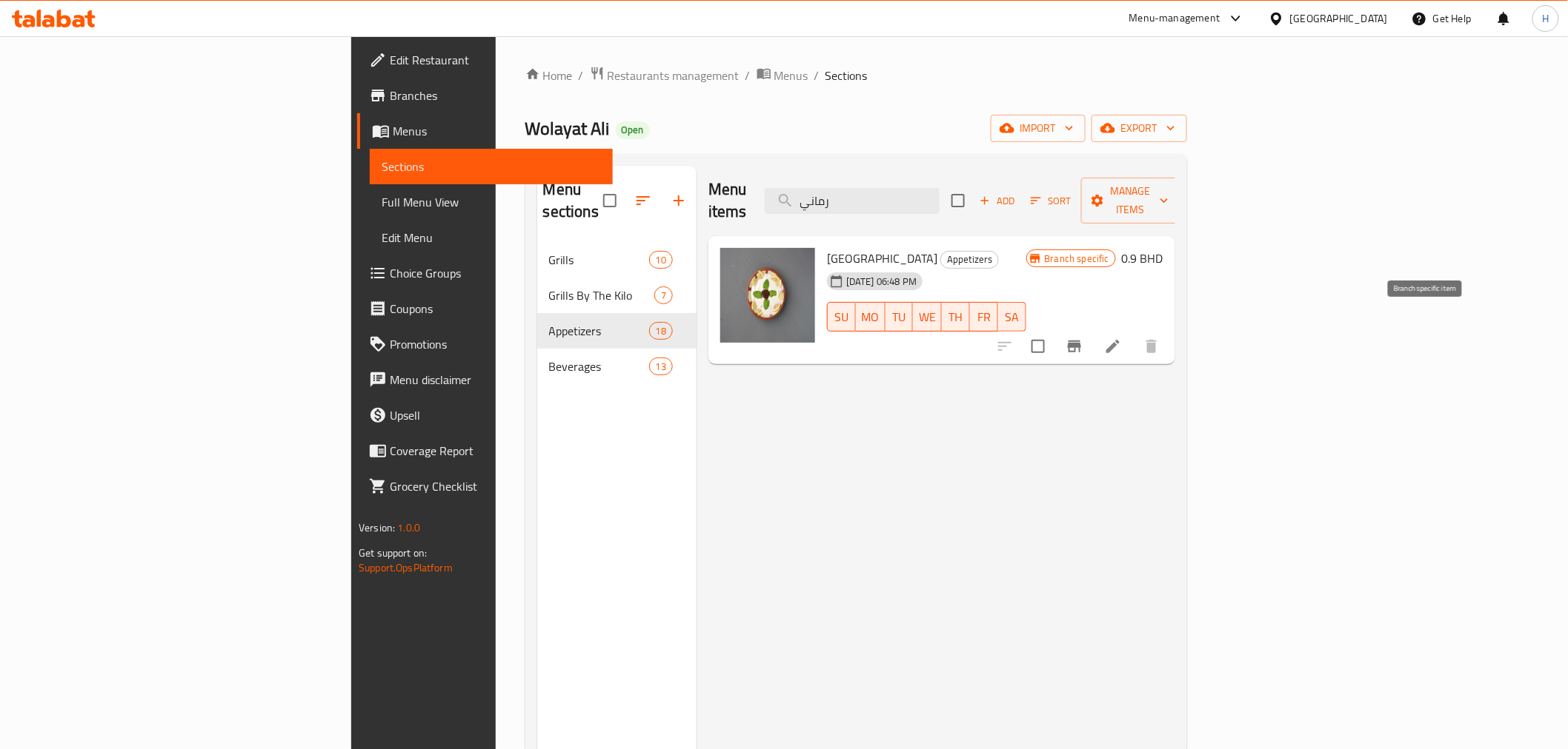
type input "رماني"
click at [1081, 340] on icon "Branch-specific-item" at bounding box center [1074, 346] width 13 height 12
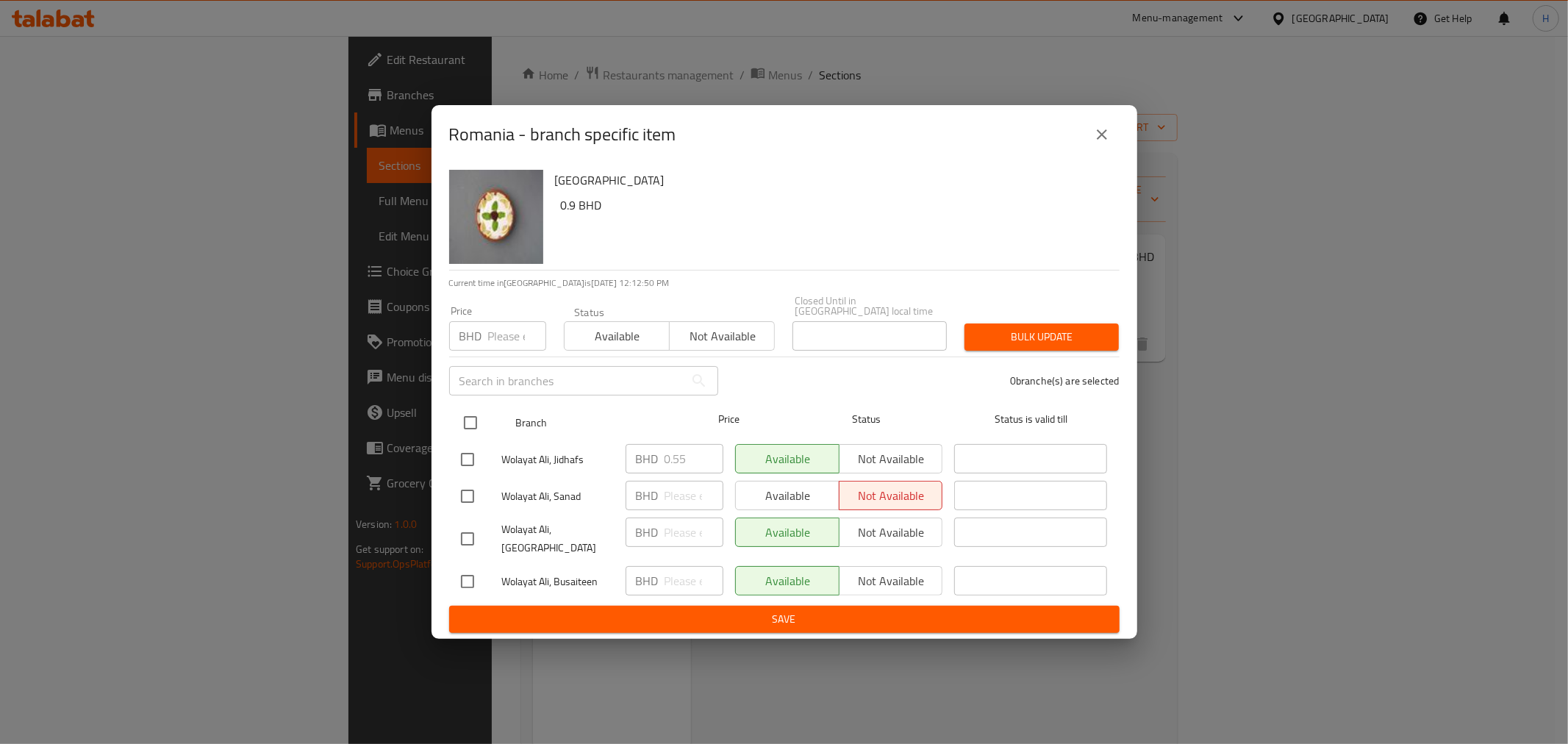
click at [474, 424] on input "checkbox" at bounding box center [470, 423] width 30 height 30
checkbox input "true"
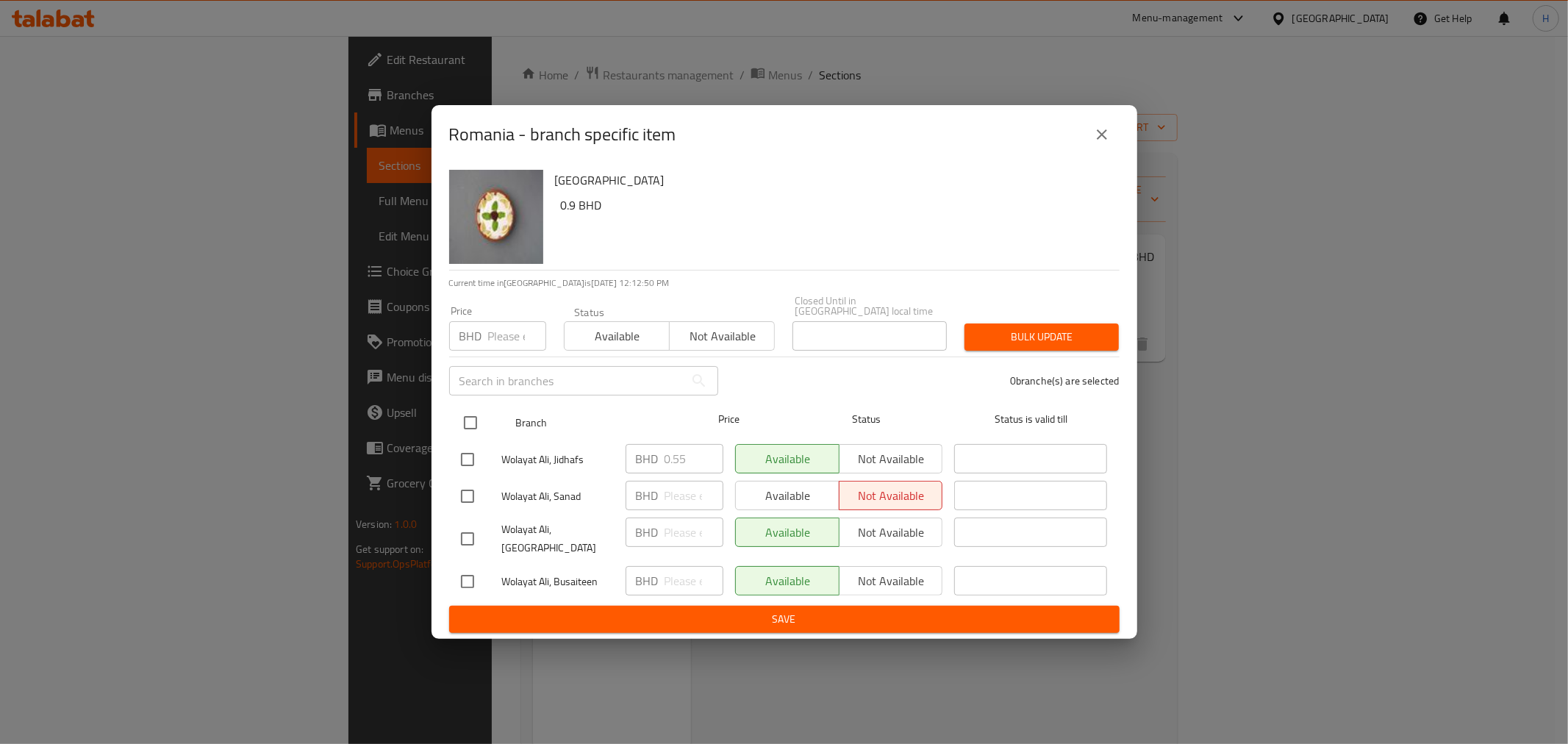
checkbox input "true"
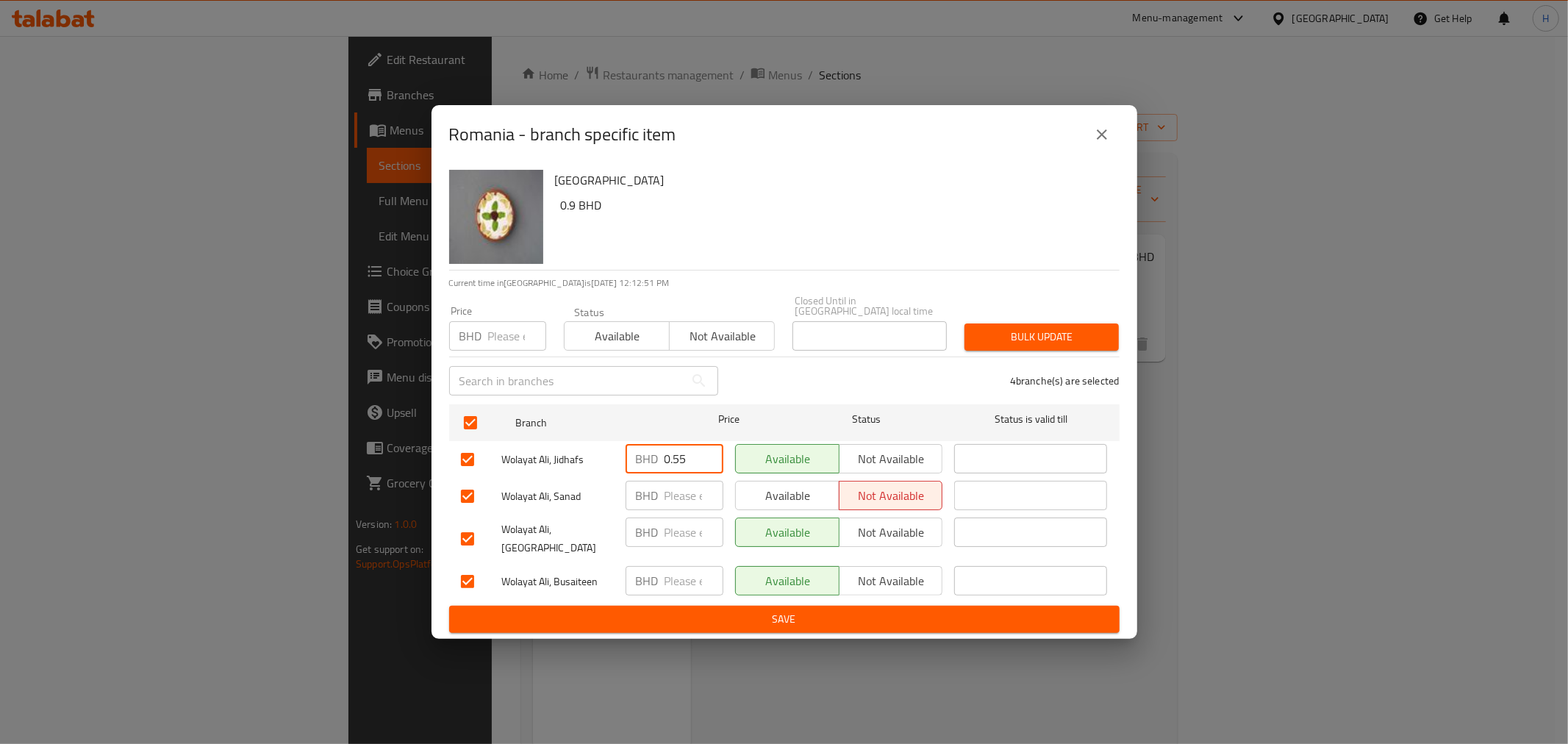
drag, startPoint x: 675, startPoint y: 461, endPoint x: 694, endPoint y: 461, distance: 19.0
click at [694, 461] on input "0.55" at bounding box center [694, 459] width 59 height 30
type input "0.900"
drag, startPoint x: 691, startPoint y: 461, endPoint x: 581, endPoint y: 450, distance: 110.5
click at [581, 450] on div "Wolayat Ali, Jidhafs BHD 0.900 ​ Available Not available ​" at bounding box center [784, 459] width 658 height 43
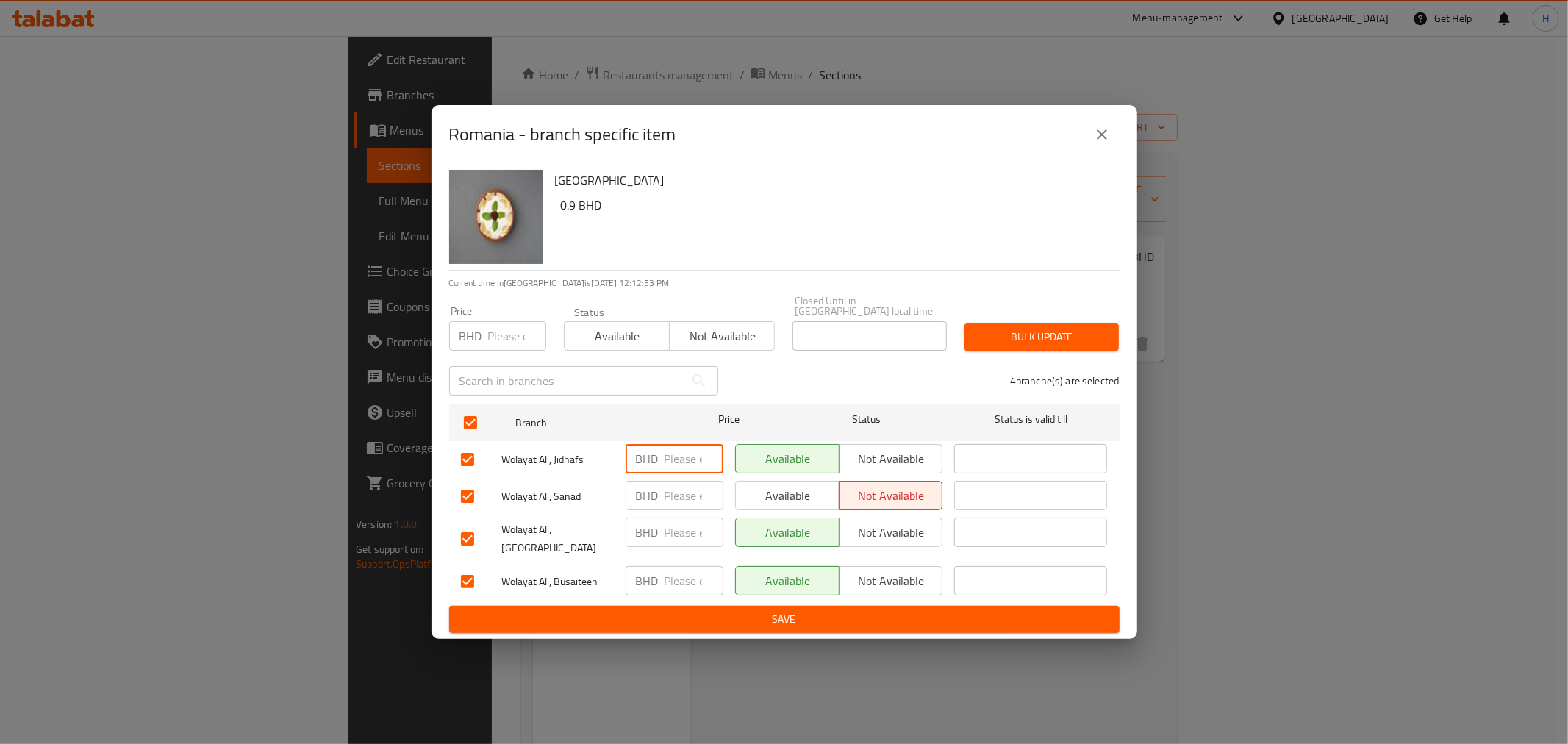
paste input "0.900"
type input "0.900"
click at [658, 504] on div "BHD ​" at bounding box center [674, 496] width 98 height 30
paste input "0.900"
type input "0.900"
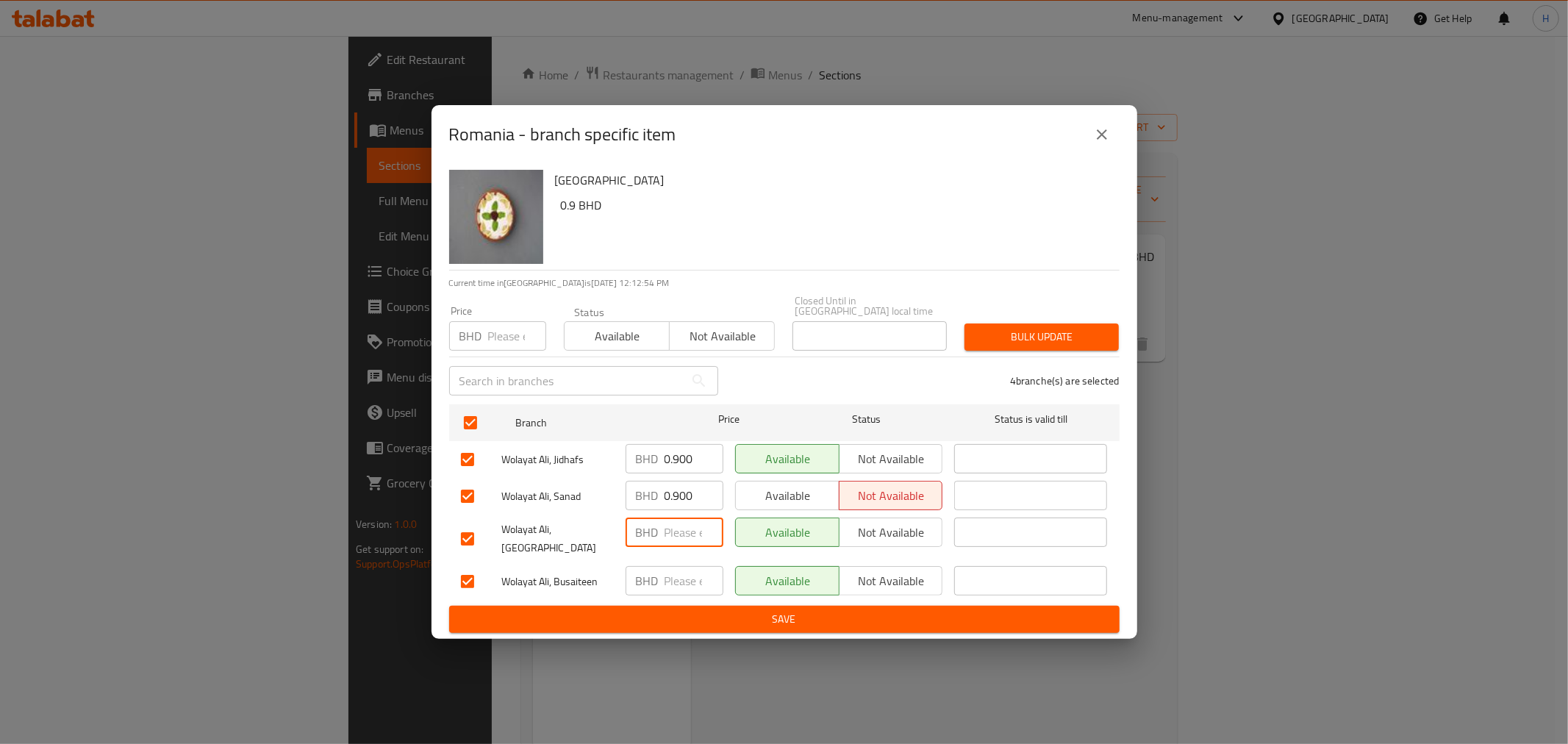
click at [676, 524] on input "number" at bounding box center [694, 532] width 59 height 30
paste input "0.900"
type input "0.900"
click at [674, 566] on input "number" at bounding box center [694, 581] width 59 height 30
paste input "0.900"
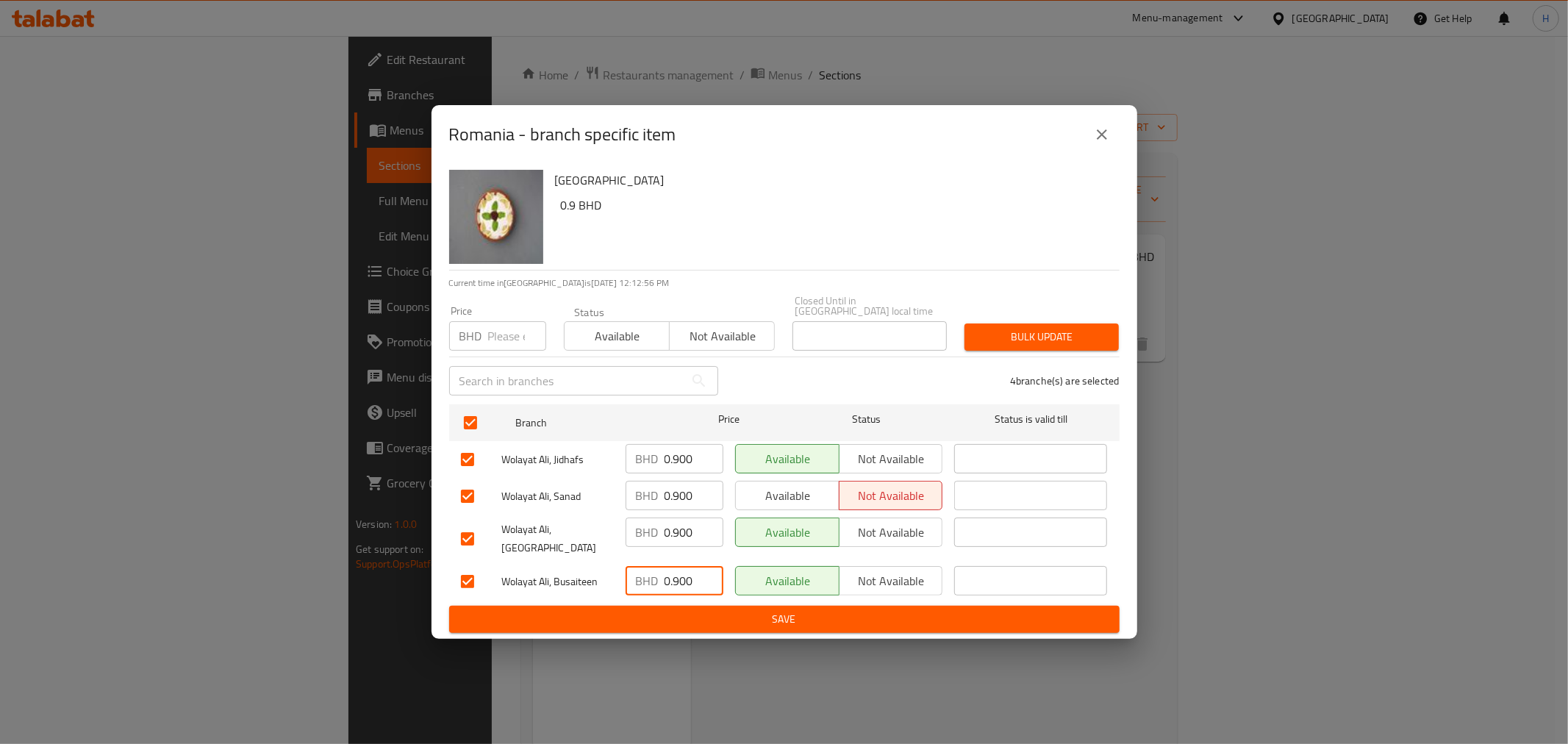
type input "0.900"
click at [663, 611] on span "Save" at bounding box center [784, 619] width 647 height 18
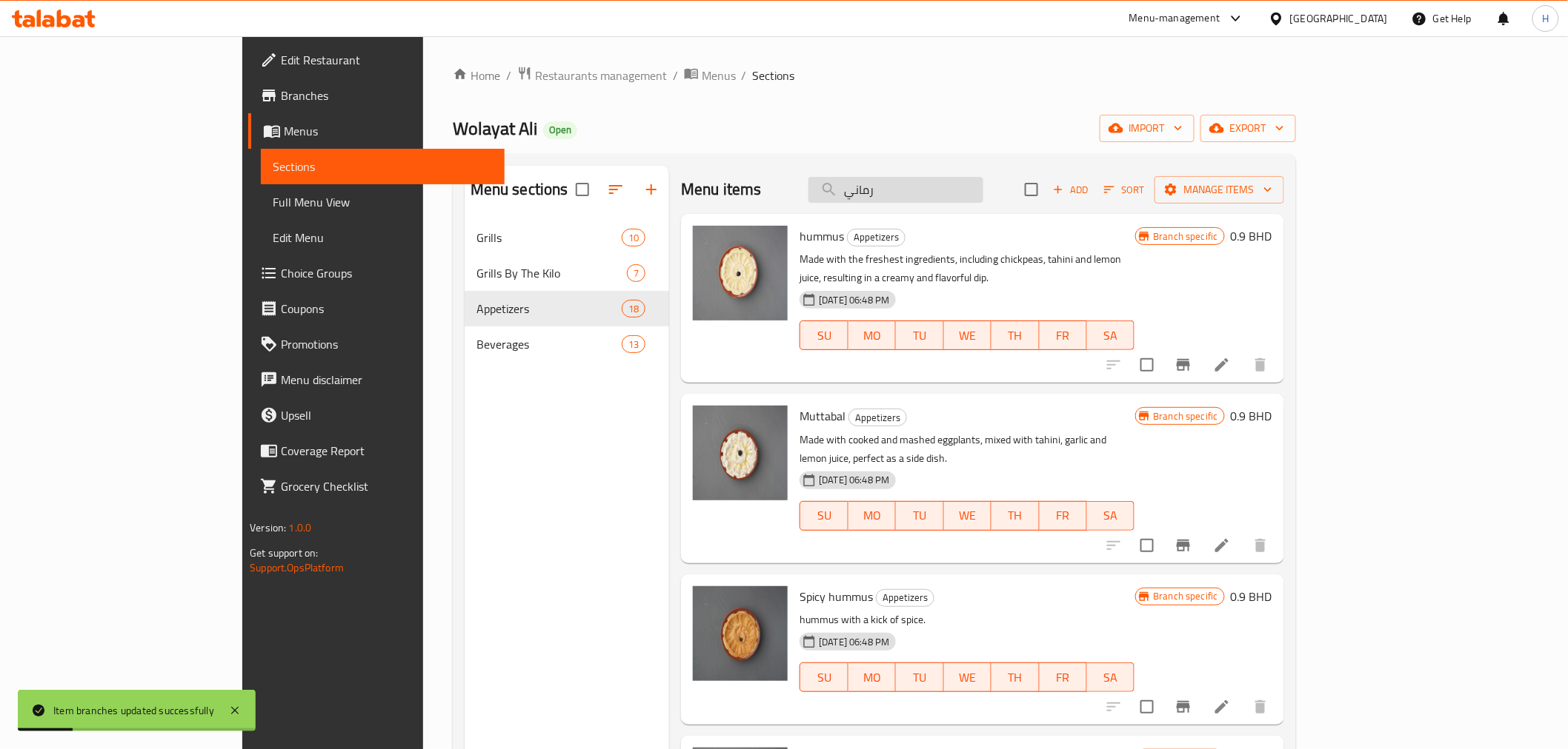
click at [973, 191] on input "رماني" at bounding box center [895, 190] width 175 height 26
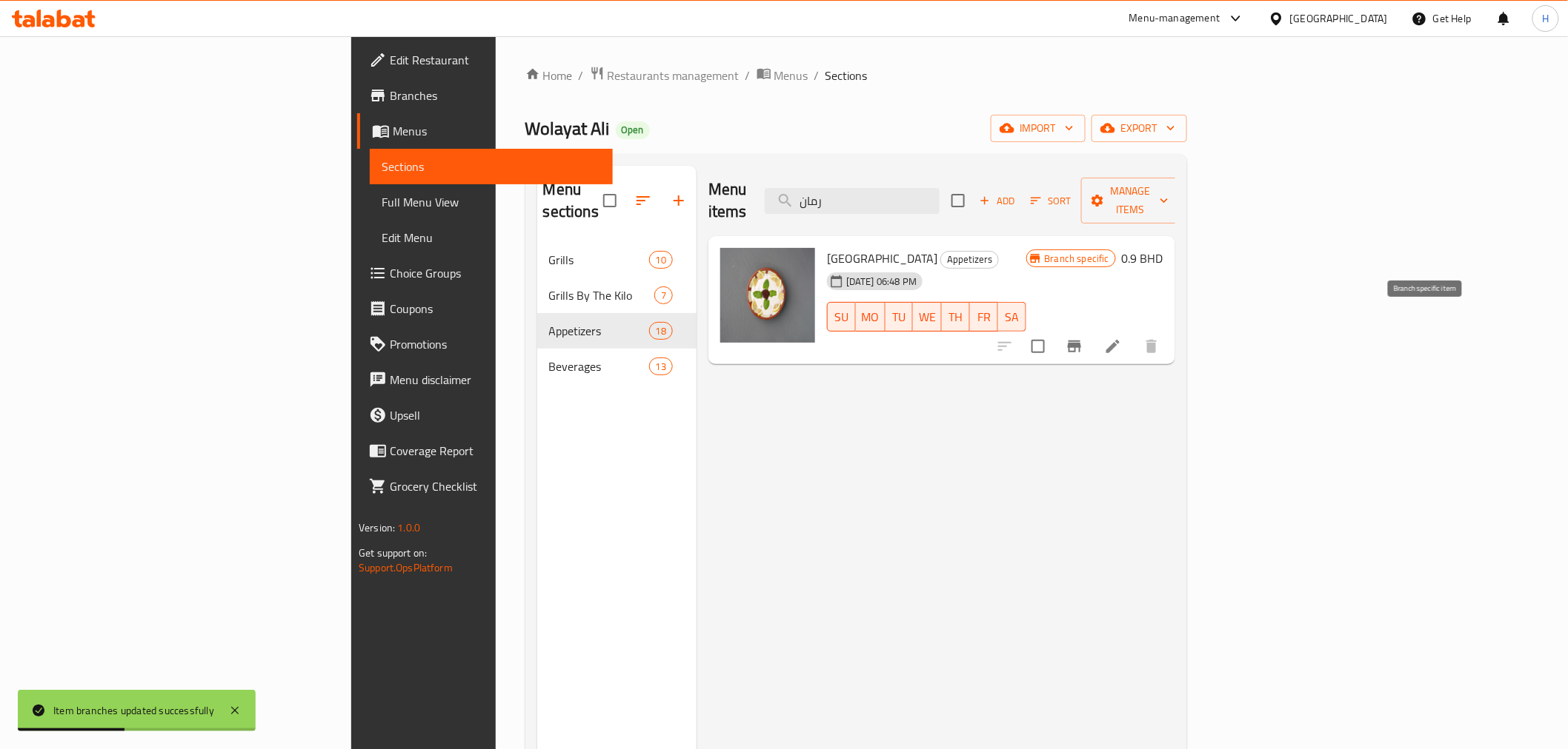
type input "رمان"
click at [1081, 340] on icon "Branch-specific-item" at bounding box center [1074, 346] width 13 height 12
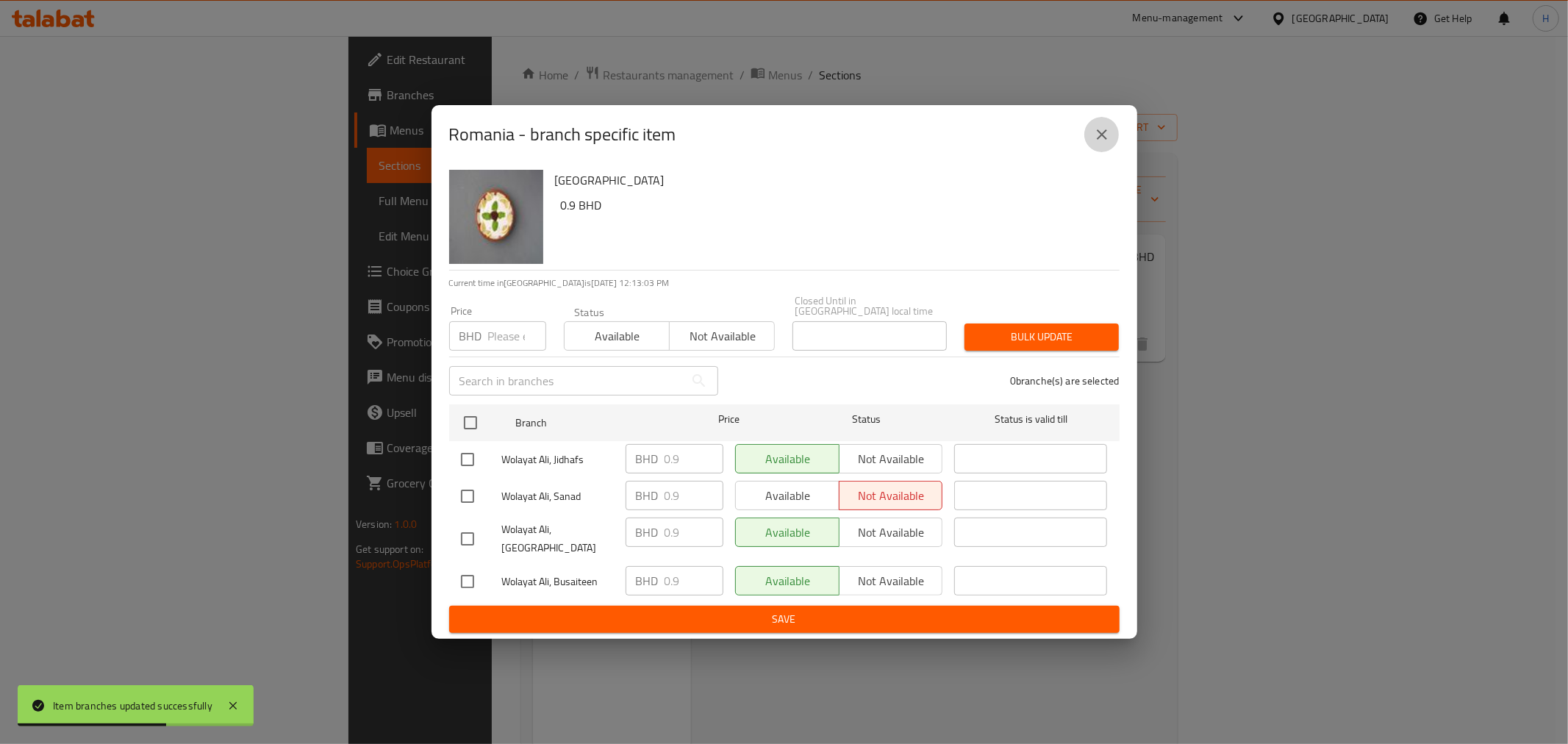
click at [1096, 144] on icon "close" at bounding box center [1101, 134] width 17 height 17
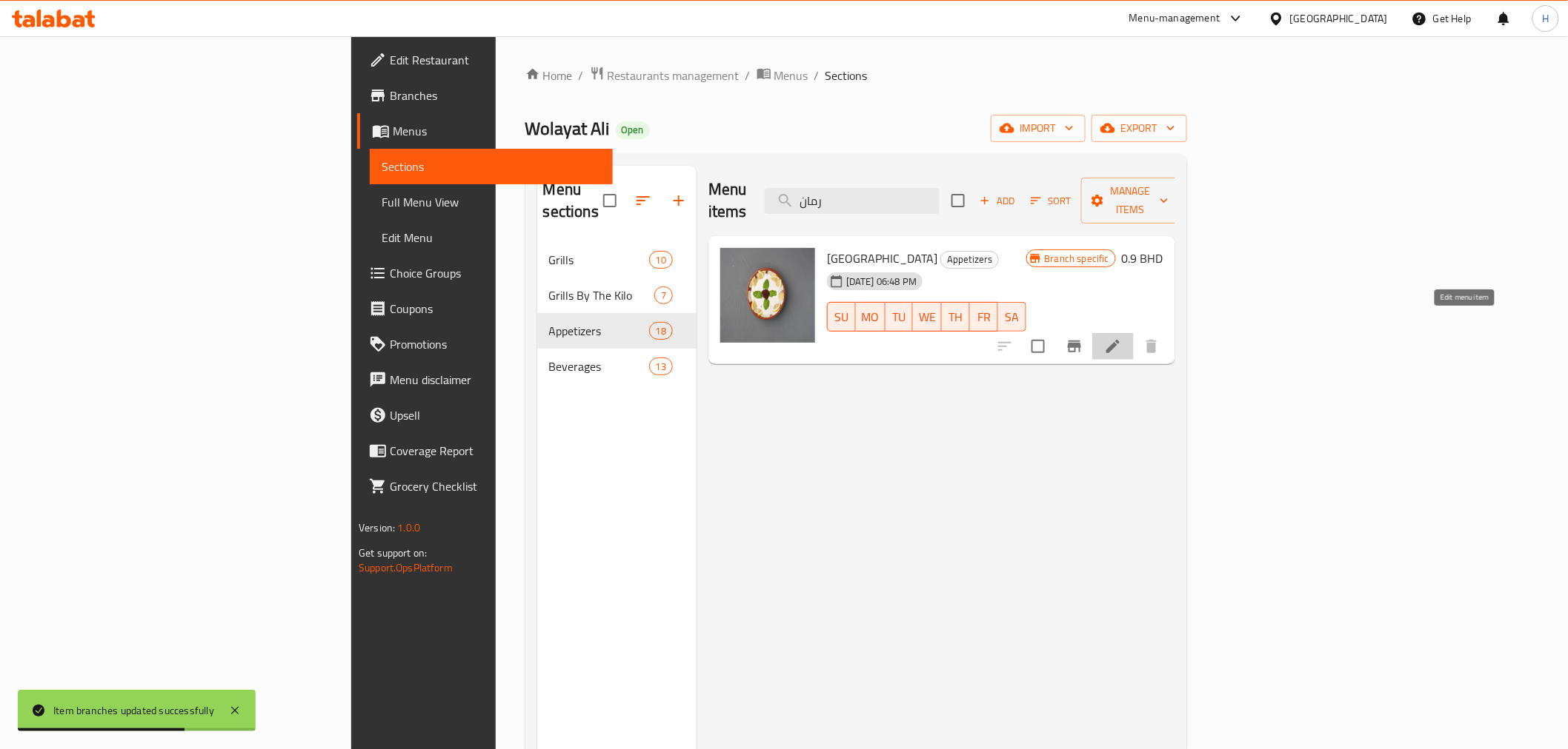
click at [1121, 338] on icon at bounding box center [1113, 346] width 18 height 18
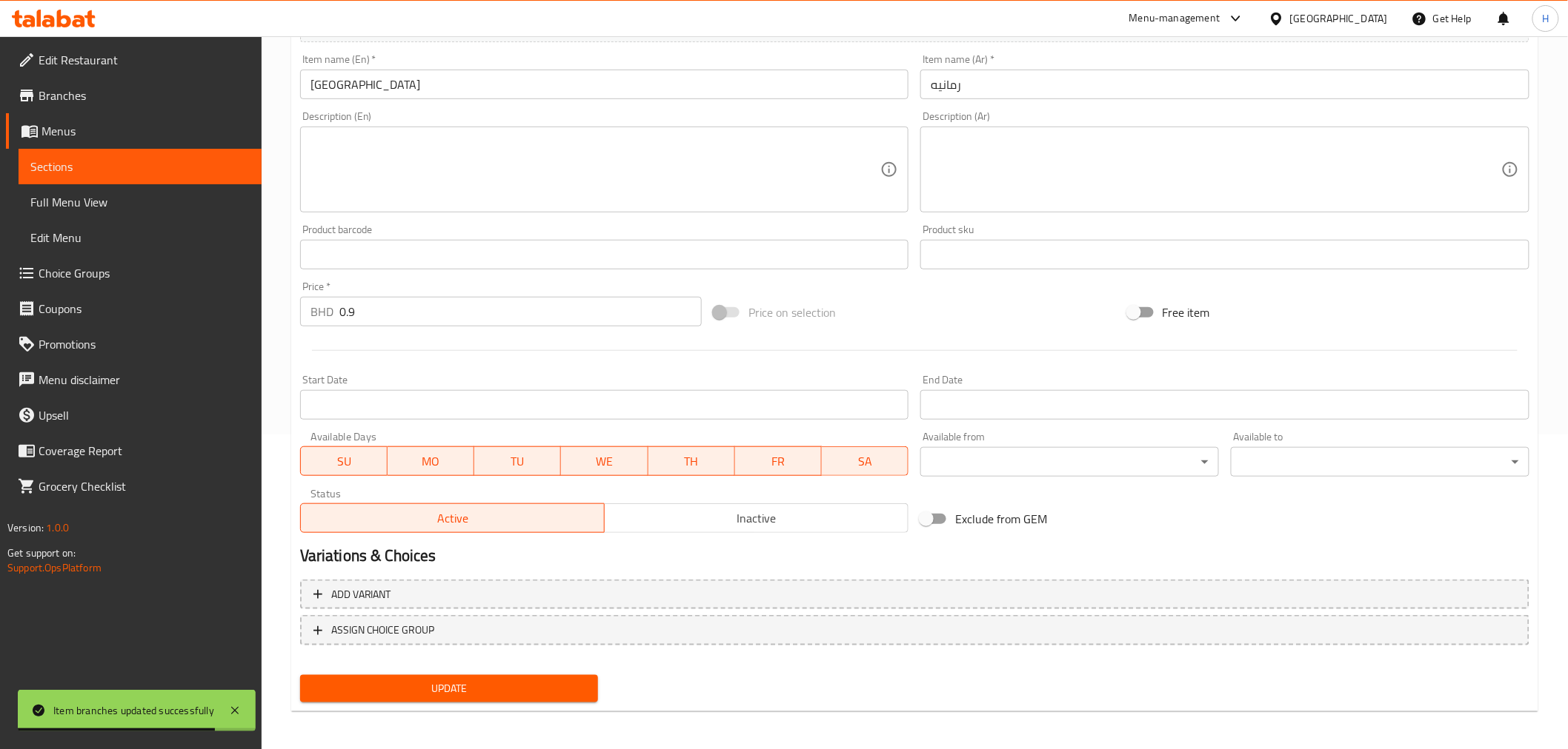
scroll to position [316, 0]
